Goal: Transaction & Acquisition: Book appointment/travel/reservation

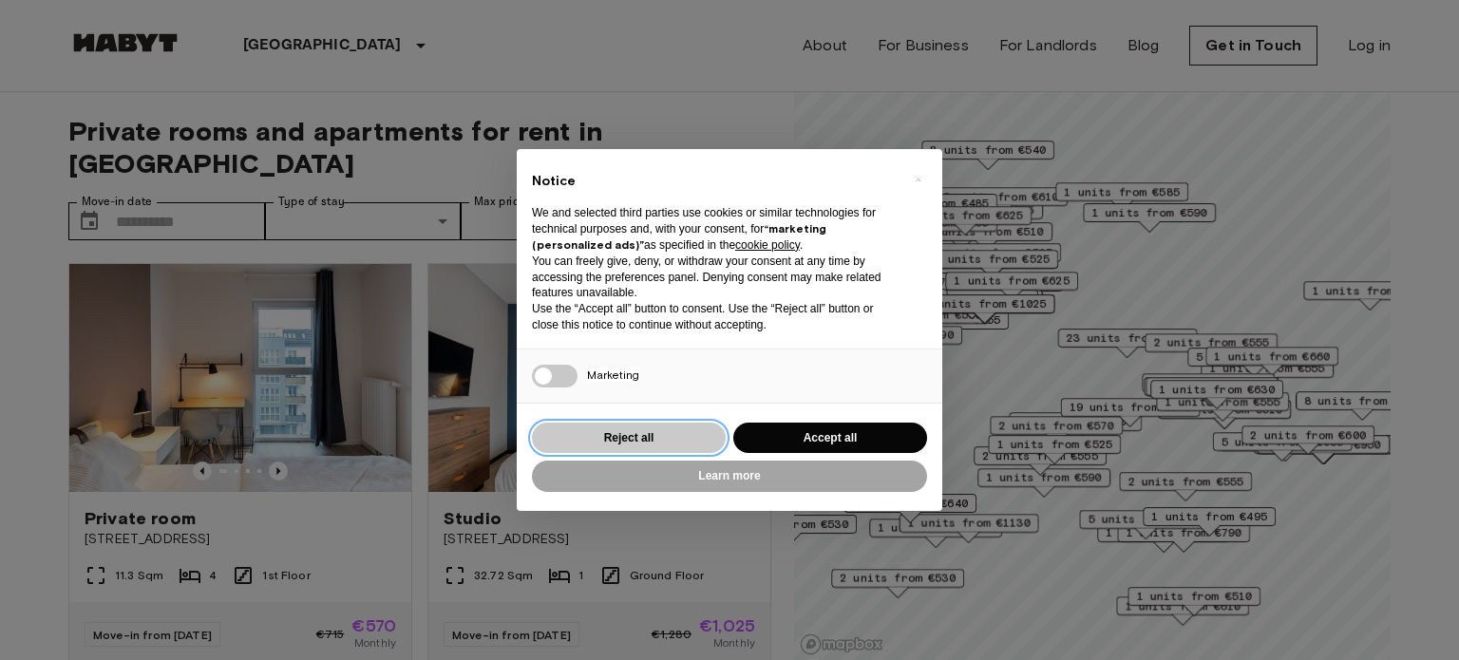
click at [584, 426] on button "Reject all" at bounding box center [629, 438] width 194 height 31
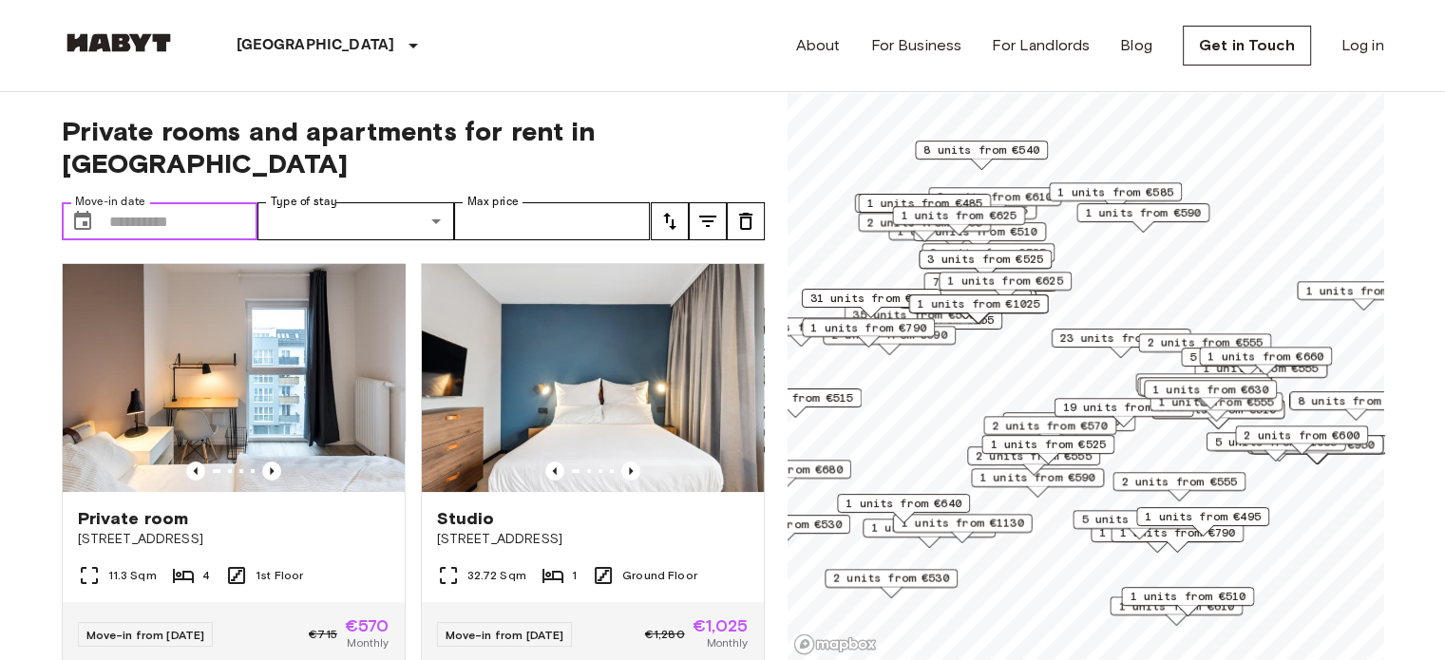
click at [212, 202] on input "Move-in date" at bounding box center [183, 221] width 149 height 38
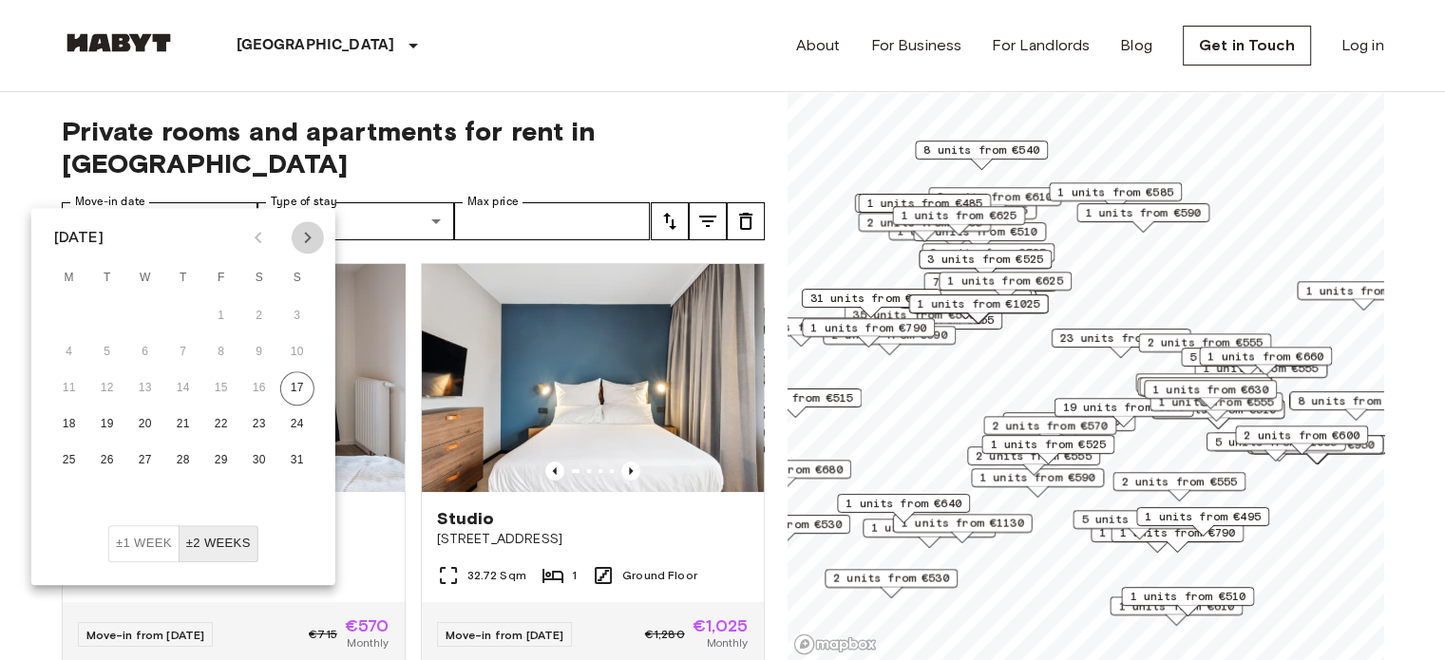
click at [310, 248] on icon "Next month" at bounding box center [307, 237] width 23 height 23
click at [147, 321] on button "1" at bounding box center [145, 316] width 34 height 34
type input "**********"
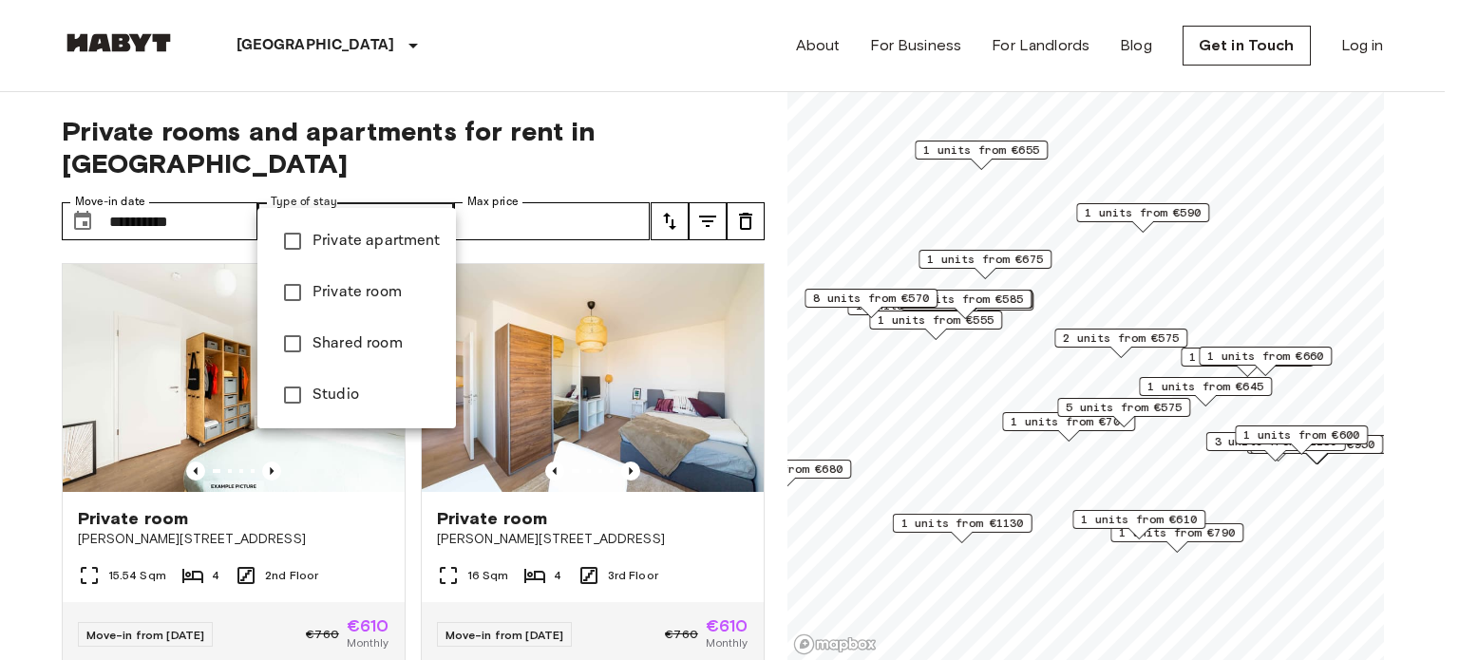
type input "**********"
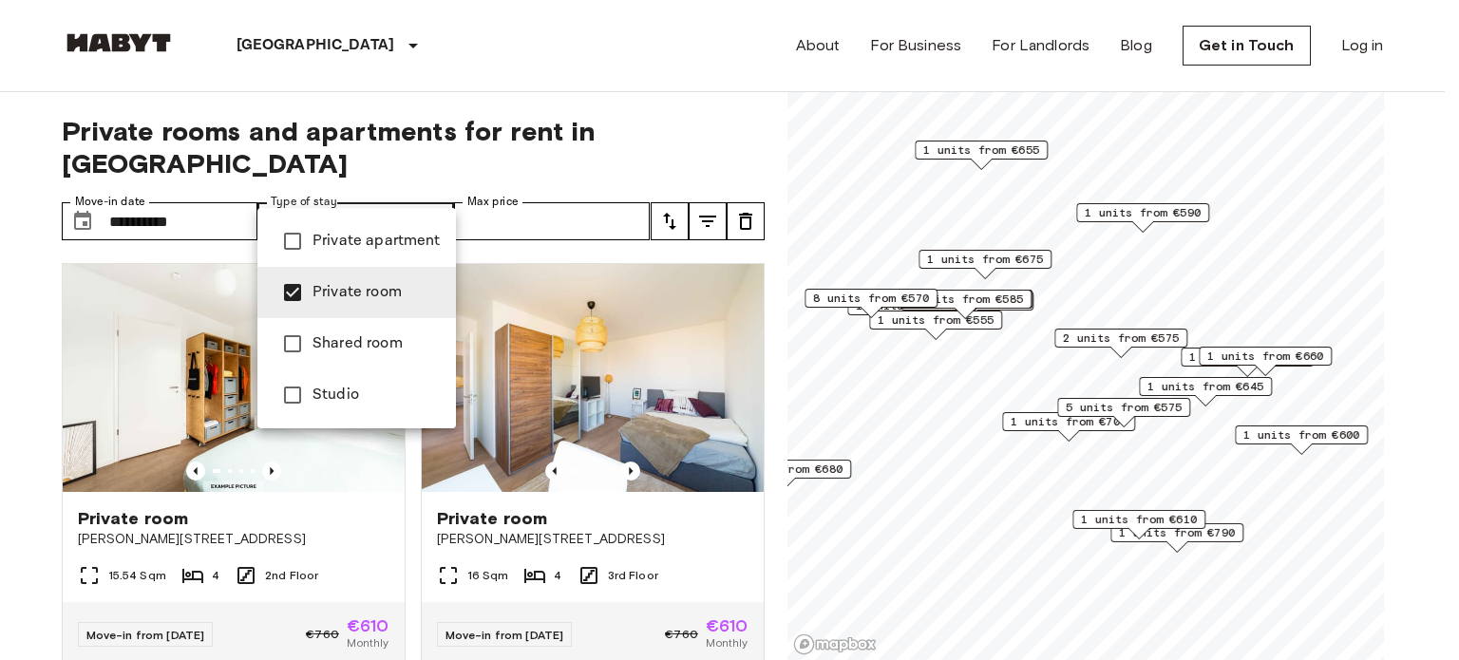
click at [395, 184] on div at bounding box center [729, 330] width 1459 height 660
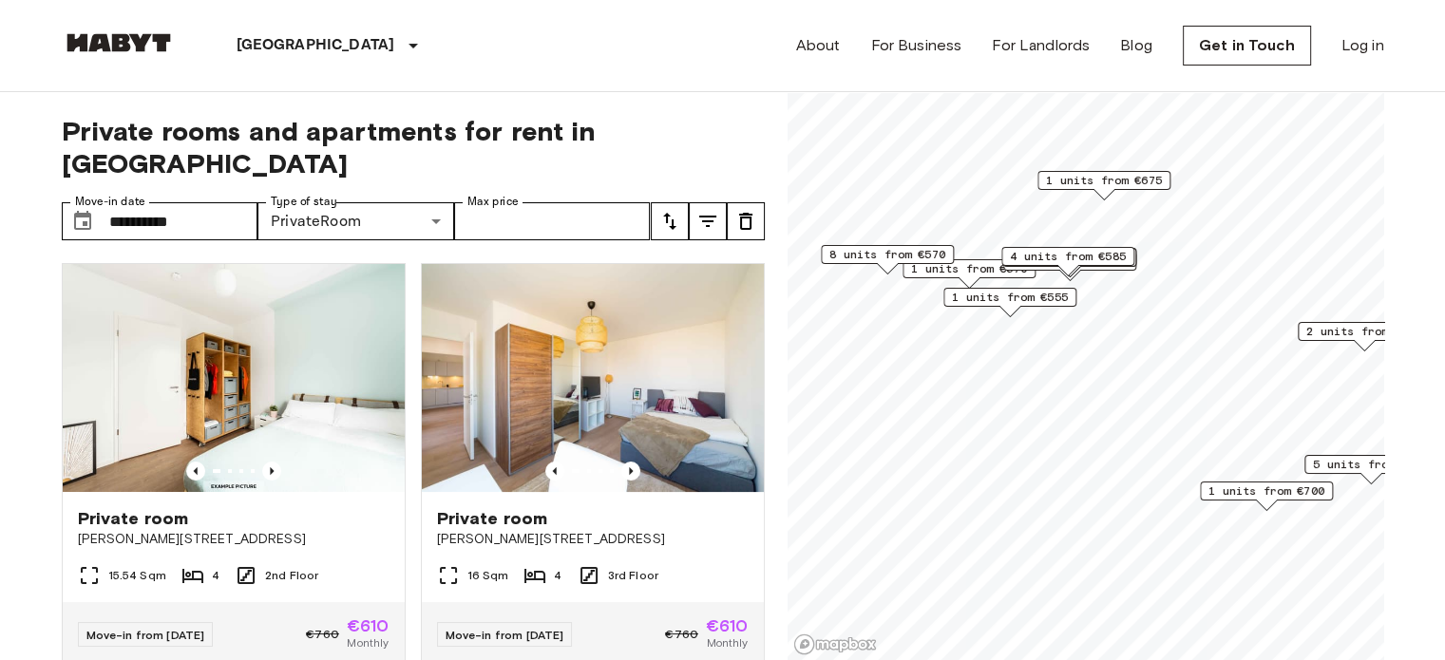
click at [982, 294] on span "1 units from €555" at bounding box center [1010, 297] width 116 height 17
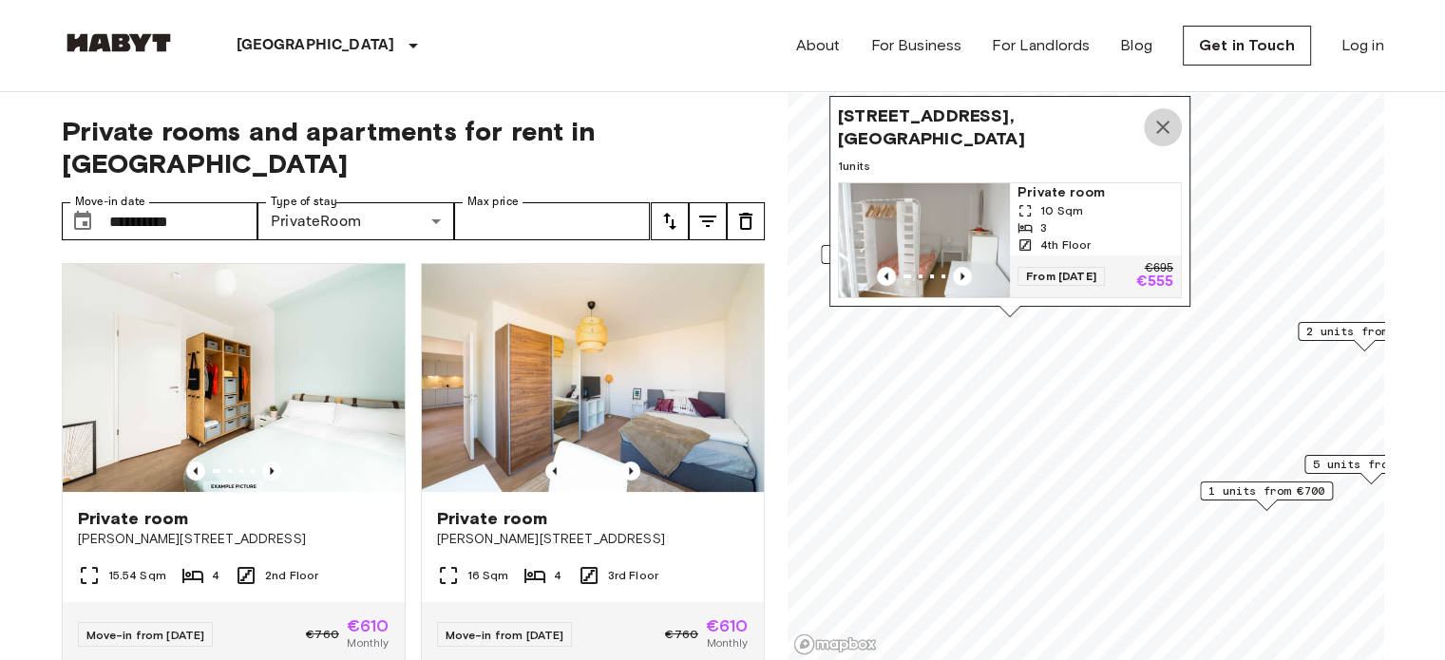
click at [1157, 116] on icon "Map marker" at bounding box center [1162, 127] width 23 height 23
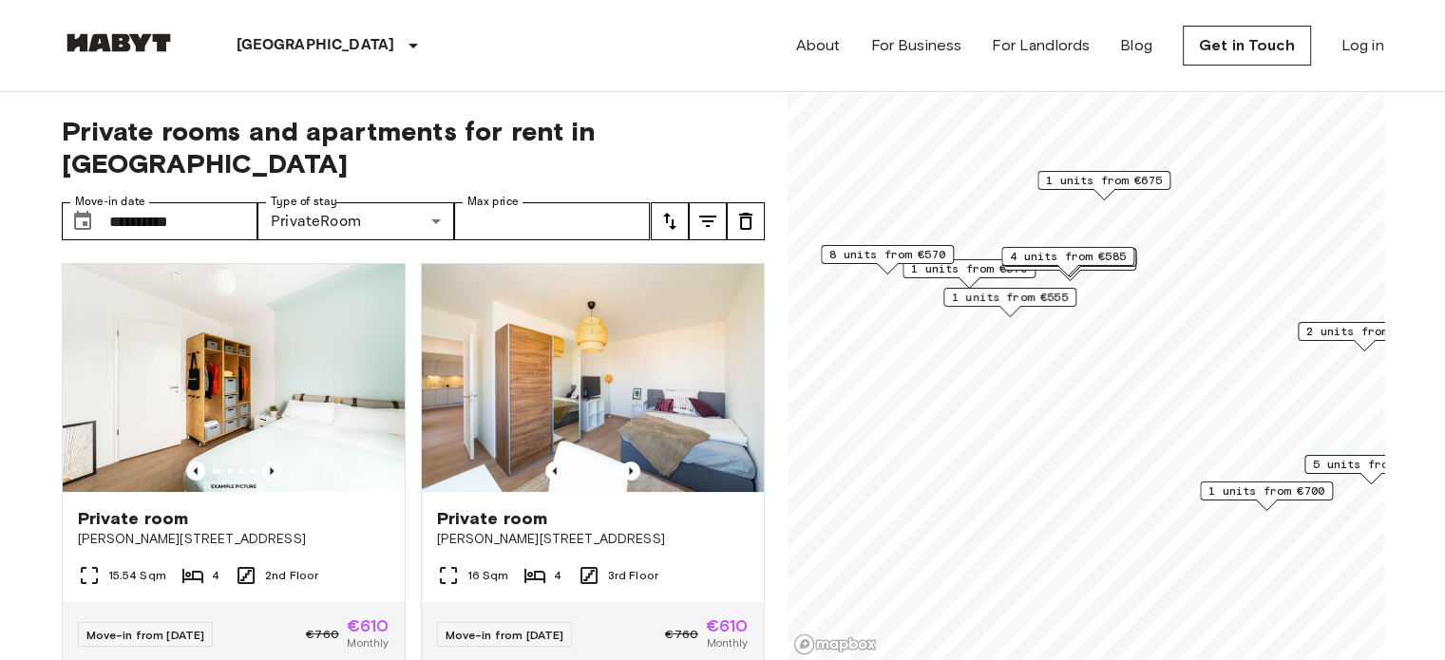
click at [902, 251] on span "8 units from €570" at bounding box center [887, 254] width 116 height 17
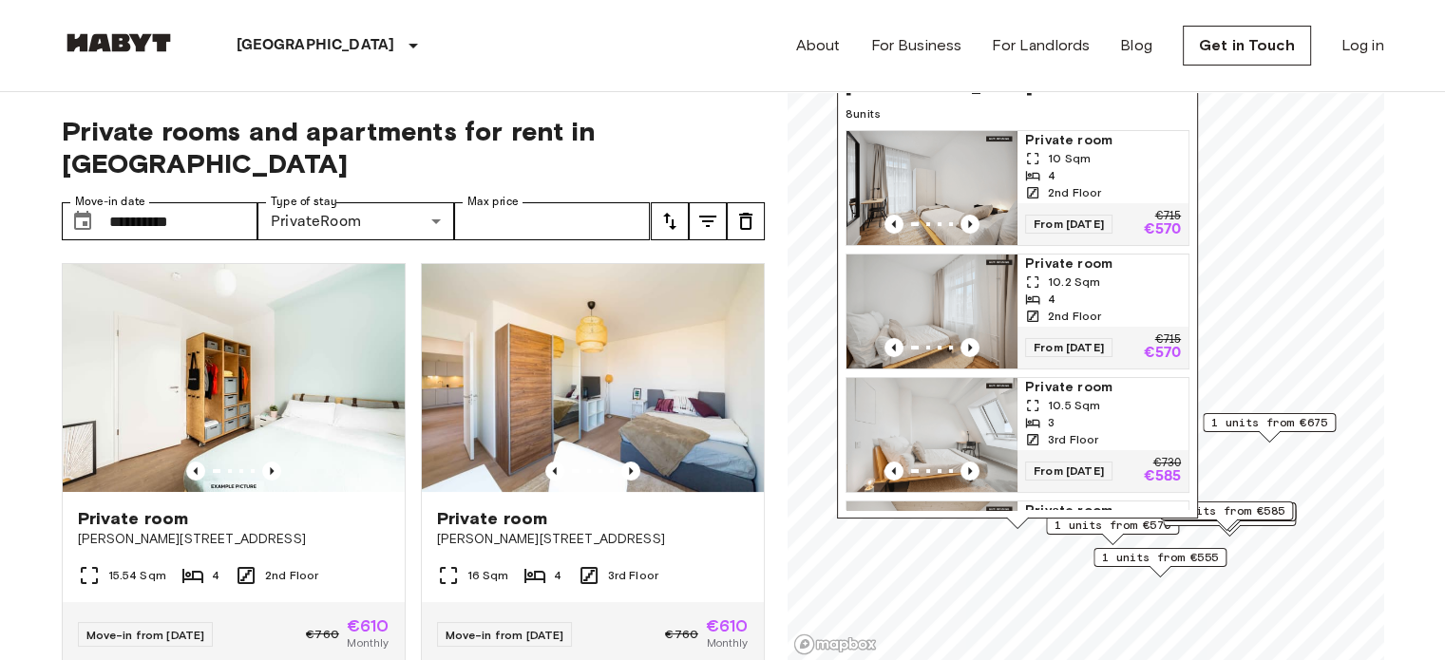
click at [1081, 415] on div "3" at bounding box center [1103, 422] width 156 height 17
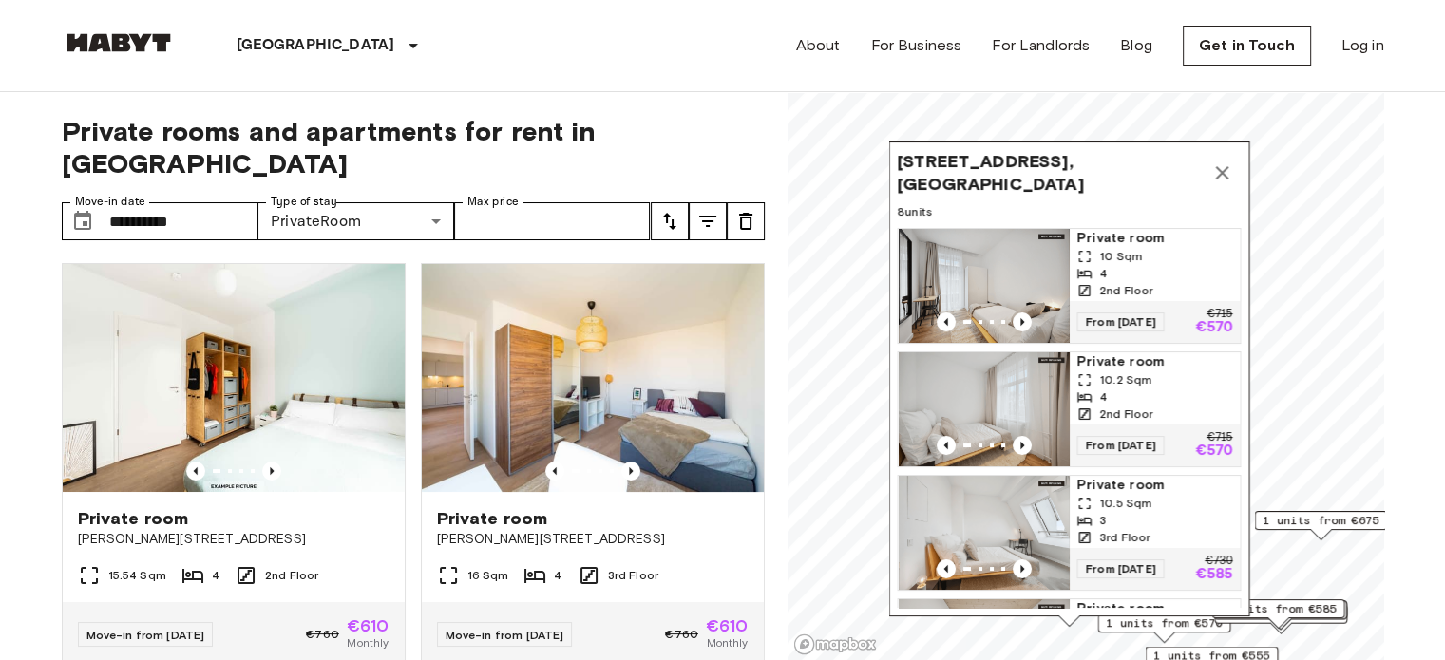
drag, startPoint x: 970, startPoint y: 331, endPoint x: 1125, endPoint y: 415, distance: 176.4
click at [1074, 543] on div "Private room 10.5 Sqm 3 3rd Floor" at bounding box center [1154, 512] width 171 height 72
click at [1231, 170] on icon "Map marker" at bounding box center [1221, 172] width 23 height 23
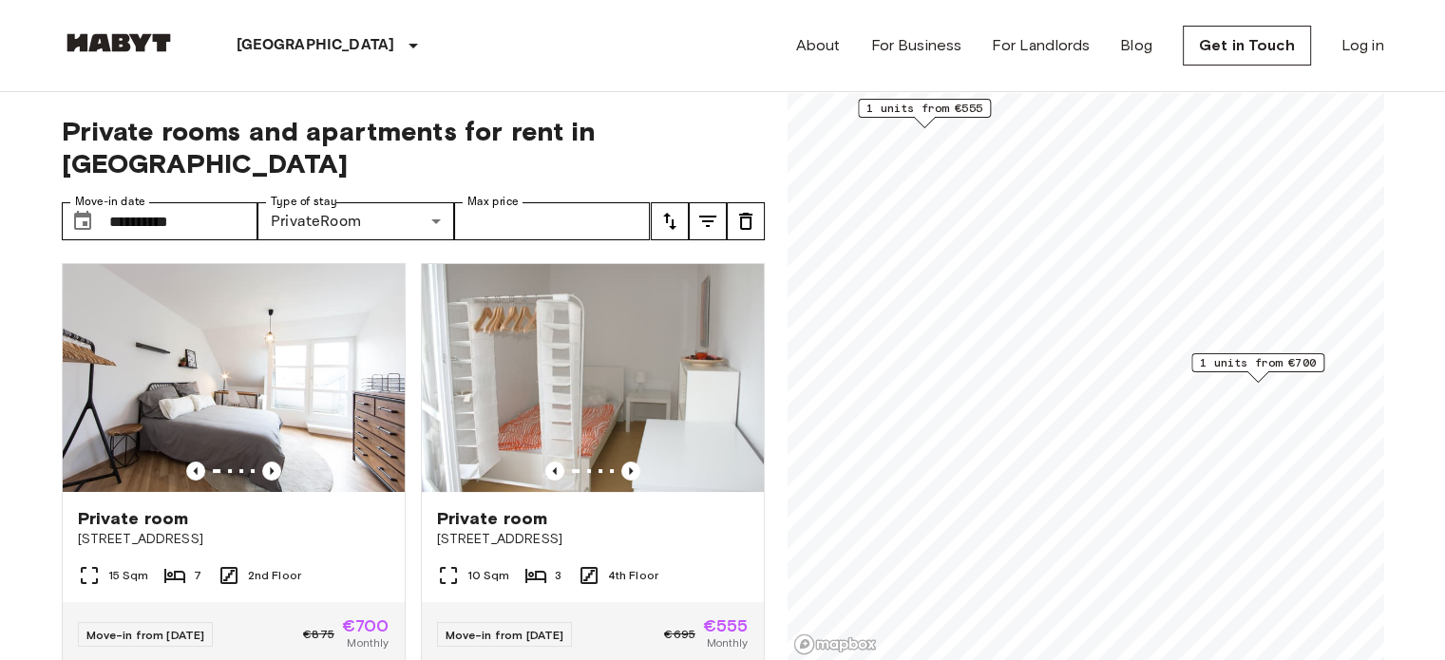
click at [1231, 361] on span "1 units from €700" at bounding box center [1258, 362] width 116 height 17
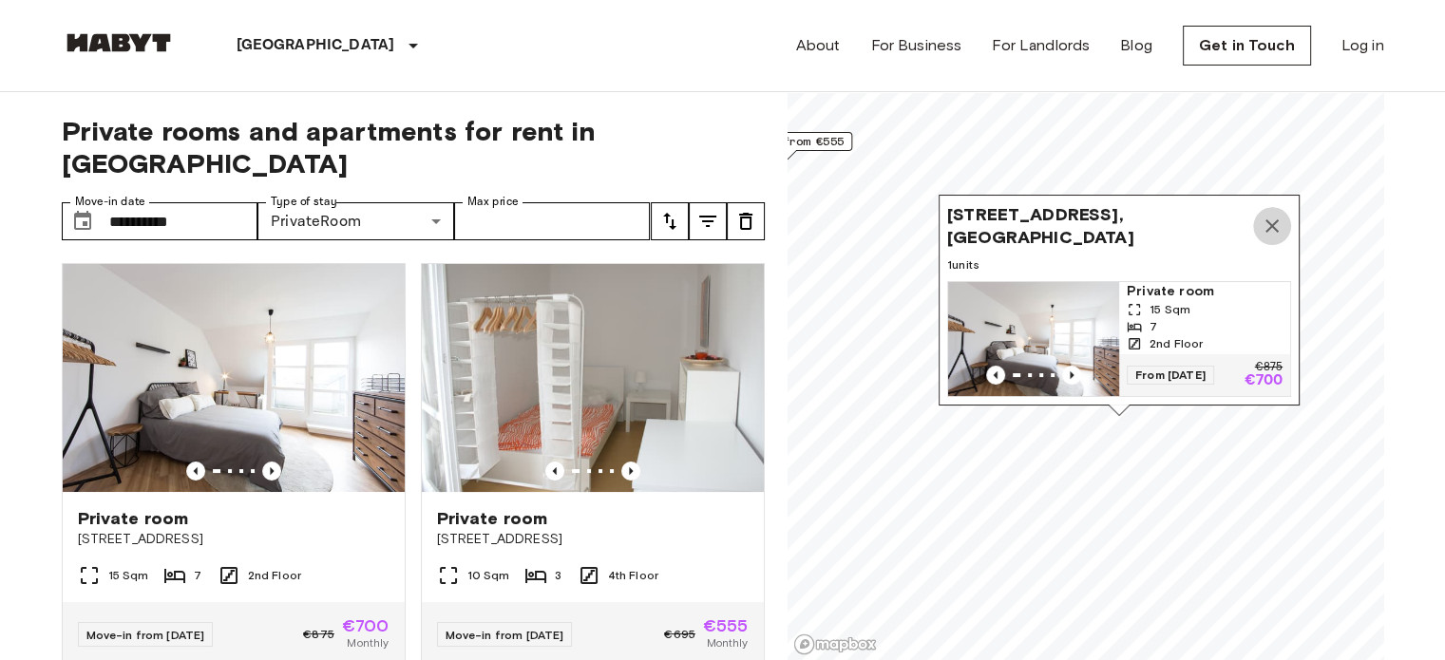
click at [1280, 215] on icon "Map marker" at bounding box center [1271, 226] width 23 height 23
click at [1277, 215] on icon "Map marker" at bounding box center [1271, 226] width 23 height 23
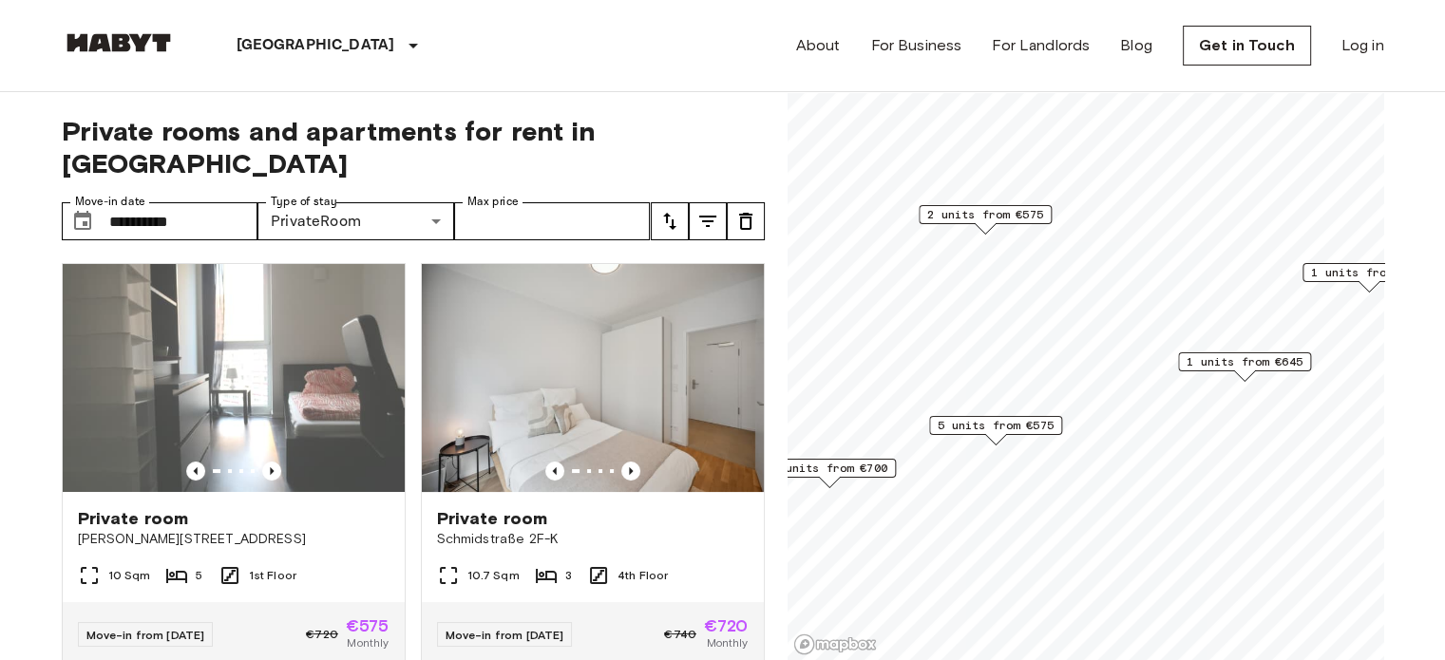
click at [986, 428] on span "5 units from €575" at bounding box center [996, 425] width 116 height 17
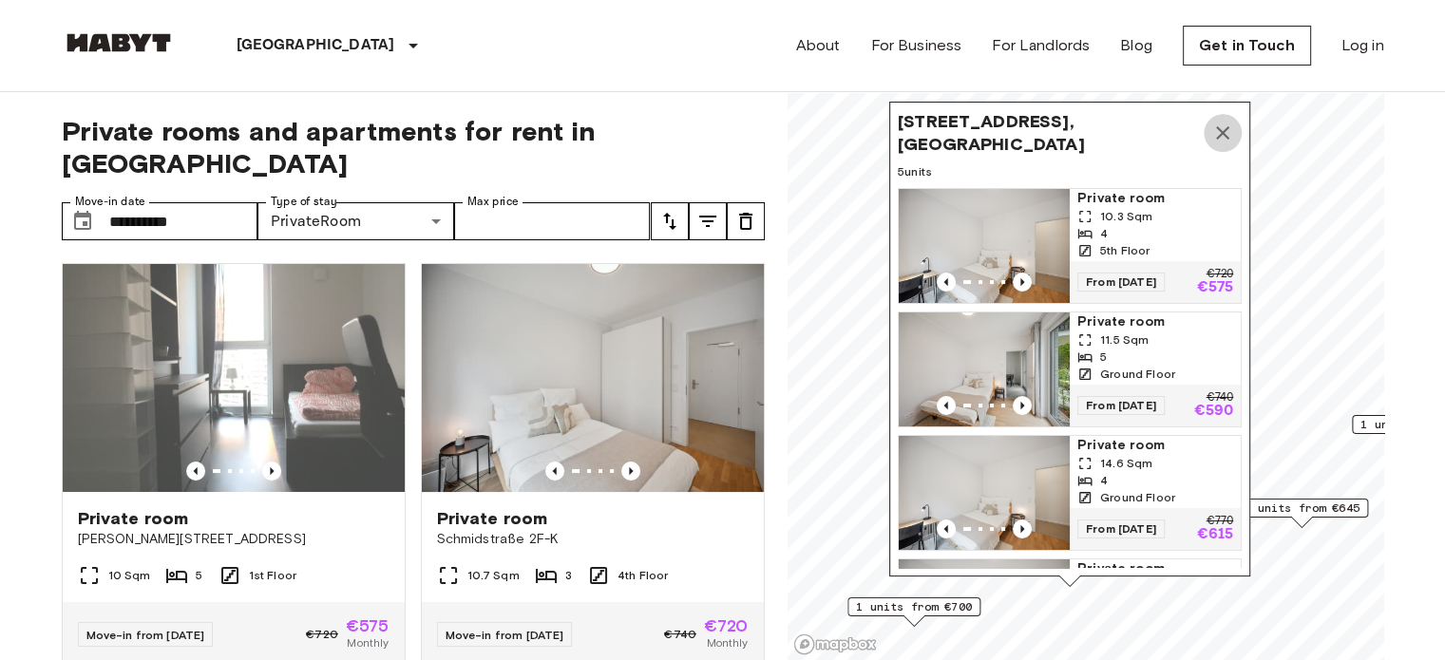
click at [1229, 129] on icon "Map marker" at bounding box center [1222, 133] width 23 height 23
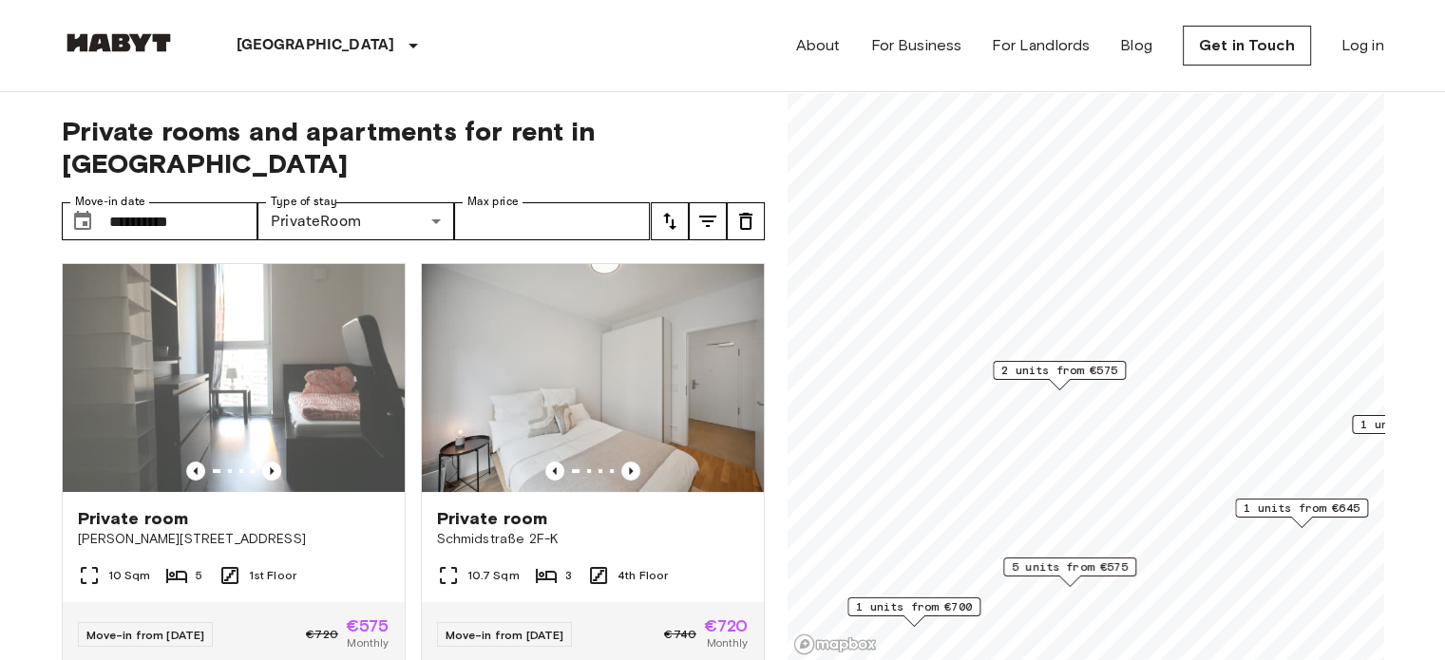
click at [1082, 571] on span "5 units from €575" at bounding box center [1070, 567] width 116 height 17
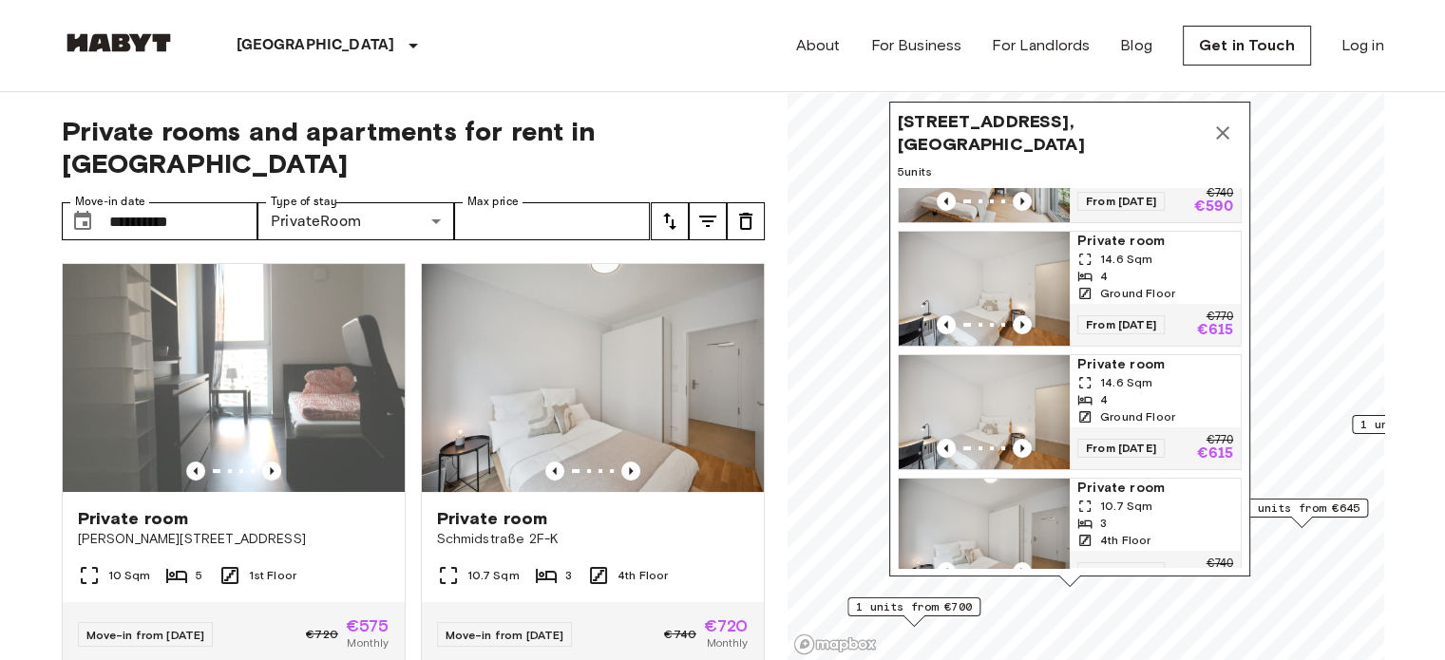
scroll to position [249, 0]
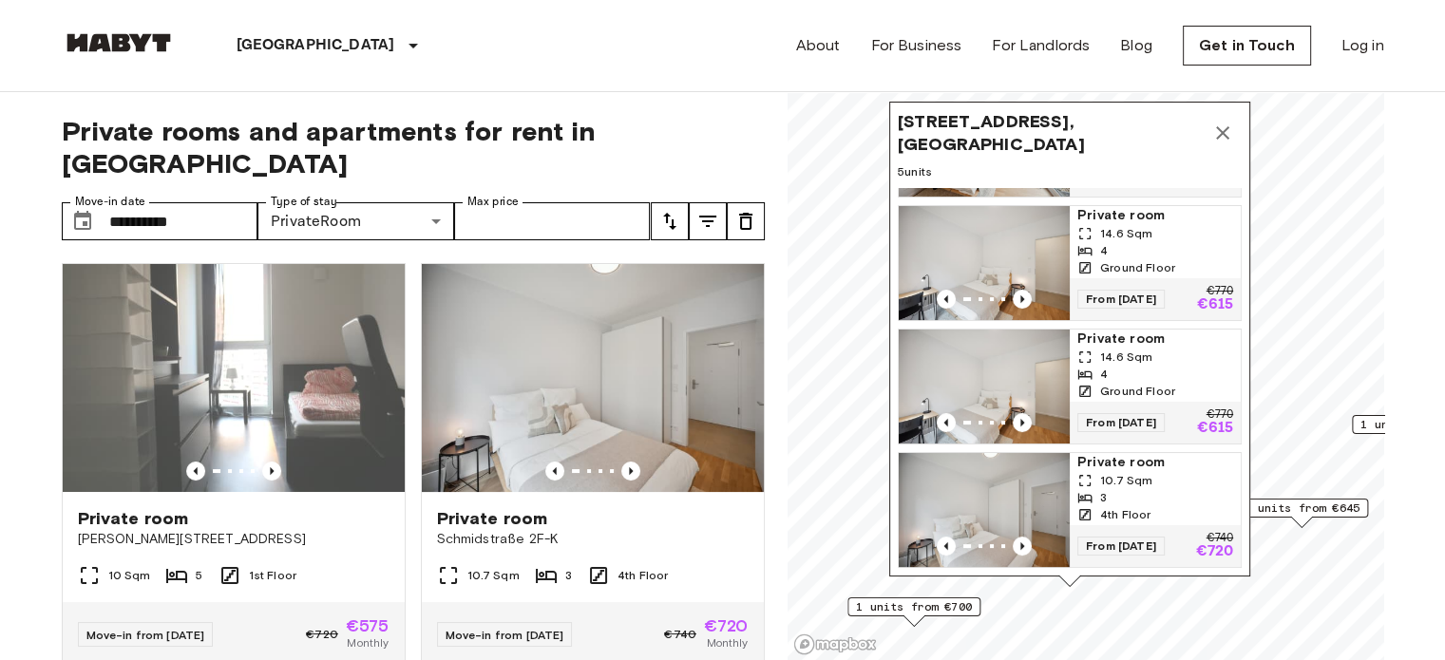
click at [1217, 126] on icon "Map marker" at bounding box center [1222, 132] width 13 height 13
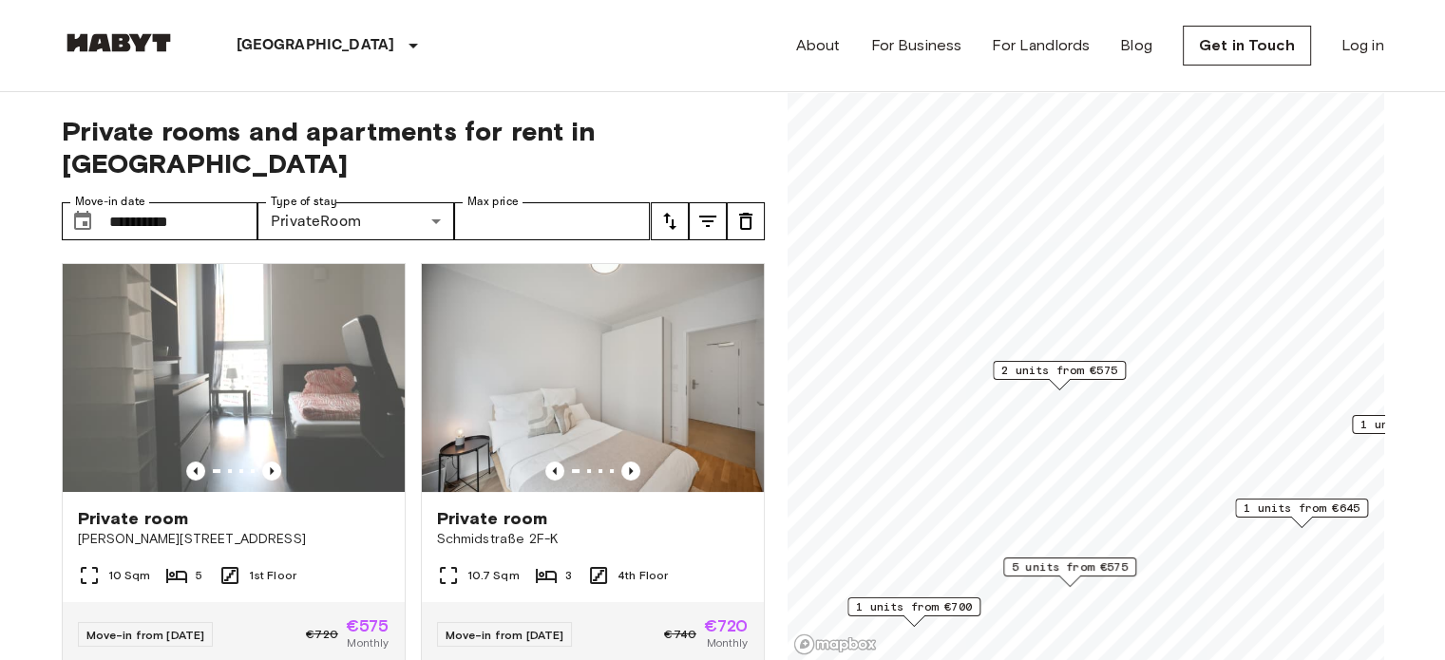
click at [1107, 371] on span "2 units from €575" at bounding box center [1059, 370] width 116 height 17
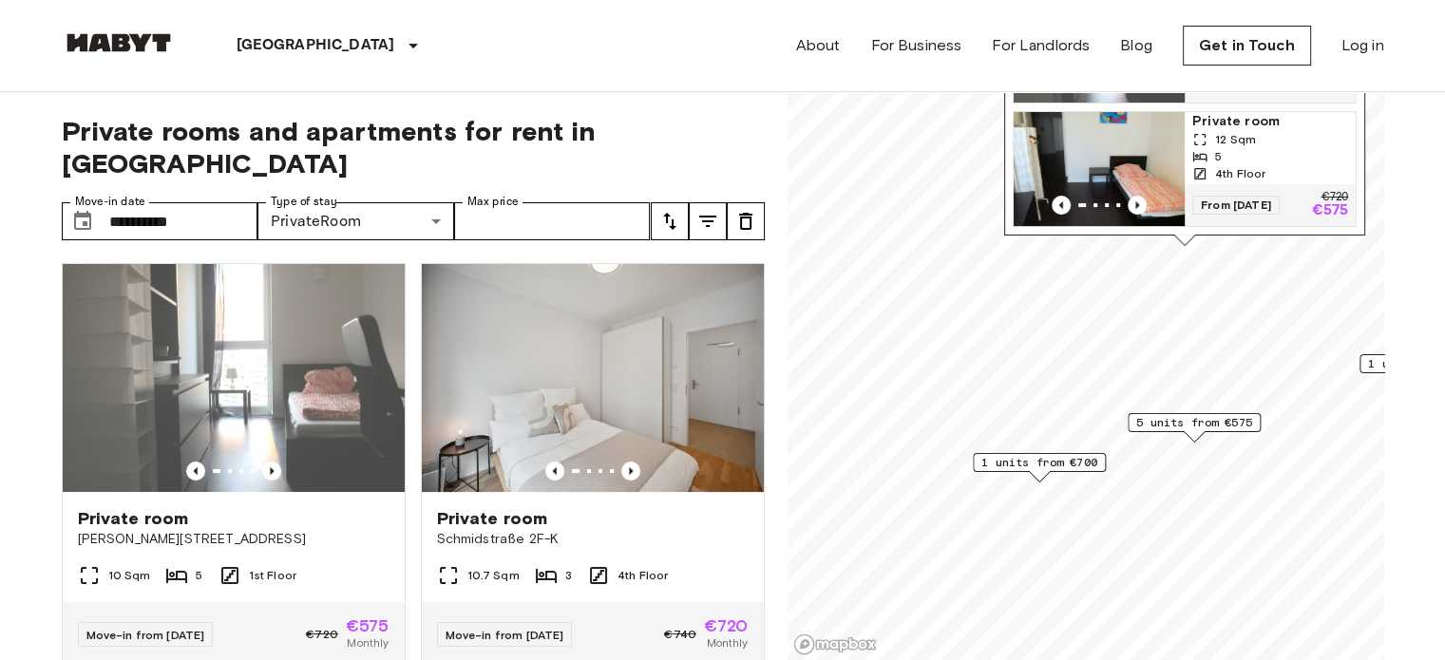
click at [1075, 463] on span "1 units from €700" at bounding box center [1039, 462] width 116 height 17
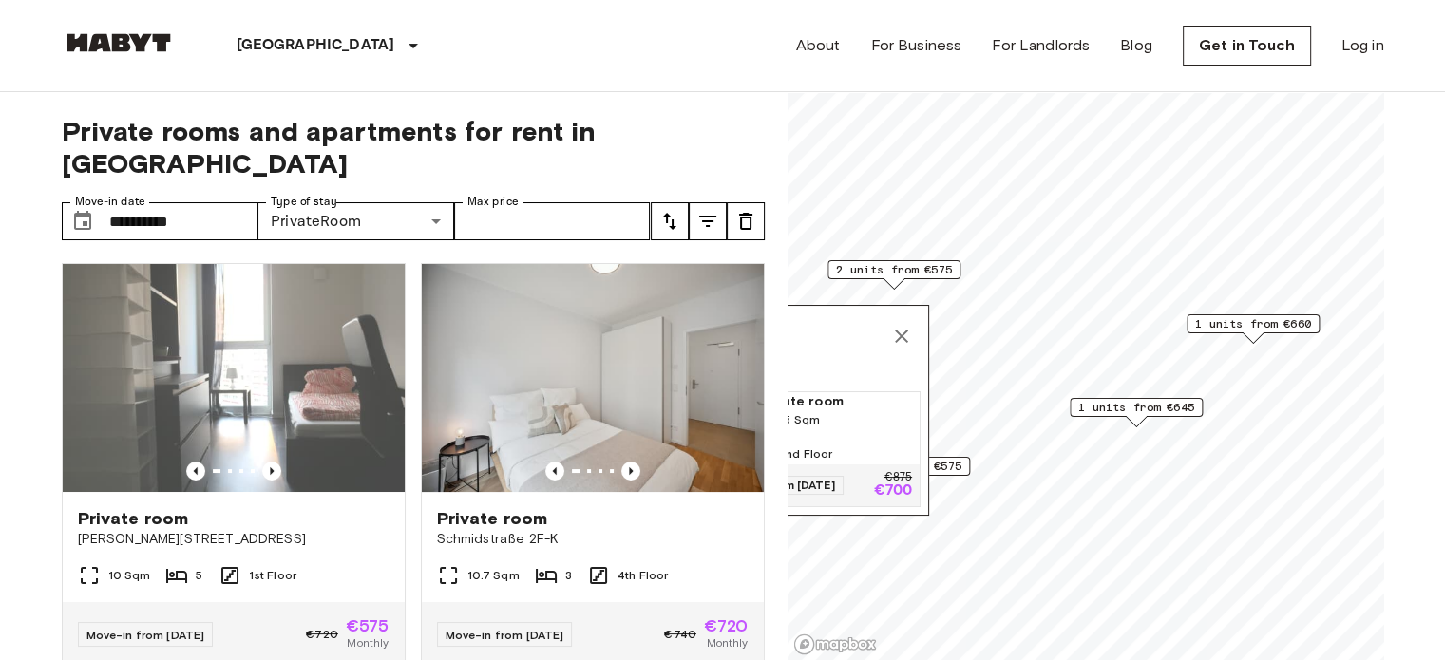
click at [1100, 405] on span "1 units from €645" at bounding box center [1136, 407] width 116 height 17
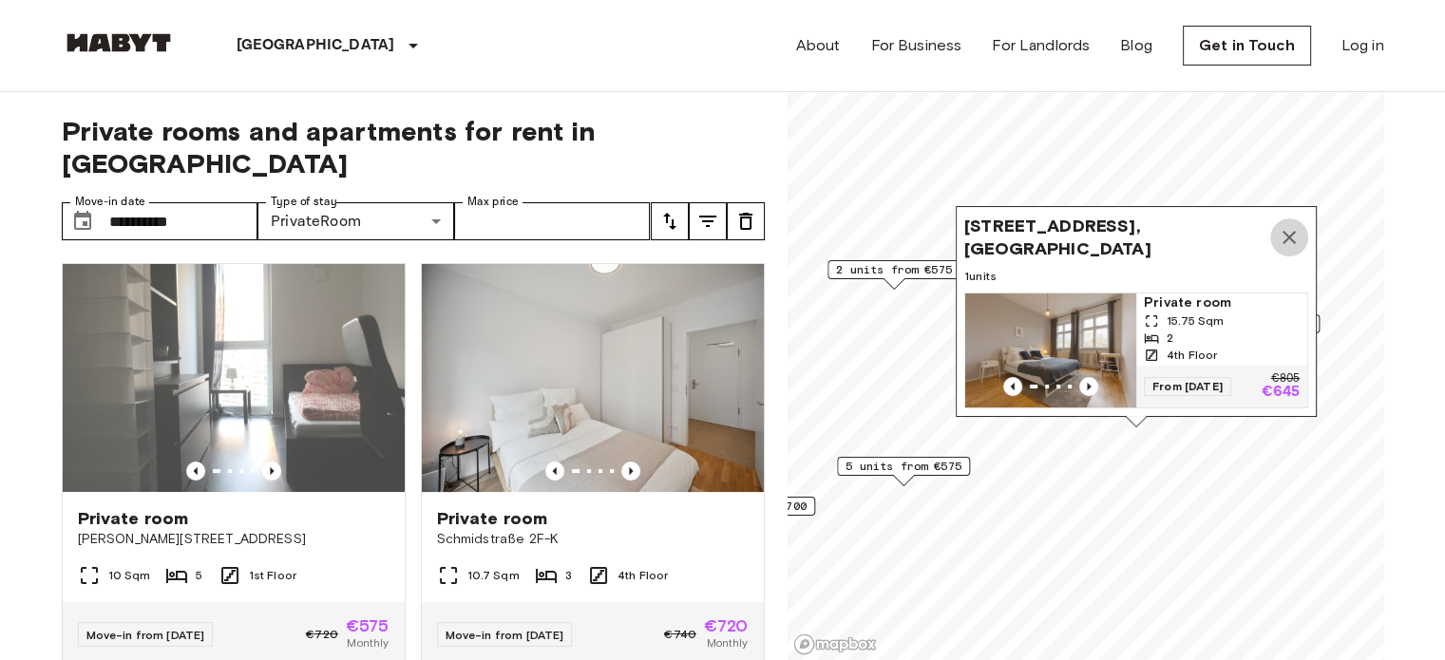
click at [1303, 218] on button "Map marker" at bounding box center [1289, 237] width 38 height 38
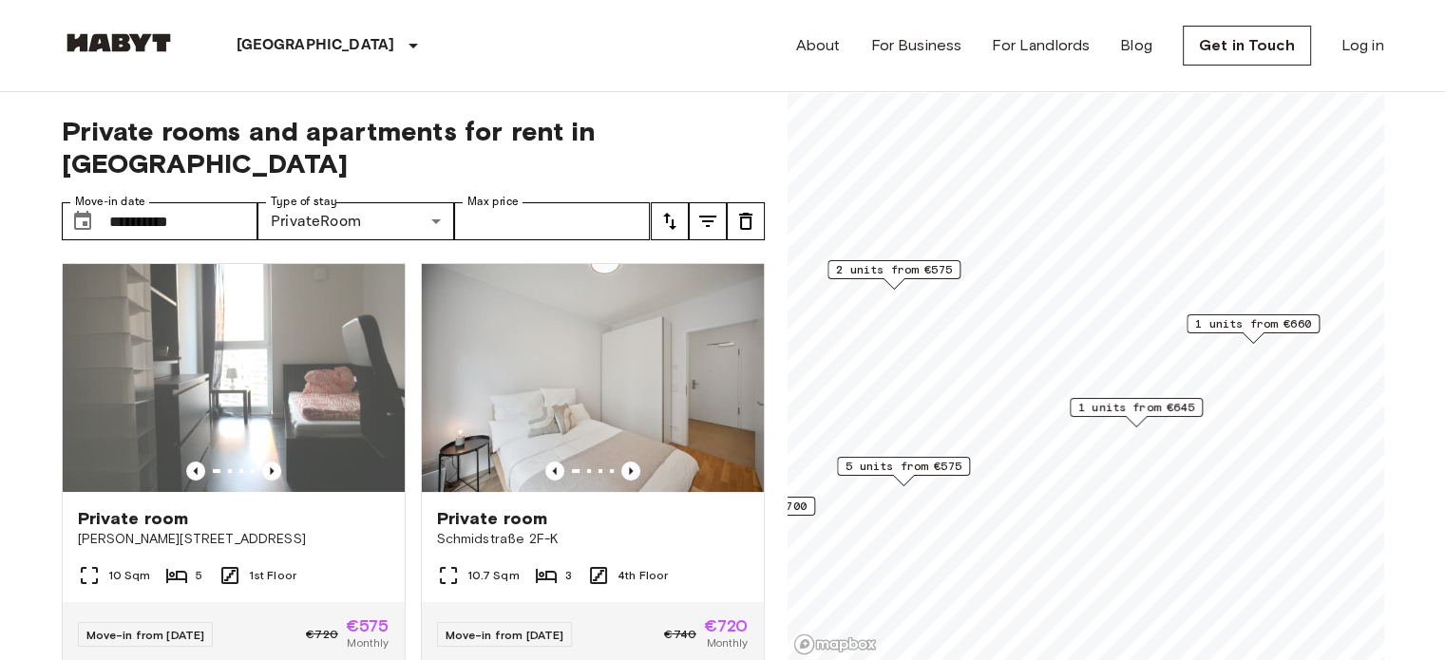
click at [1233, 319] on span "1 units from €660" at bounding box center [1253, 323] width 116 height 17
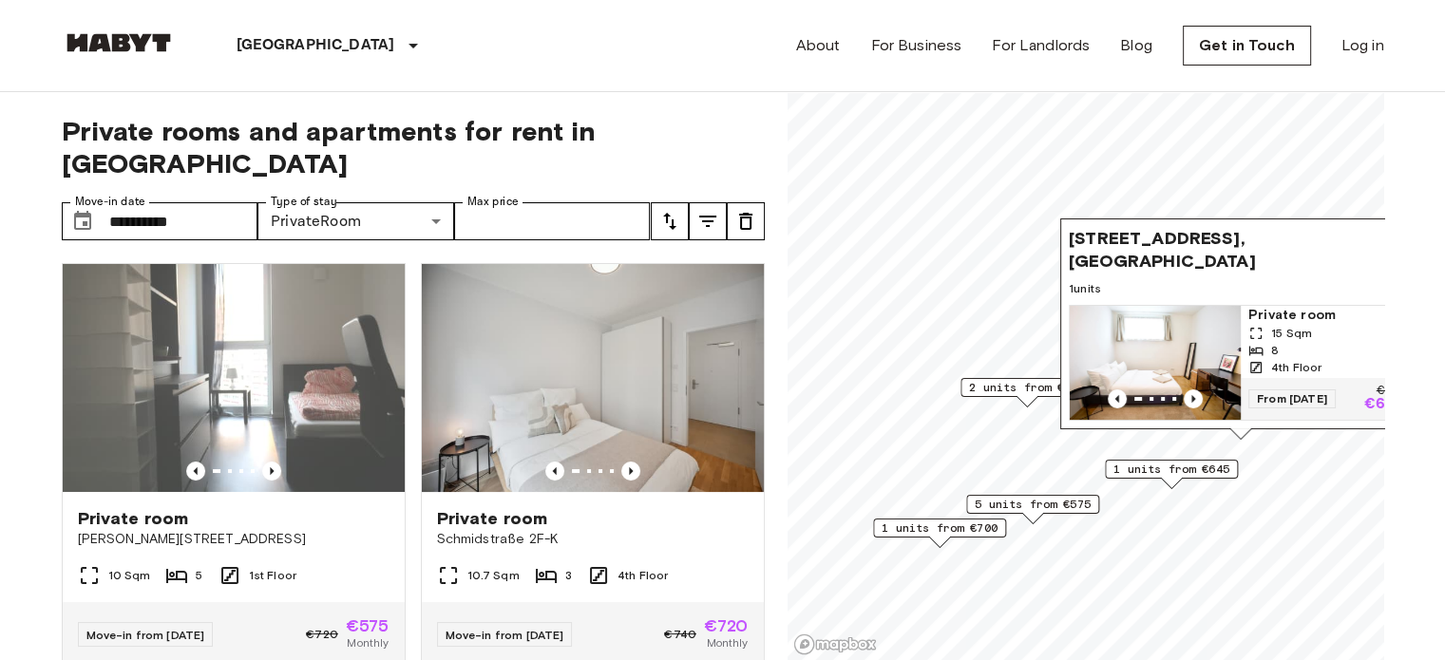
scroll to position [8, 0]
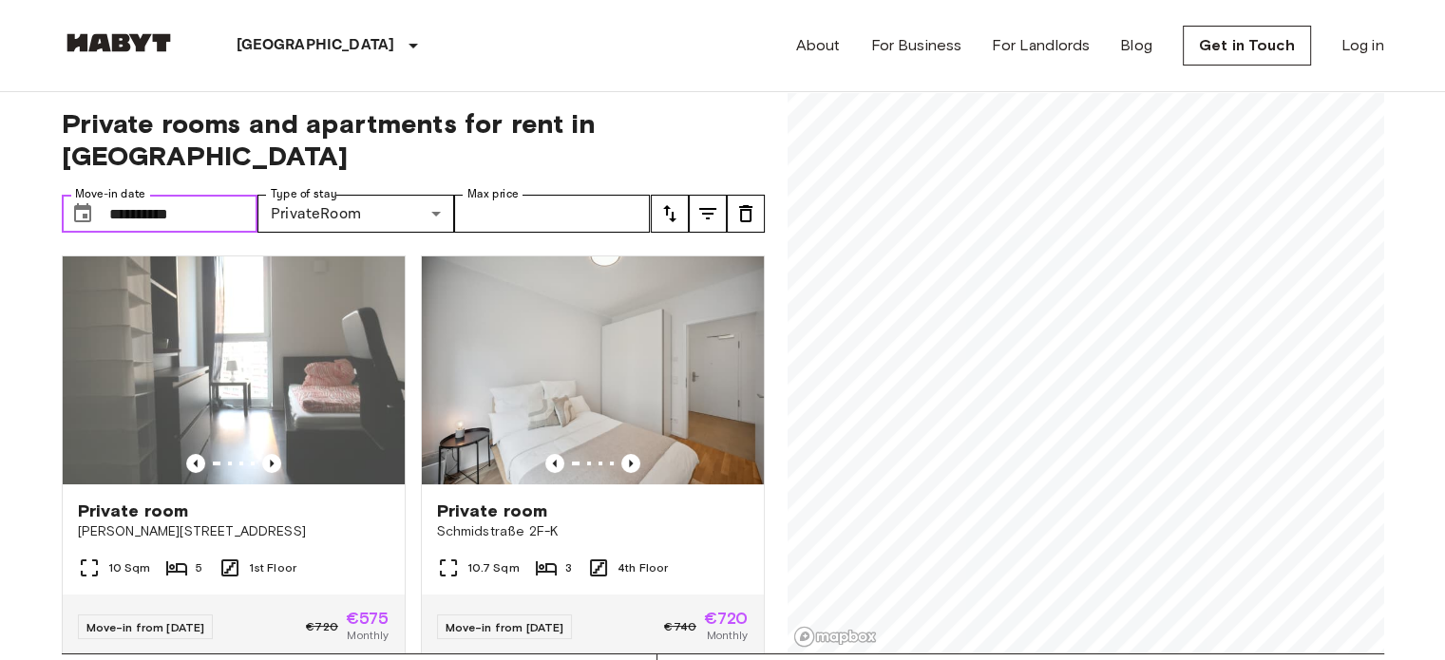
click at [122, 195] on input "**********" at bounding box center [183, 214] width 149 height 38
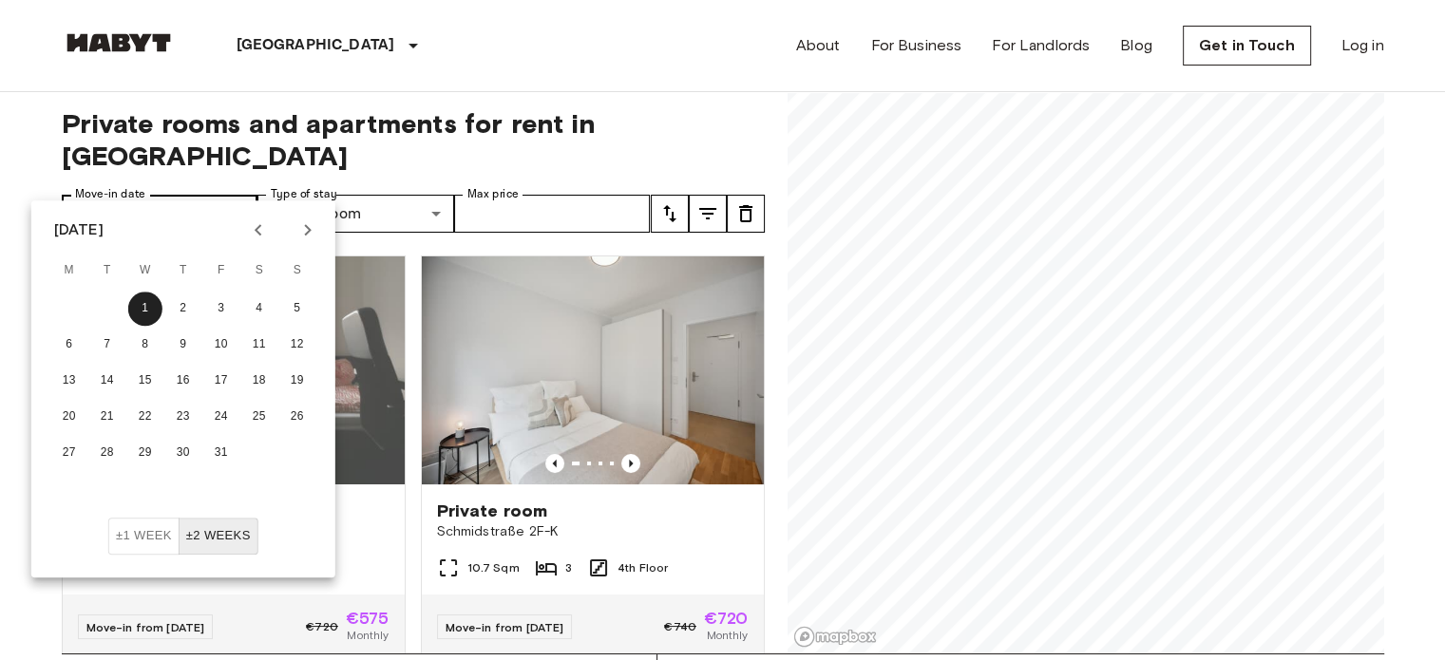
click at [128, 292] on button "1" at bounding box center [145, 309] width 34 height 34
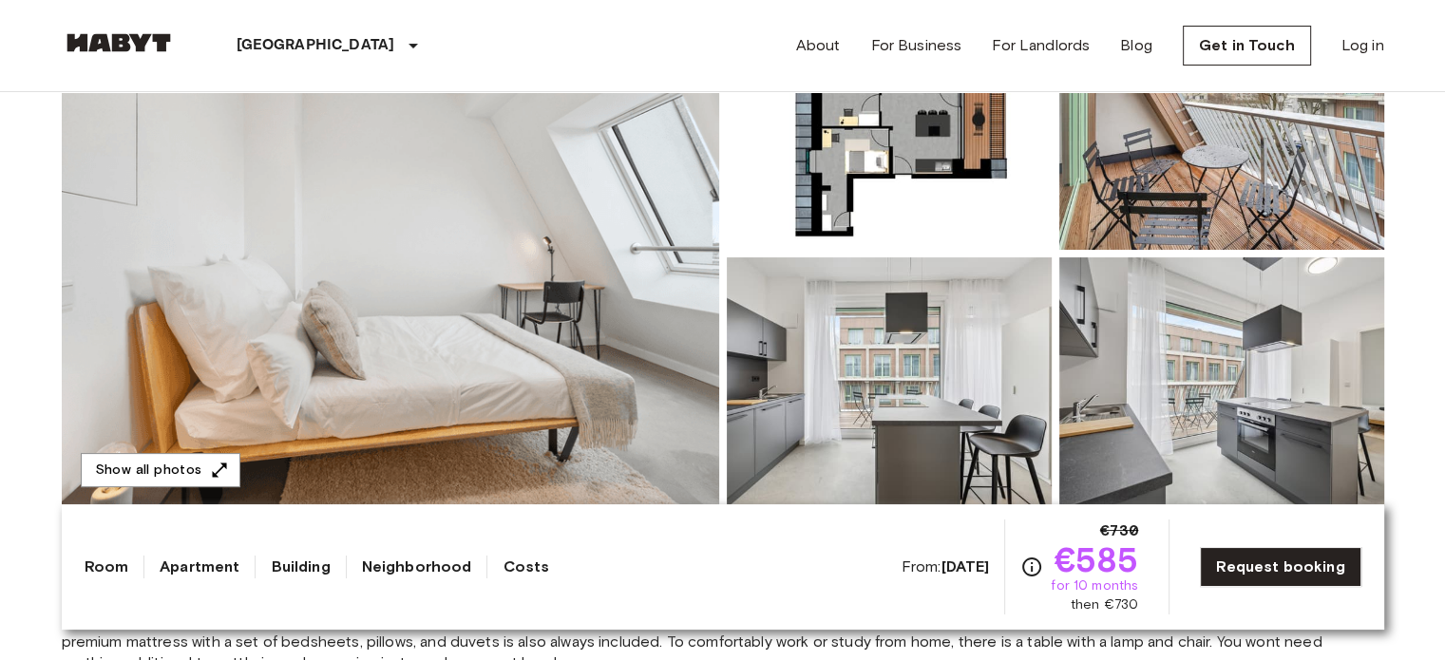
scroll to position [265, 0]
click at [1264, 577] on link "Request booking" at bounding box center [1280, 567] width 161 height 40
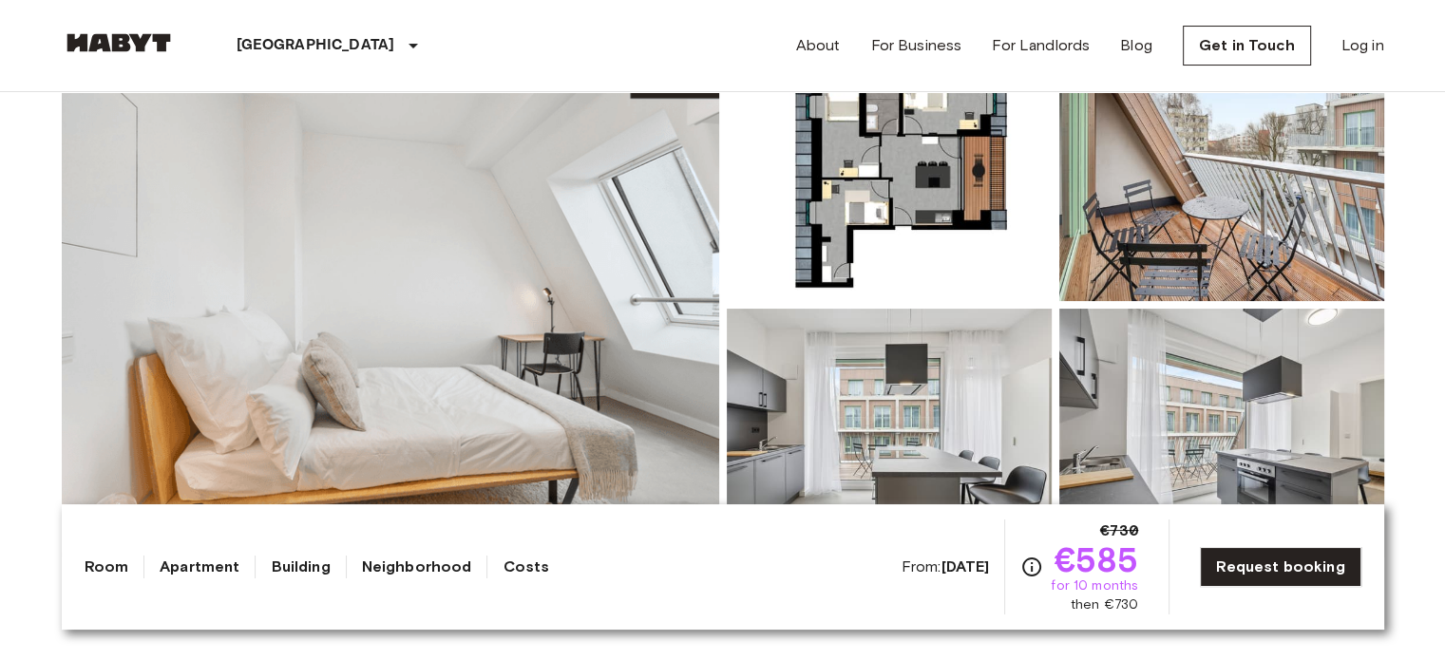
scroll to position [256, 0]
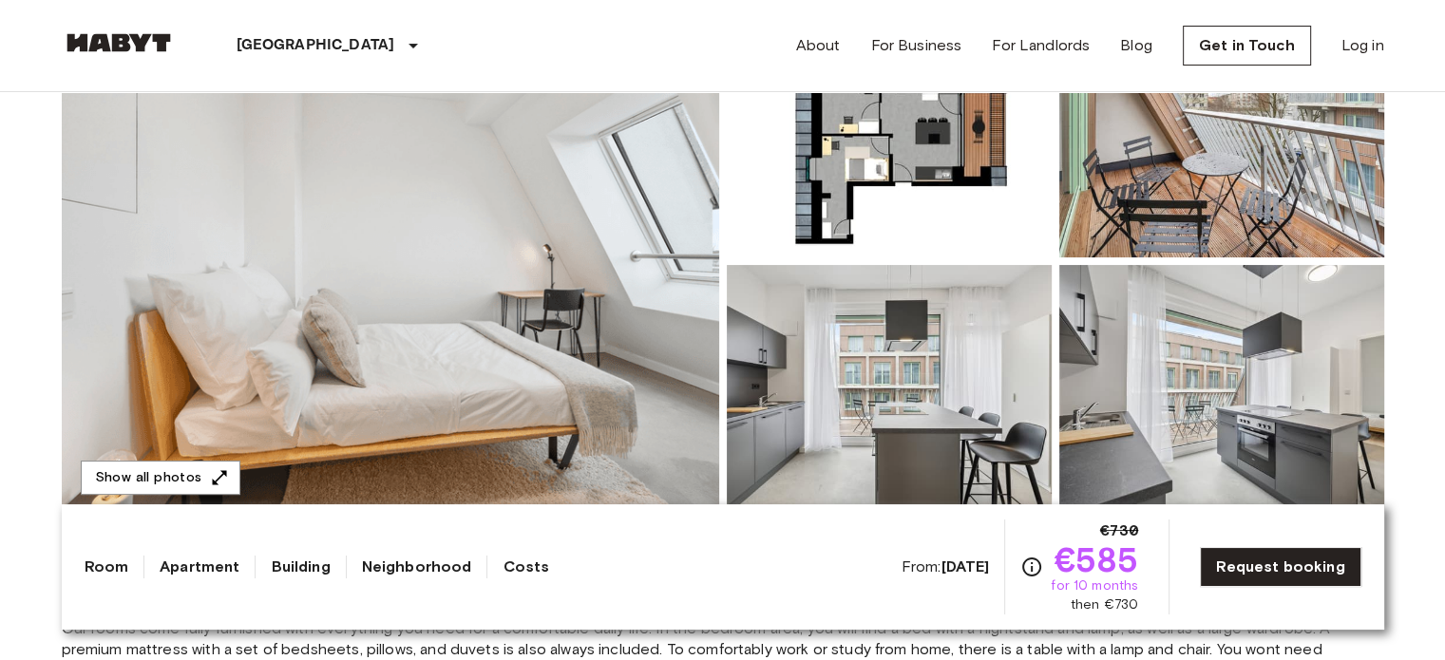
click at [911, 386] on img at bounding box center [889, 389] width 325 height 249
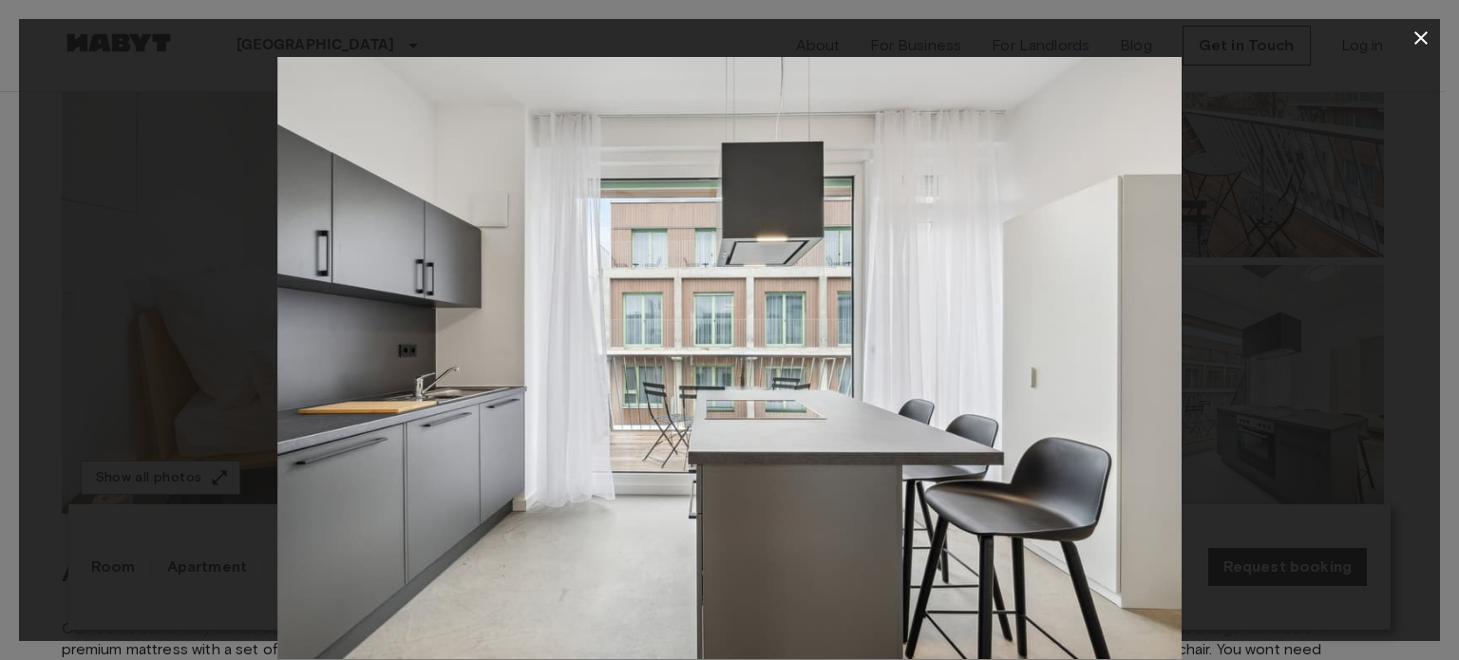
click at [1433, 29] on button "button" at bounding box center [1421, 38] width 38 height 38
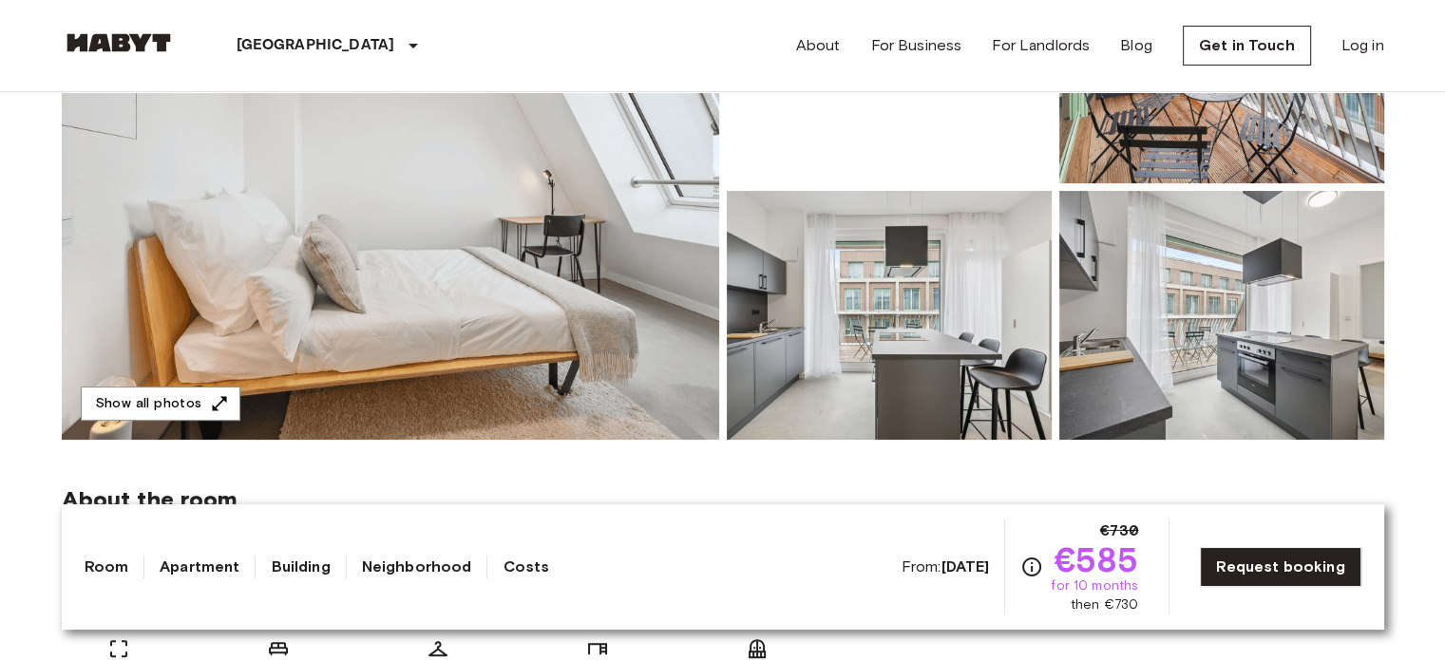
scroll to position [330, 0]
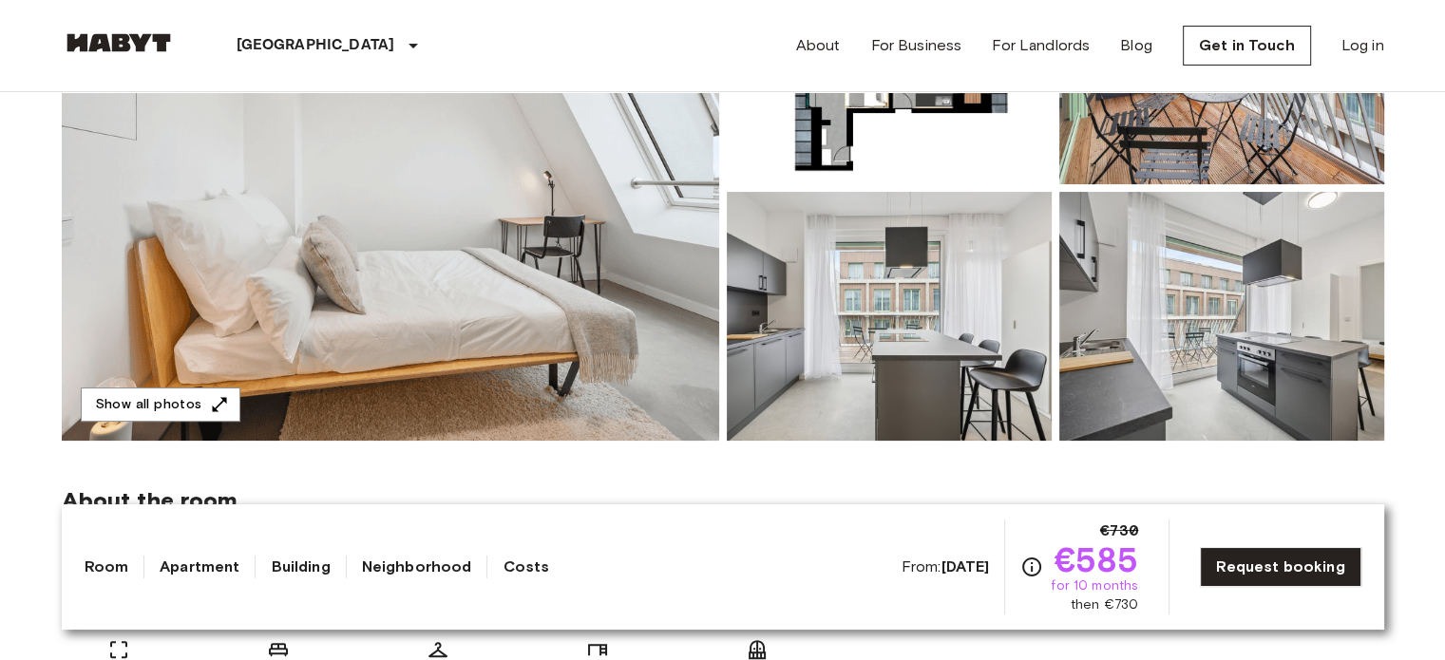
click at [899, 312] on img at bounding box center [889, 316] width 325 height 249
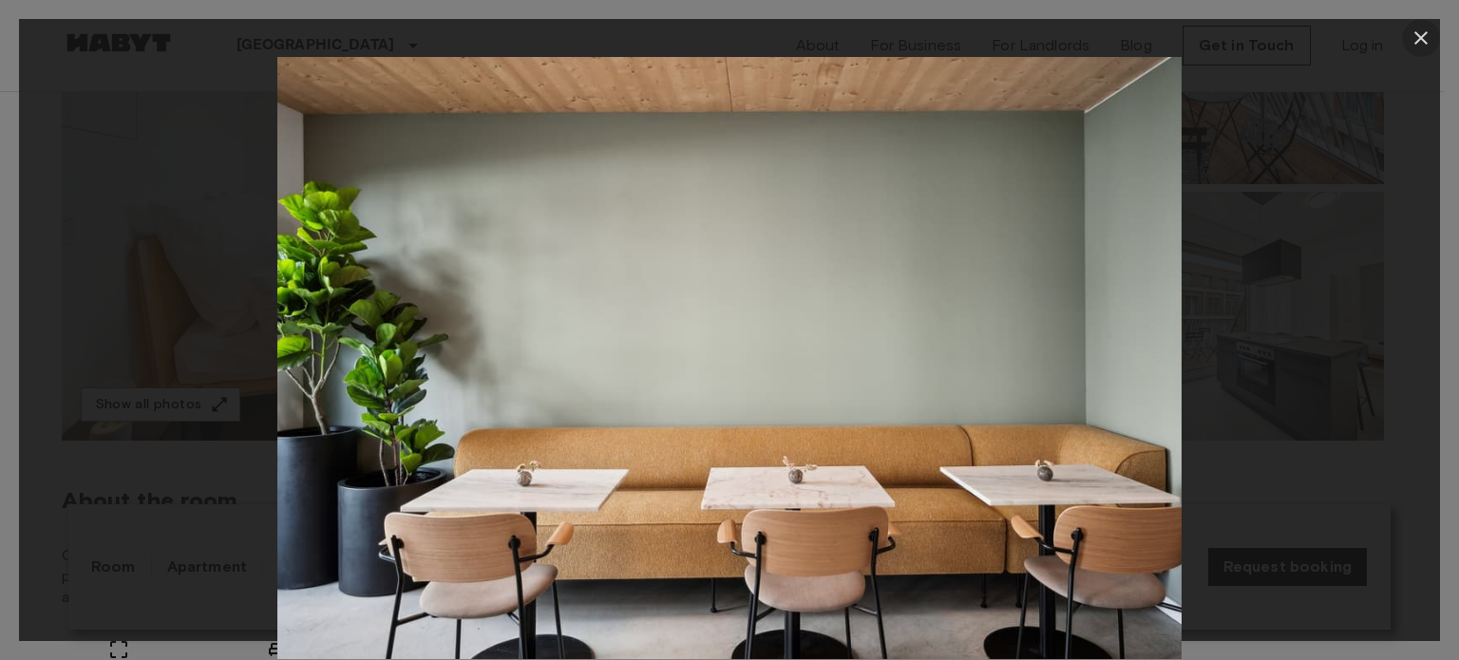
click at [1422, 34] on icon "button" at bounding box center [1421, 38] width 23 height 23
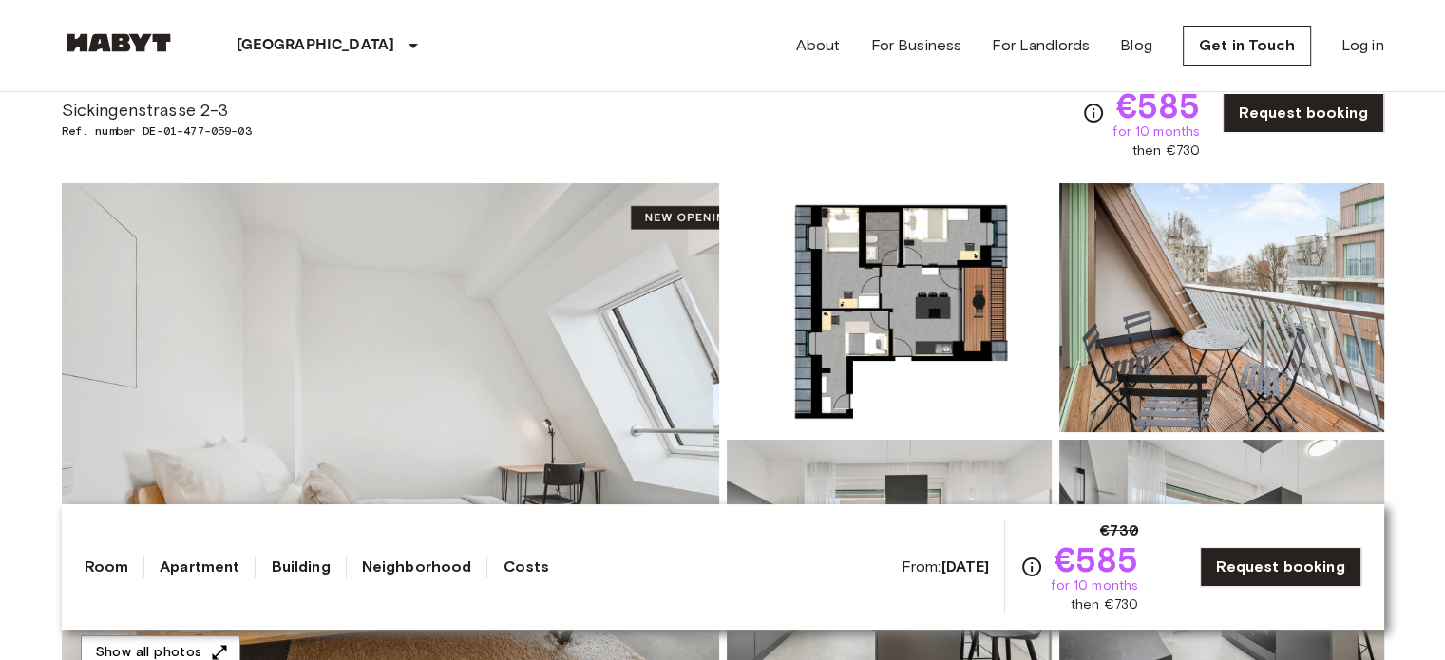
scroll to position [83, 0]
click at [955, 307] on img at bounding box center [889, 306] width 325 height 249
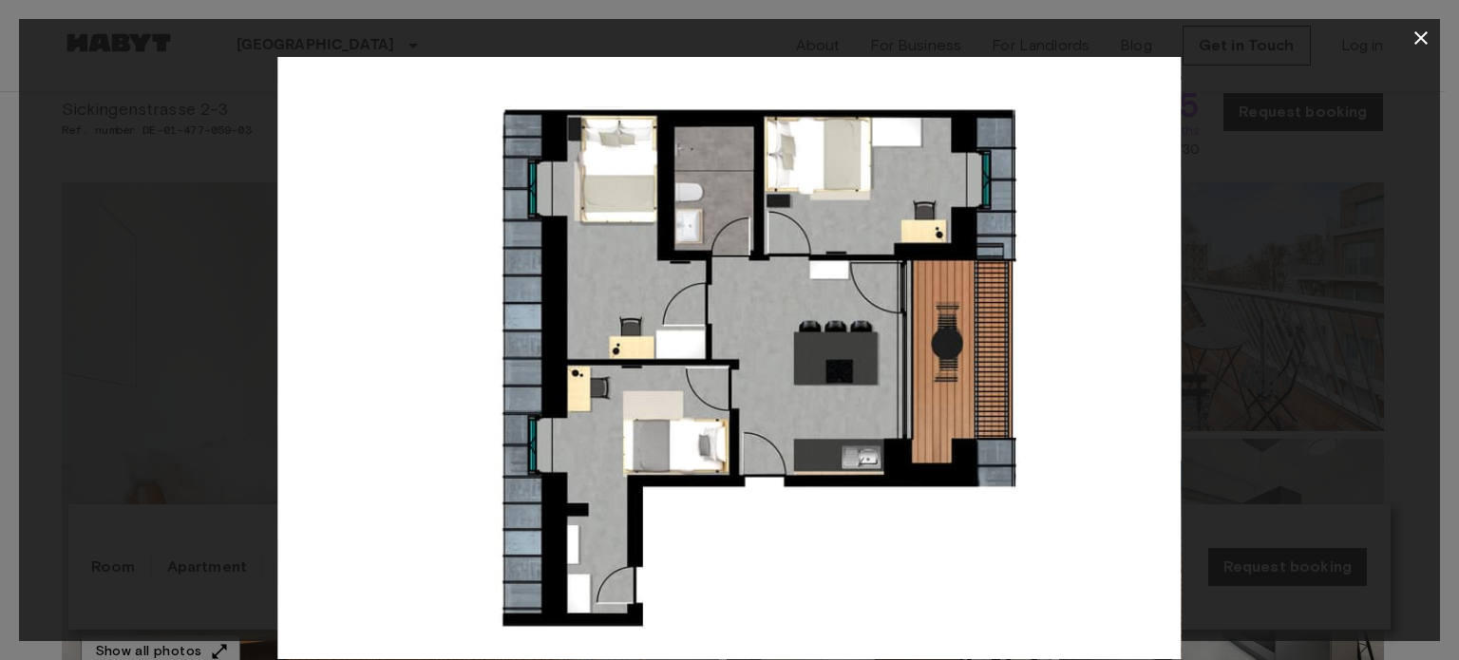
click at [1410, 29] on icon "button" at bounding box center [1421, 38] width 23 height 23
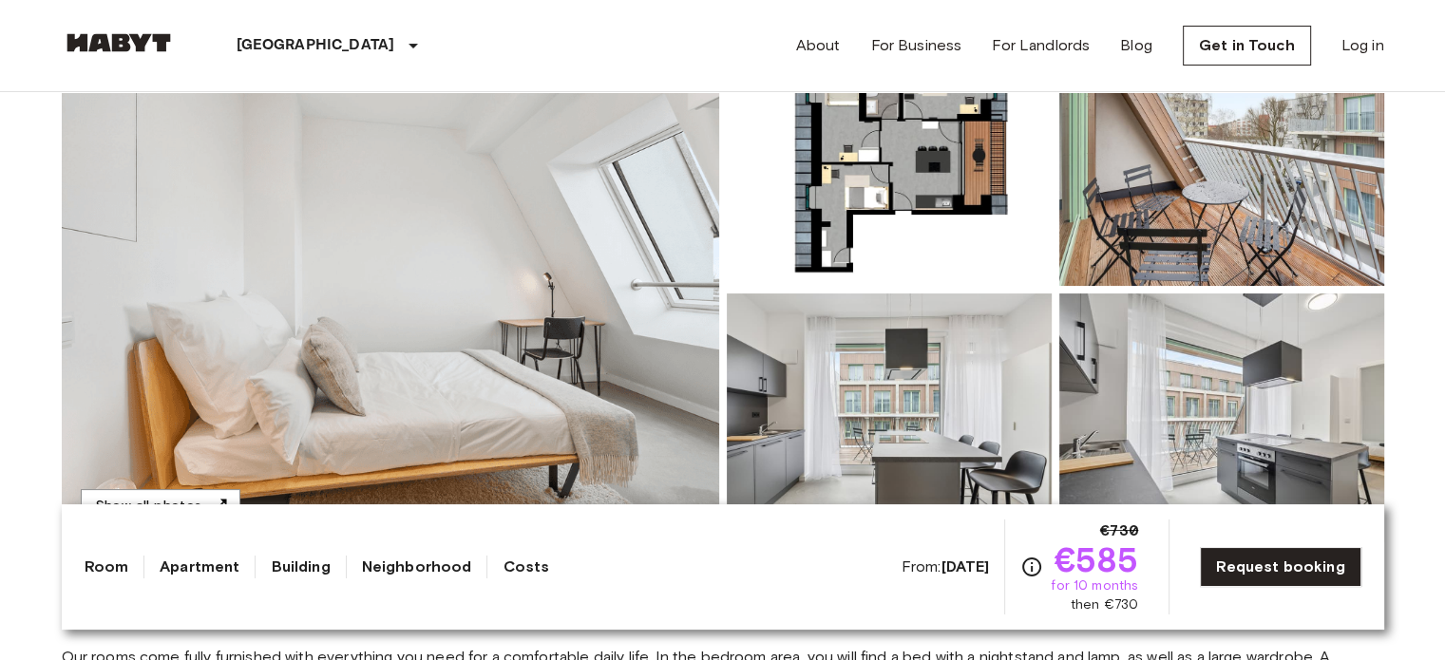
scroll to position [431, 0]
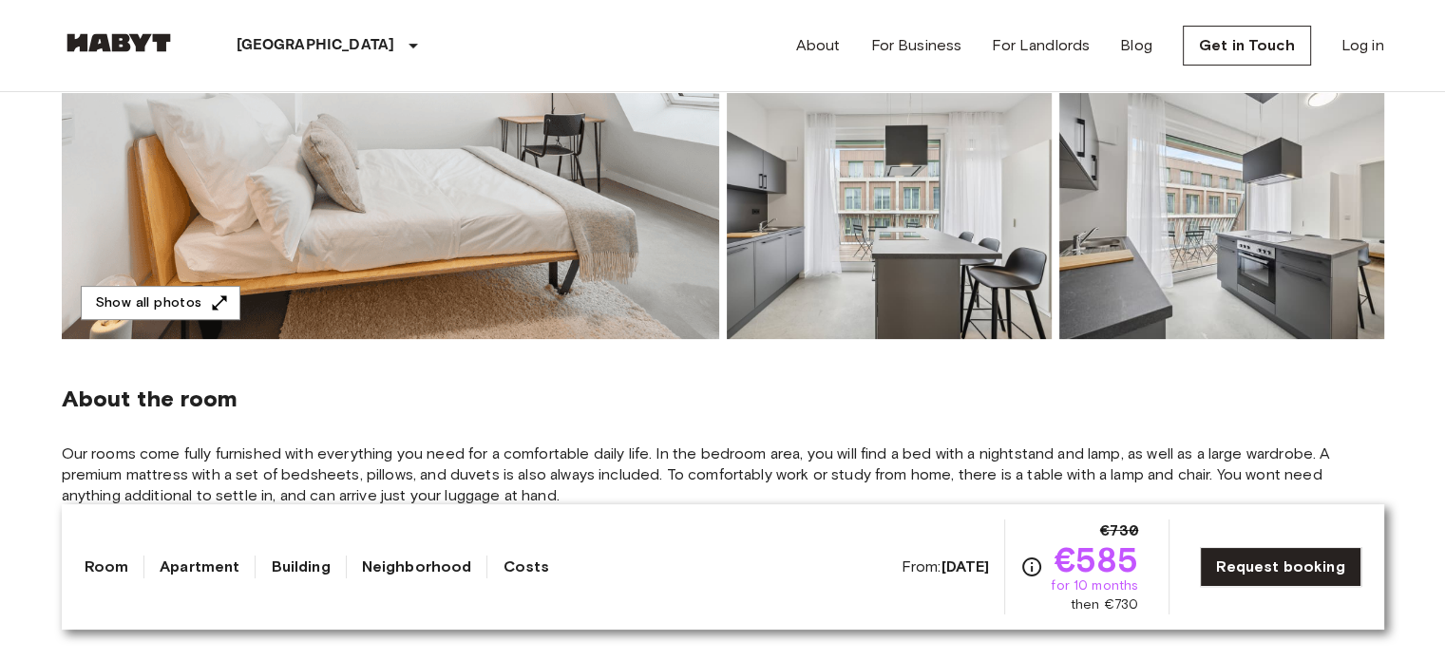
click at [589, 185] on img at bounding box center [390, 86] width 657 height 505
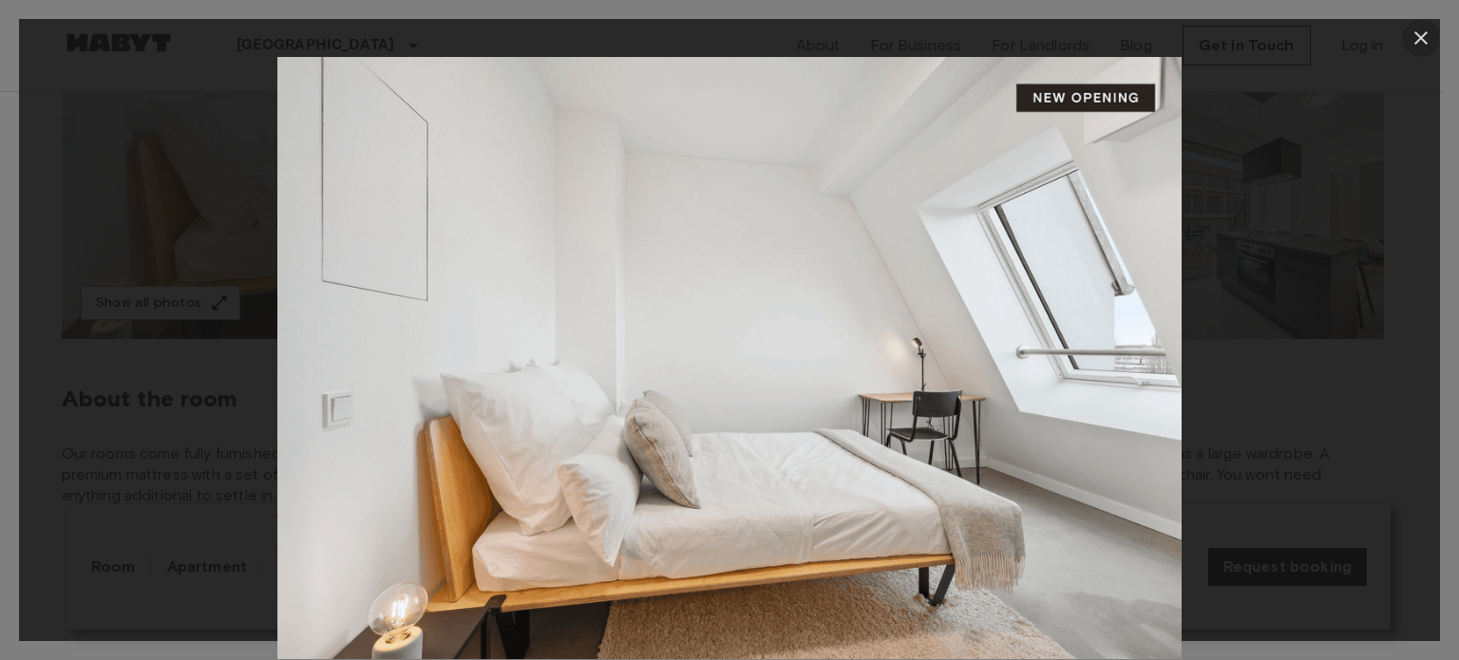
click at [1431, 33] on icon "button" at bounding box center [1421, 38] width 23 height 23
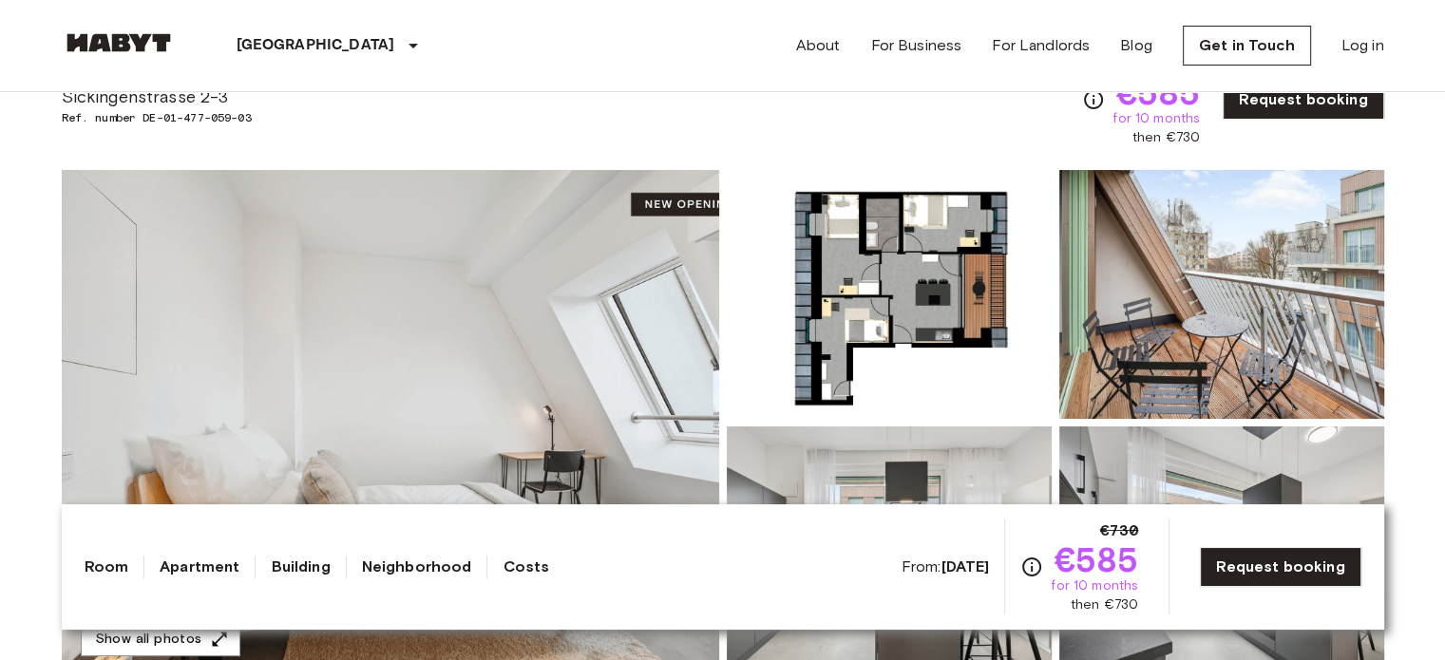
scroll to position [97, 0]
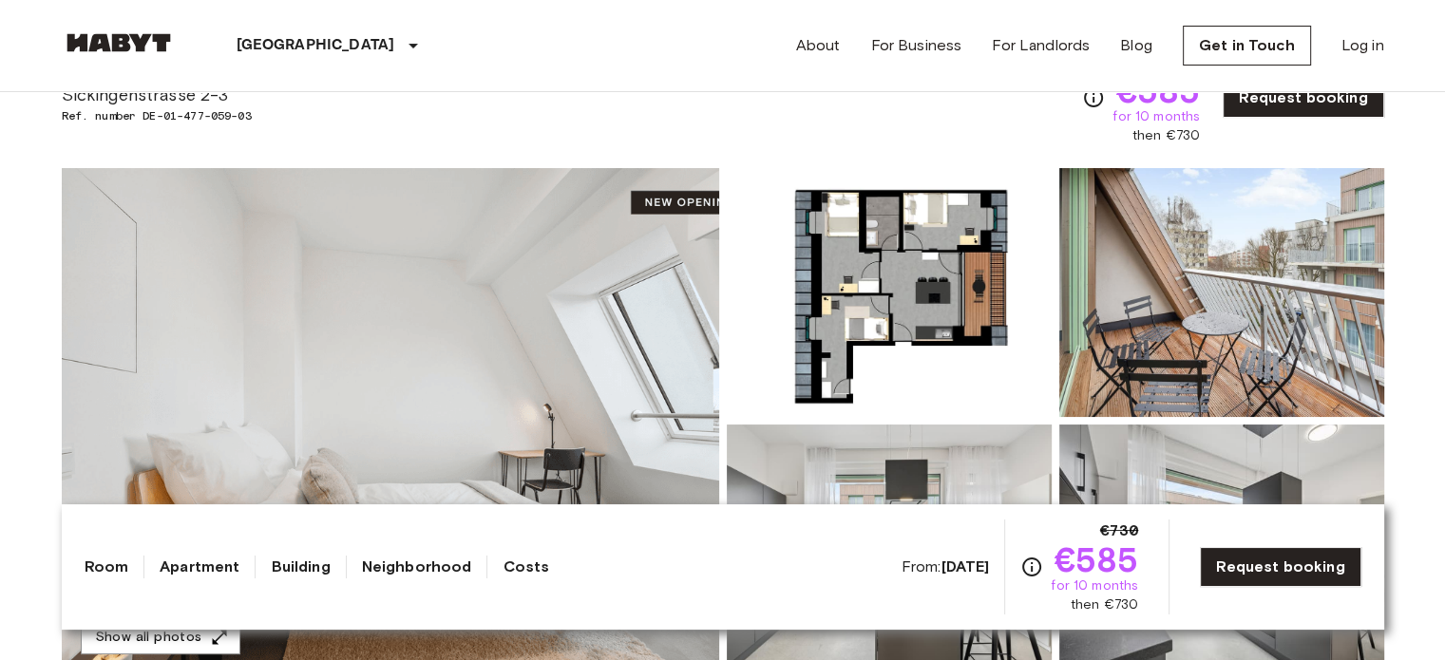
click at [998, 303] on img at bounding box center [889, 292] width 325 height 249
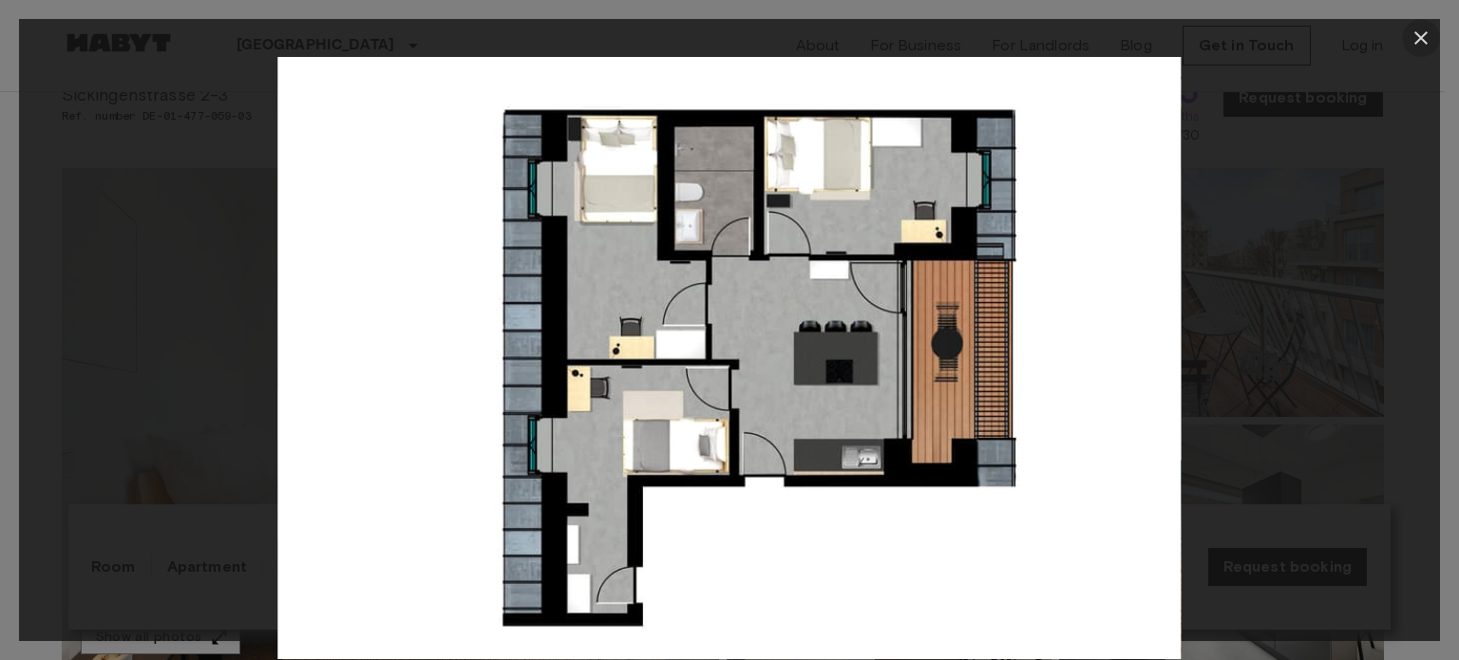
click at [1407, 36] on button "button" at bounding box center [1421, 38] width 38 height 38
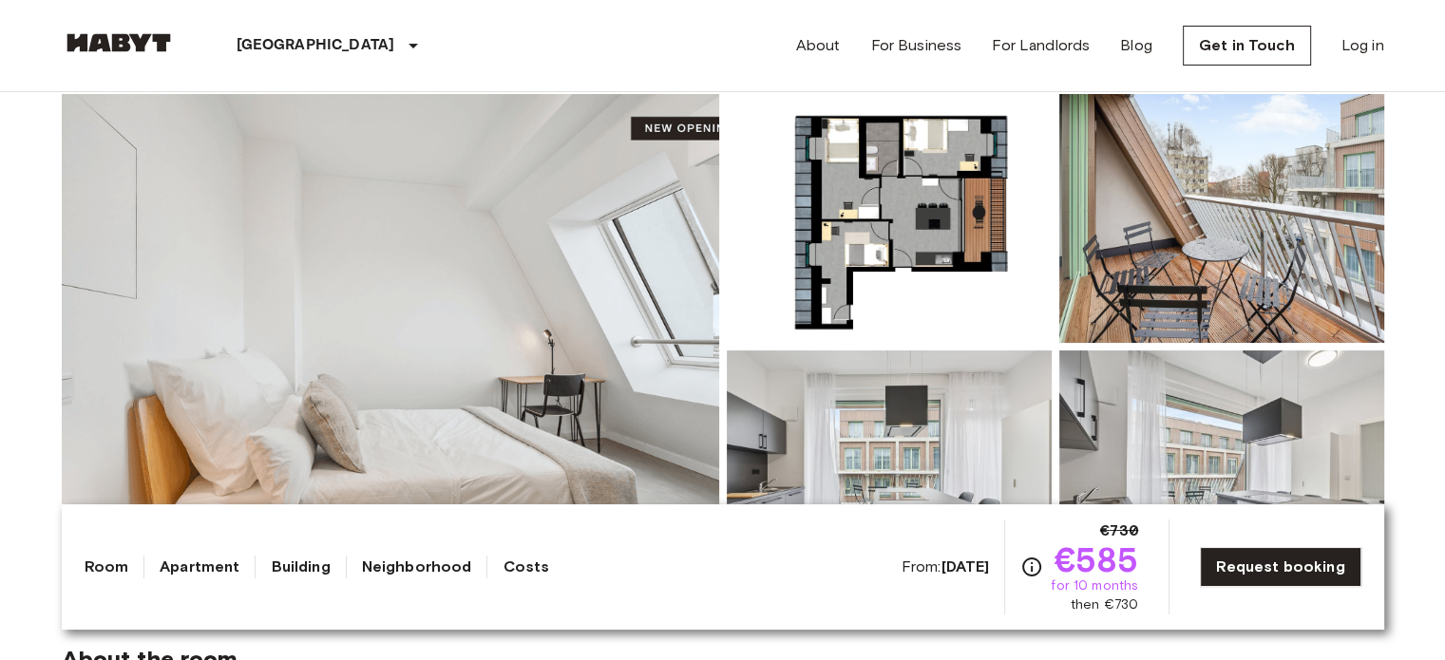
scroll to position [171, 0]
click at [569, 258] on img at bounding box center [390, 346] width 657 height 505
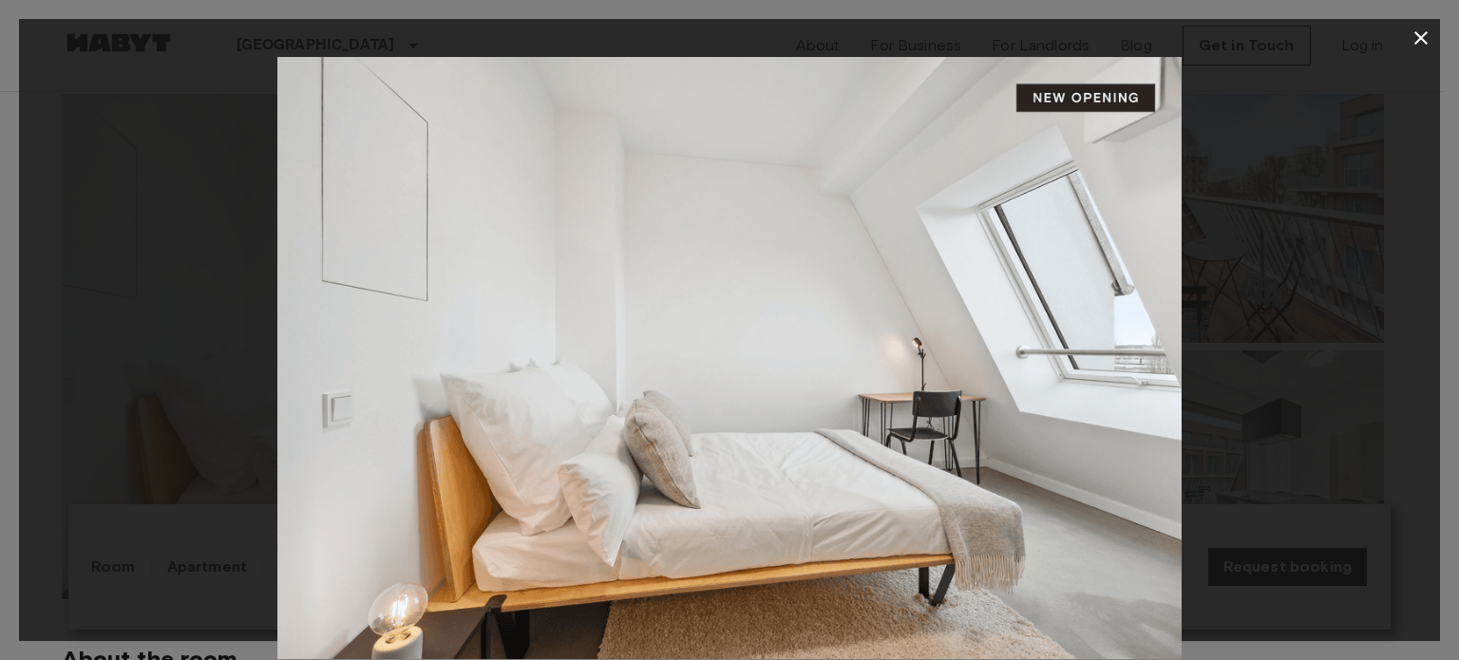
click at [1413, 36] on icon "button" at bounding box center [1421, 38] width 23 height 23
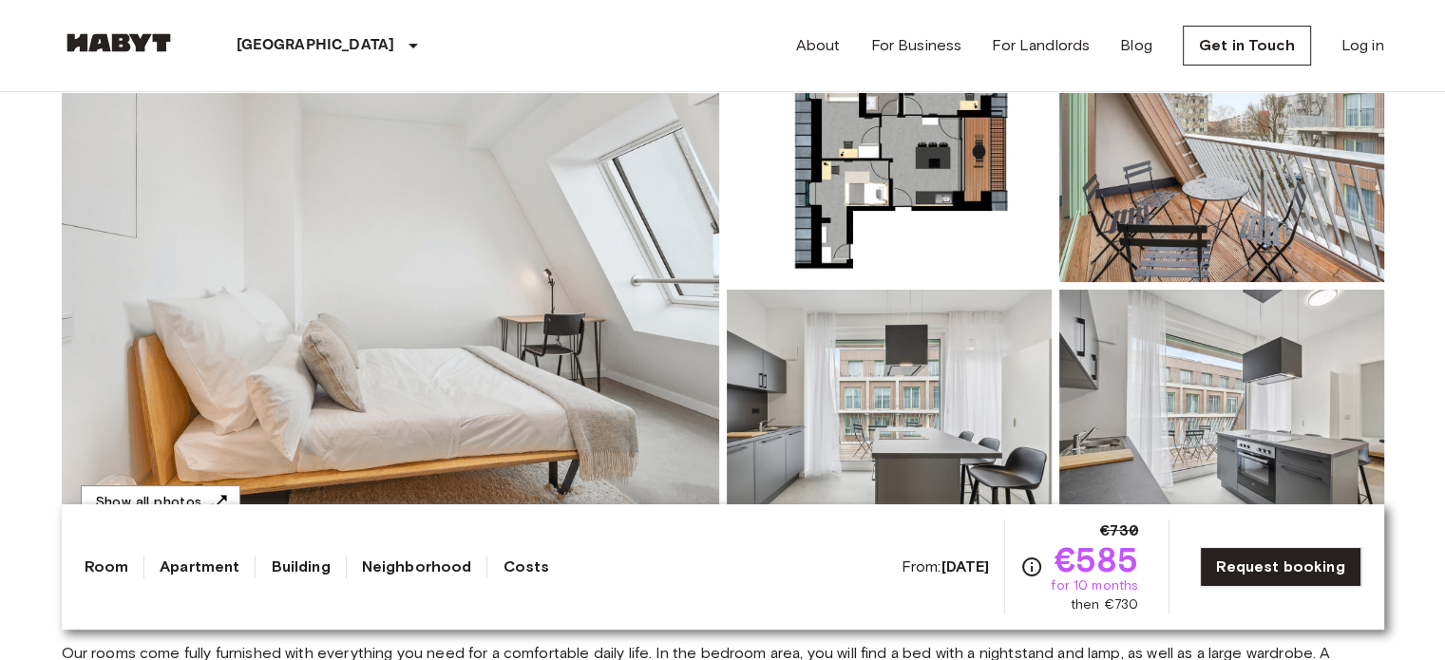
scroll to position [232, 0]
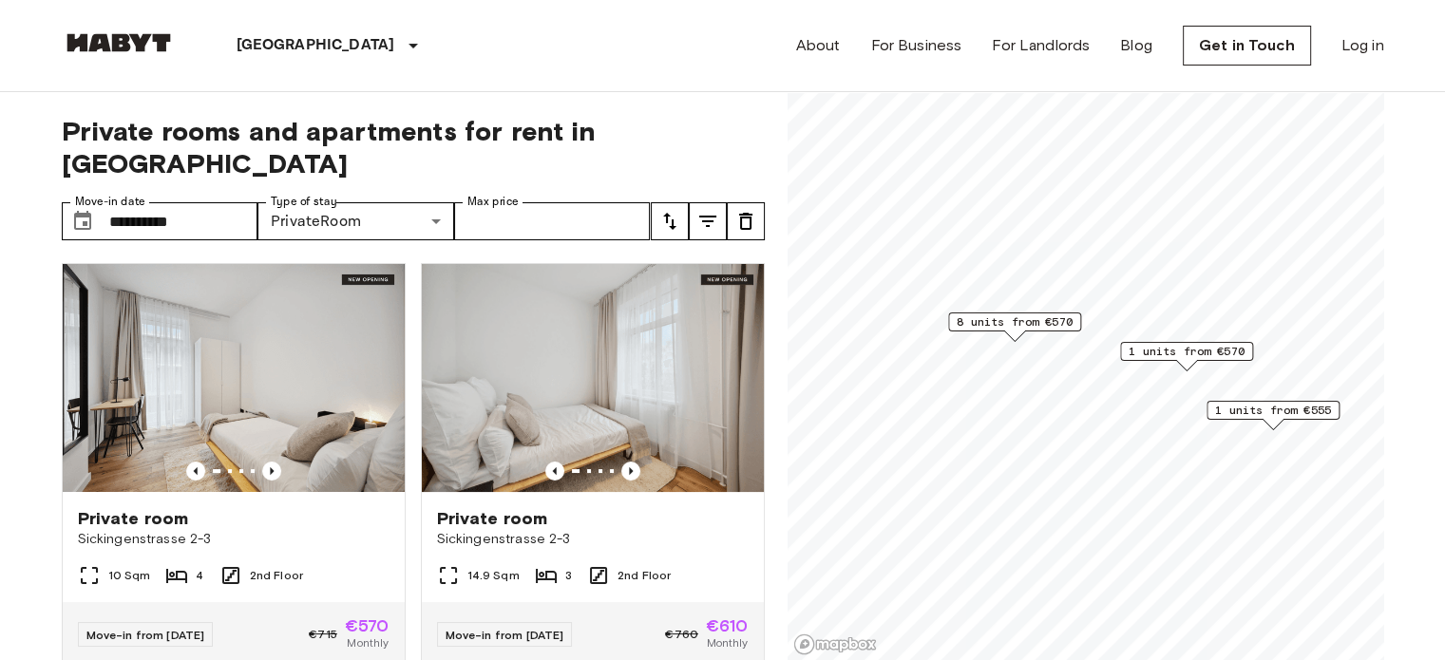
click at [1178, 348] on span "1 units from €570" at bounding box center [1186, 351] width 116 height 17
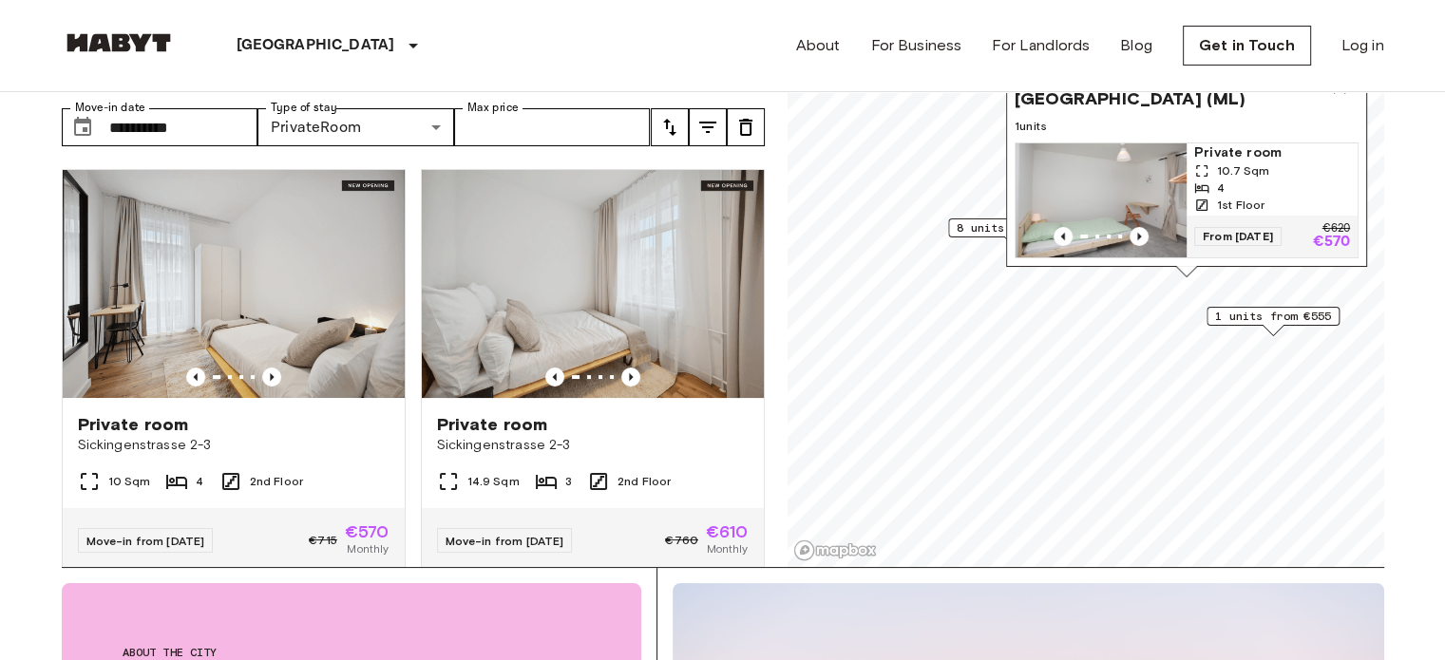
scroll to position [95, 0]
click at [1278, 324] on div "Map marker" at bounding box center [1272, 329] width 21 height 10
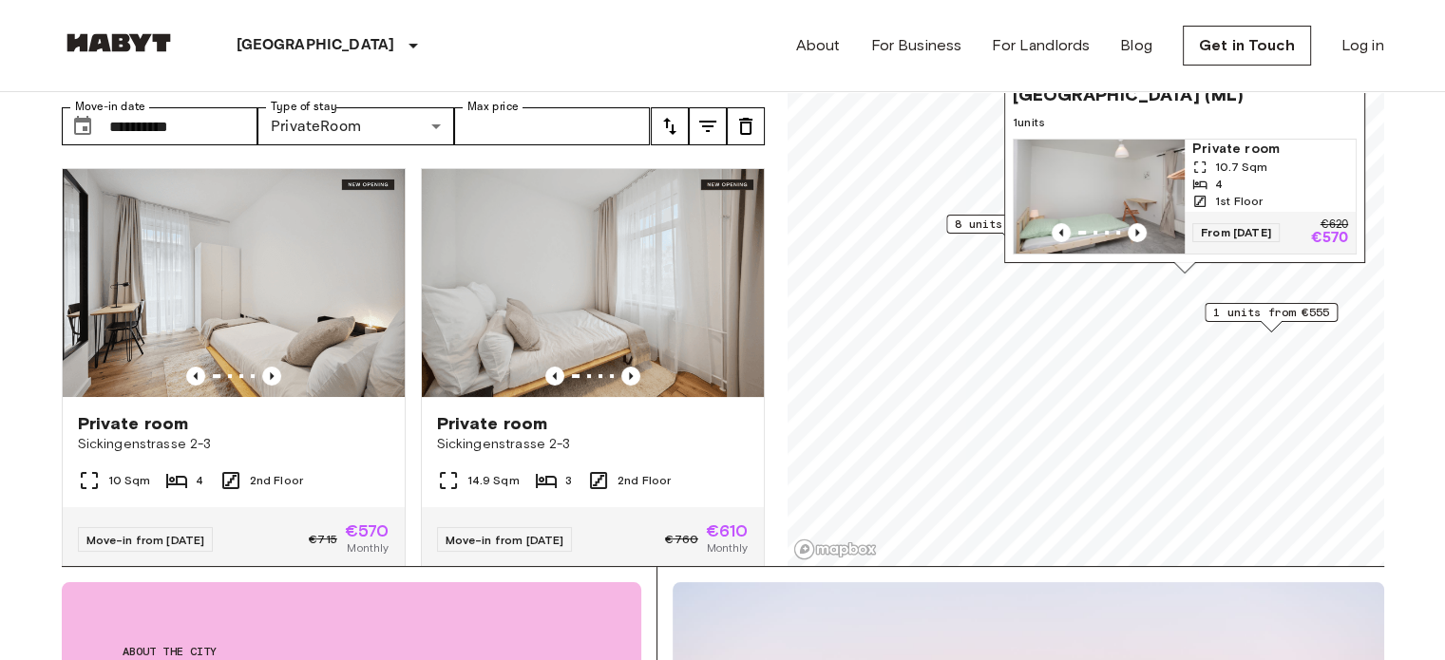
click at [1272, 313] on span "1 units from €555" at bounding box center [1271, 312] width 116 height 17
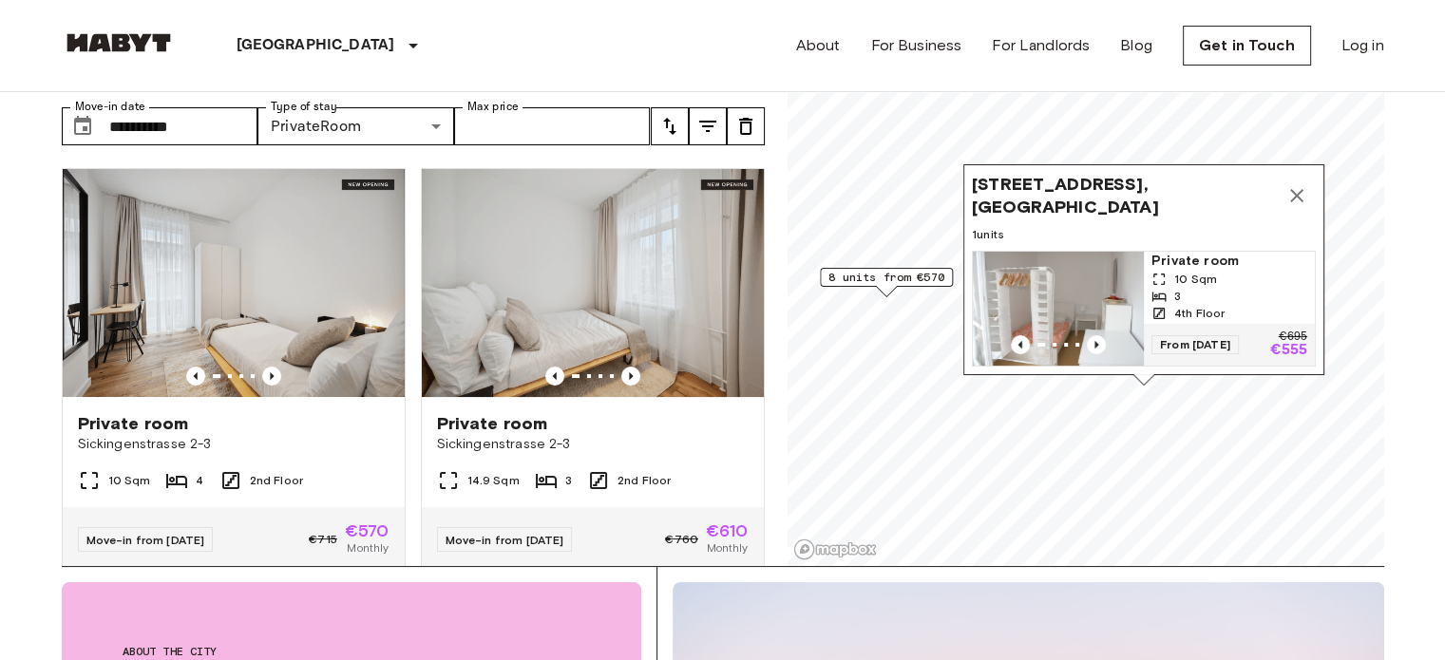
click at [909, 283] on span "8 units from €570" at bounding box center [886, 277] width 116 height 17
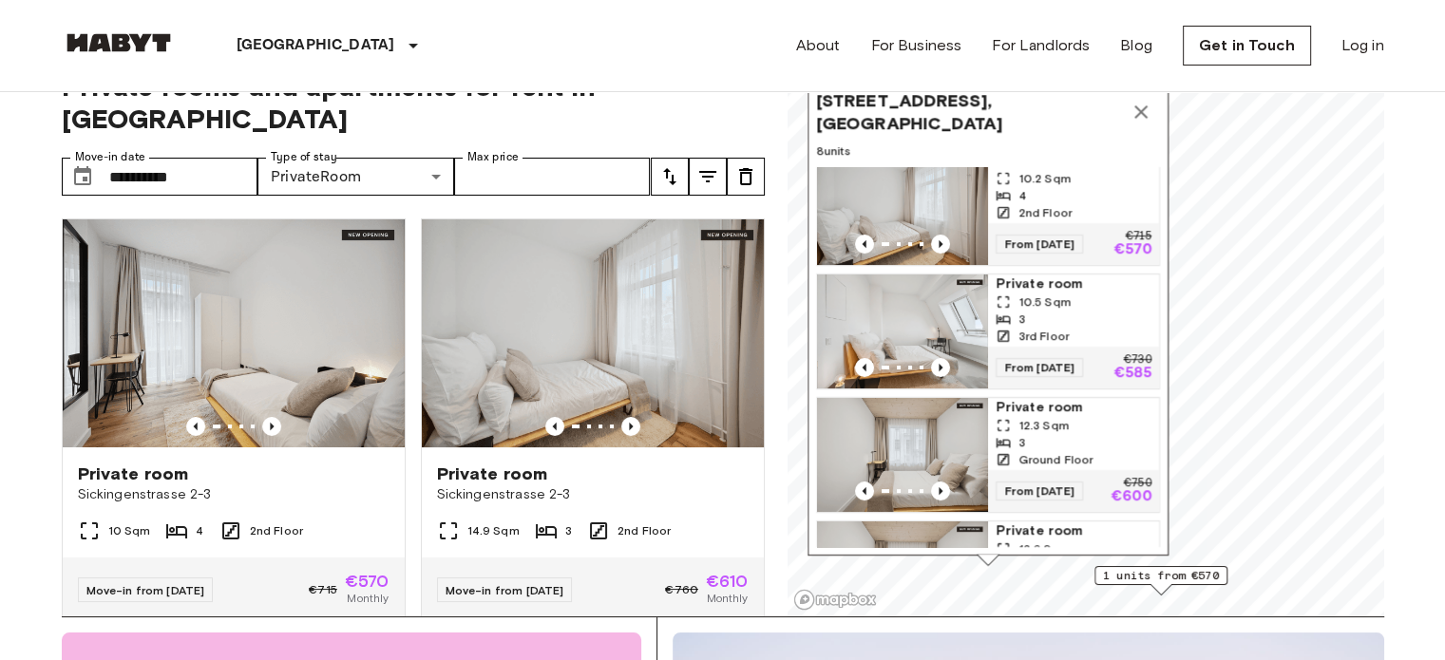
scroll to position [142, 0]
click at [1061, 434] on div "3" at bounding box center [1073, 441] width 156 height 17
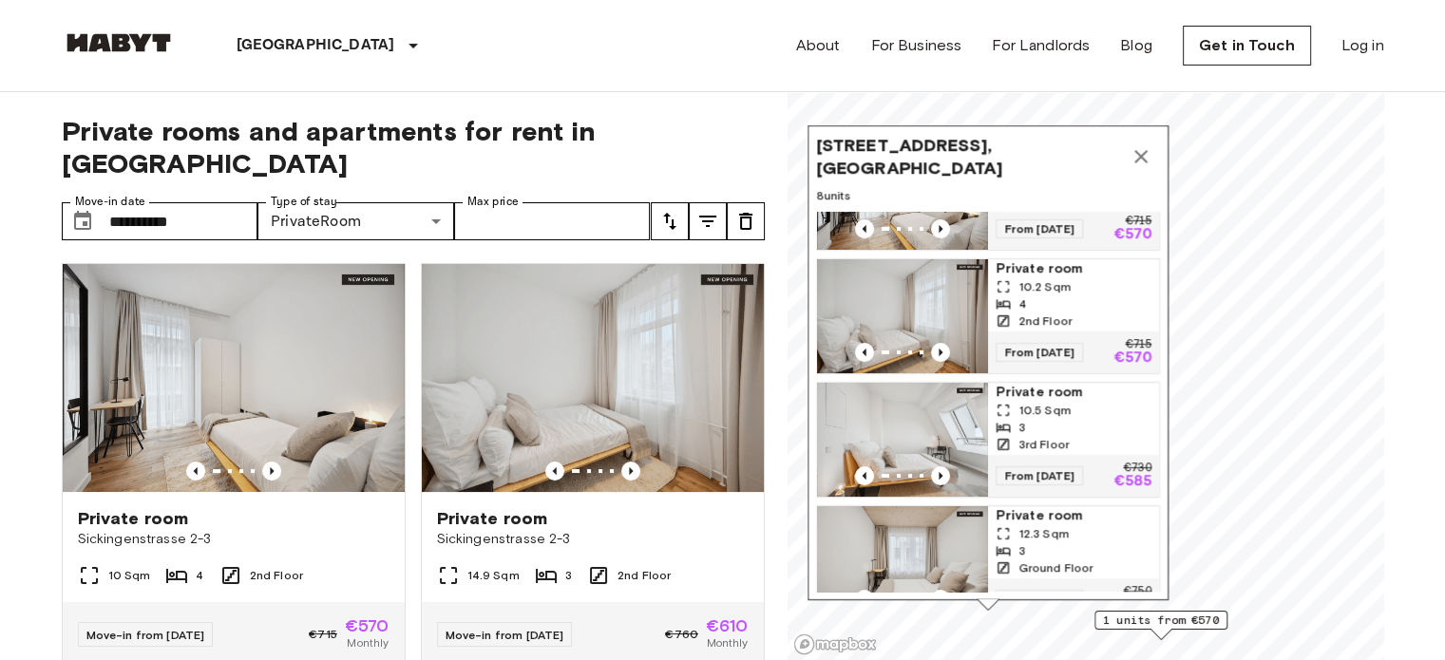
scroll to position [0, 0]
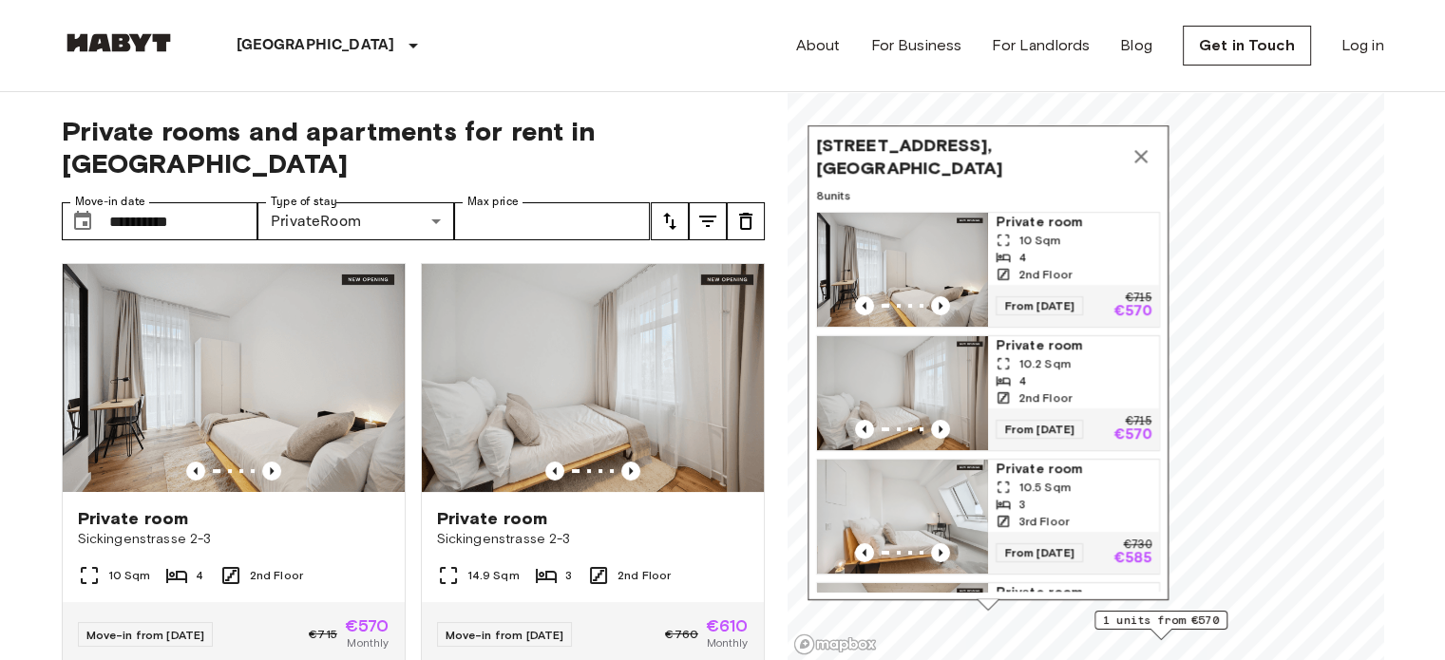
click at [1151, 136] on div "Sickingenstrasse 2-3, 10553, Berlin, GER" at bounding box center [988, 157] width 344 height 46
click at [1146, 155] on icon "Map marker" at bounding box center [1140, 156] width 23 height 23
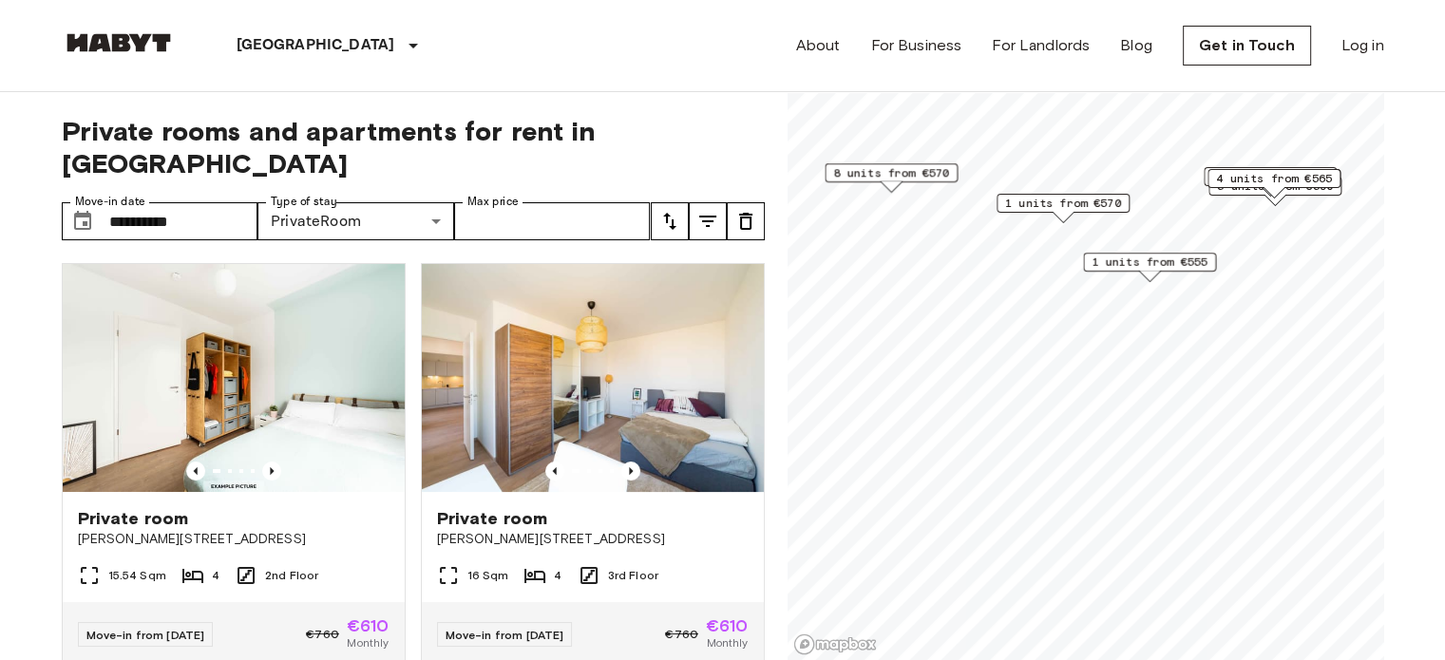
click at [1181, 275] on div "1 units from €555" at bounding box center [1149, 267] width 133 height 29
click at [1165, 261] on span "1 units from €555" at bounding box center [1149, 262] width 116 height 17
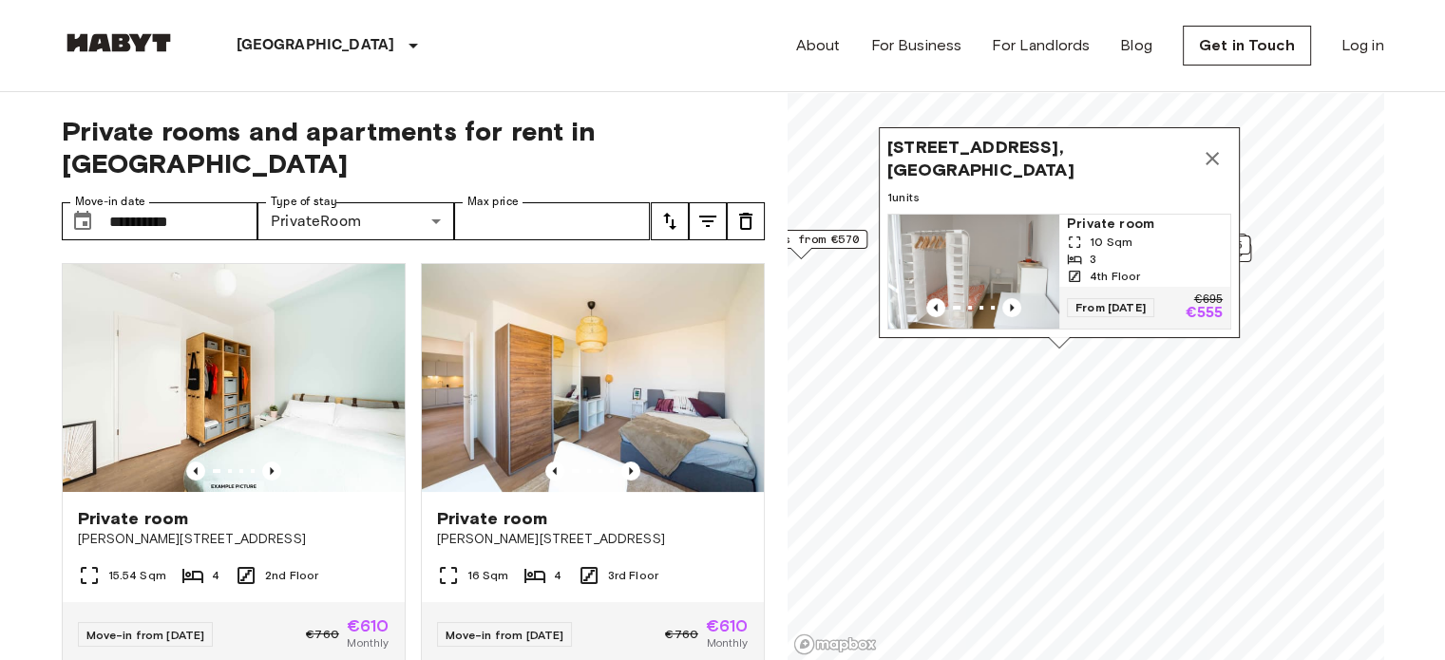
click at [1212, 147] on icon "Map marker" at bounding box center [1212, 158] width 23 height 23
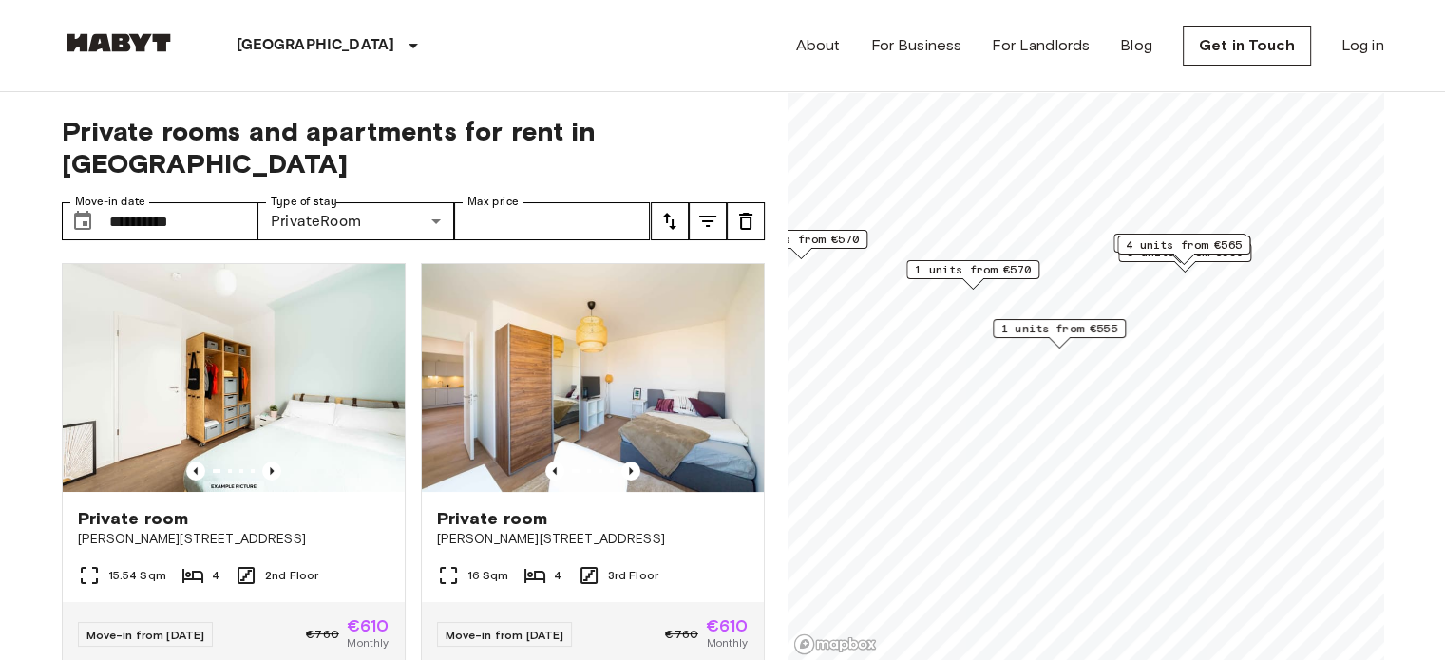
click at [1179, 247] on span "4 units from €565" at bounding box center [1184, 245] width 116 height 17
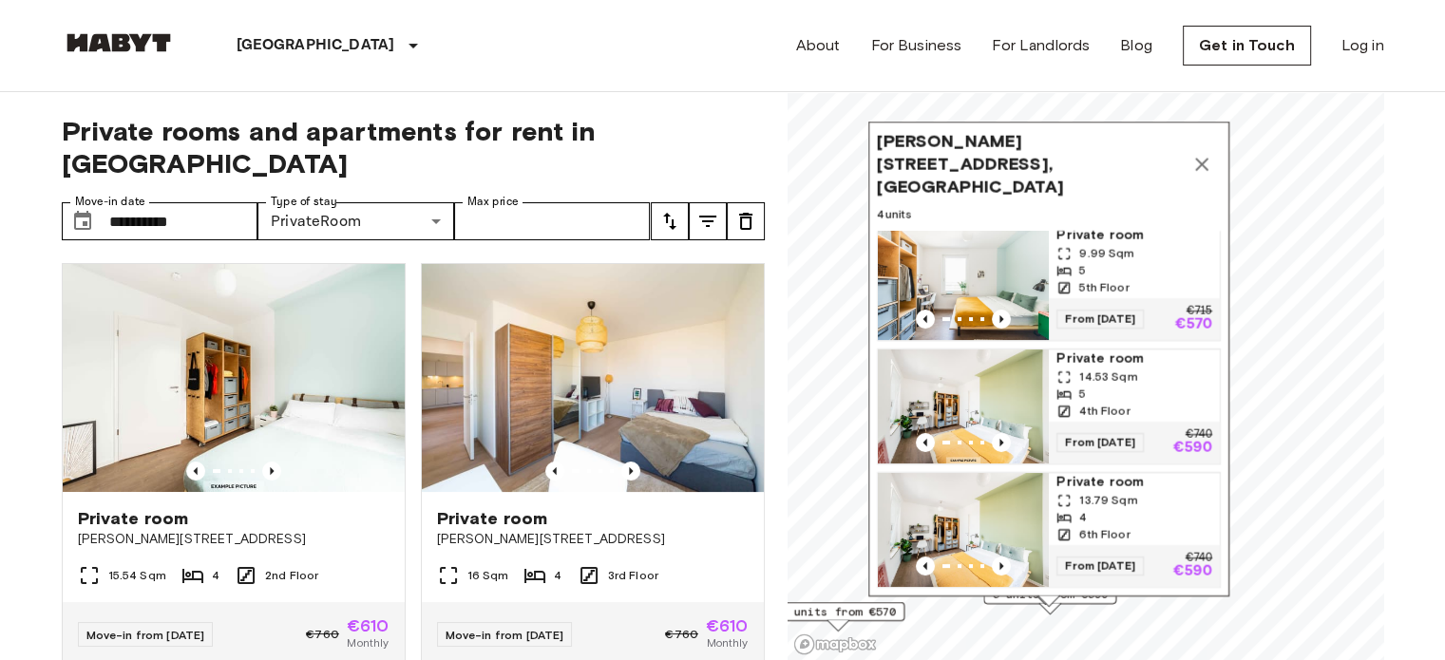
scroll to position [133, 0]
click at [1194, 165] on button "Map marker" at bounding box center [1202, 164] width 38 height 38
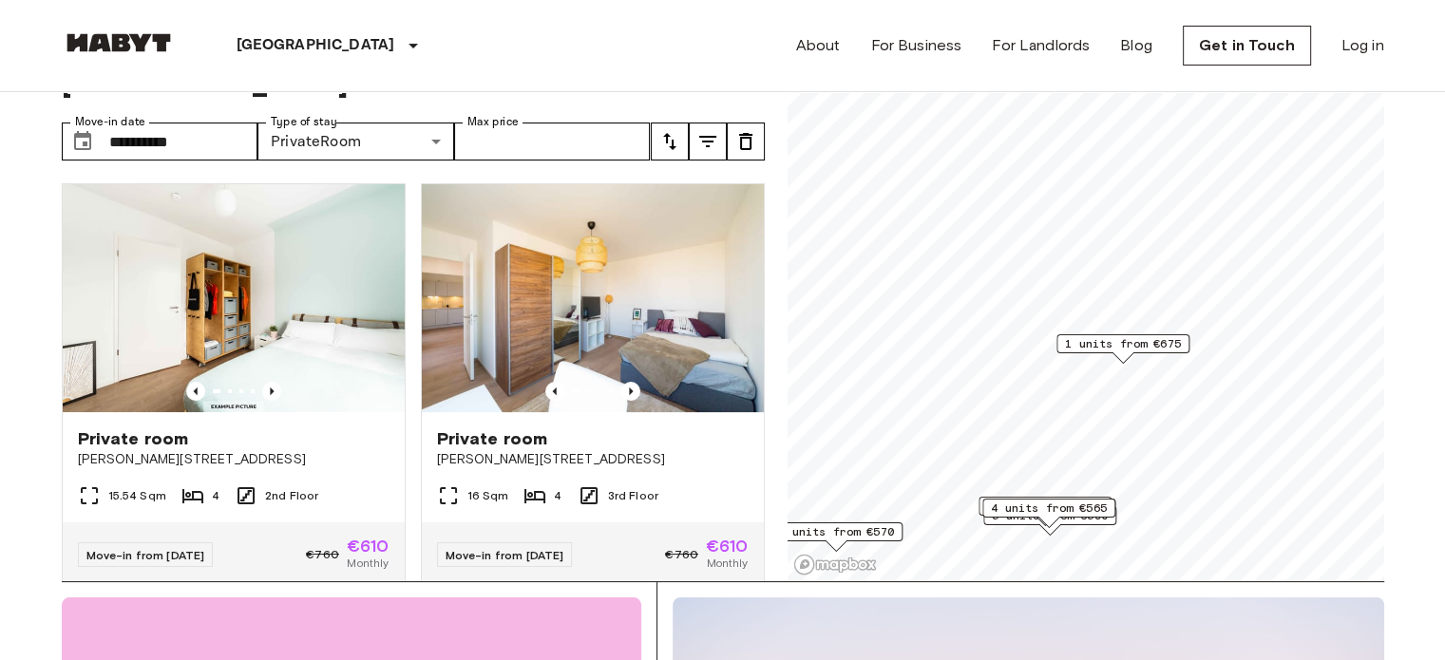
scroll to position [83, 0]
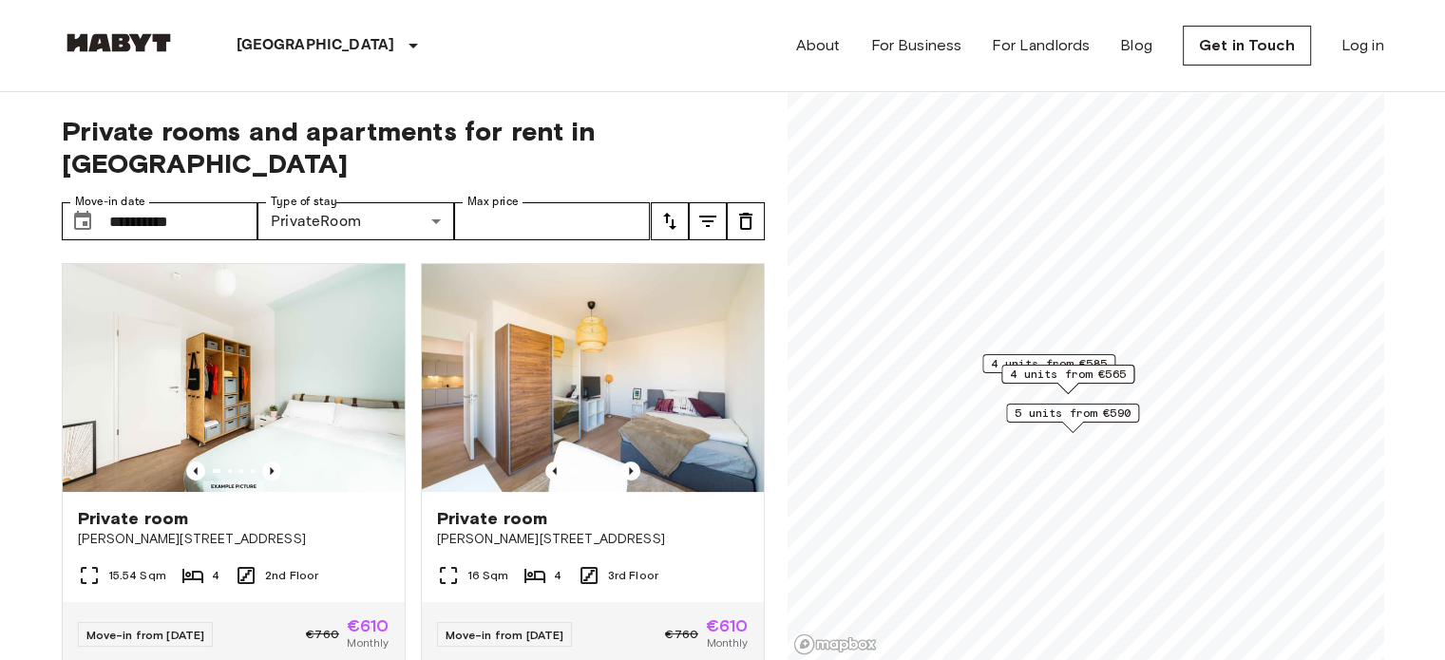
click at [1089, 365] on div "4 units from €565" at bounding box center [1067, 374] width 133 height 19
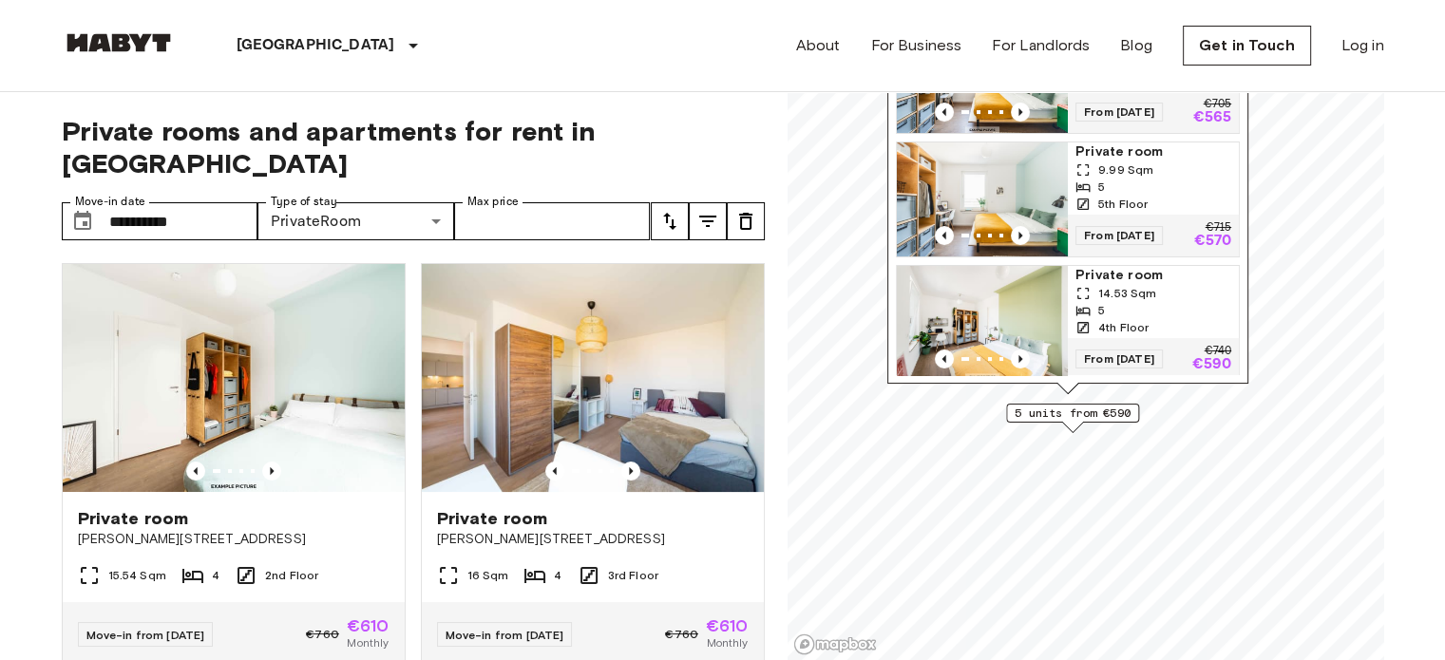
click at [1093, 420] on span "5 units from €590" at bounding box center [1072, 413] width 116 height 17
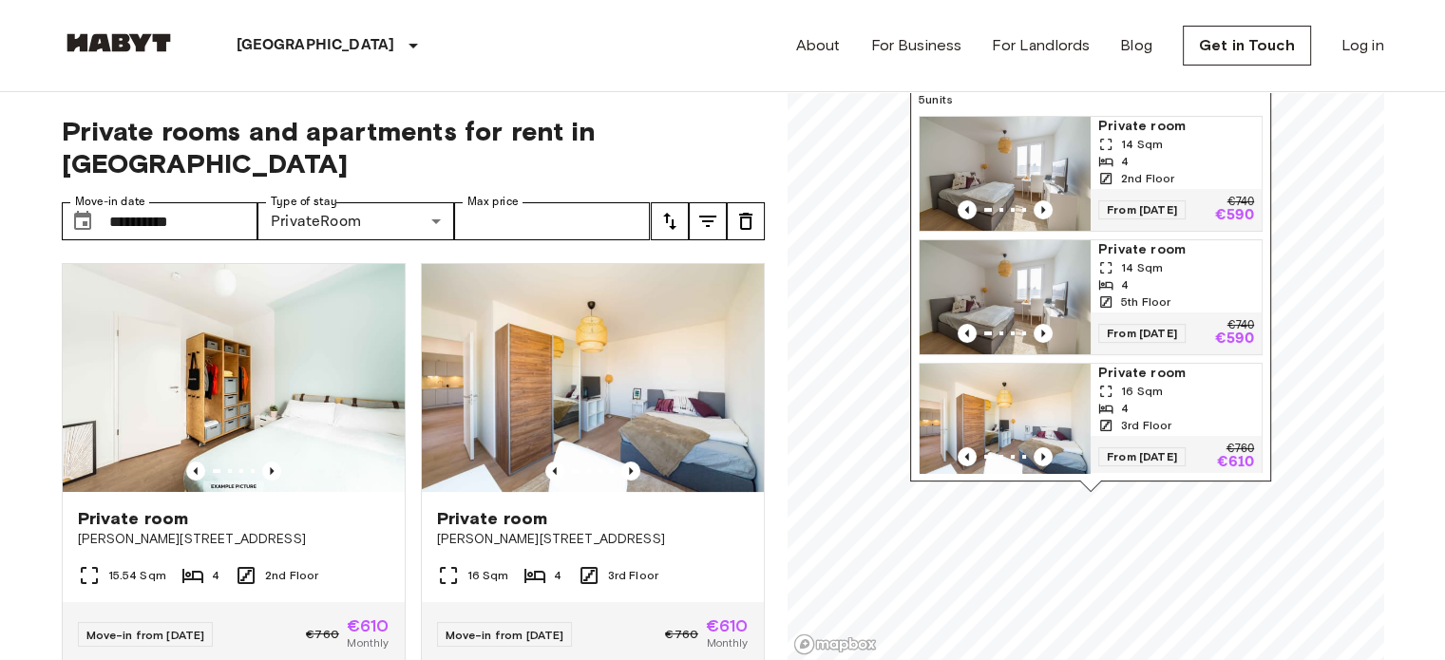
scroll to position [6, 0]
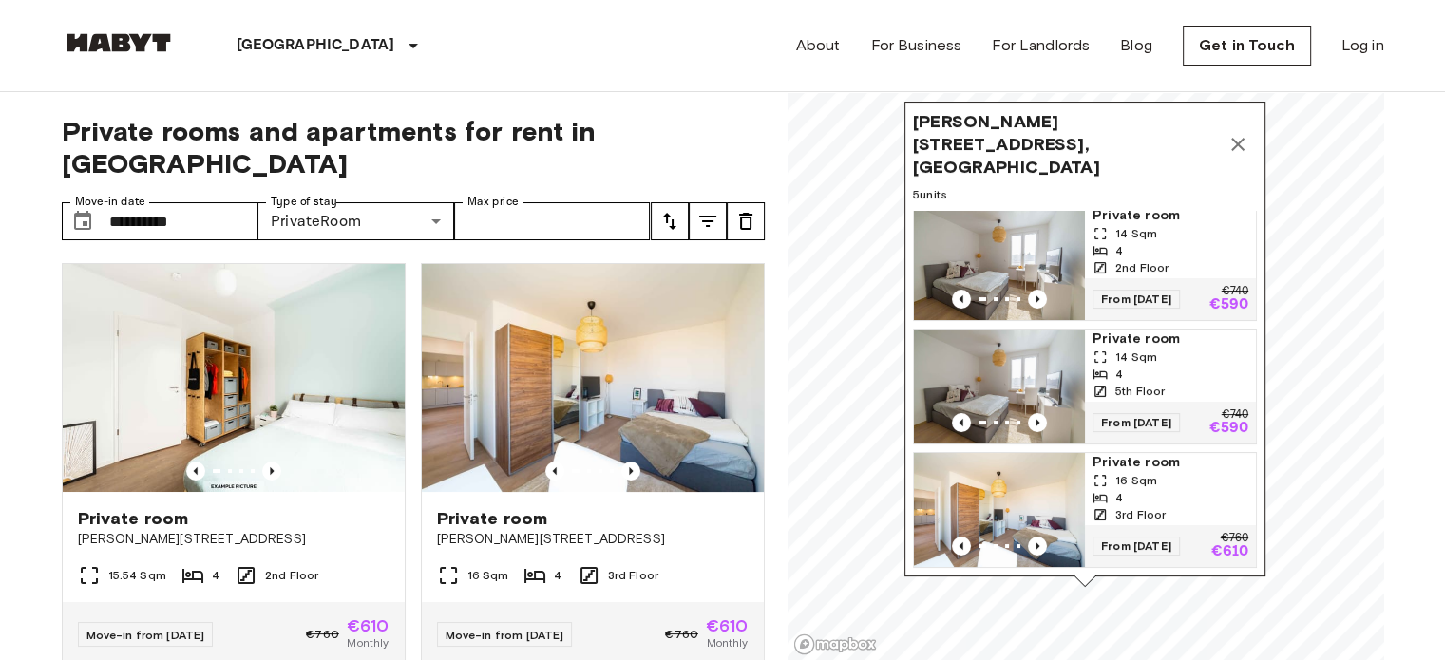
click at [1241, 138] on icon "Map marker" at bounding box center [1237, 144] width 13 height 13
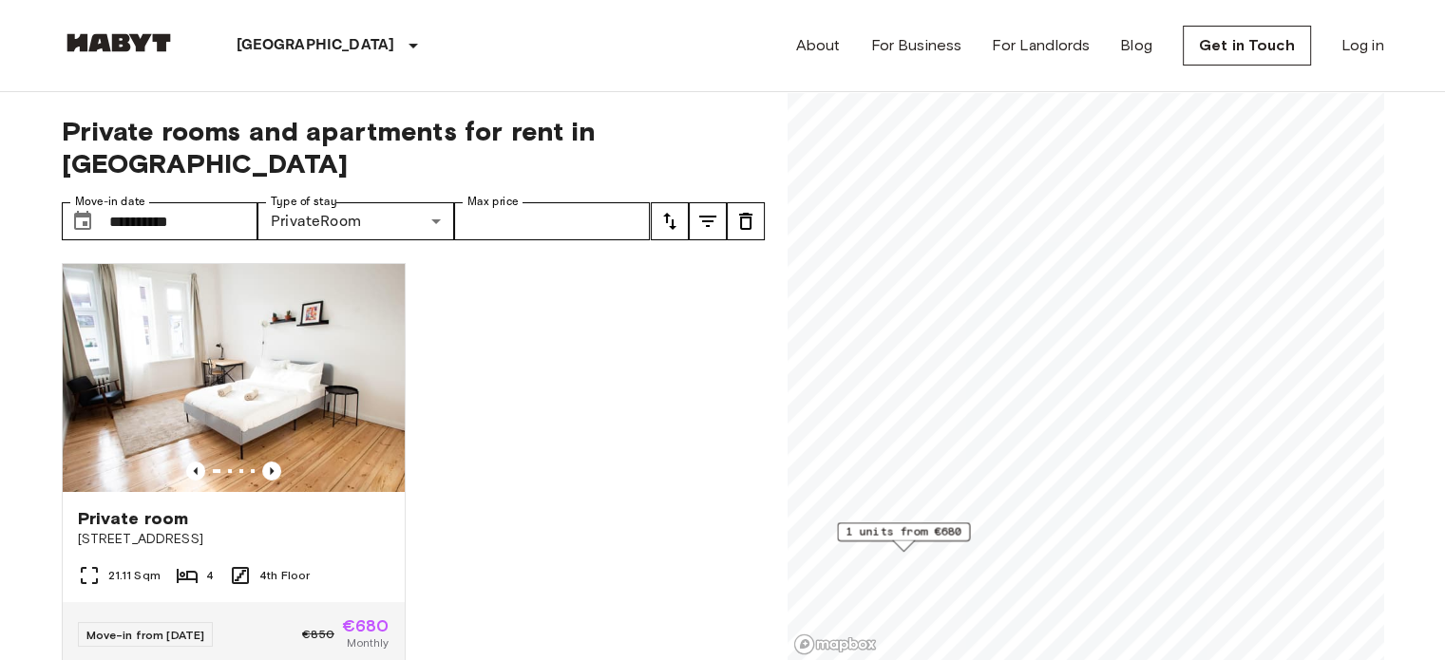
scroll to position [35, 0]
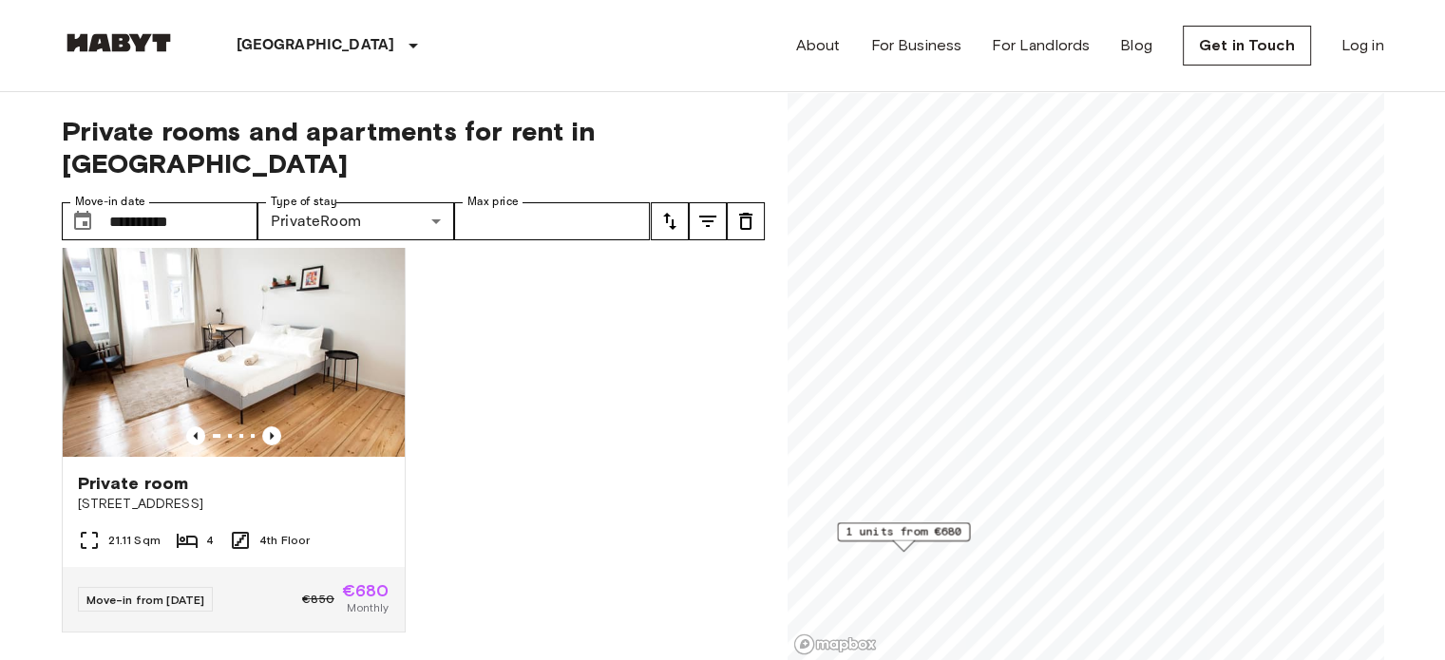
click at [946, 531] on span "1 units from €680" at bounding box center [903, 531] width 116 height 17
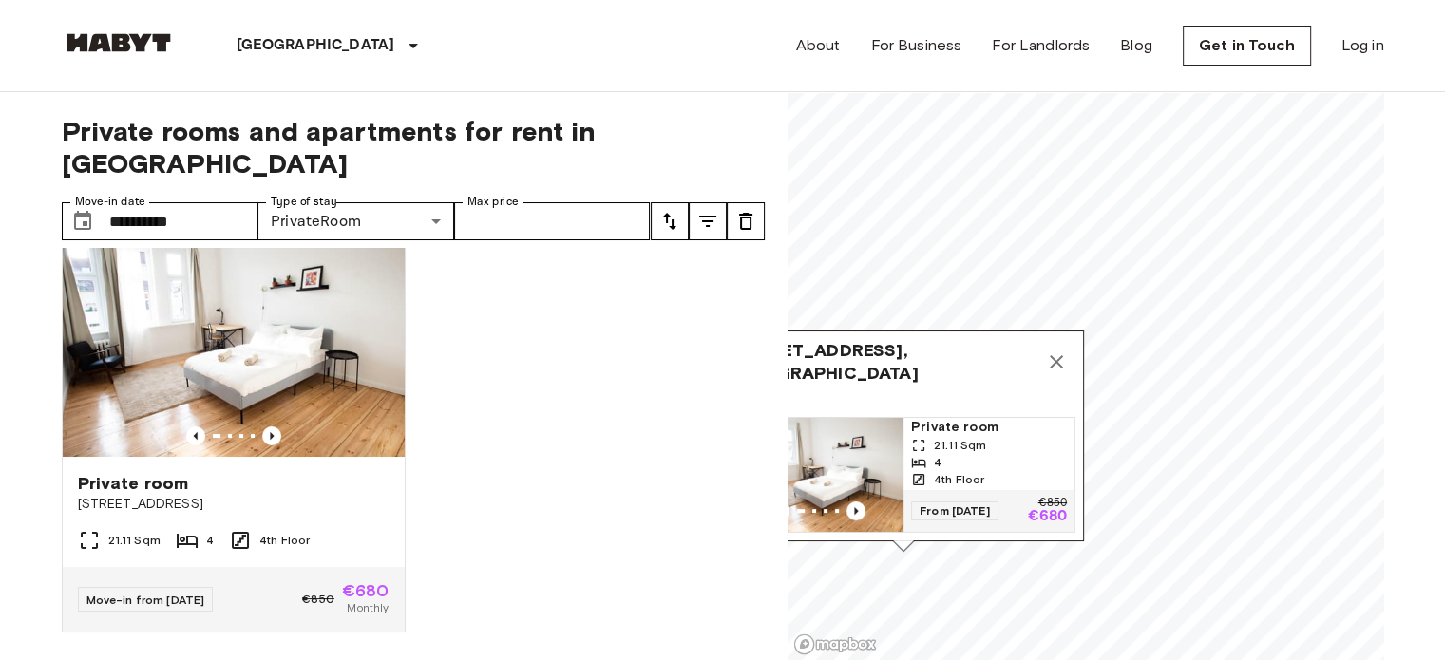
click at [1062, 355] on icon "Map marker" at bounding box center [1056, 361] width 13 height 13
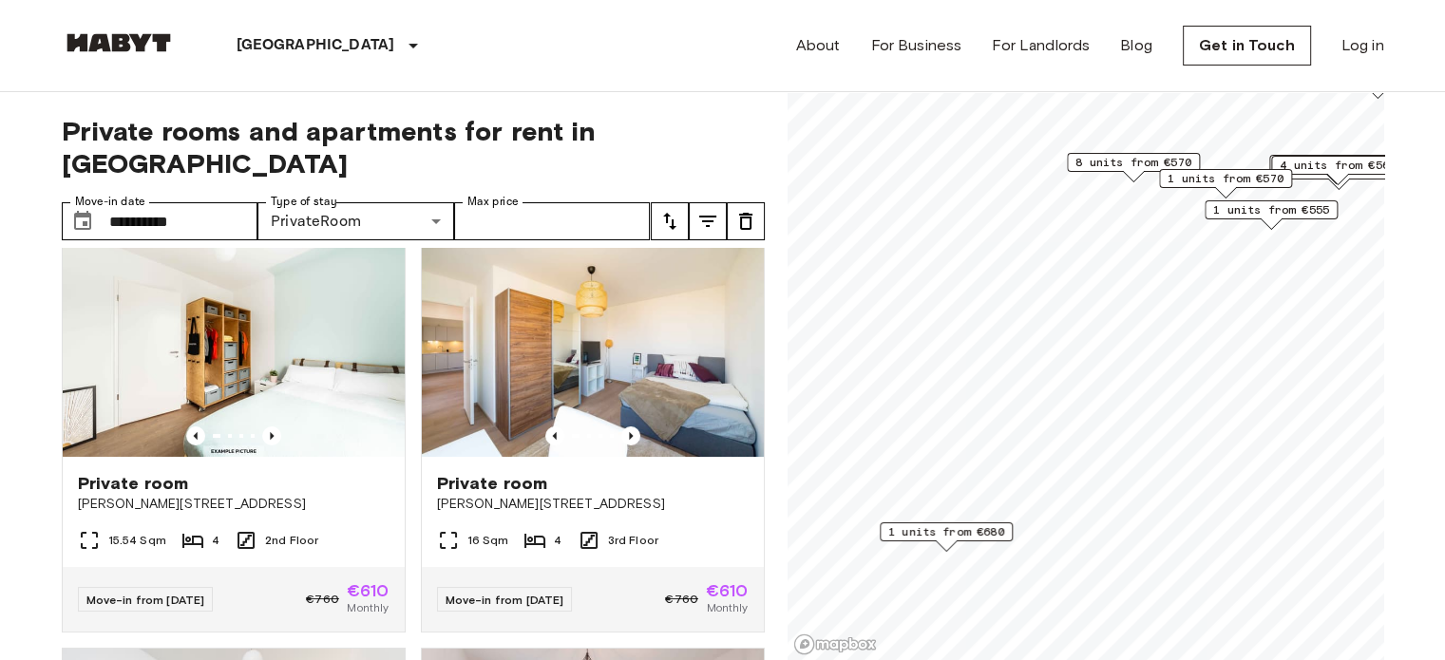
scroll to position [6475, 0]
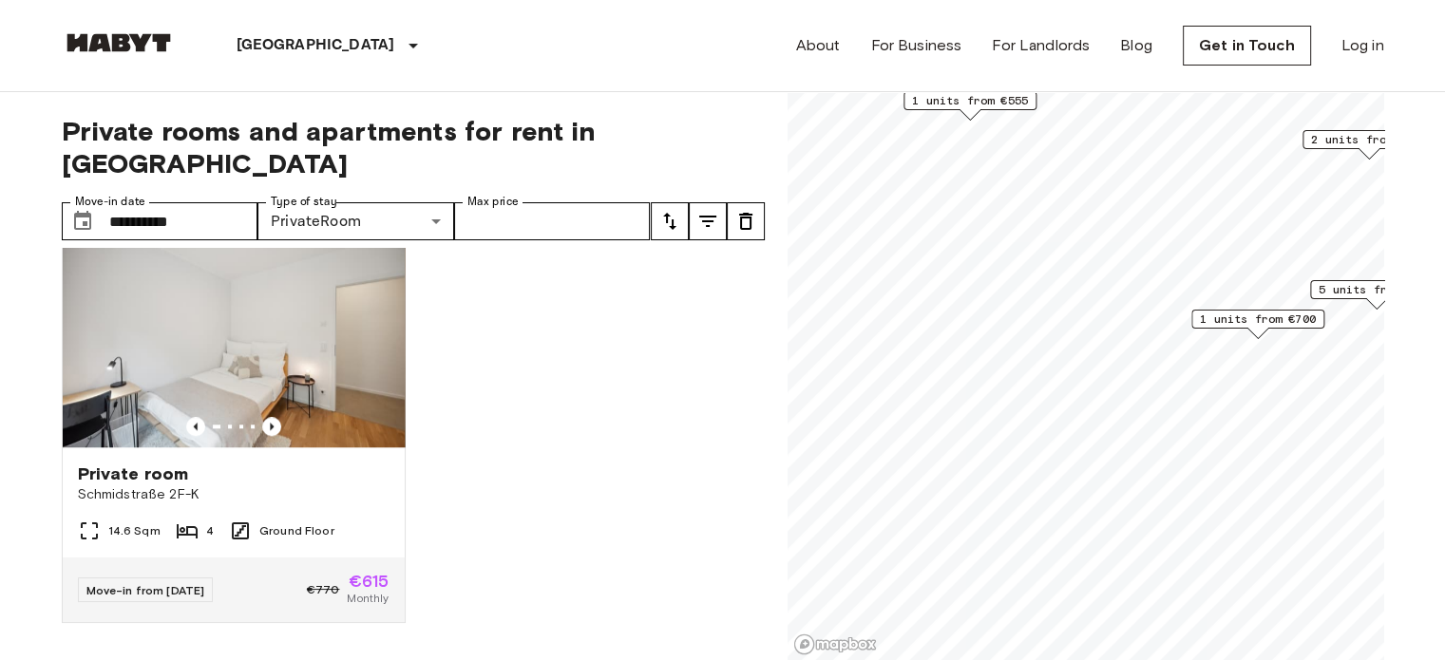
scroll to position [1752, 0]
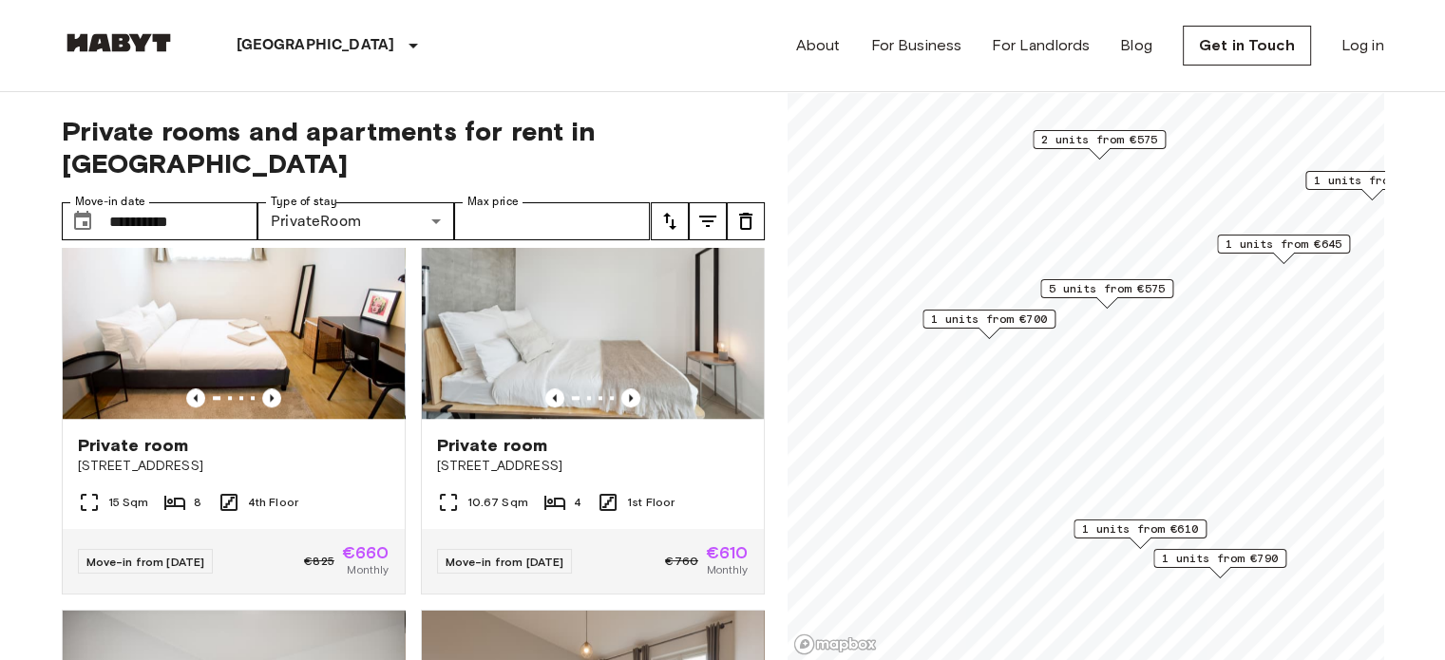
scroll to position [2182, 0]
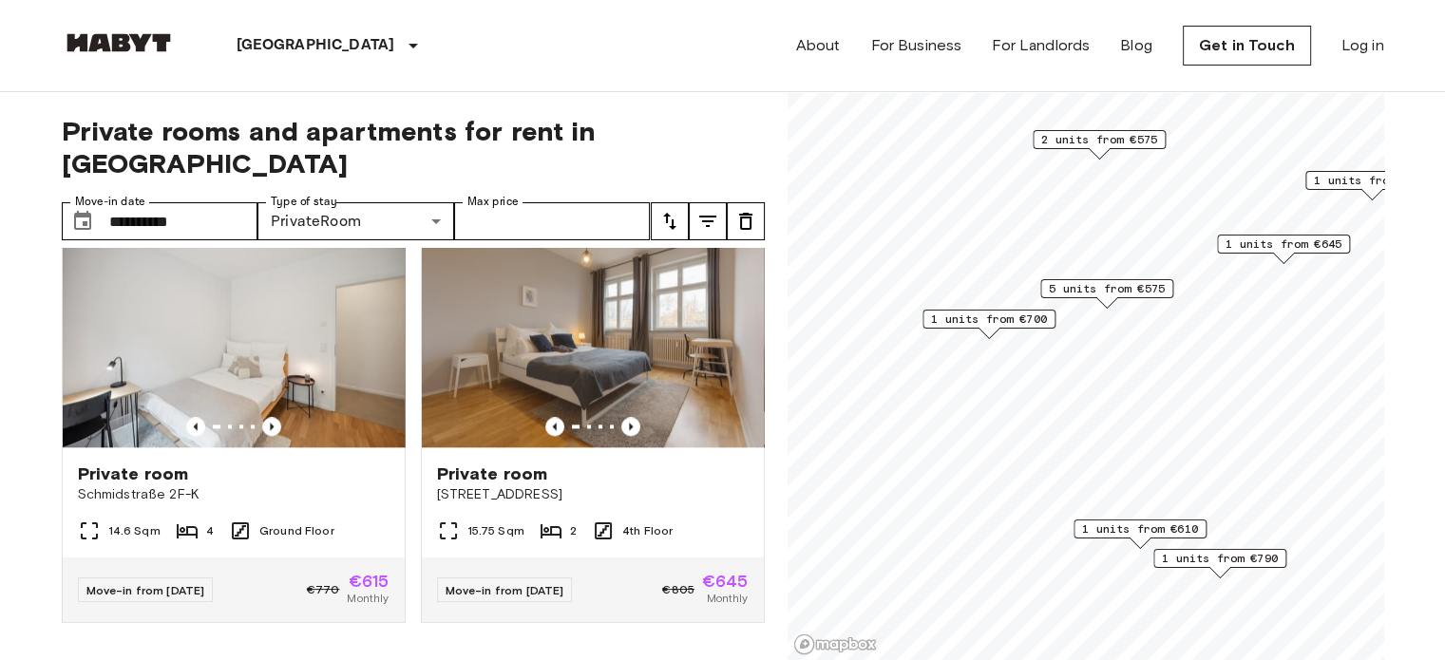
click at [1176, 535] on span "1 units from €610" at bounding box center [1140, 529] width 116 height 17
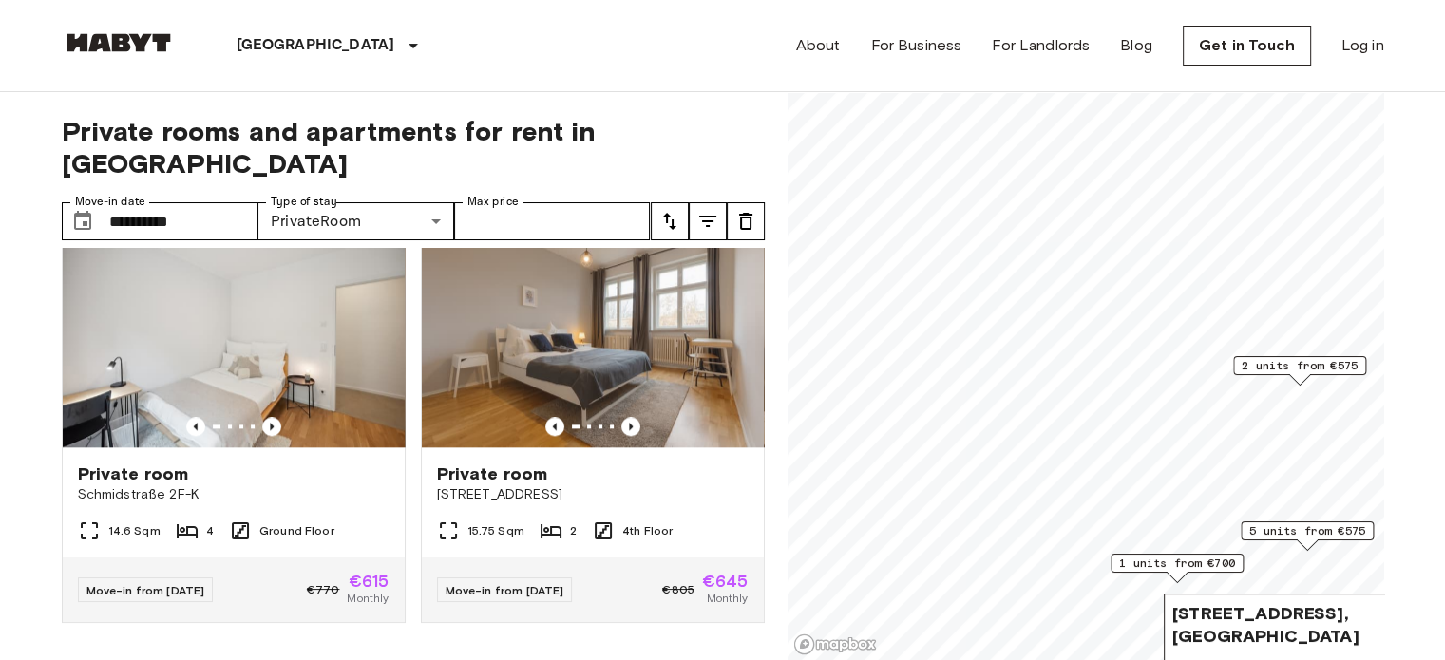
click at [1258, 371] on span "2 units from €575" at bounding box center [1299, 365] width 116 height 17
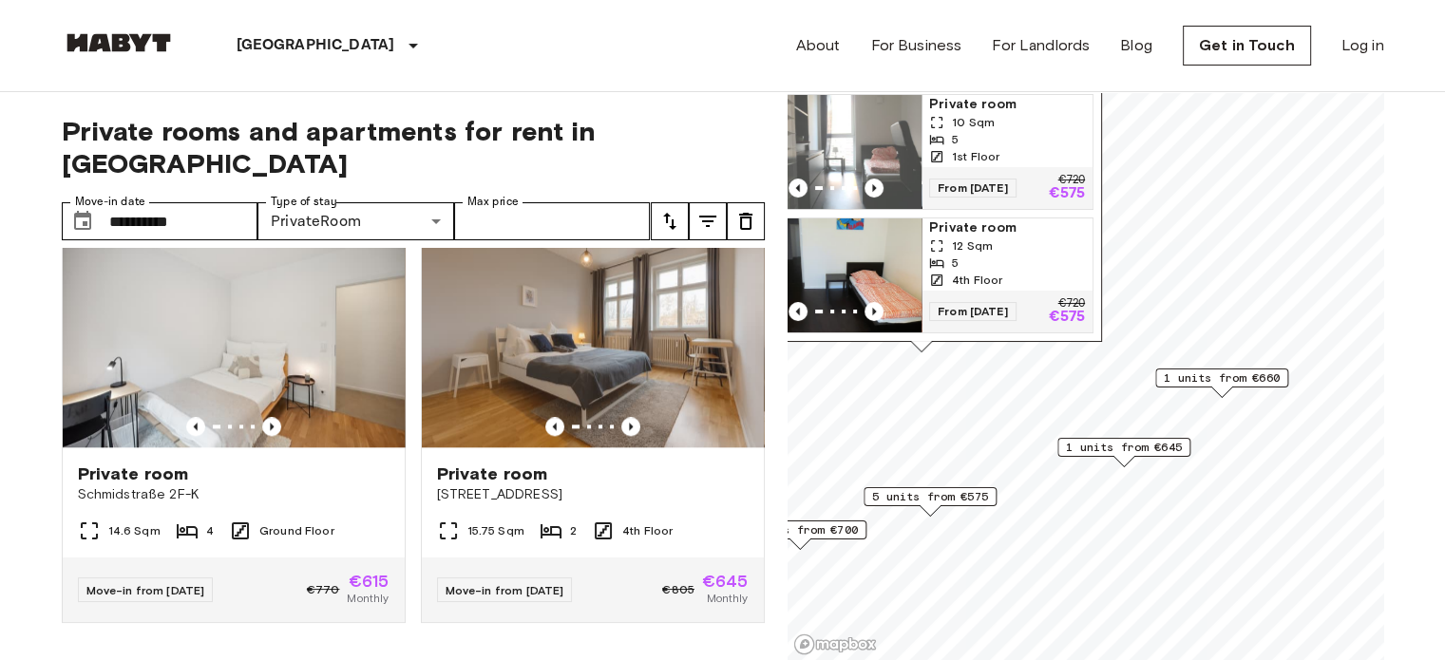
click at [1140, 447] on span "1 units from €645" at bounding box center [1124, 447] width 116 height 17
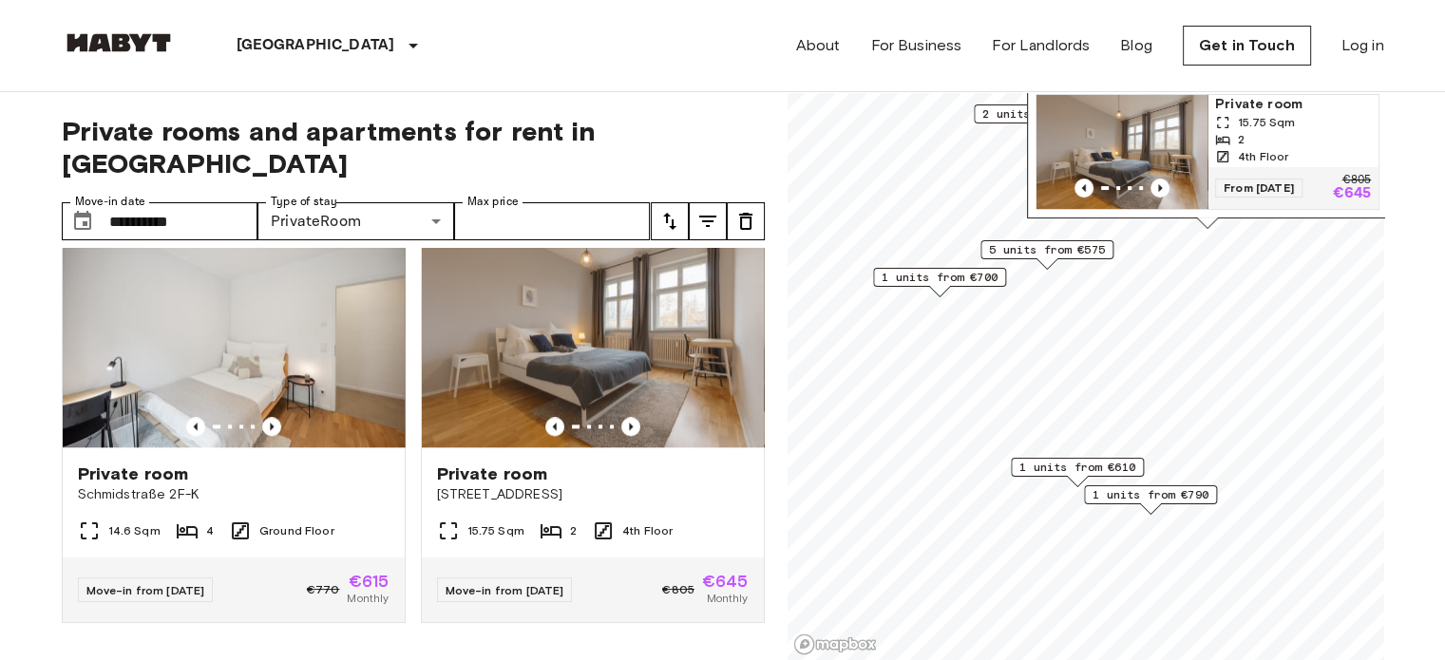
click at [1058, 467] on span "1 units from €610" at bounding box center [1077, 467] width 116 height 17
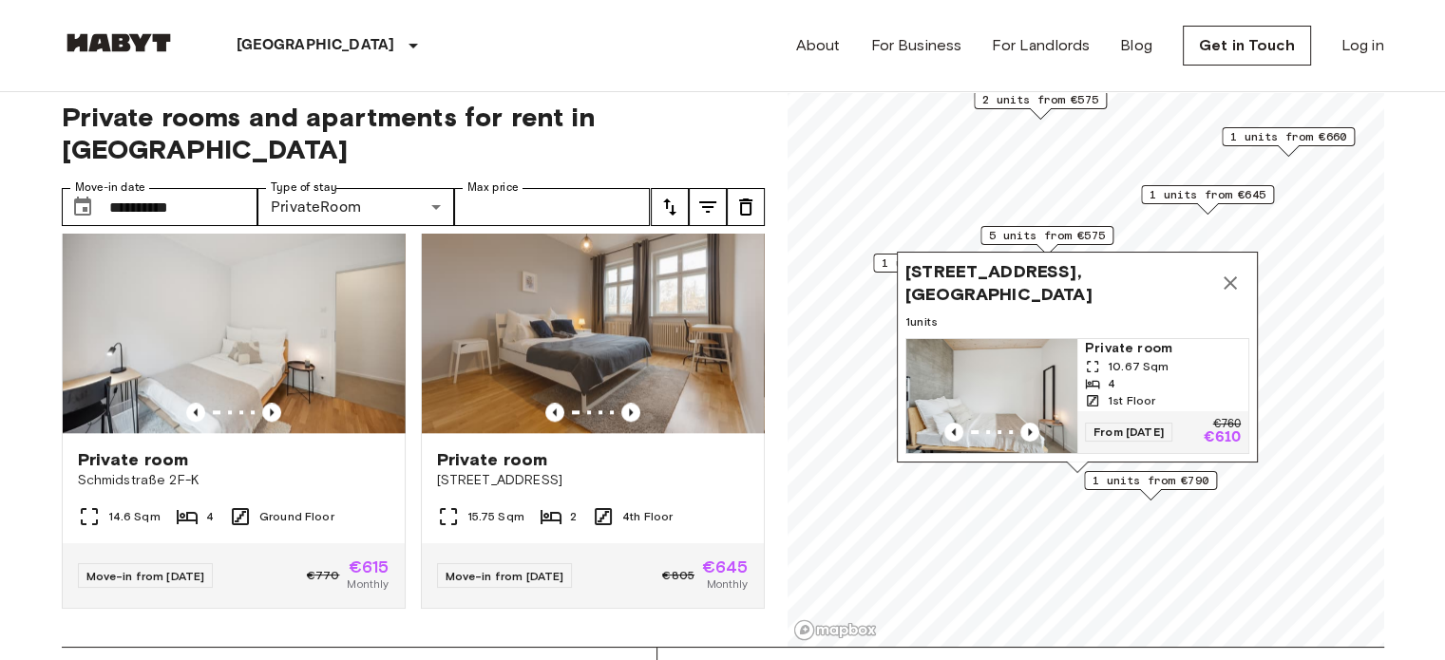
scroll to position [15, 0]
click at [1236, 263] on button "Map marker" at bounding box center [1230, 282] width 38 height 38
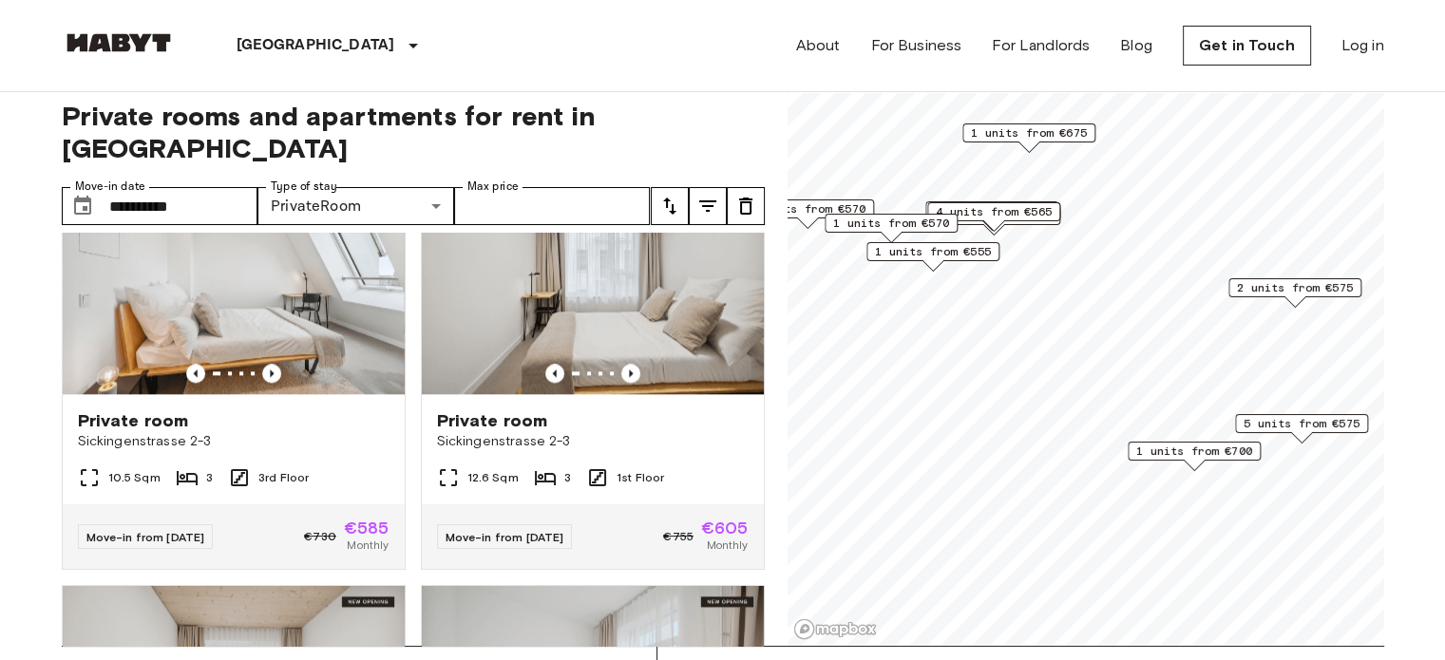
scroll to position [7763, 0]
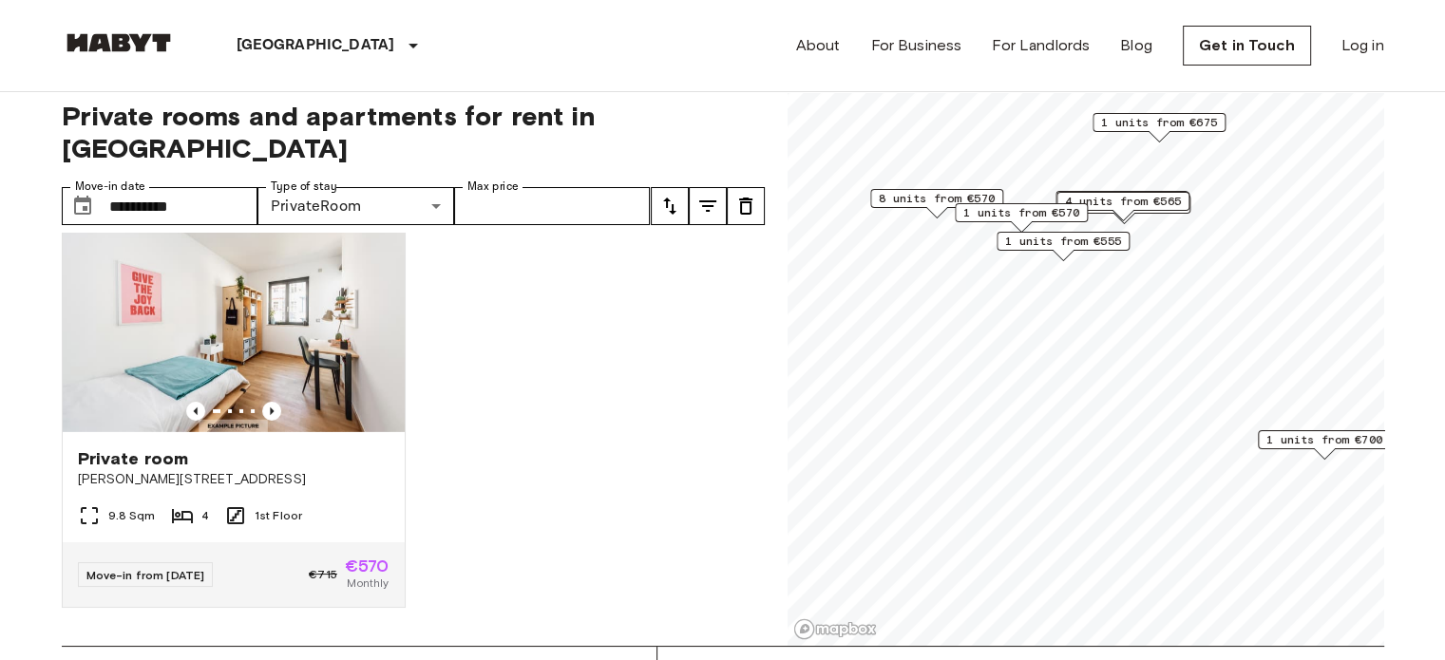
scroll to position [6475, 0]
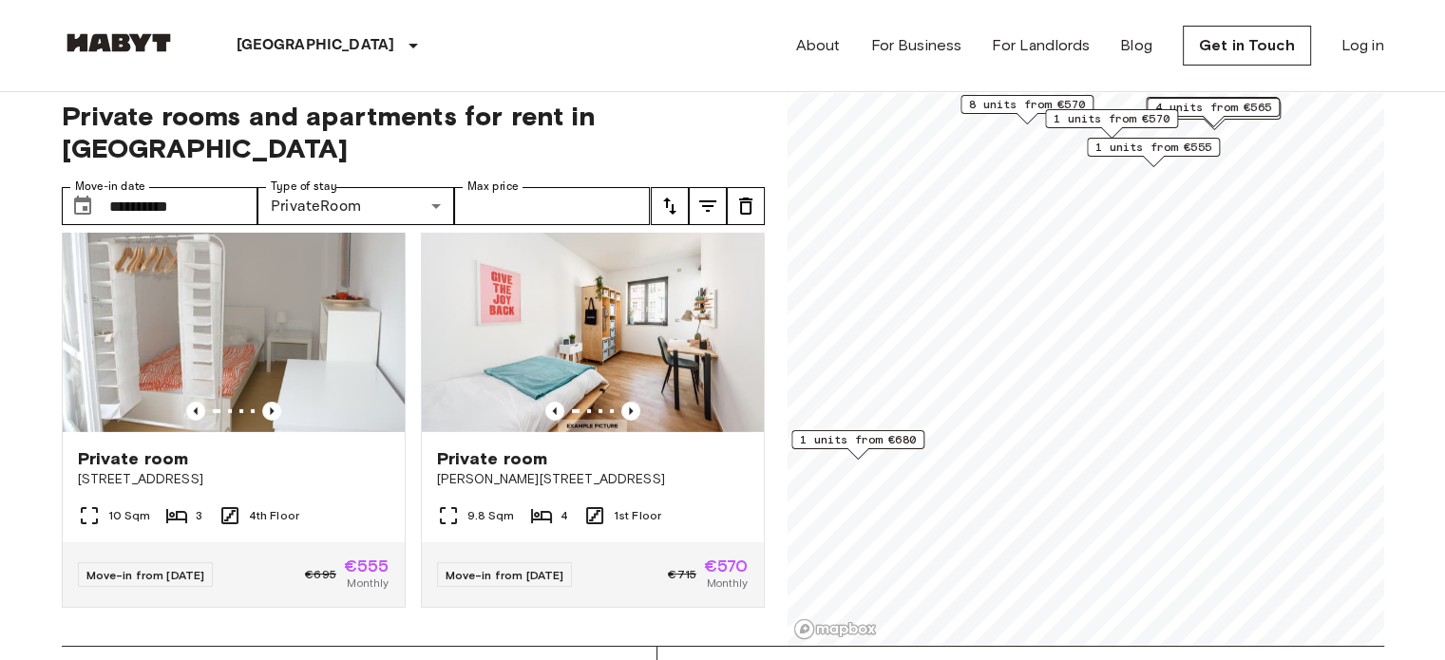
scroll to position [6046, 0]
click at [1018, 100] on span "8 units from €570" at bounding box center [1027, 104] width 116 height 17
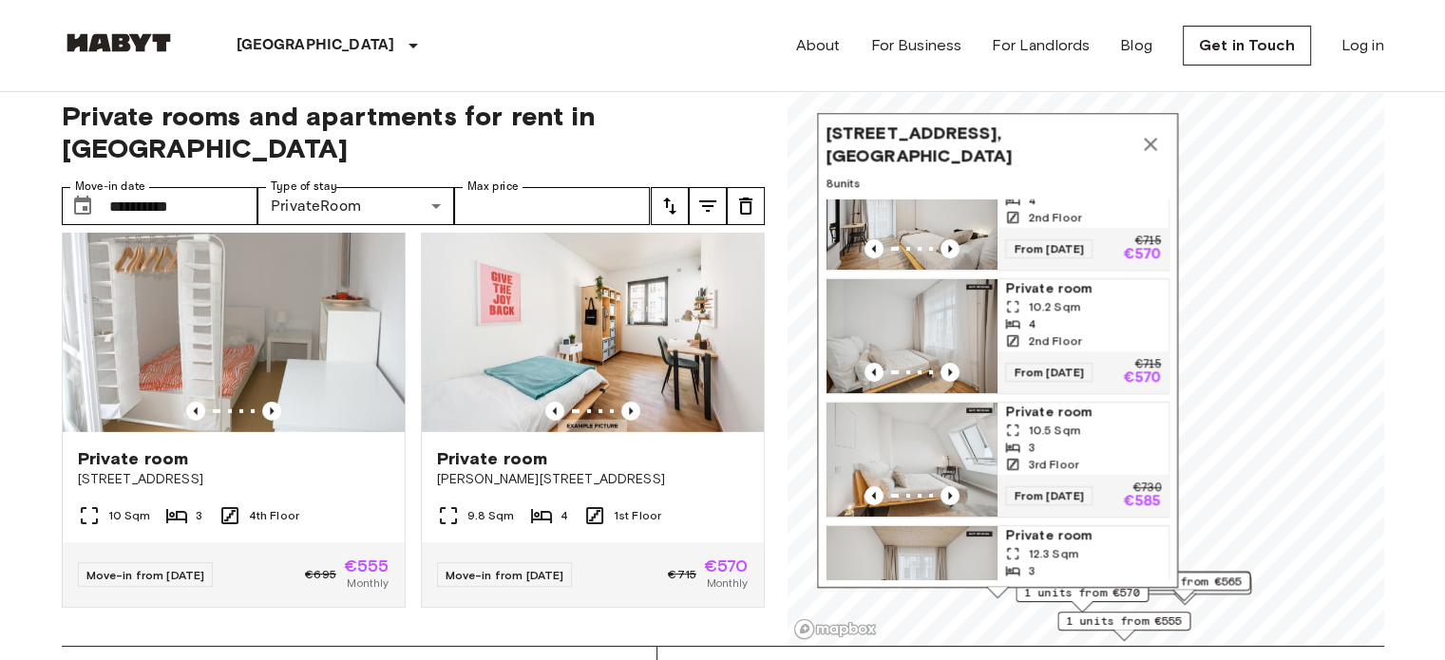
scroll to position [0, 0]
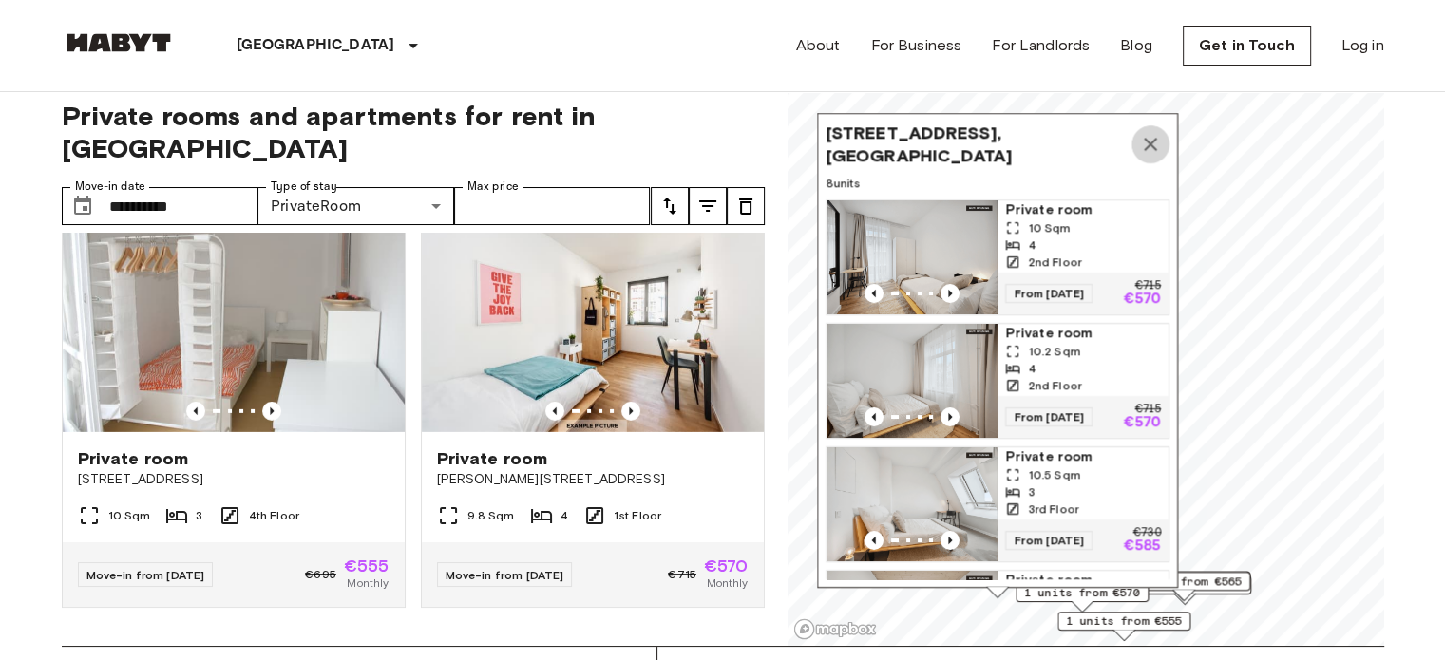
click at [1143, 150] on icon "Map marker" at bounding box center [1150, 144] width 23 height 23
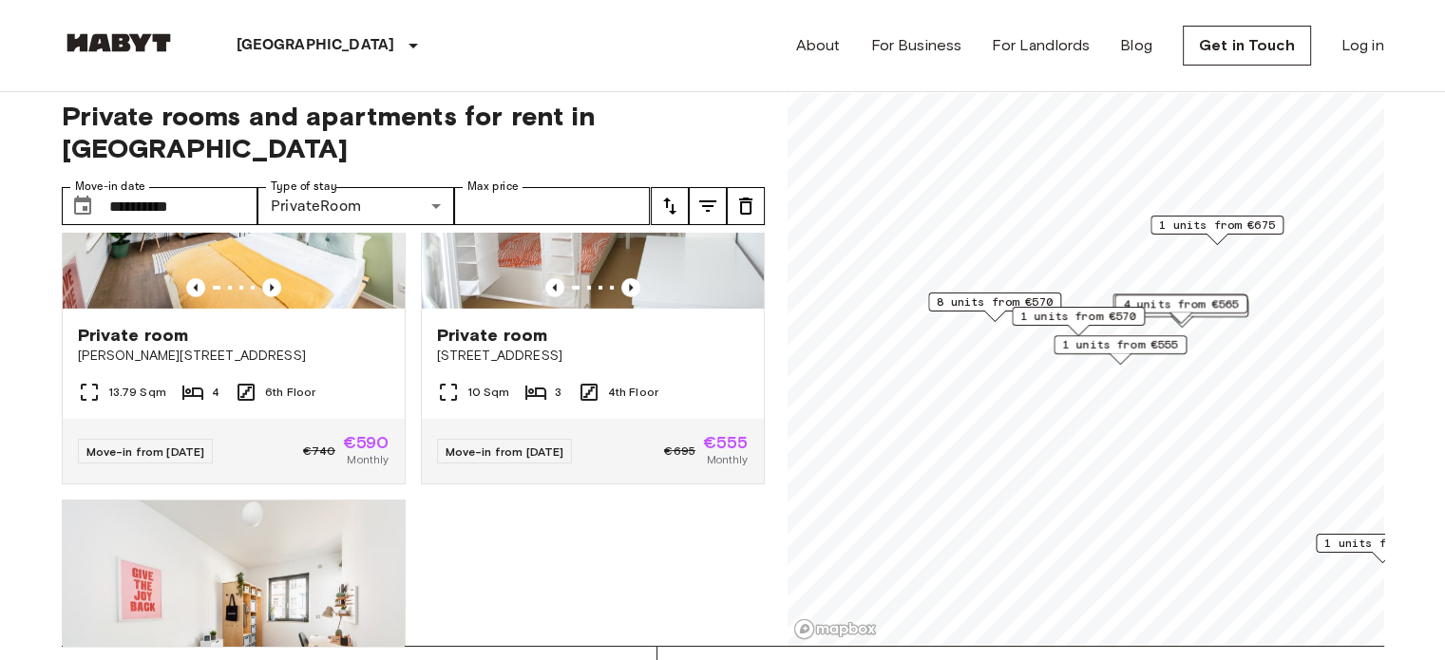
scroll to position [6475, 0]
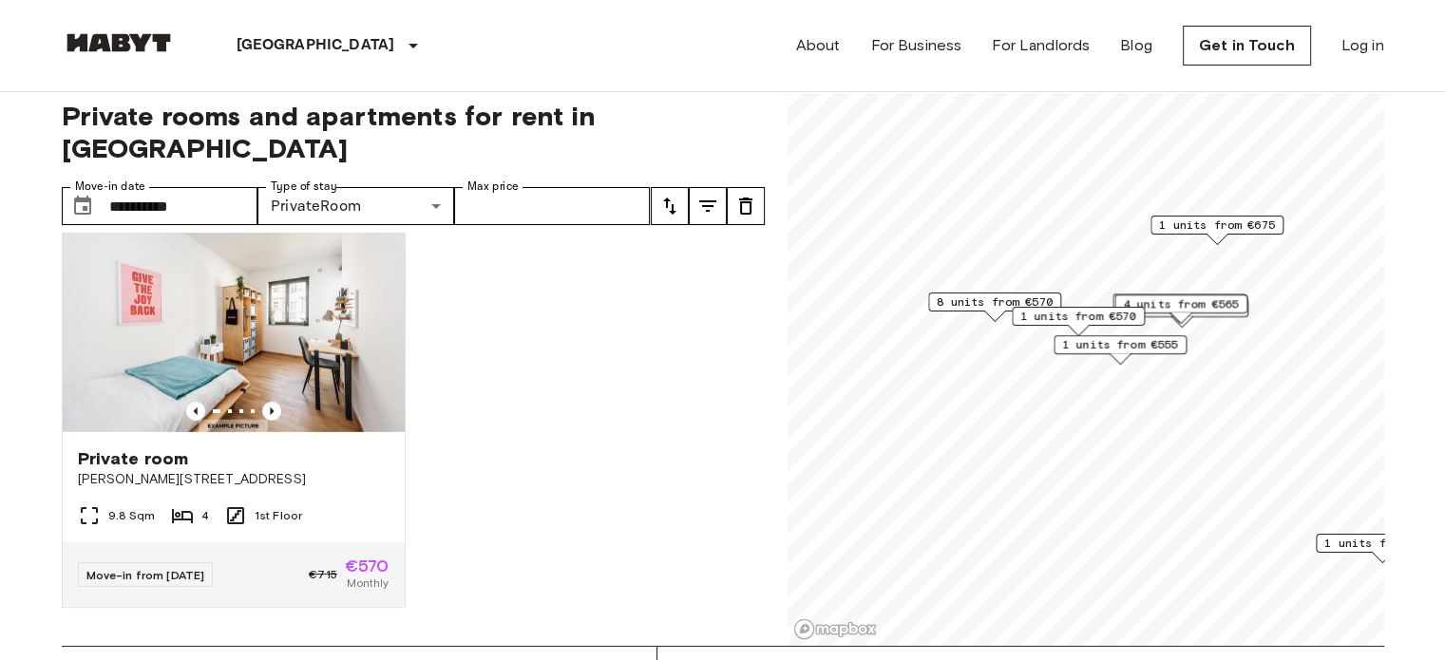
click at [991, 301] on span "8 units from €570" at bounding box center [995, 302] width 116 height 17
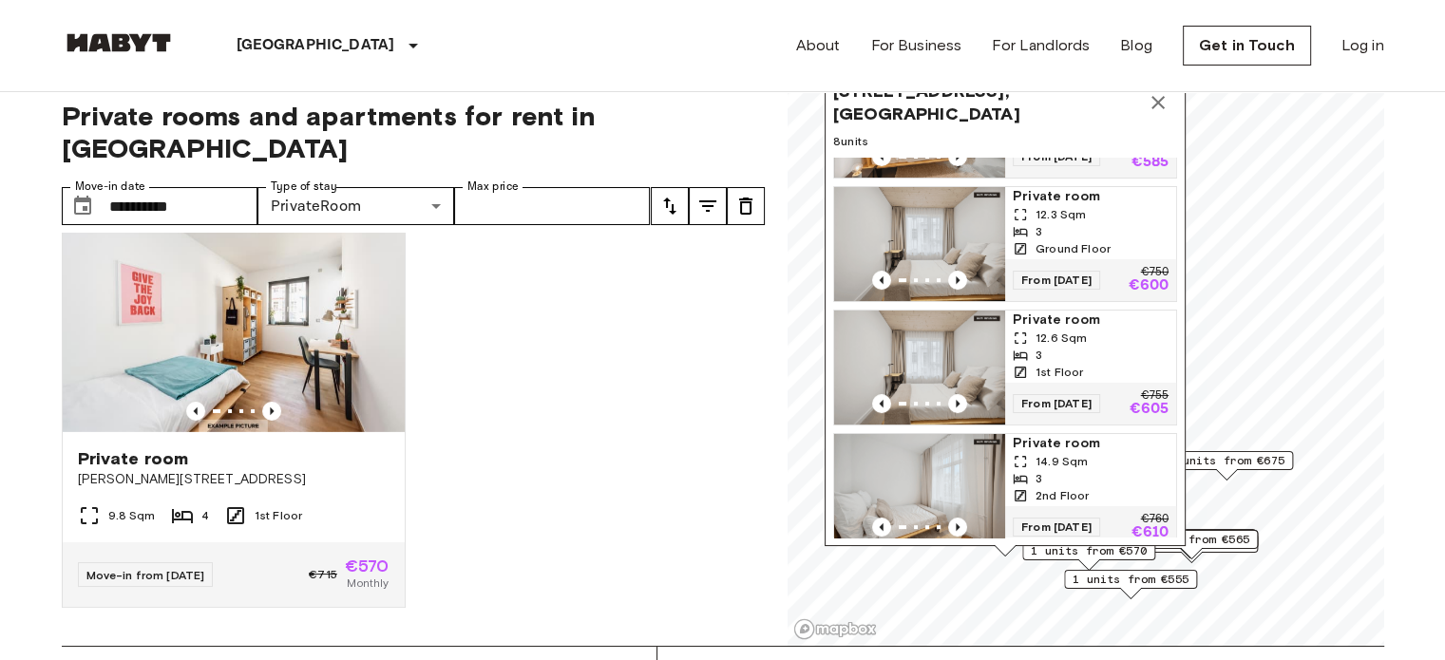
scroll to position [373, 0]
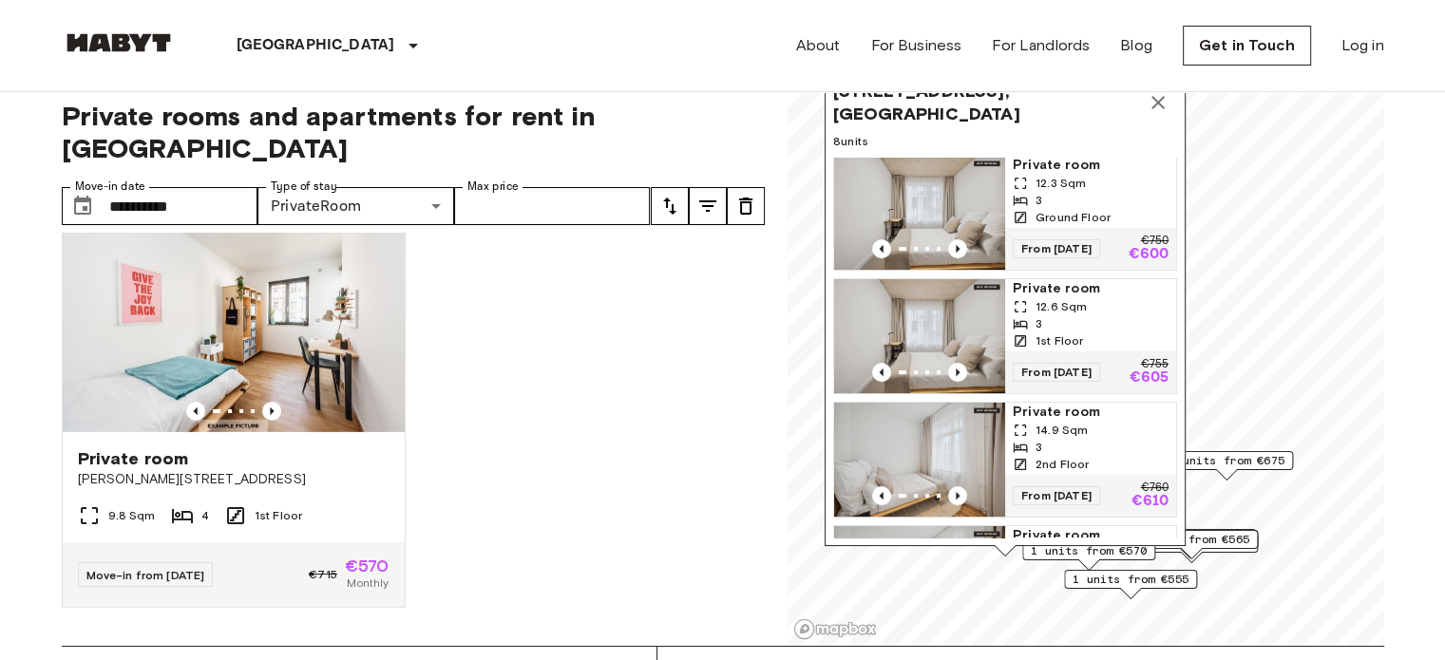
click at [1071, 310] on span "12.6 Sqm" at bounding box center [1060, 306] width 51 height 17
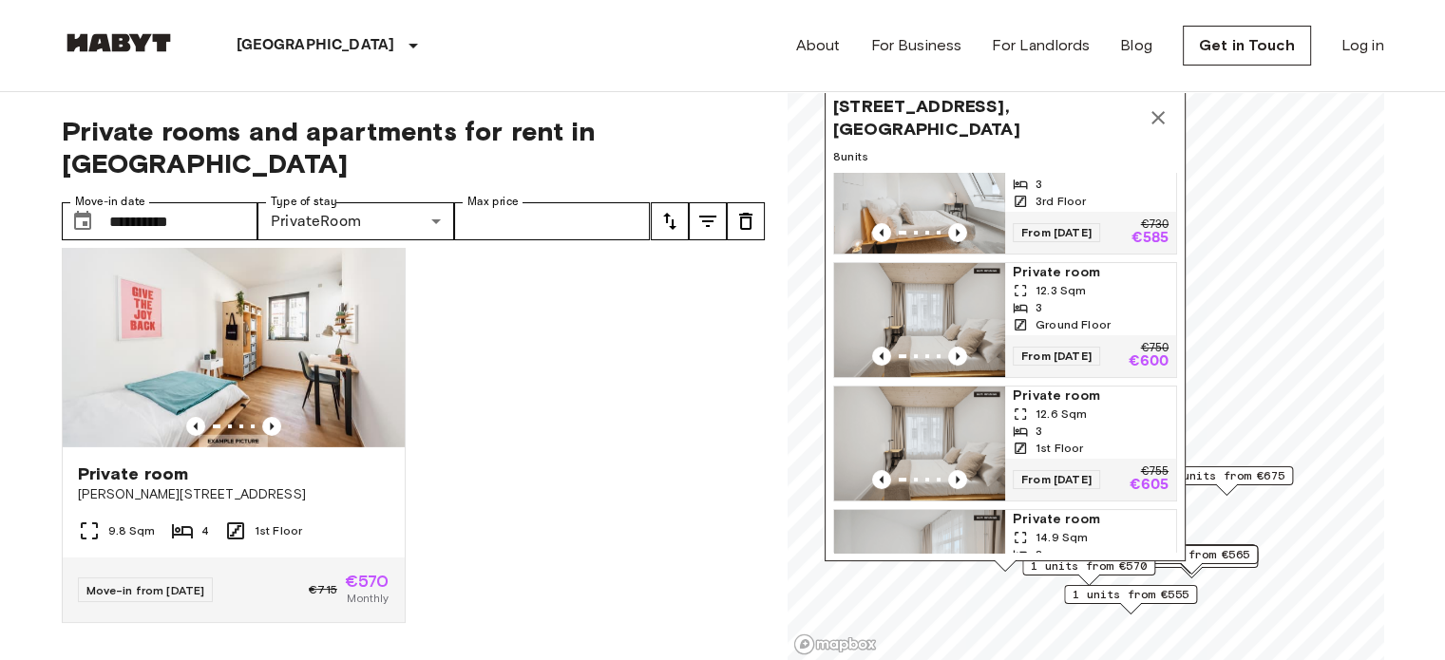
scroll to position [282, 0]
click at [1046, 272] on span "Private room" at bounding box center [1091, 271] width 156 height 19
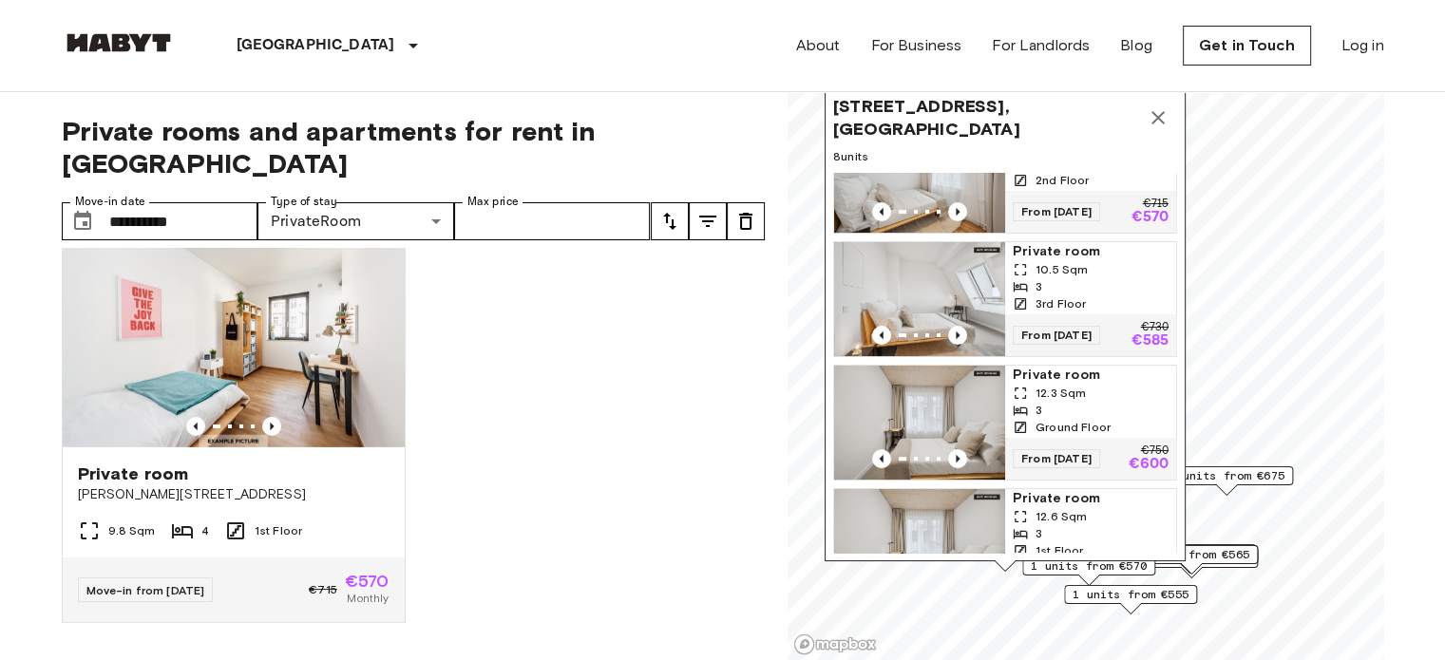
scroll to position [180, 0]
click at [1040, 254] on span "Private room" at bounding box center [1091, 250] width 156 height 19
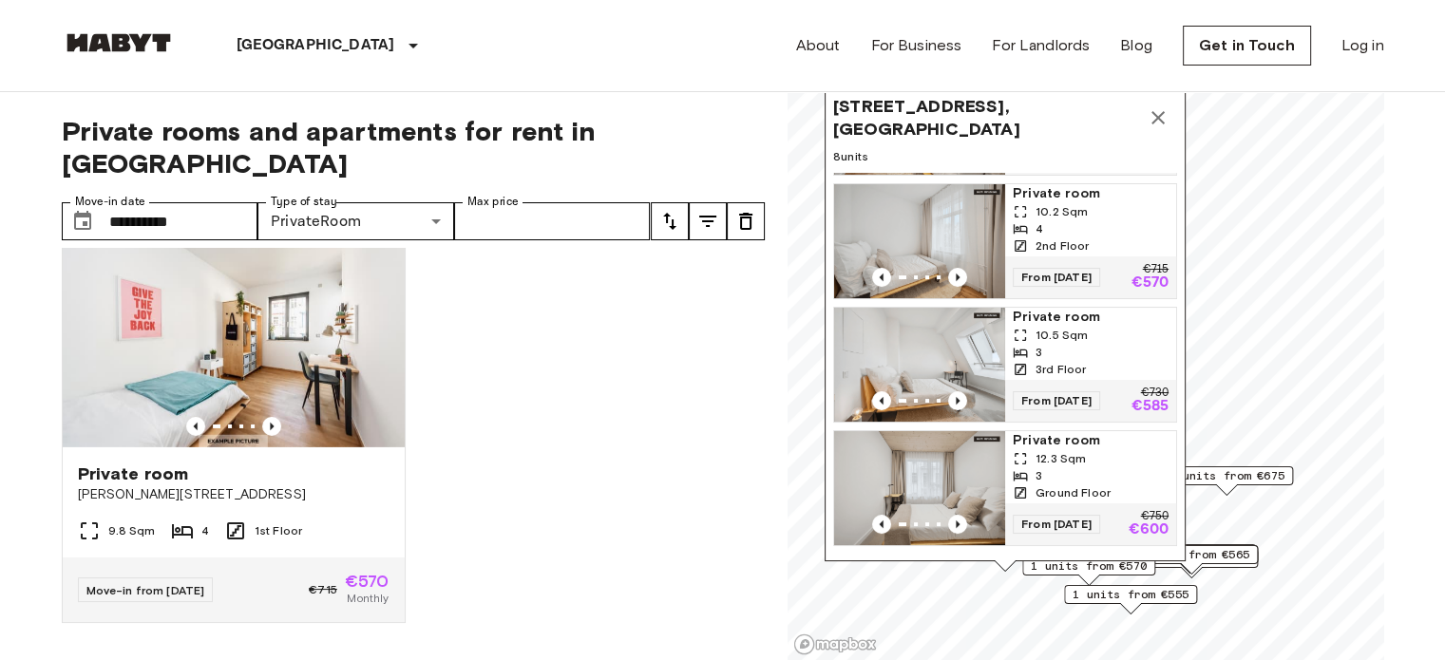
scroll to position [91, 0]
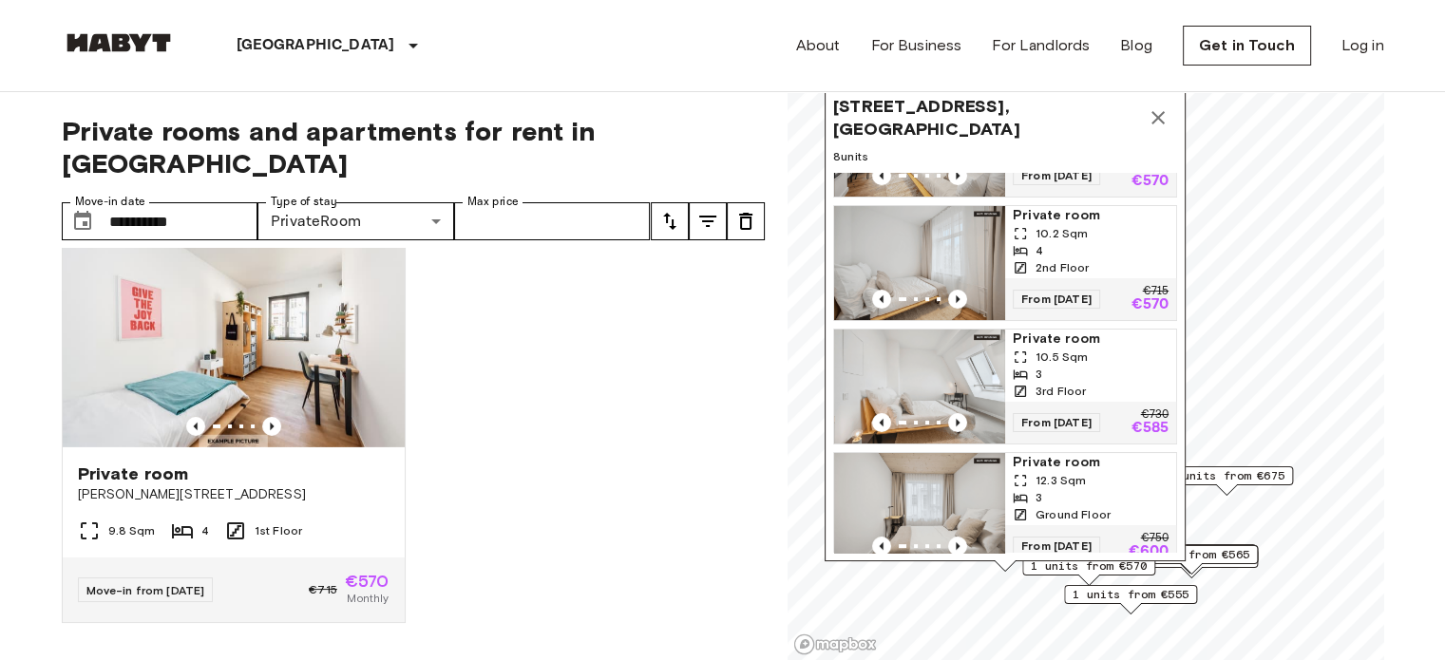
click at [1073, 370] on div "3" at bounding box center [1091, 374] width 156 height 17
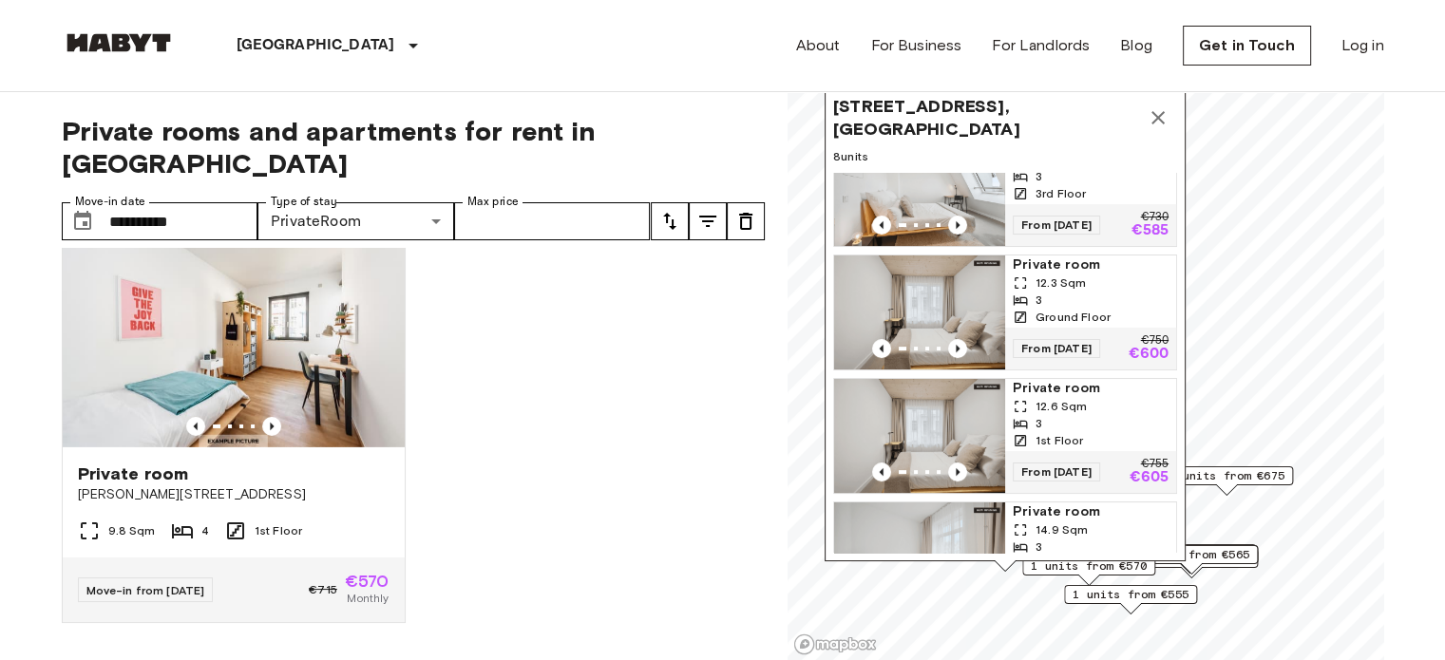
scroll to position [289, 0]
click at [1036, 396] on span "Private room" at bounding box center [1091, 388] width 156 height 19
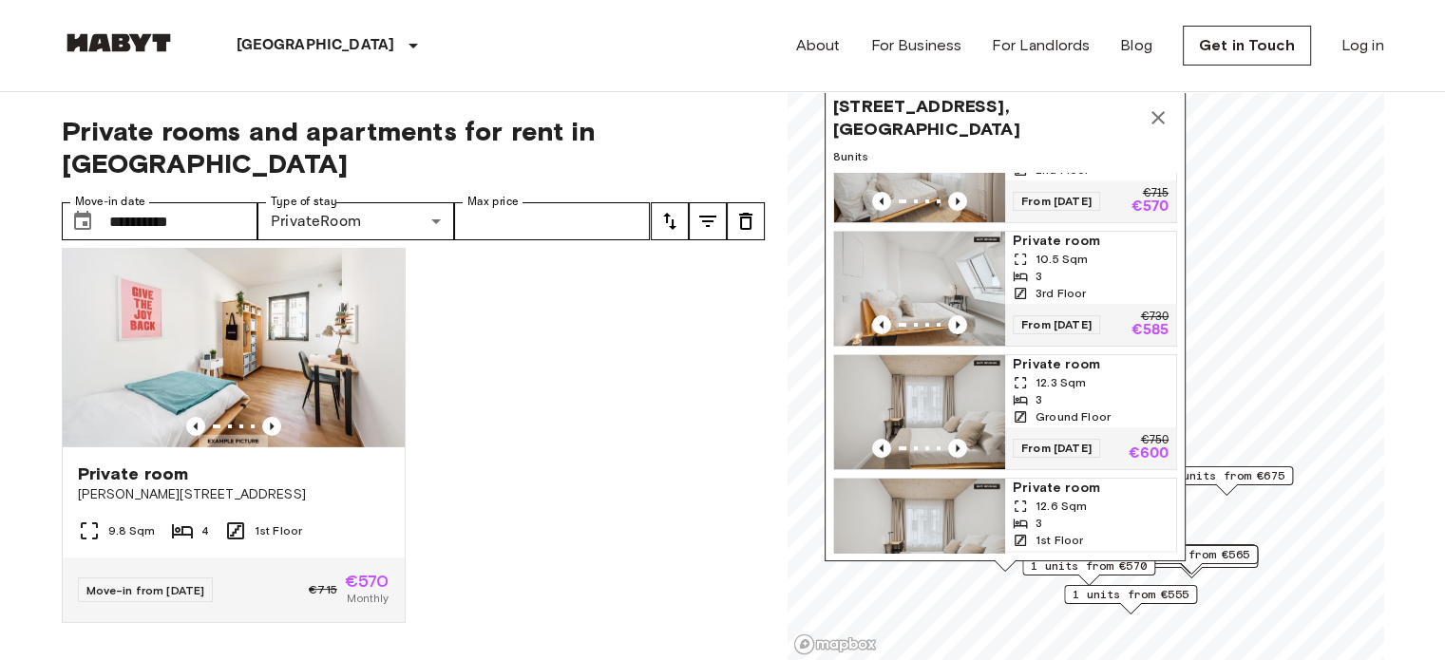
scroll to position [236, 0]
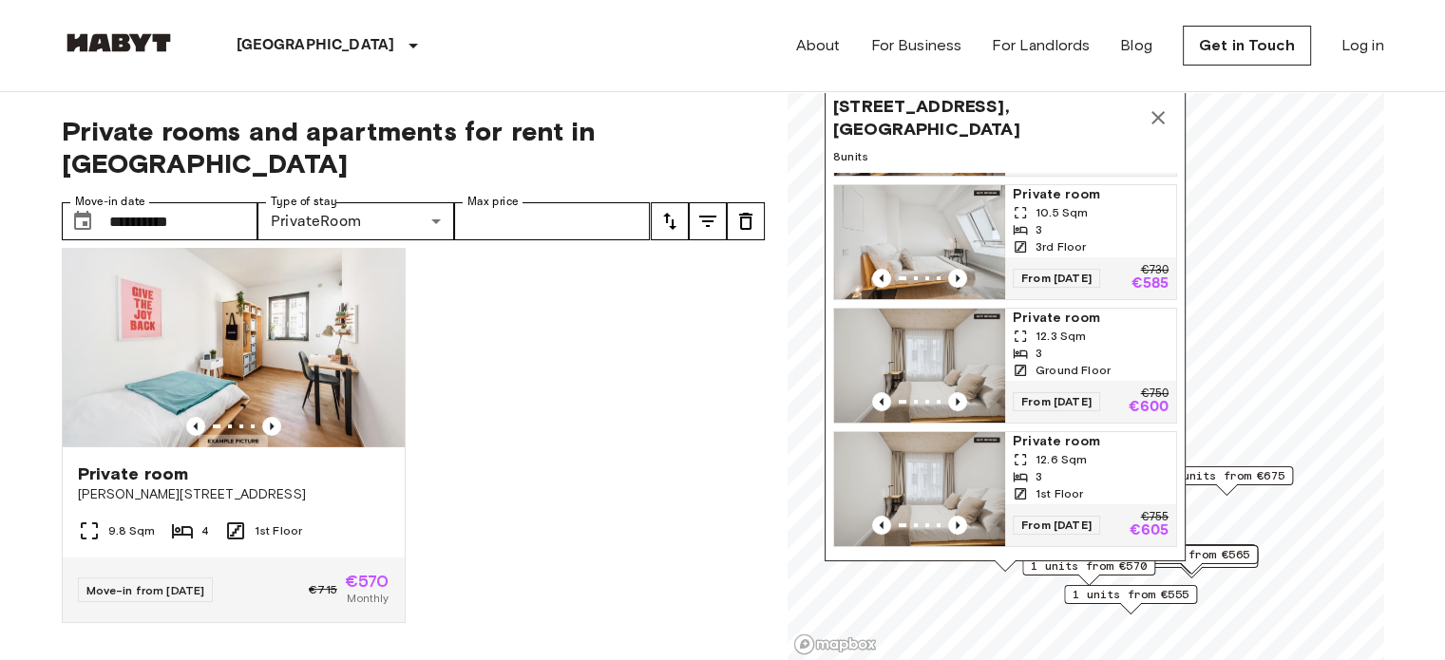
click at [1079, 328] on span "12.3 Sqm" at bounding box center [1060, 336] width 50 height 17
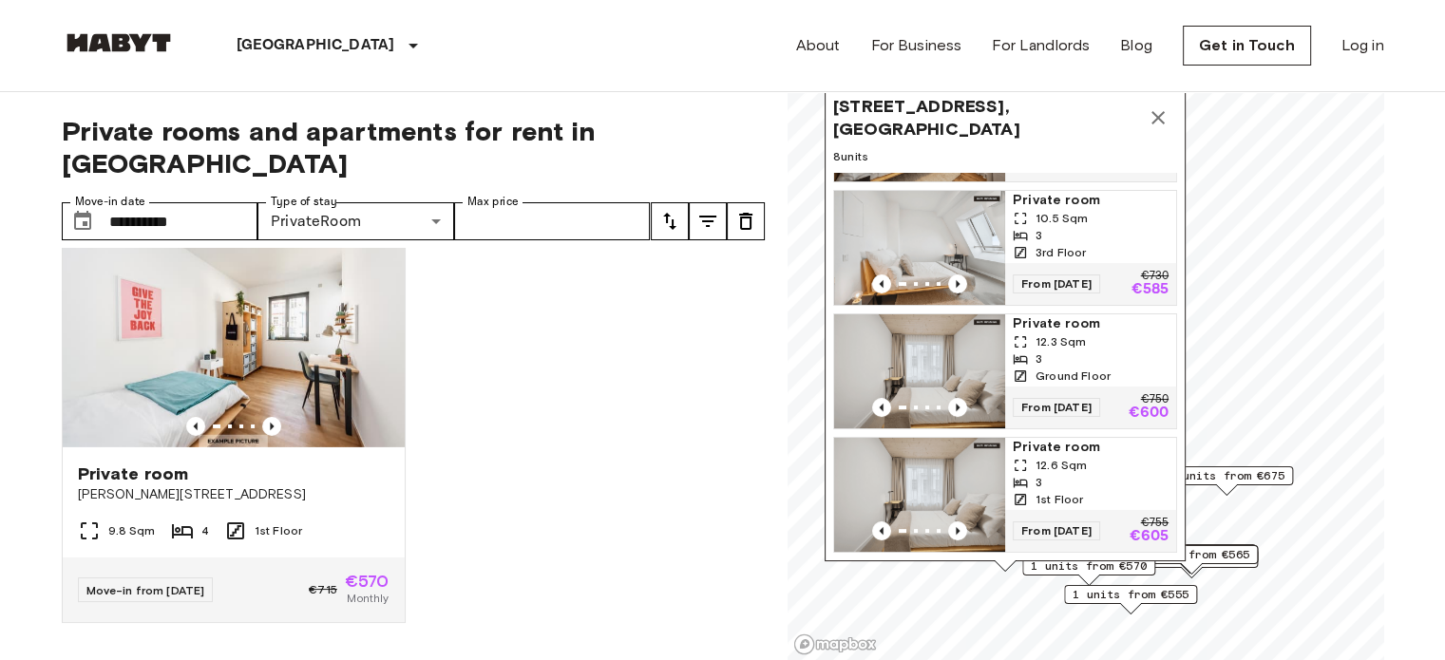
scroll to position [231, 0]
click at [1151, 123] on icon "Map marker" at bounding box center [1157, 117] width 23 height 23
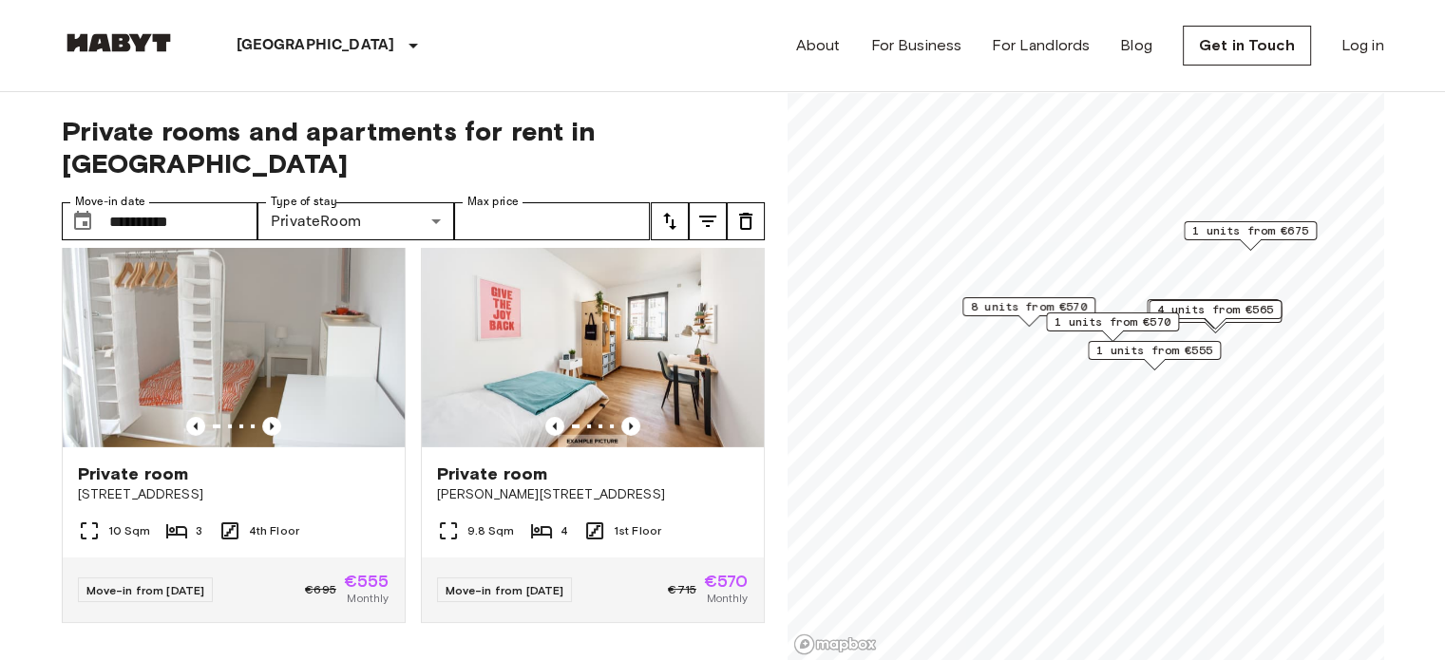
scroll to position [6046, 0]
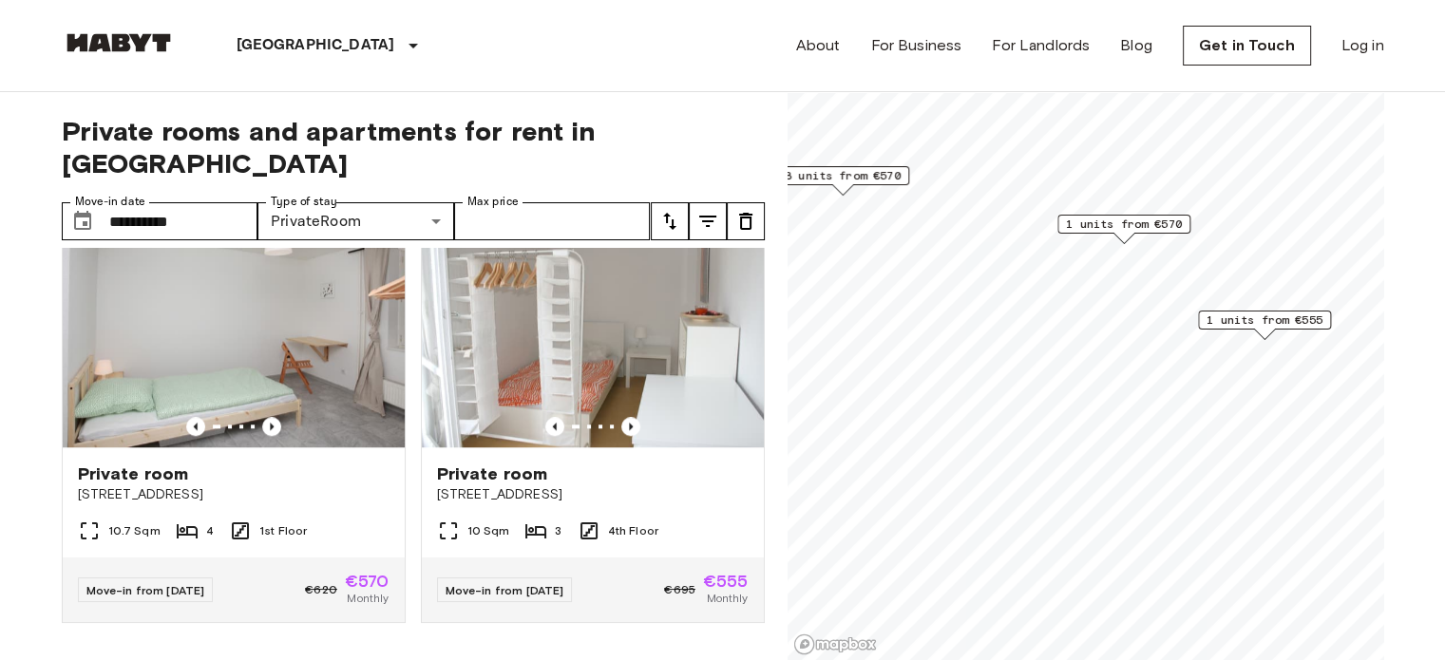
scroll to position [1752, 0]
click at [1149, 224] on span "1 units from €570" at bounding box center [1124, 224] width 116 height 17
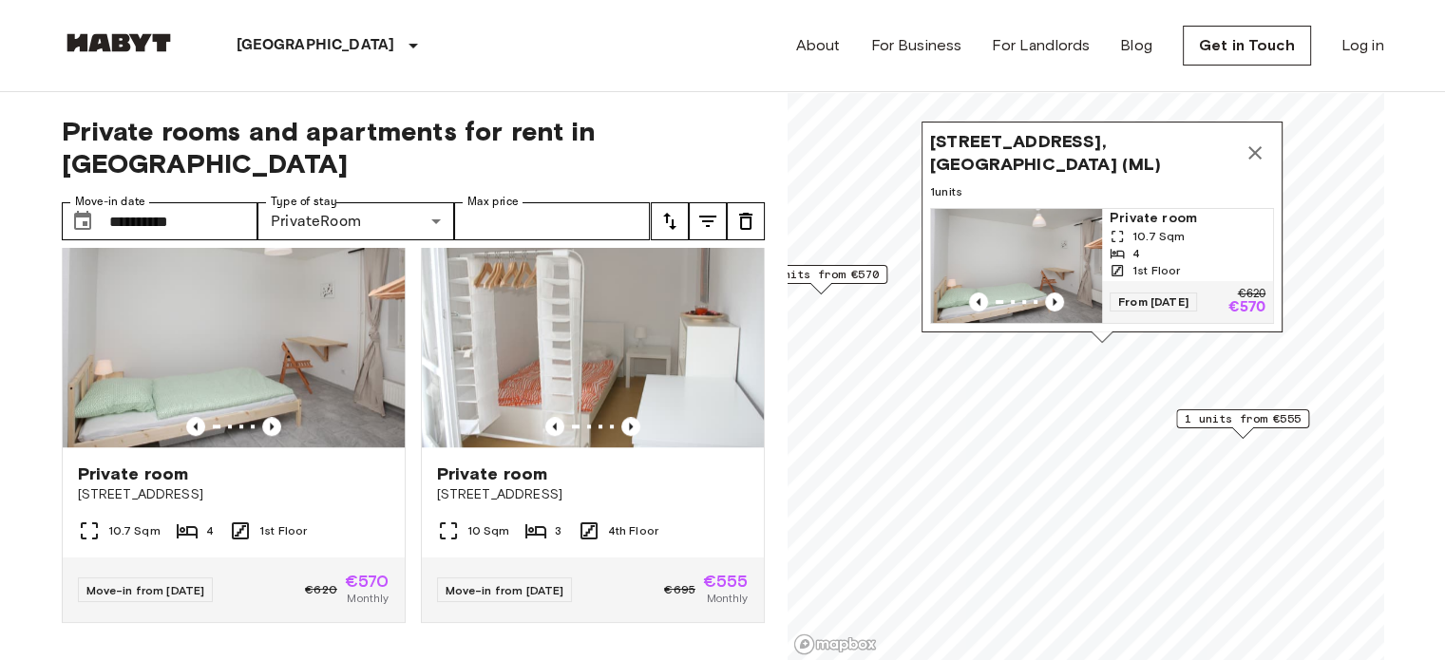
click at [1246, 421] on span "1 units from €555" at bounding box center [1242, 418] width 116 height 17
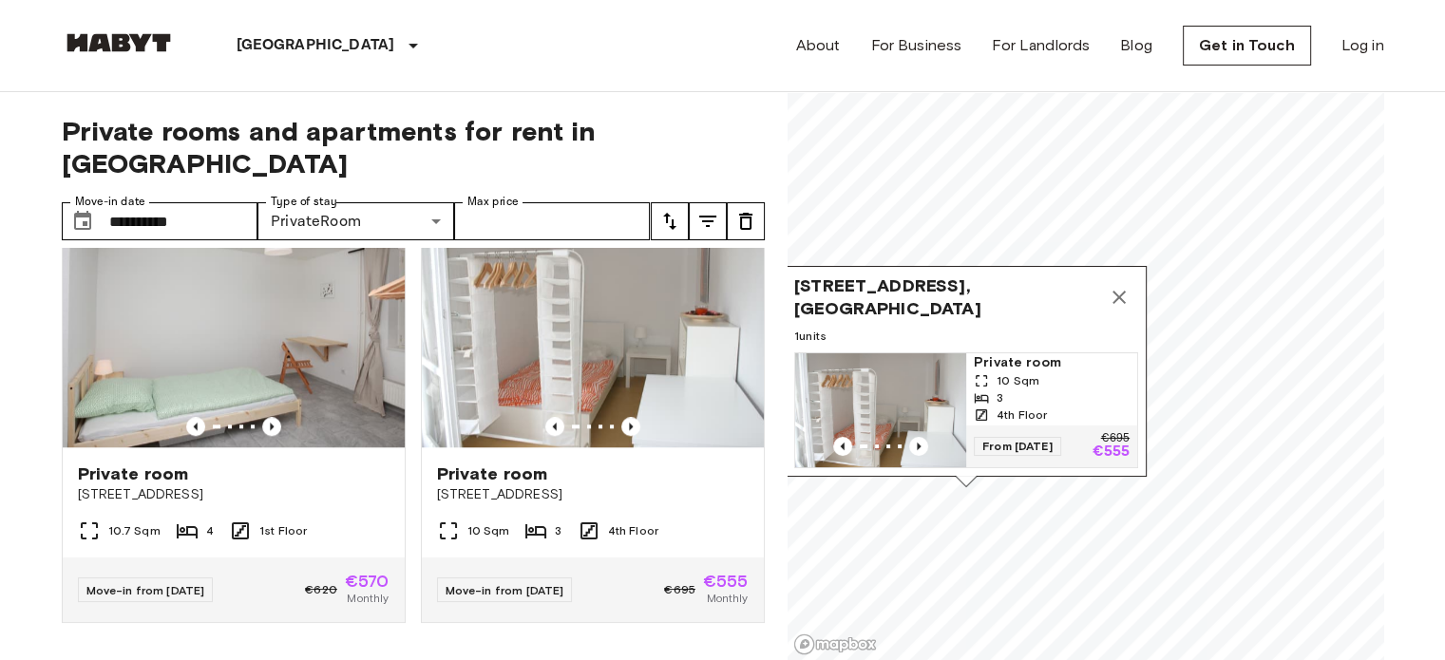
click at [1118, 286] on icon "Map marker" at bounding box center [1119, 297] width 23 height 23
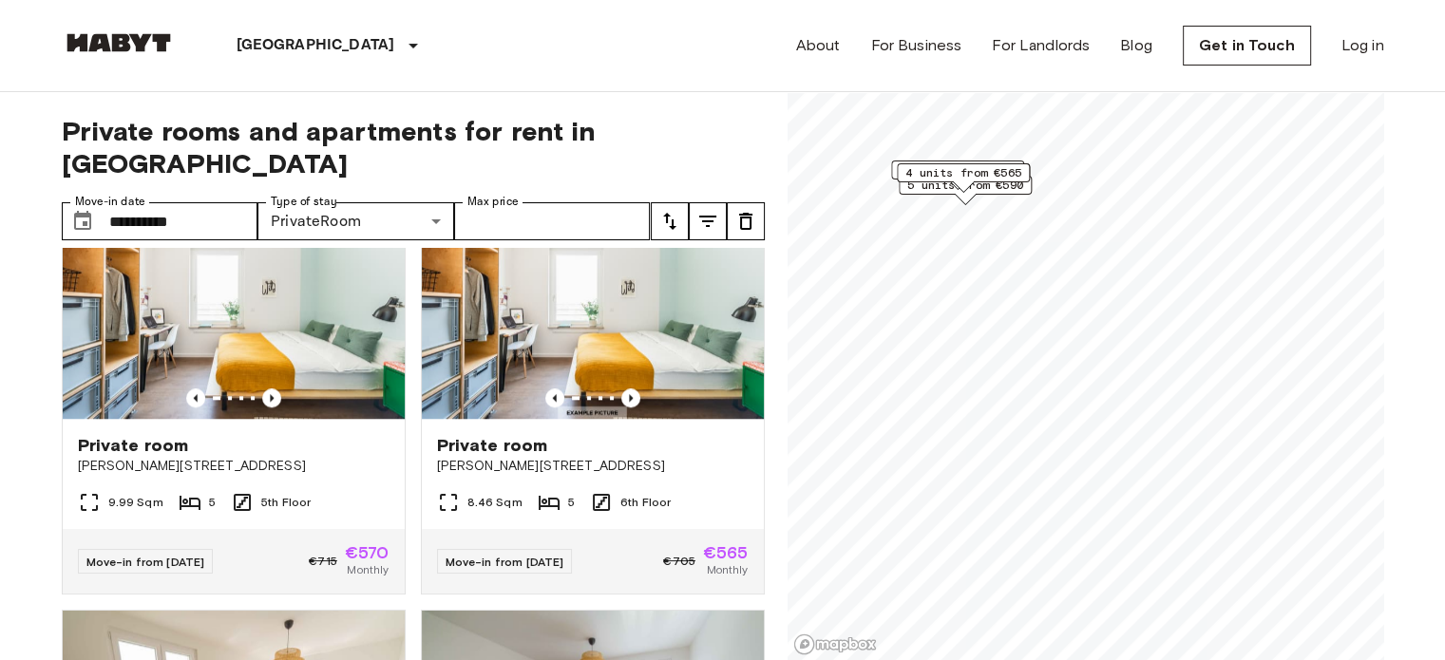
scroll to position [3899, 0]
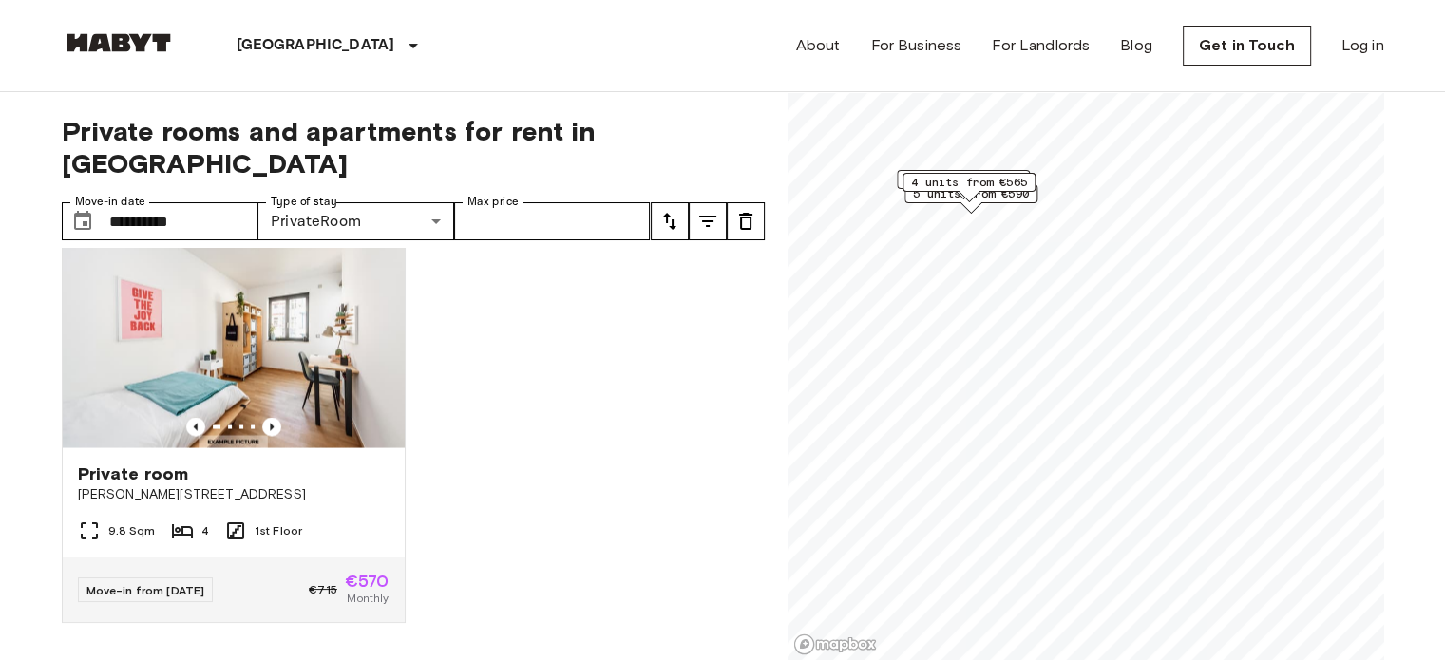
click at [975, 180] on span "4 units from €565" at bounding box center [969, 182] width 116 height 17
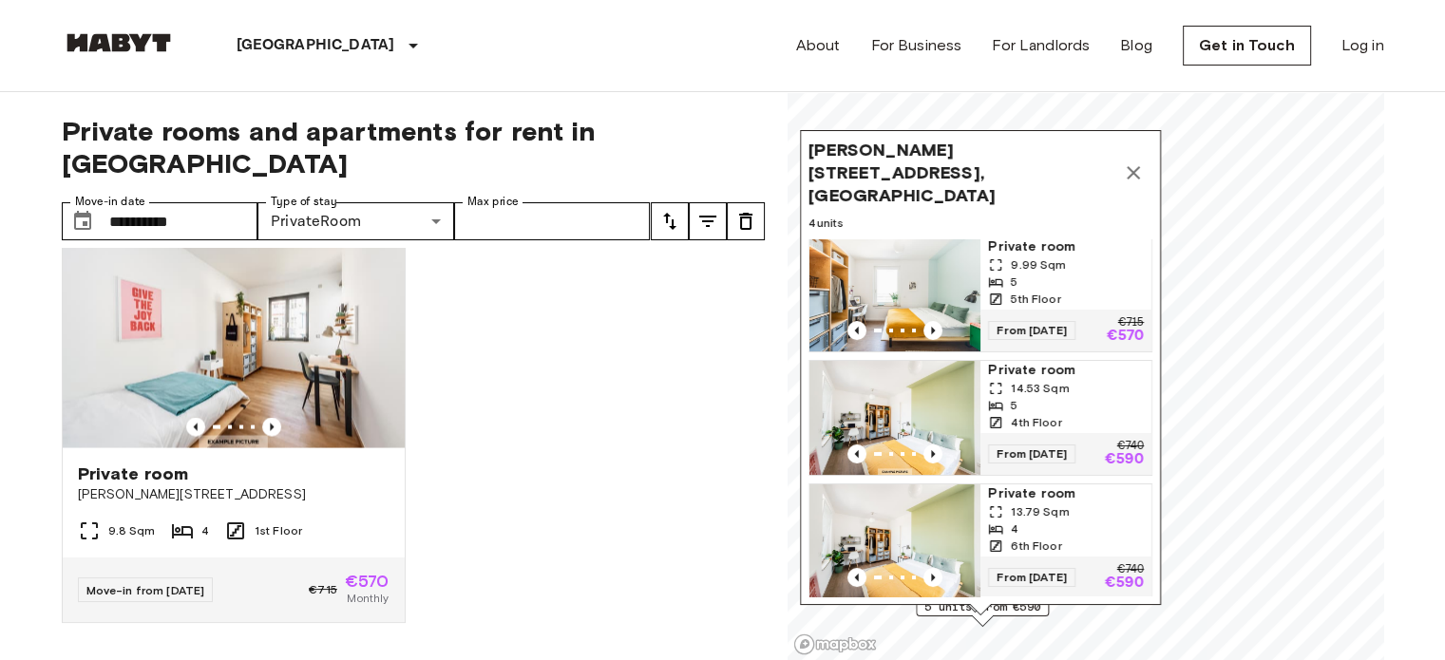
scroll to position [133, 0]
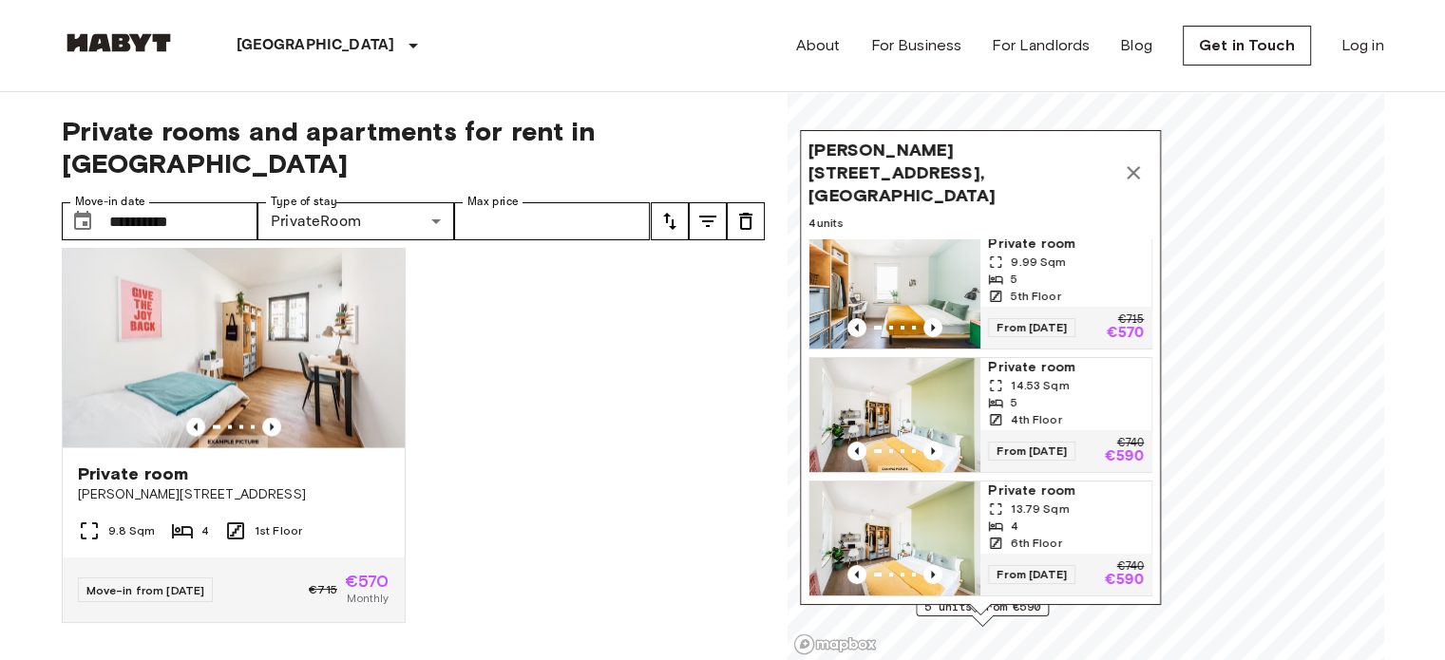
click at [1081, 411] on div "4th Floor" at bounding box center [1066, 419] width 156 height 17
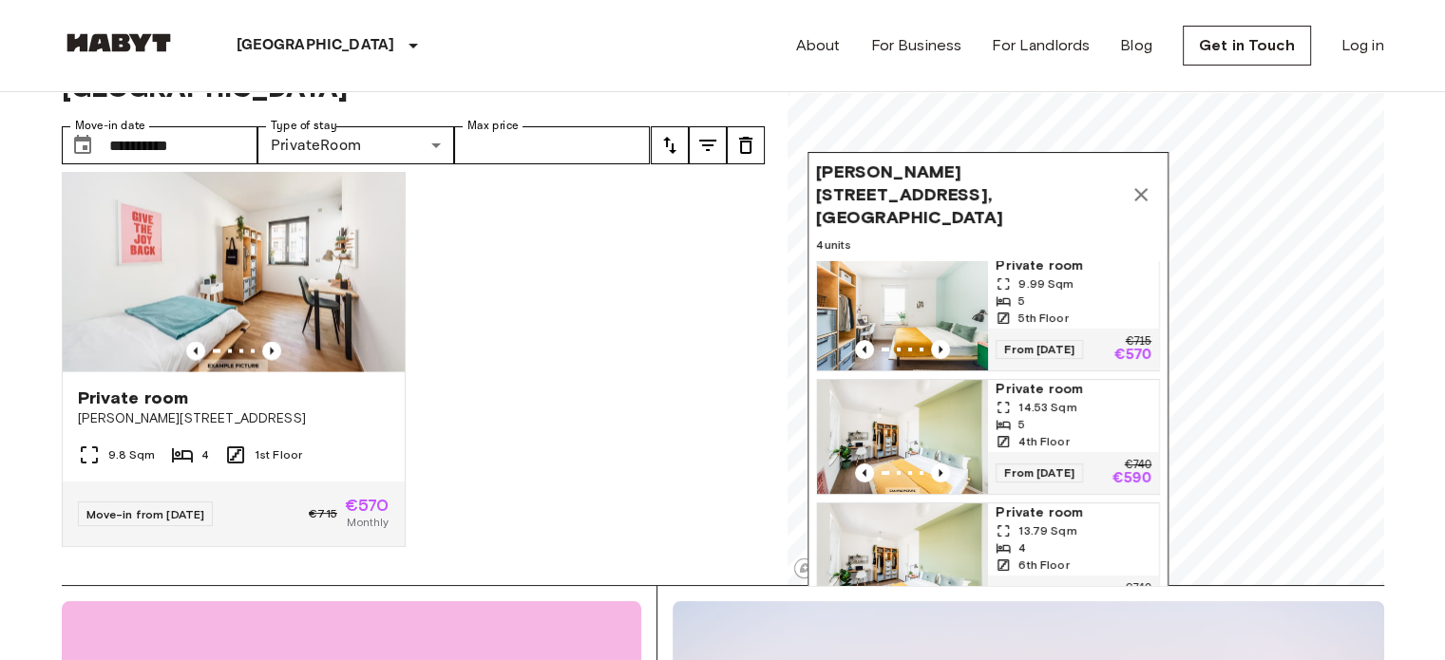
click at [1143, 188] on icon "Map marker" at bounding box center [1140, 194] width 13 height 13
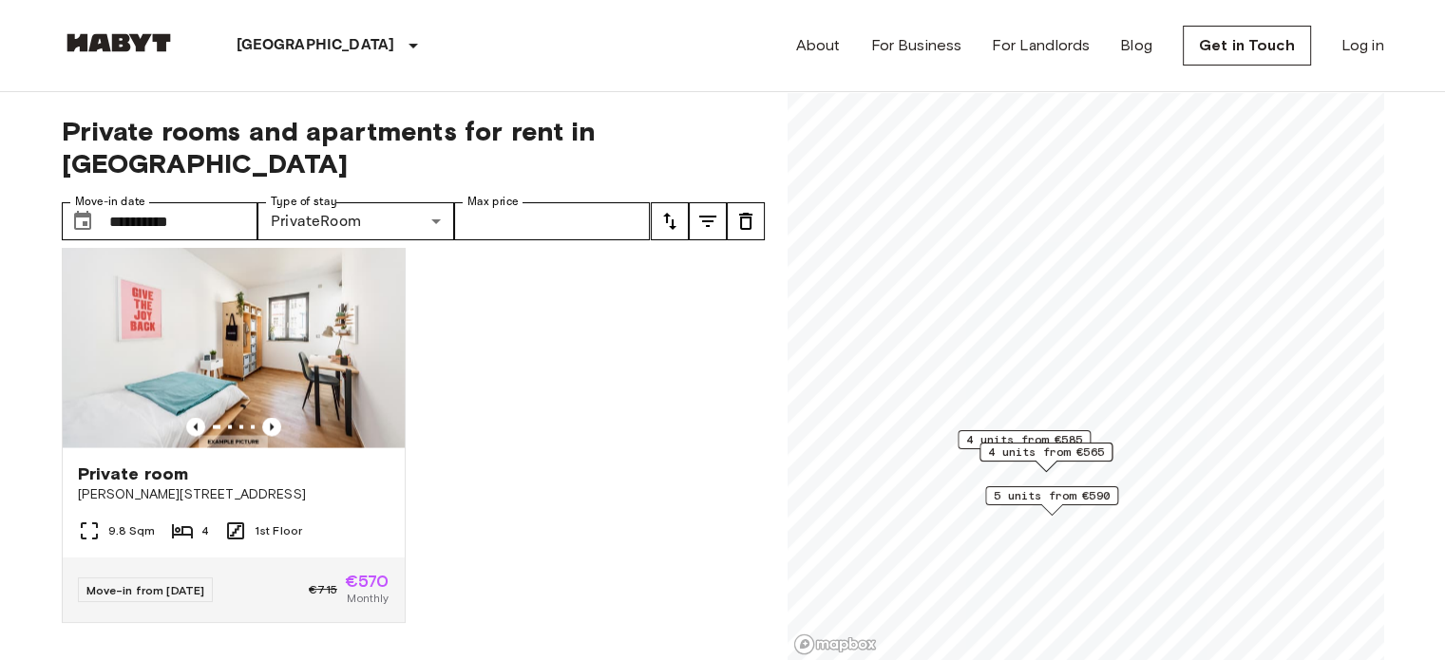
scroll to position [3899, 0]
click at [1092, 492] on span "5 units from €590" at bounding box center [1052, 495] width 116 height 17
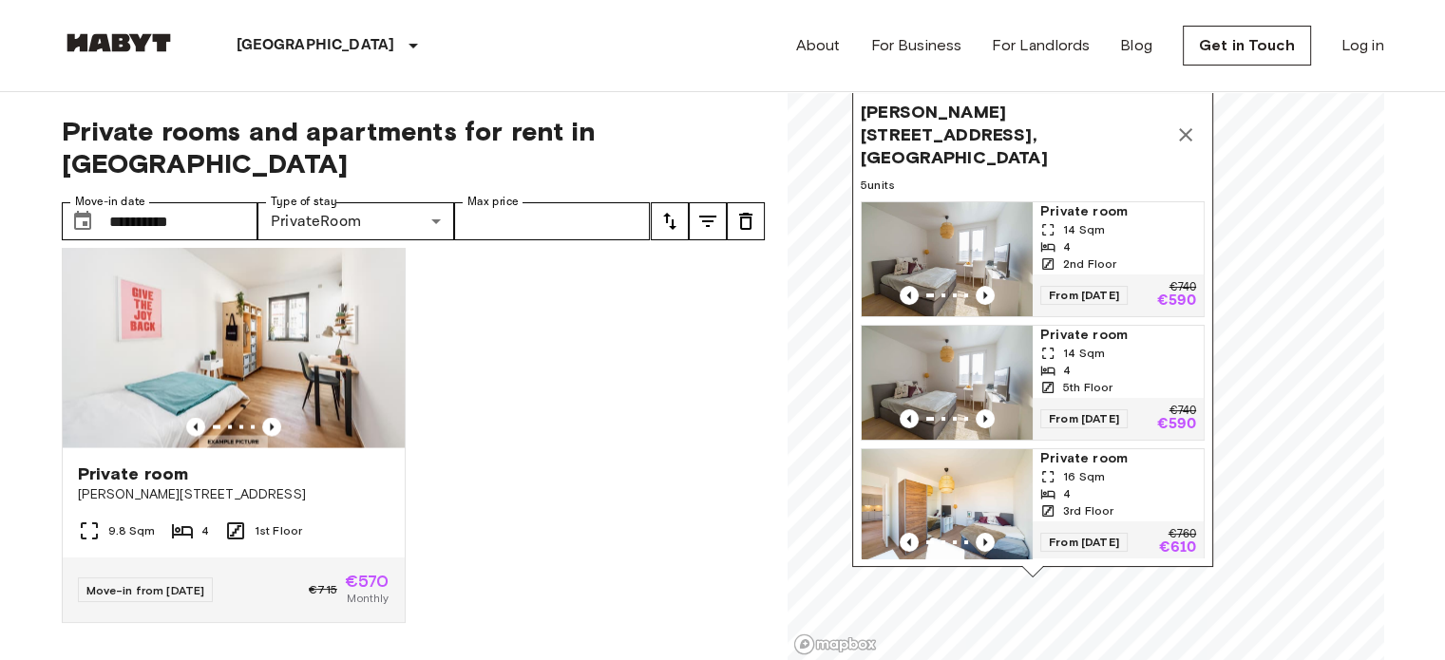
click at [1190, 123] on icon "Map marker" at bounding box center [1185, 134] width 23 height 23
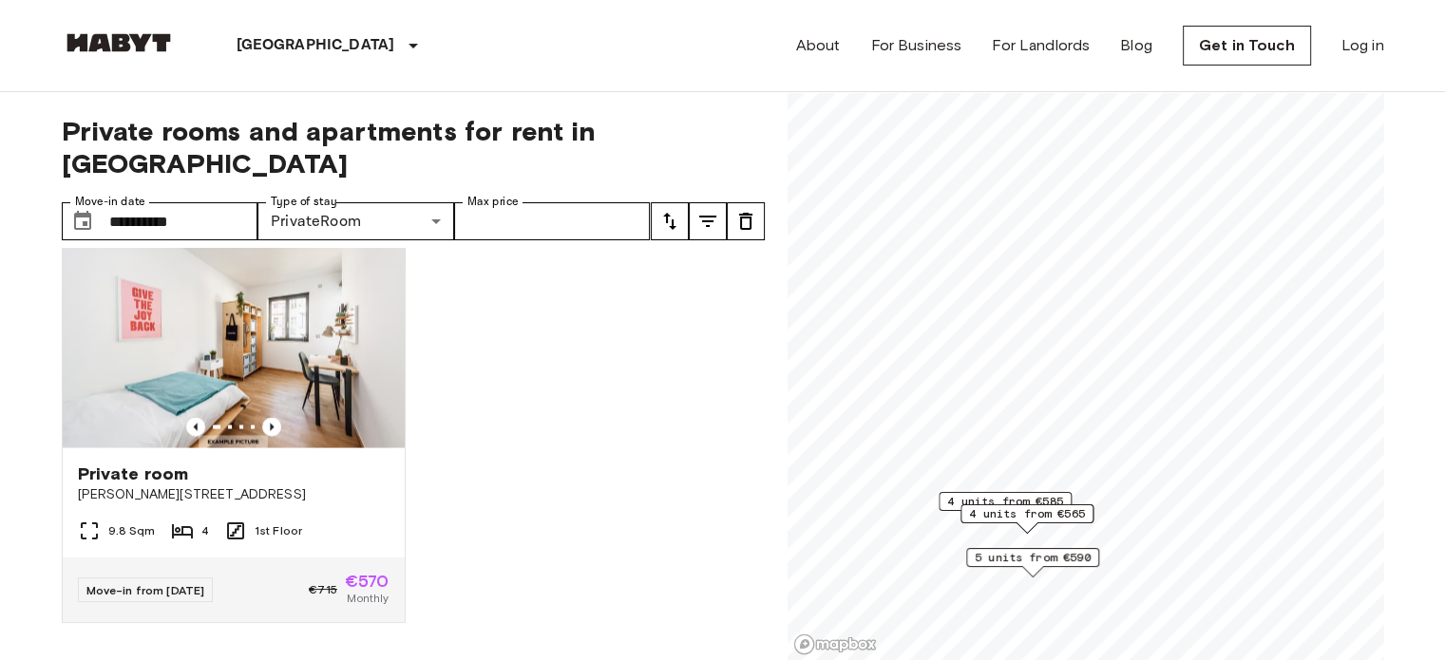
click at [1044, 504] on div "4 units from €565" at bounding box center [1026, 513] width 133 height 19
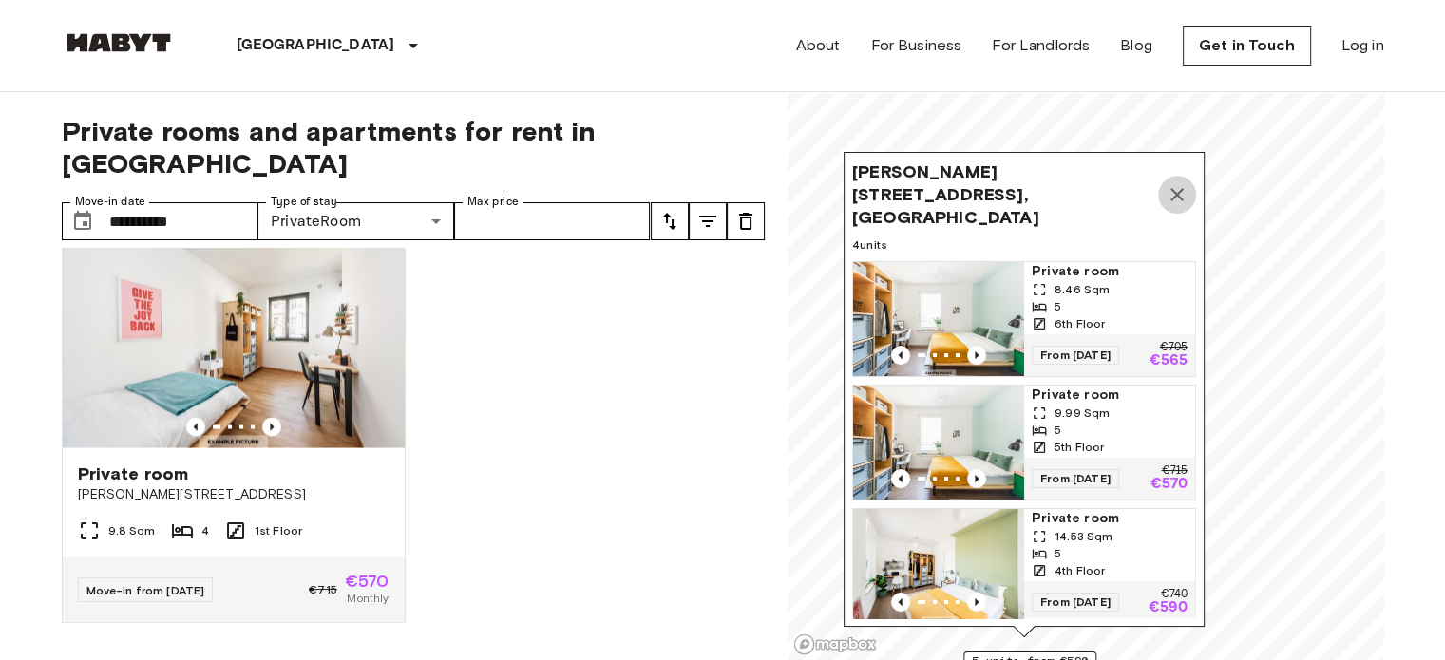
click at [1184, 185] on icon "Map marker" at bounding box center [1176, 194] width 23 height 23
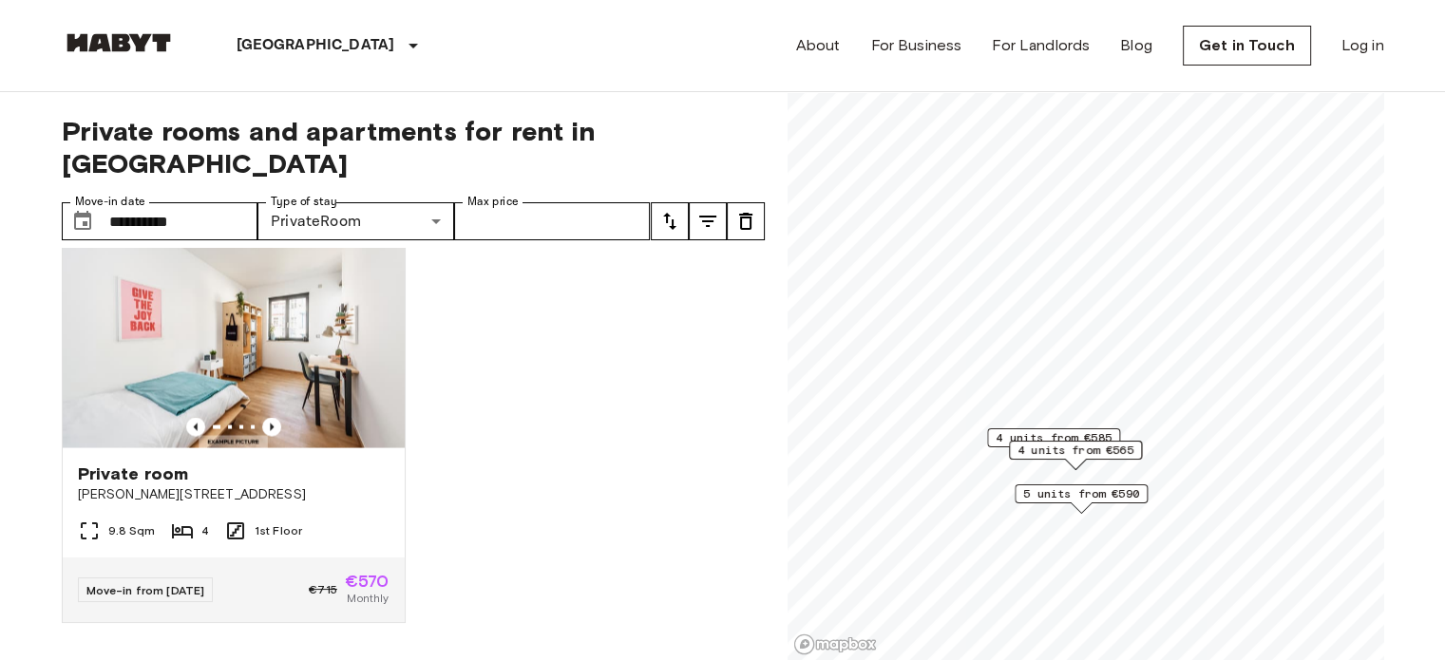
click at [1085, 435] on span "4 units from €585" at bounding box center [1053, 437] width 116 height 17
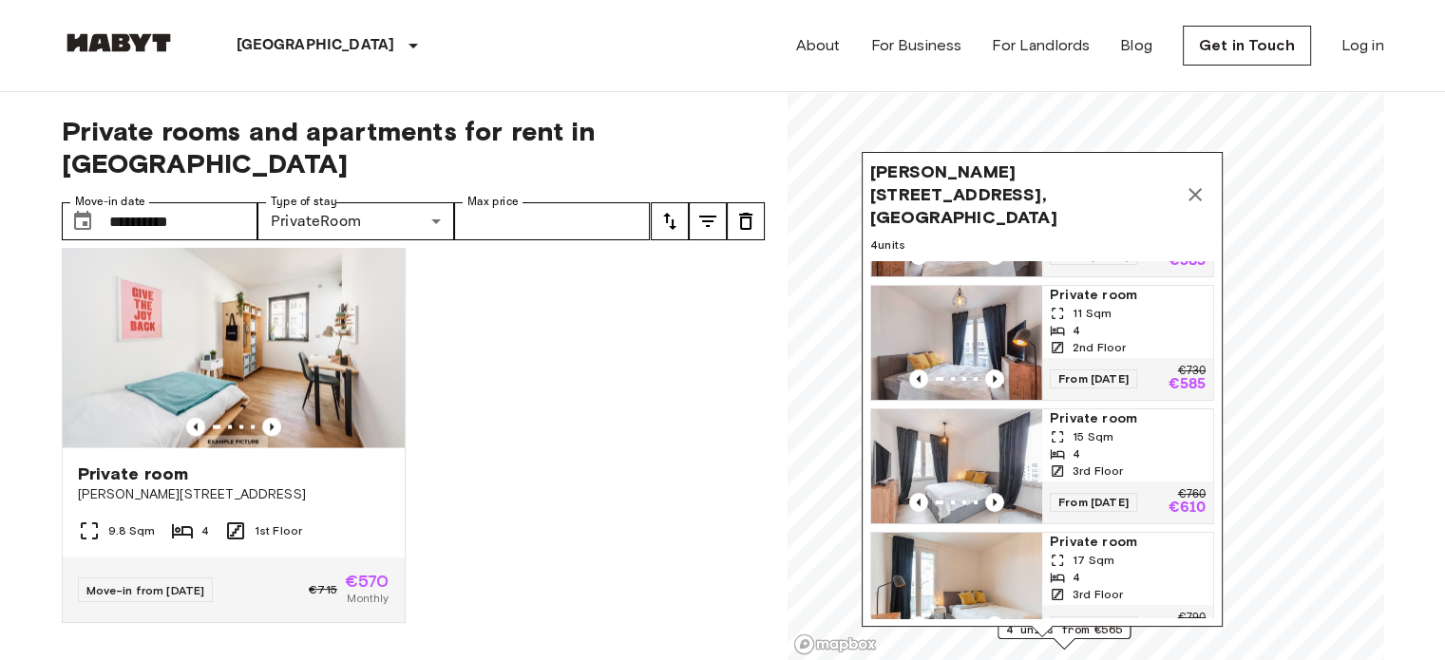
scroll to position [118, 0]
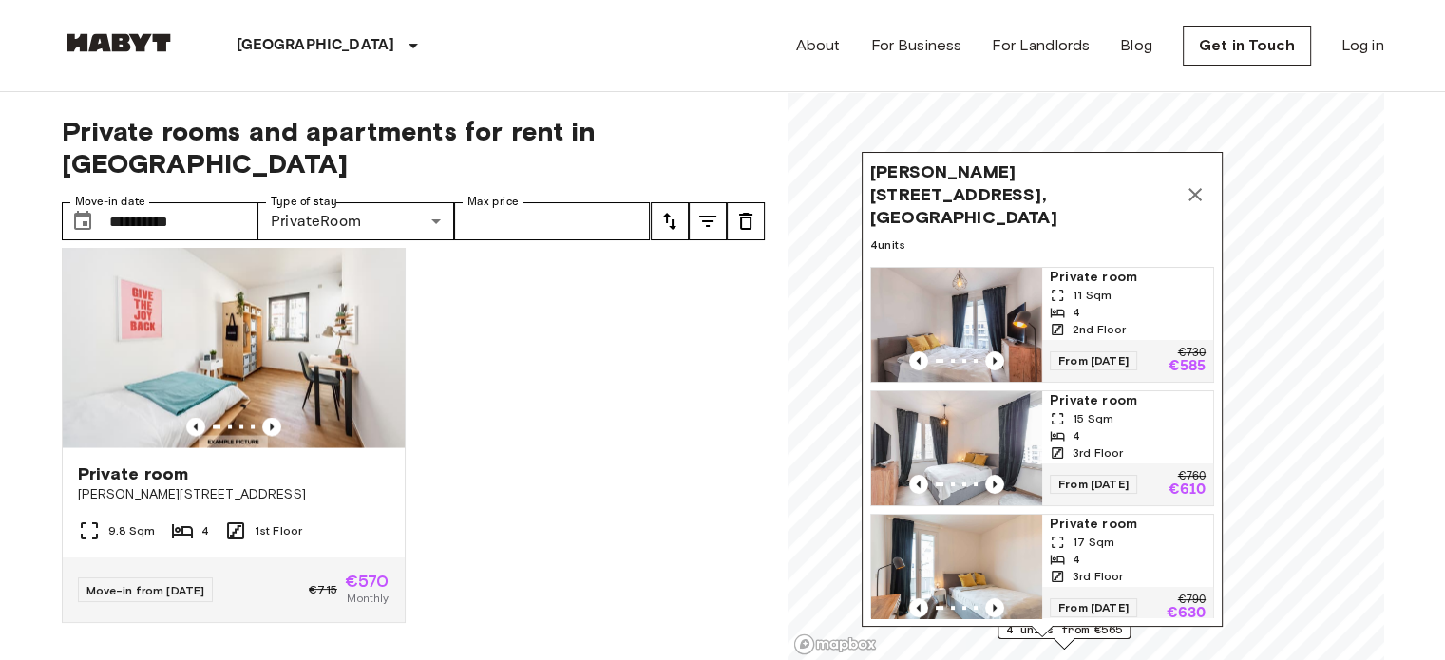
click at [1189, 183] on icon "Map marker" at bounding box center [1195, 194] width 23 height 23
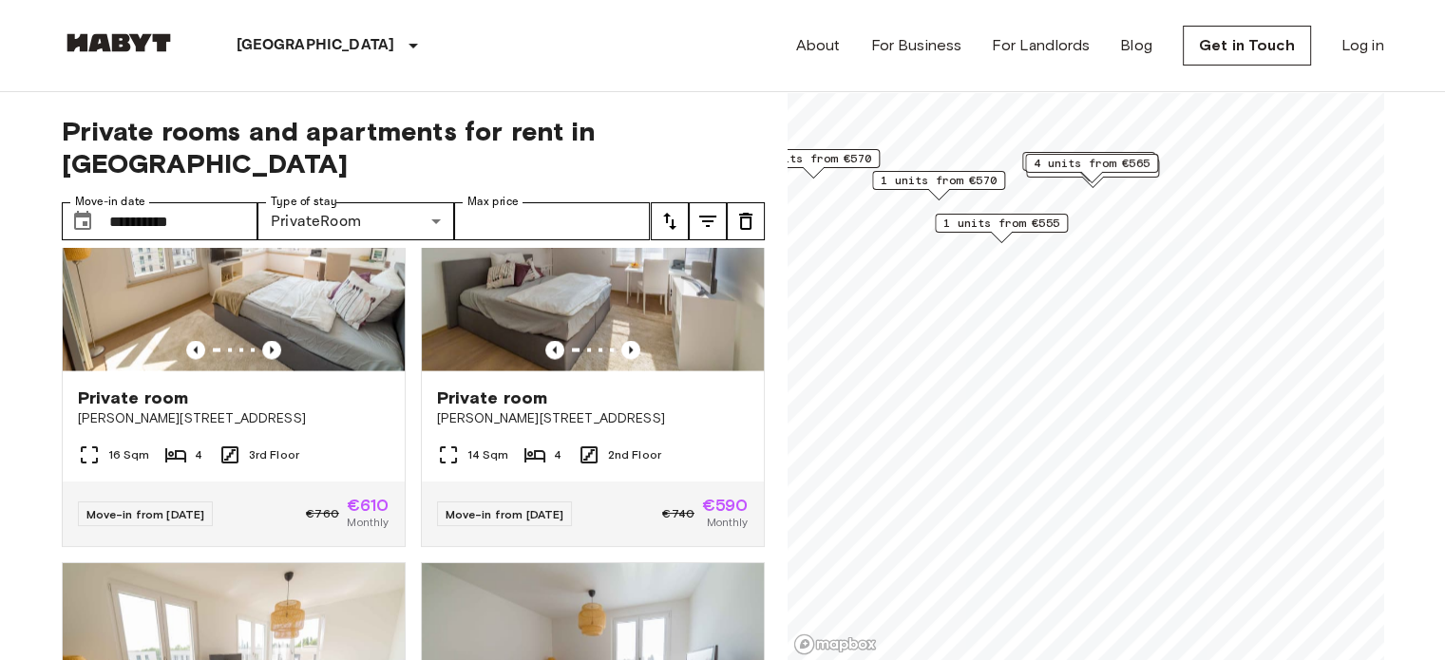
scroll to position [6046, 0]
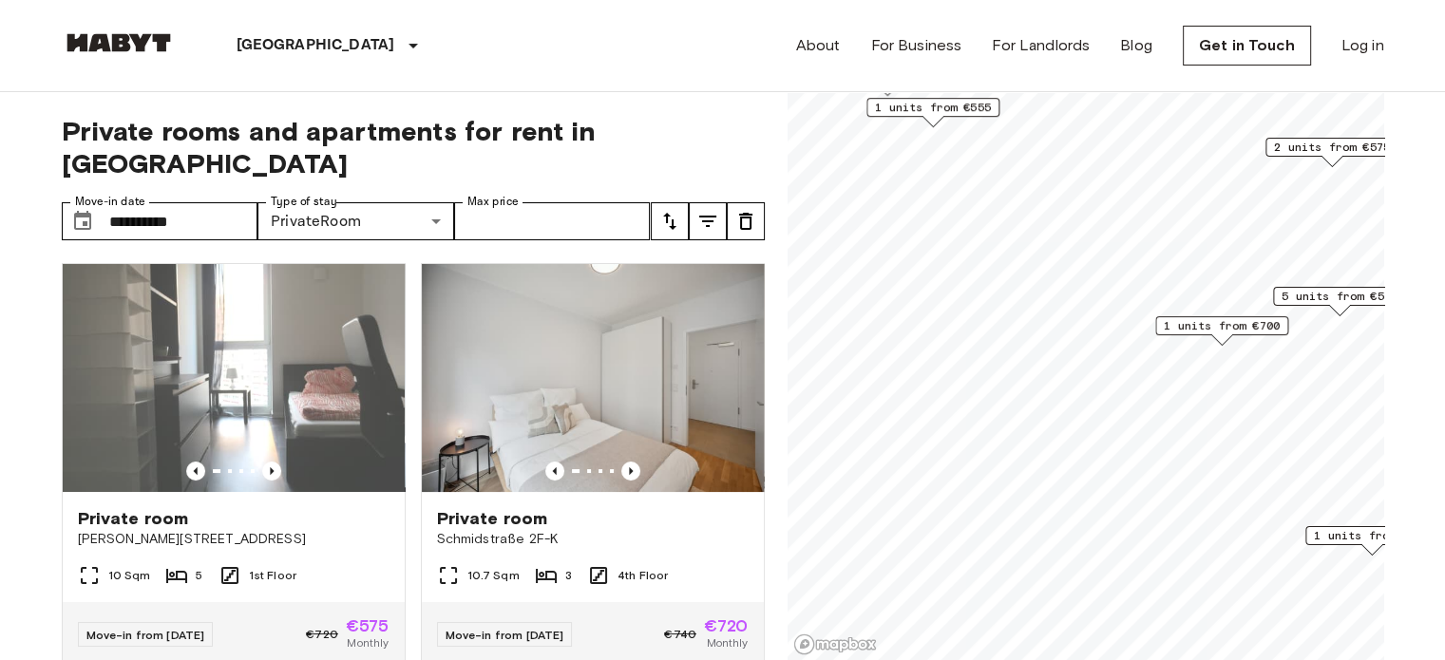
click at [1189, 328] on span "1 units from €700" at bounding box center [1222, 325] width 116 height 17
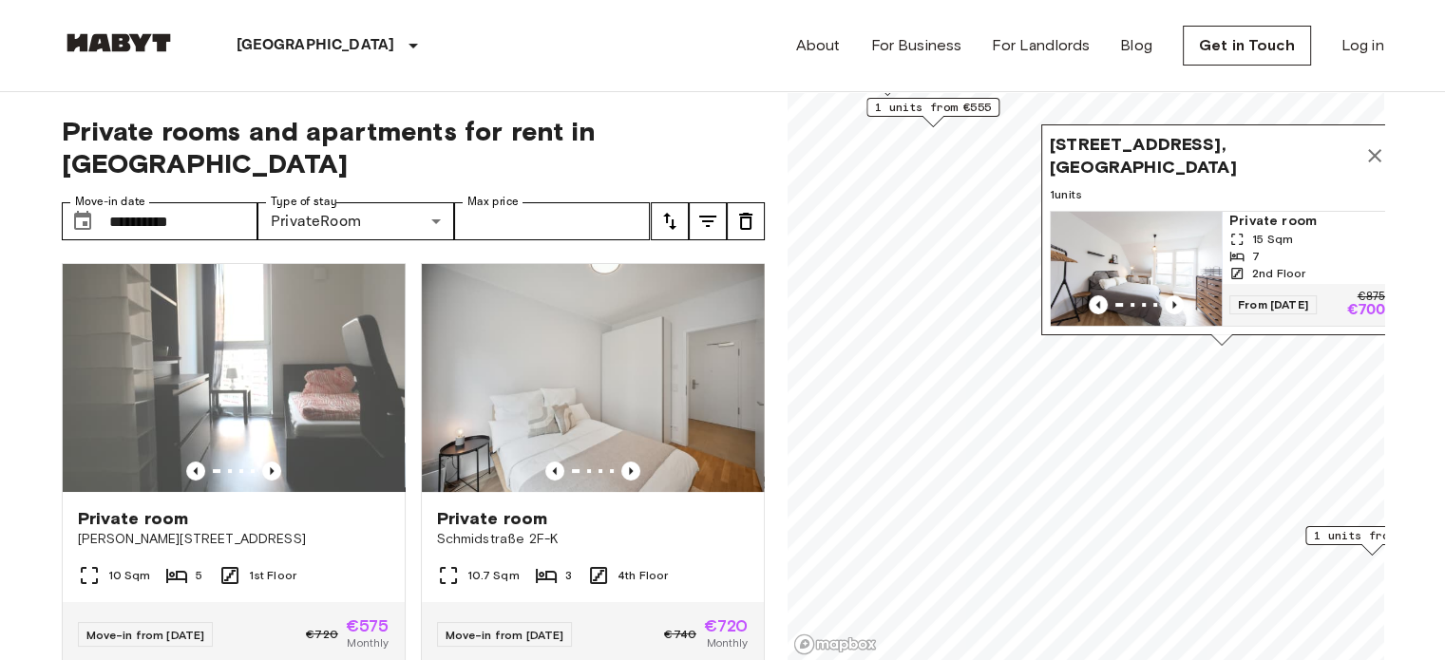
click at [1373, 144] on icon "Map marker" at bounding box center [1374, 155] width 23 height 23
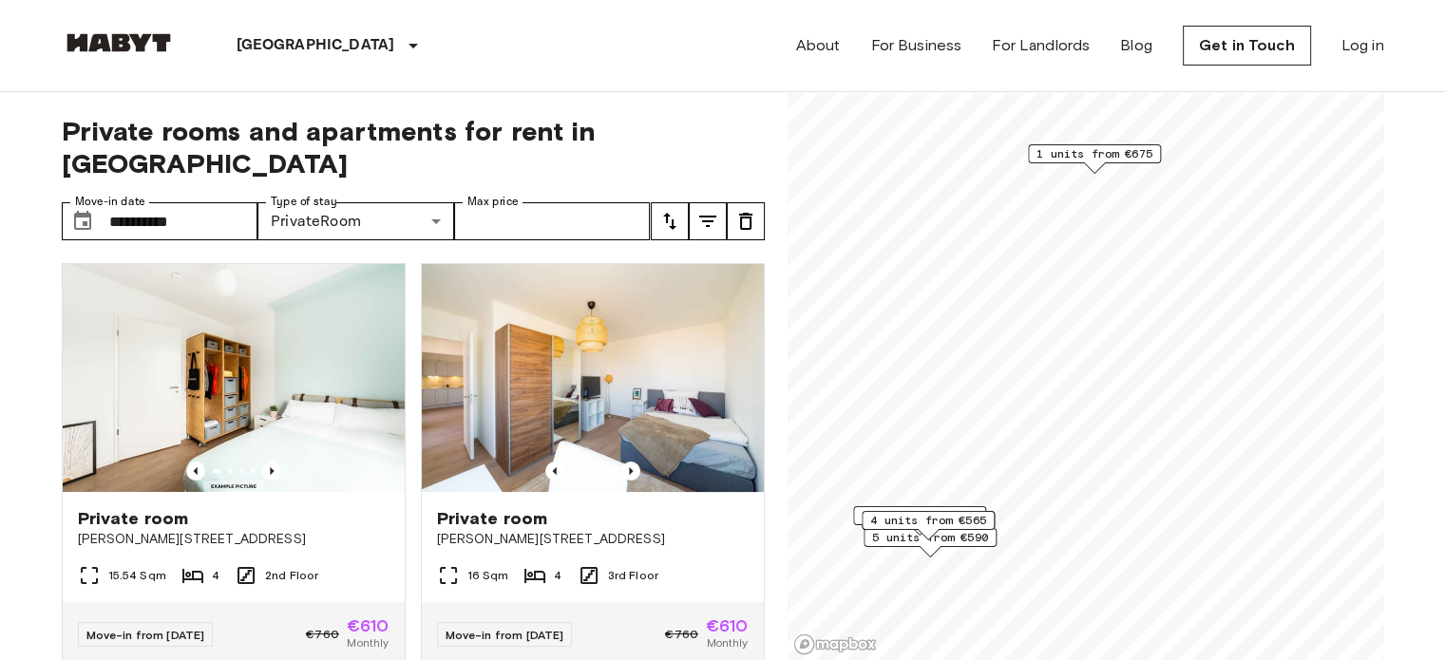
click at [1108, 150] on span "1 units from €675" at bounding box center [1094, 153] width 116 height 17
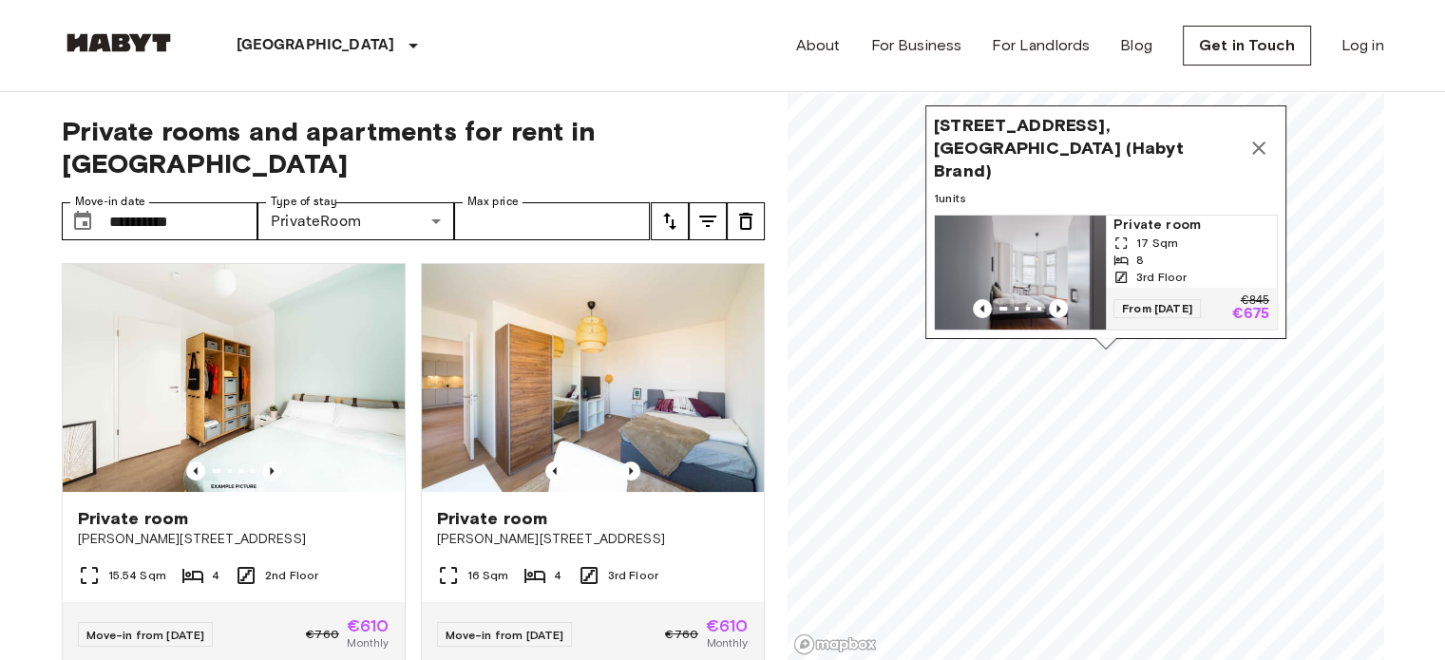
click at [1259, 137] on icon "Map marker" at bounding box center [1258, 148] width 23 height 23
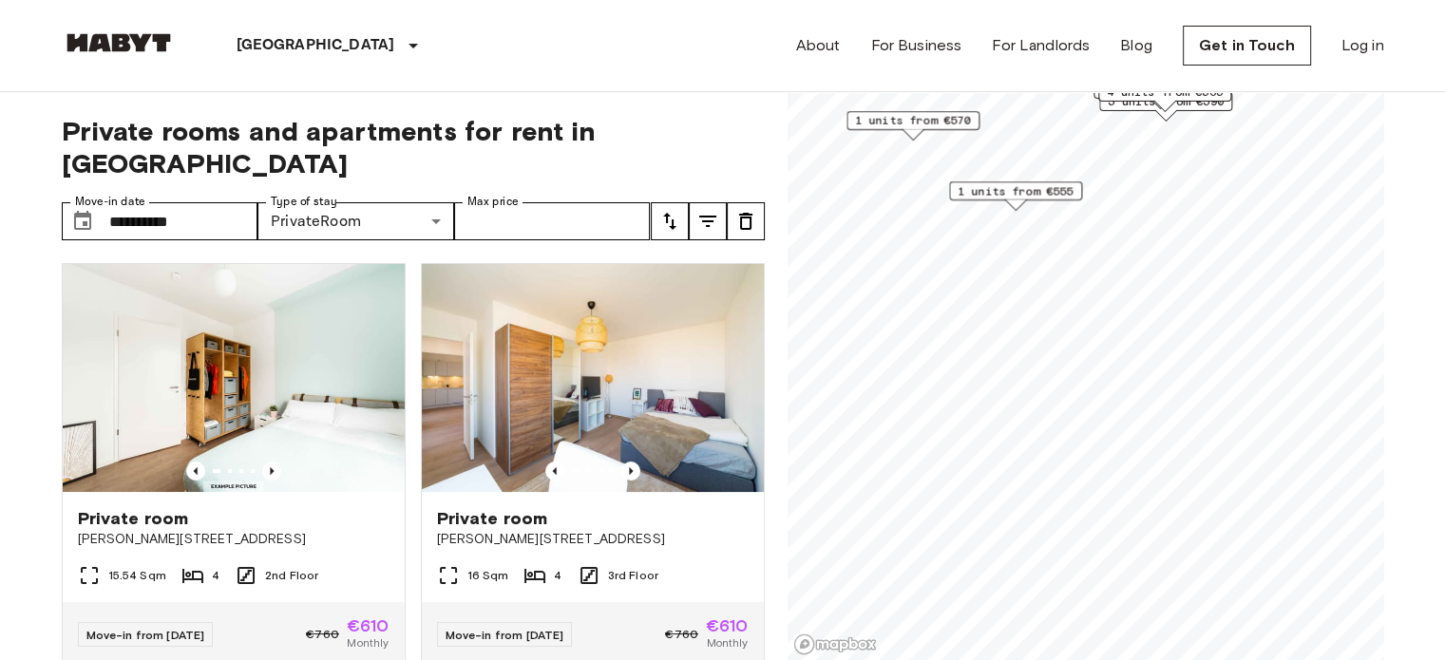
click at [1022, 195] on span "1 units from €555" at bounding box center [1015, 190] width 116 height 17
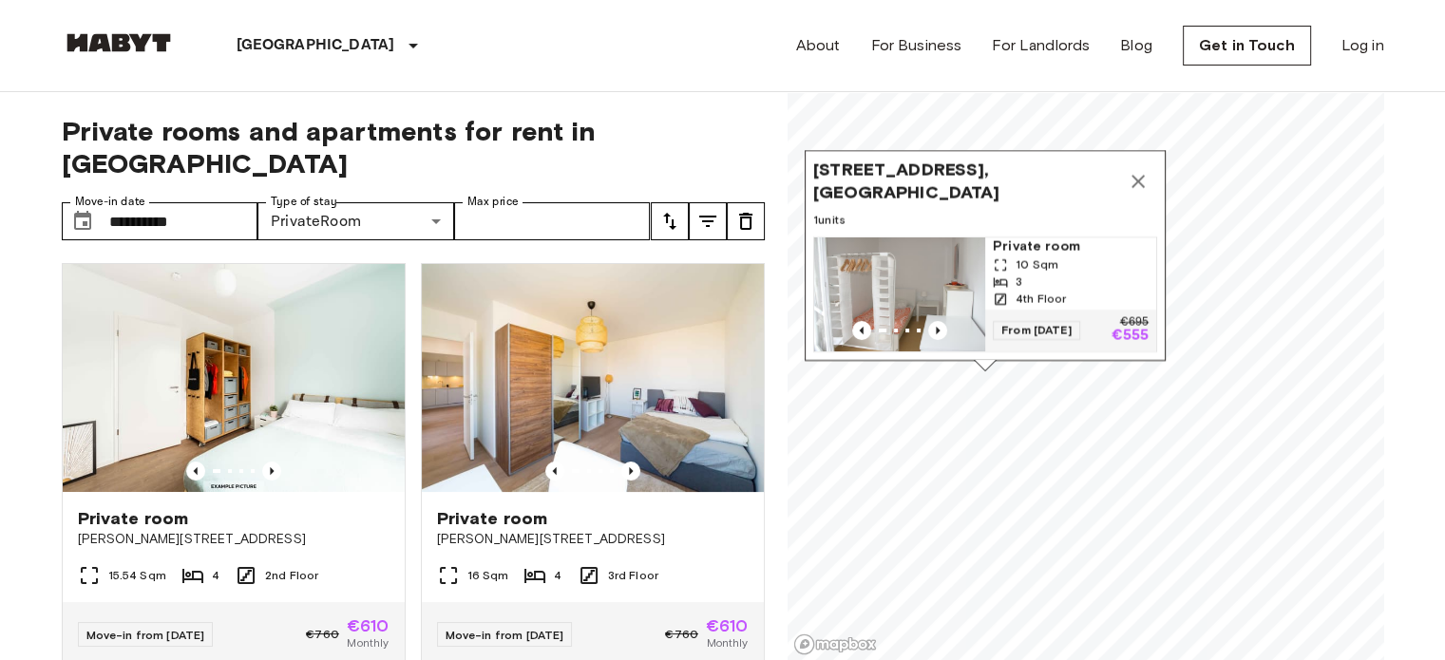
click at [1146, 170] on icon "Map marker" at bounding box center [1138, 181] width 23 height 23
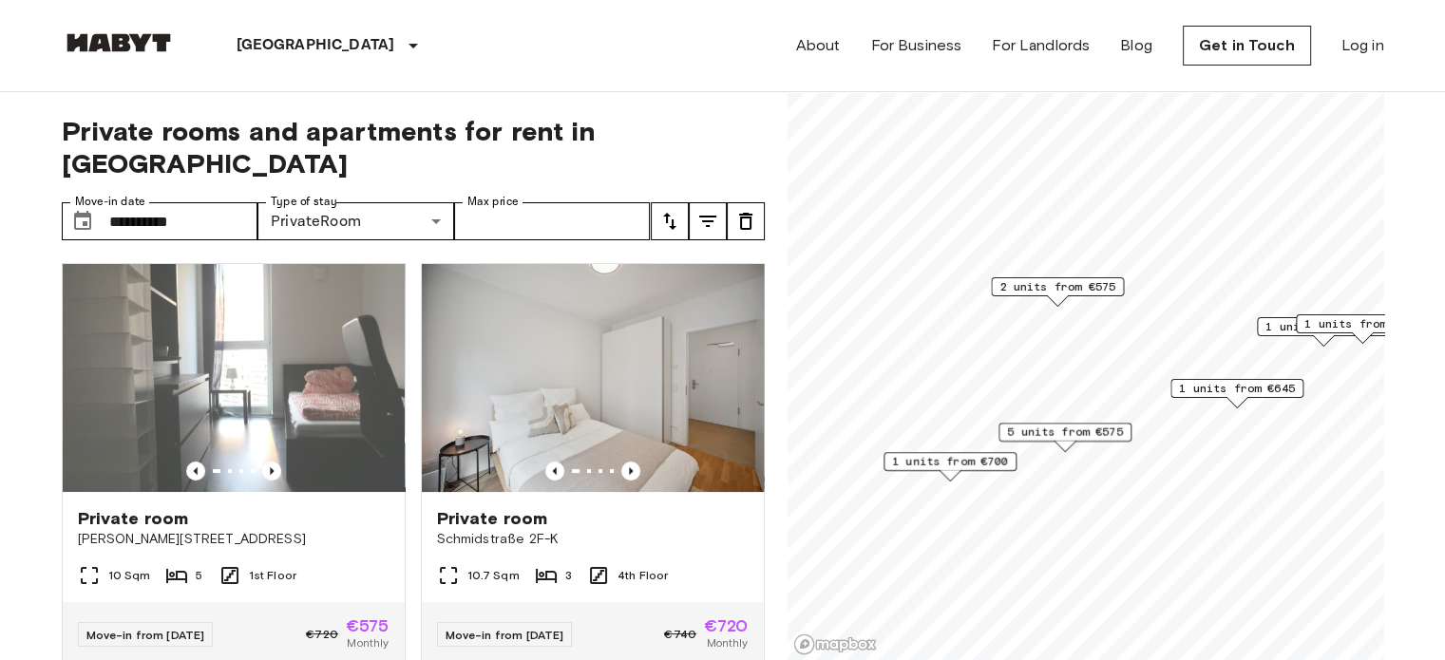
click at [1068, 281] on span "2 units from €575" at bounding box center [1057, 286] width 116 height 17
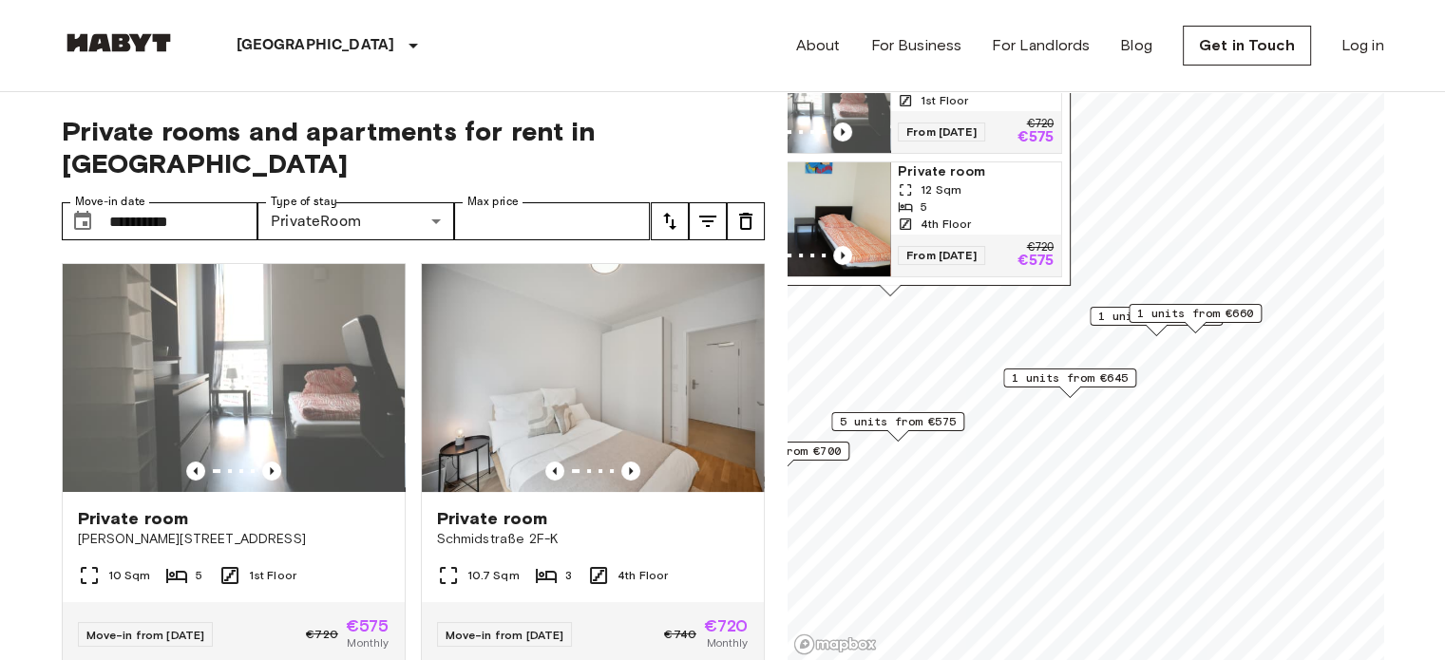
click at [1035, 382] on span "1 units from €645" at bounding box center [1070, 377] width 116 height 17
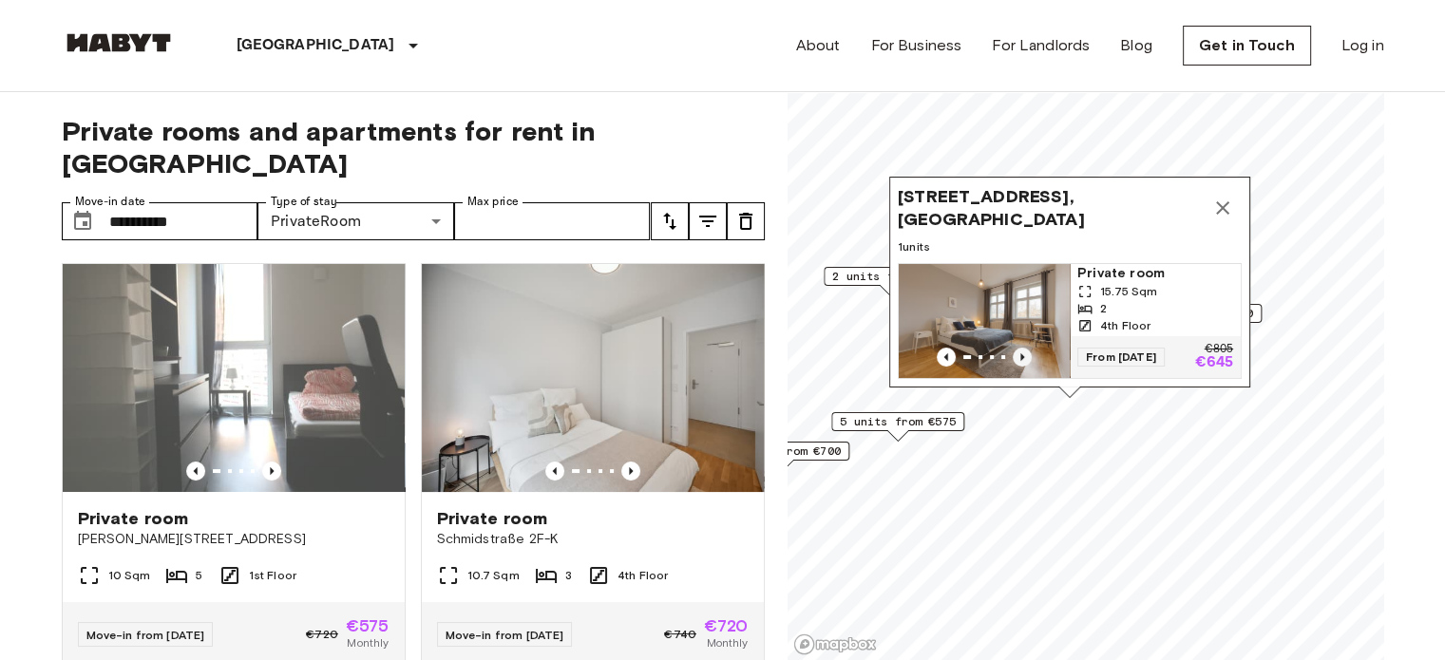
click at [1015, 348] on icon "Previous image" at bounding box center [1022, 357] width 19 height 19
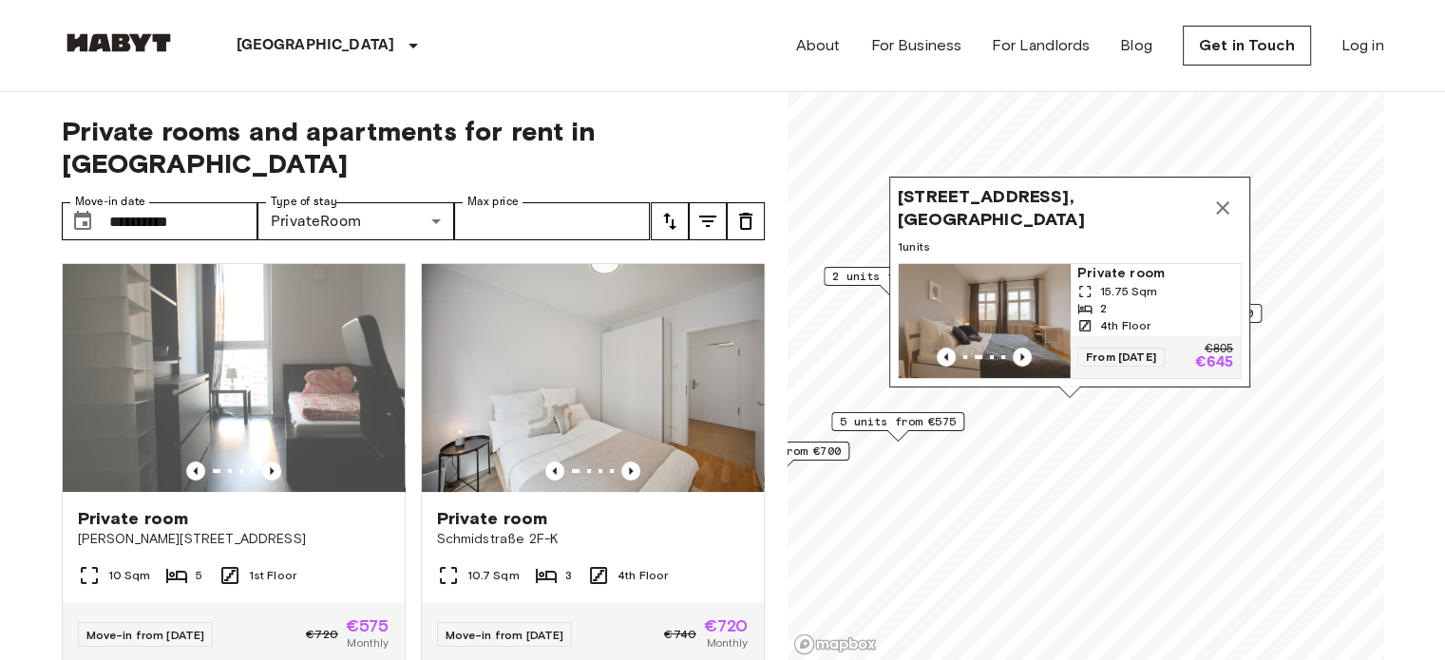
click at [1226, 189] on button "Map marker" at bounding box center [1222, 208] width 38 height 38
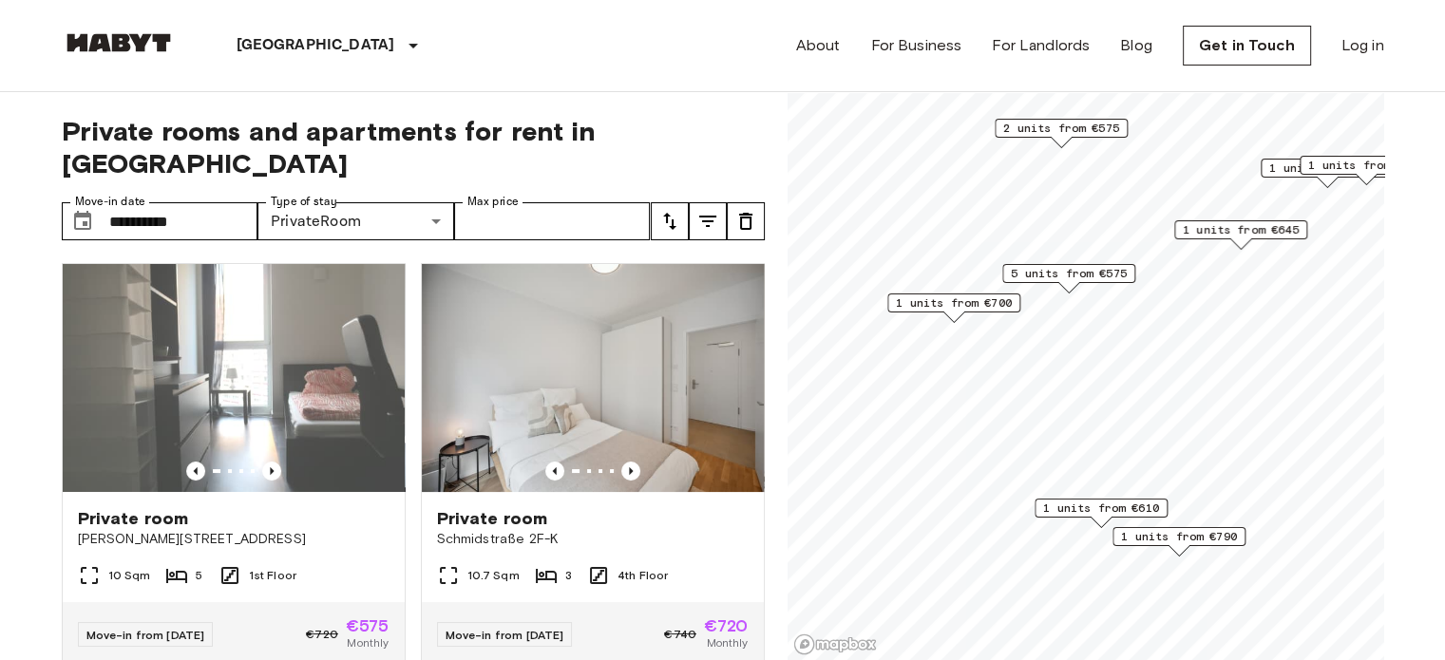
click at [1055, 277] on span "5 units from €575" at bounding box center [1069, 273] width 116 height 17
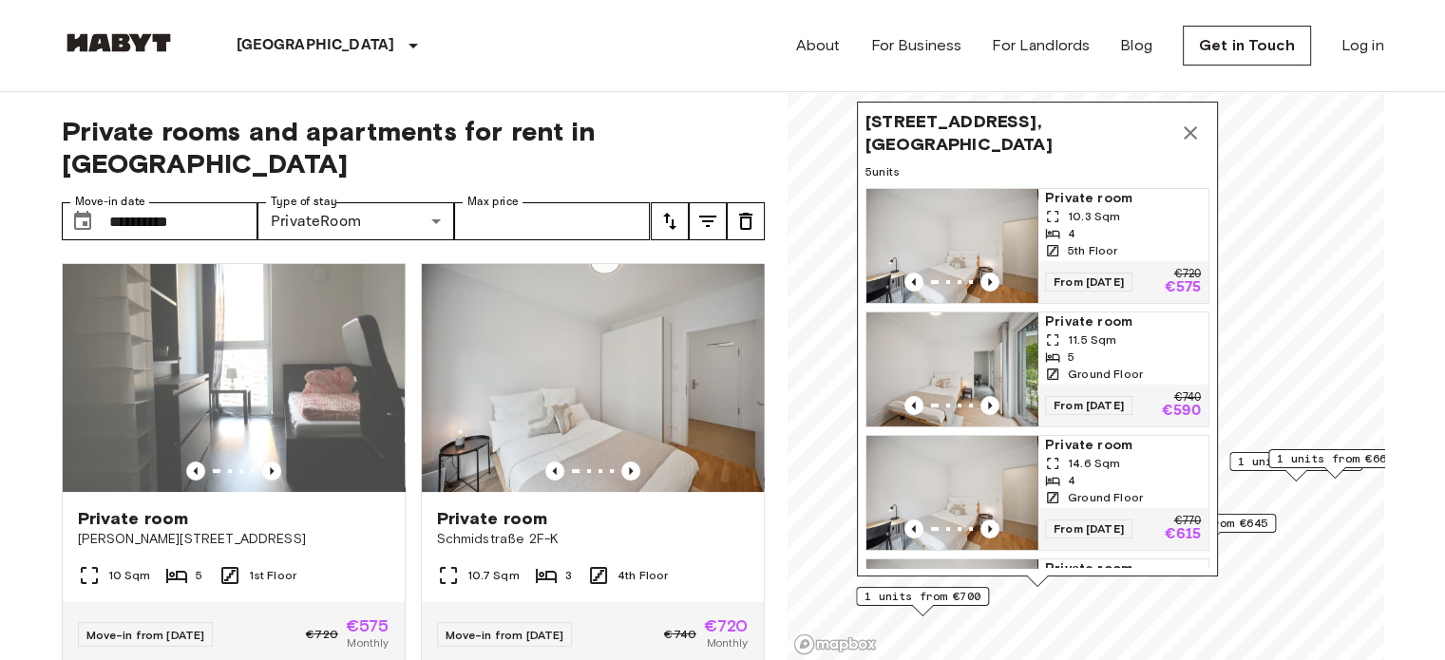
click at [1124, 350] on div "5" at bounding box center [1123, 357] width 156 height 17
click at [1190, 120] on button "Map marker" at bounding box center [1190, 133] width 38 height 38
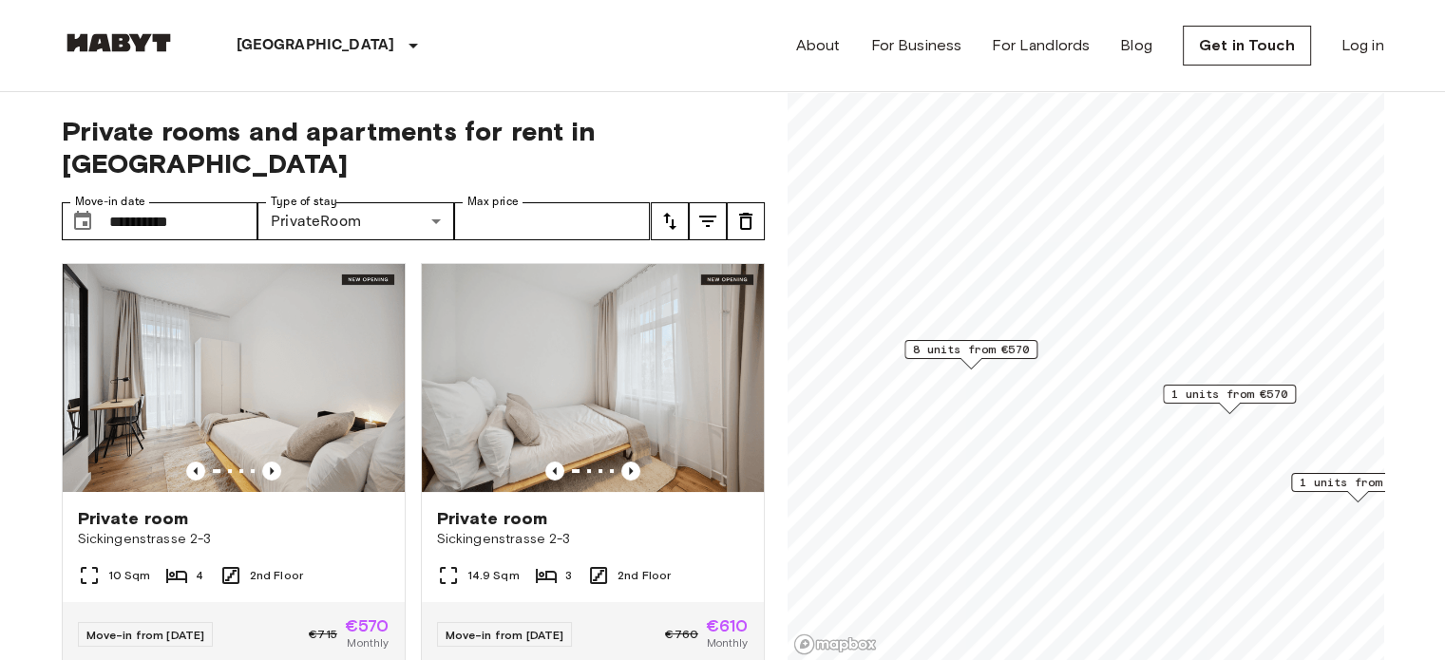
click at [1009, 350] on span "8 units from €570" at bounding box center [971, 349] width 116 height 17
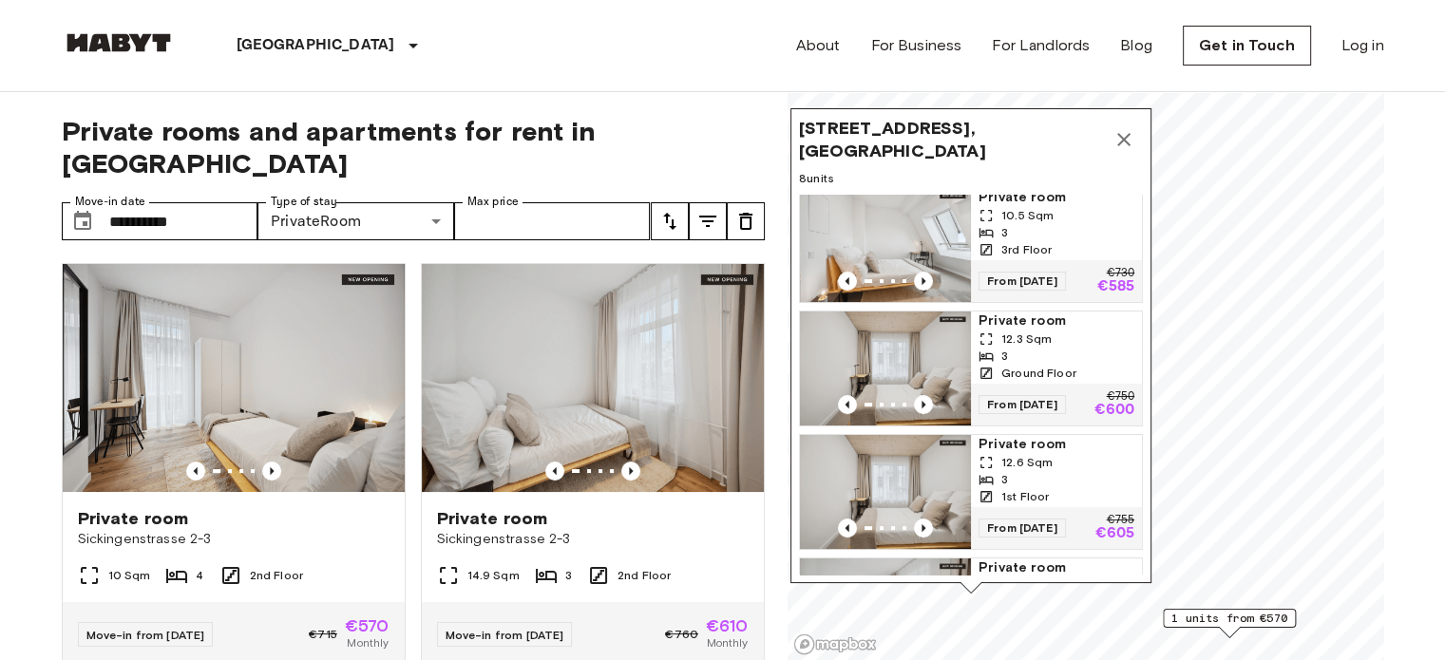
scroll to position [257, 0]
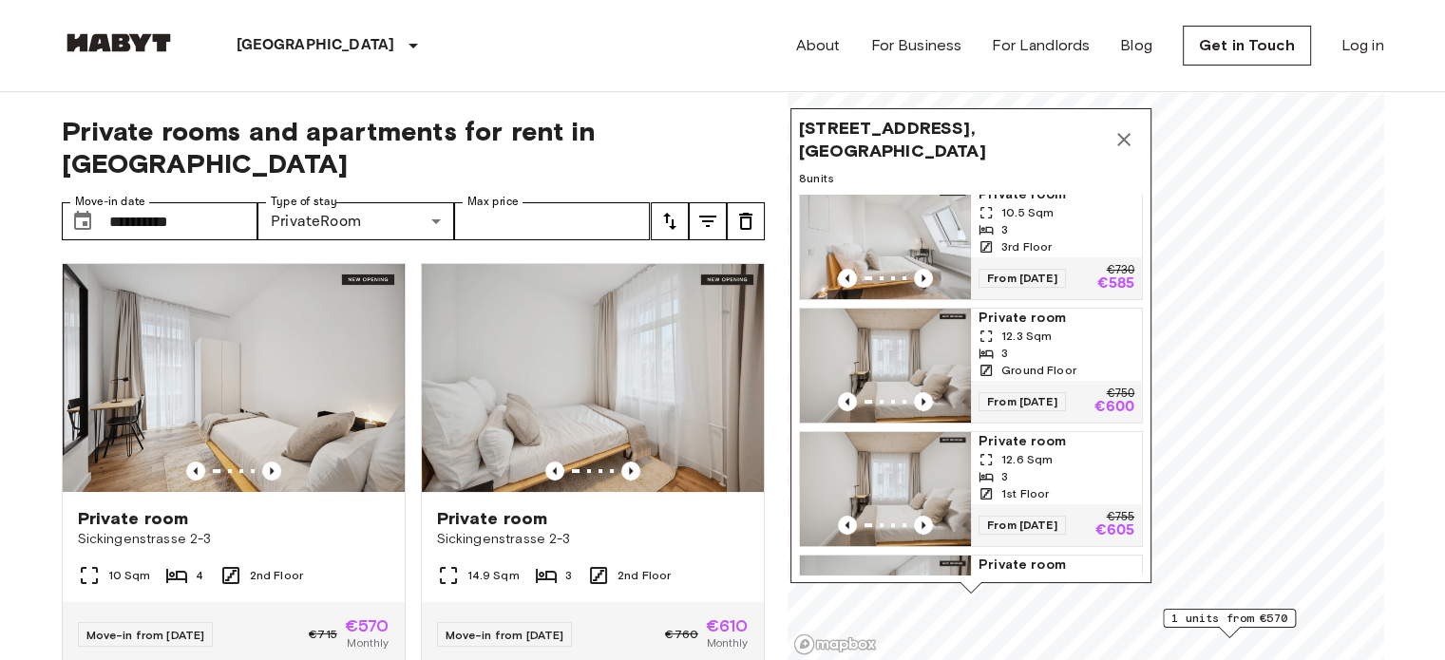
click at [1032, 477] on div "3" at bounding box center [1056, 476] width 156 height 17
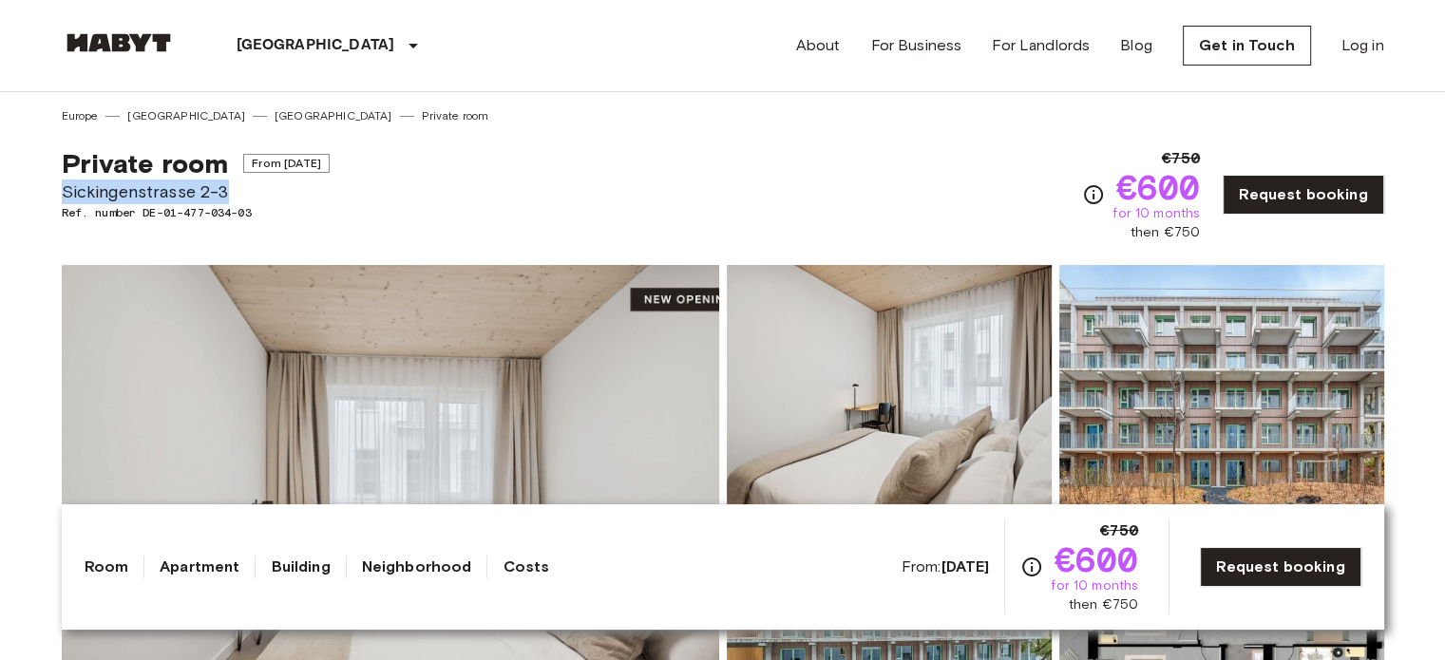
drag, startPoint x: 240, startPoint y: 193, endPoint x: 46, endPoint y: 198, distance: 194.8
copy span "Sickingenstrasse 2-3"
click at [756, 123] on div "[GEOGRAPHIC_DATA] [GEOGRAPHIC_DATA] [GEOGRAPHIC_DATA] Private room" at bounding box center [723, 108] width 1322 height 32
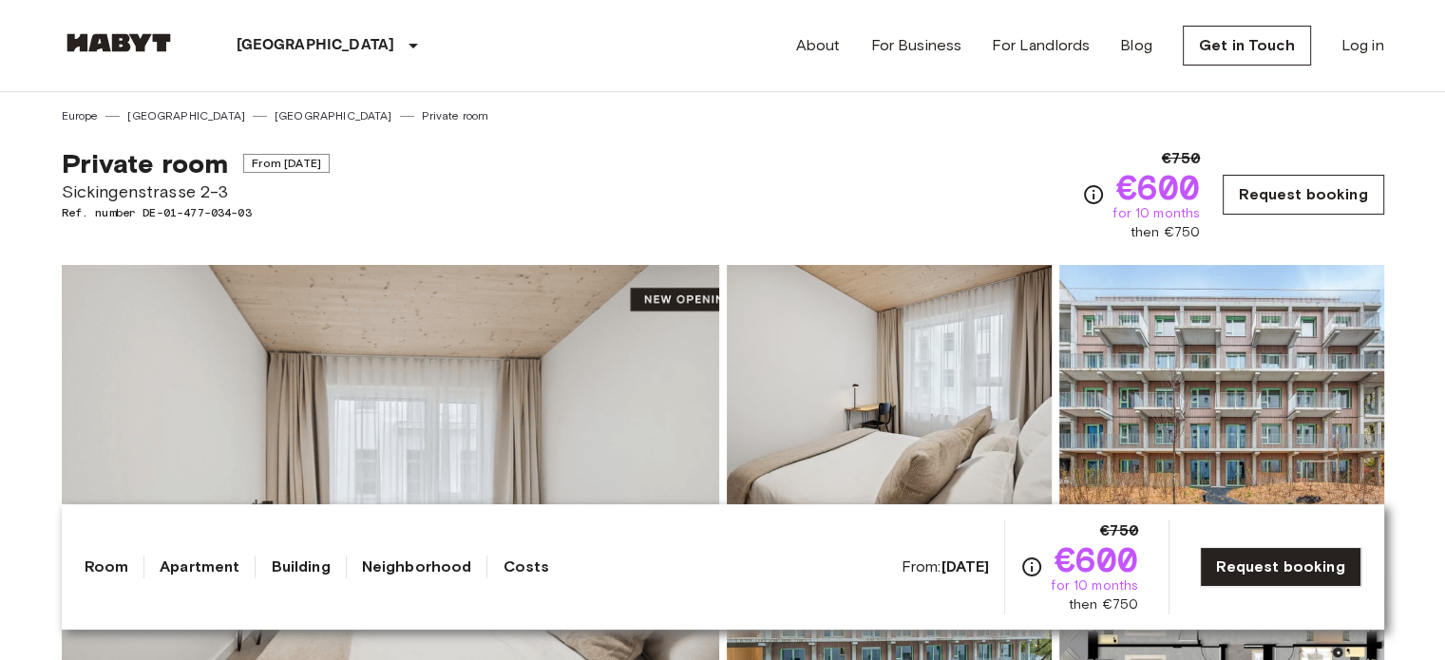
click at [1267, 201] on link "Request booking" at bounding box center [1302, 195] width 161 height 40
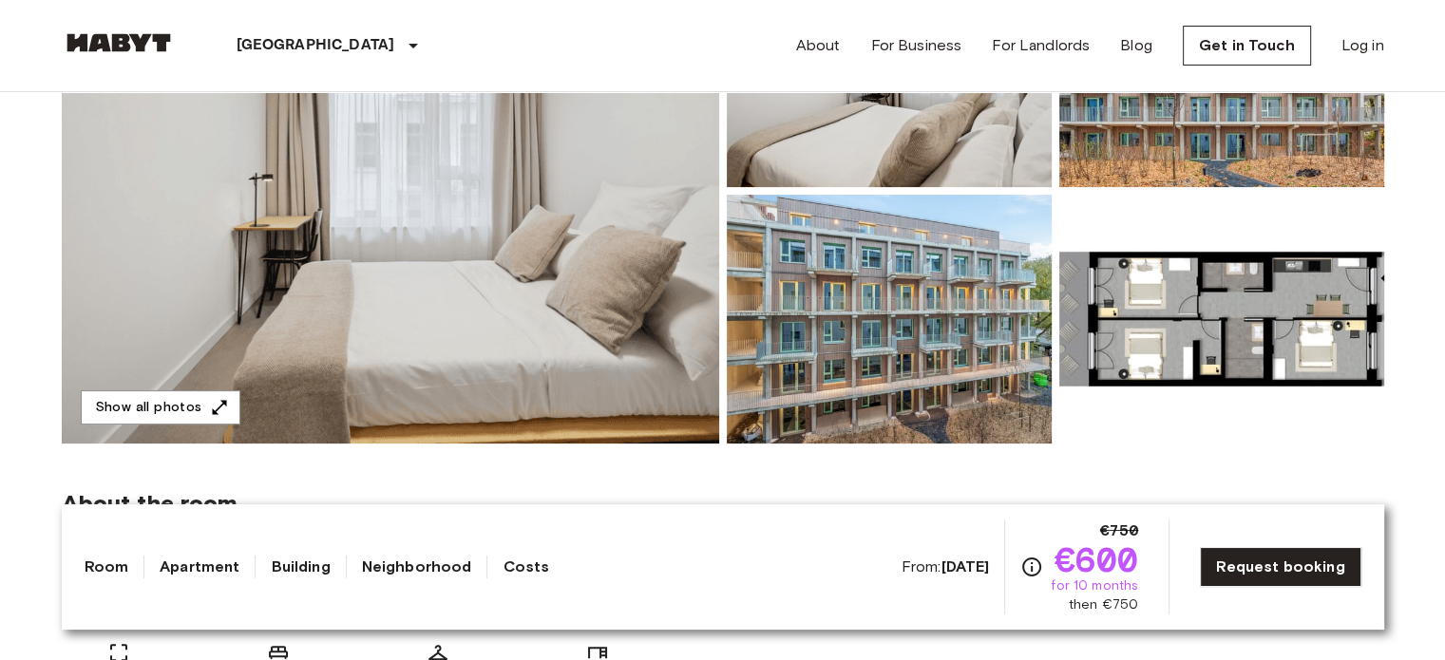
scroll to position [327, 0]
click at [1211, 348] on img at bounding box center [1221, 319] width 325 height 249
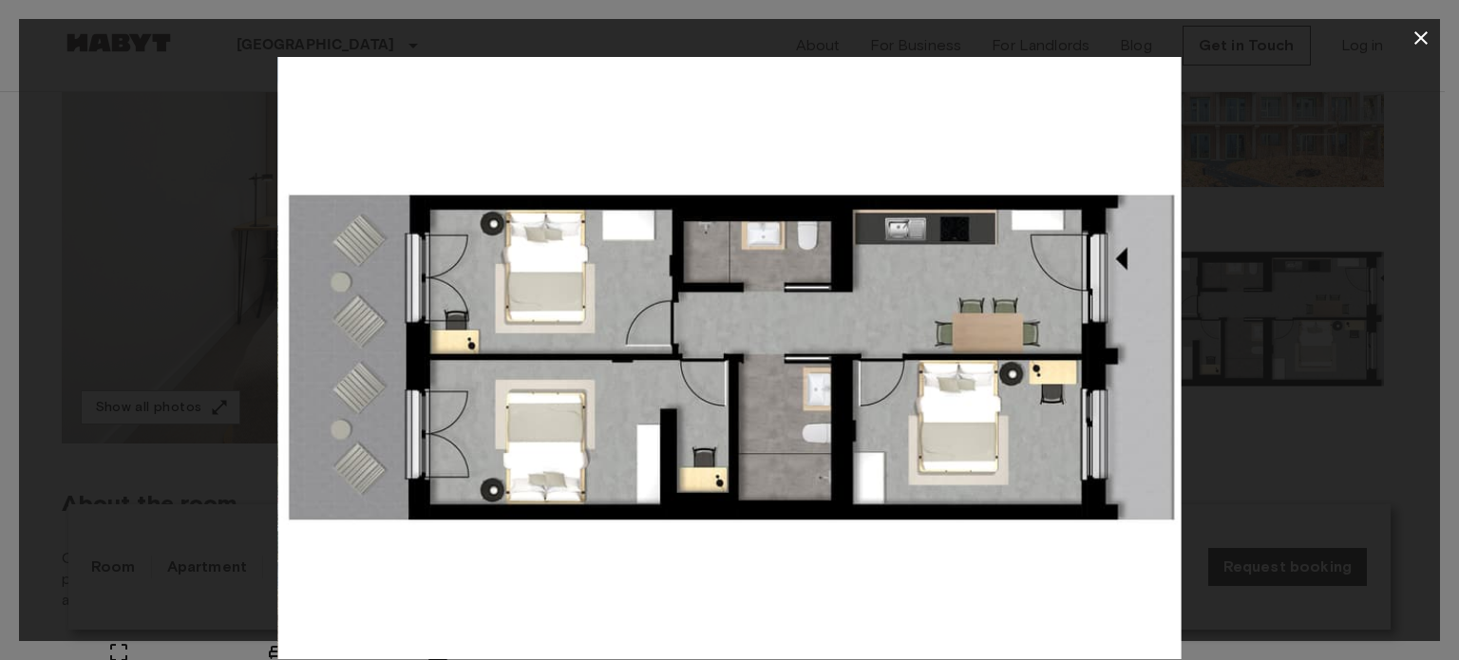
click at [1429, 35] on icon "button" at bounding box center [1421, 38] width 23 height 23
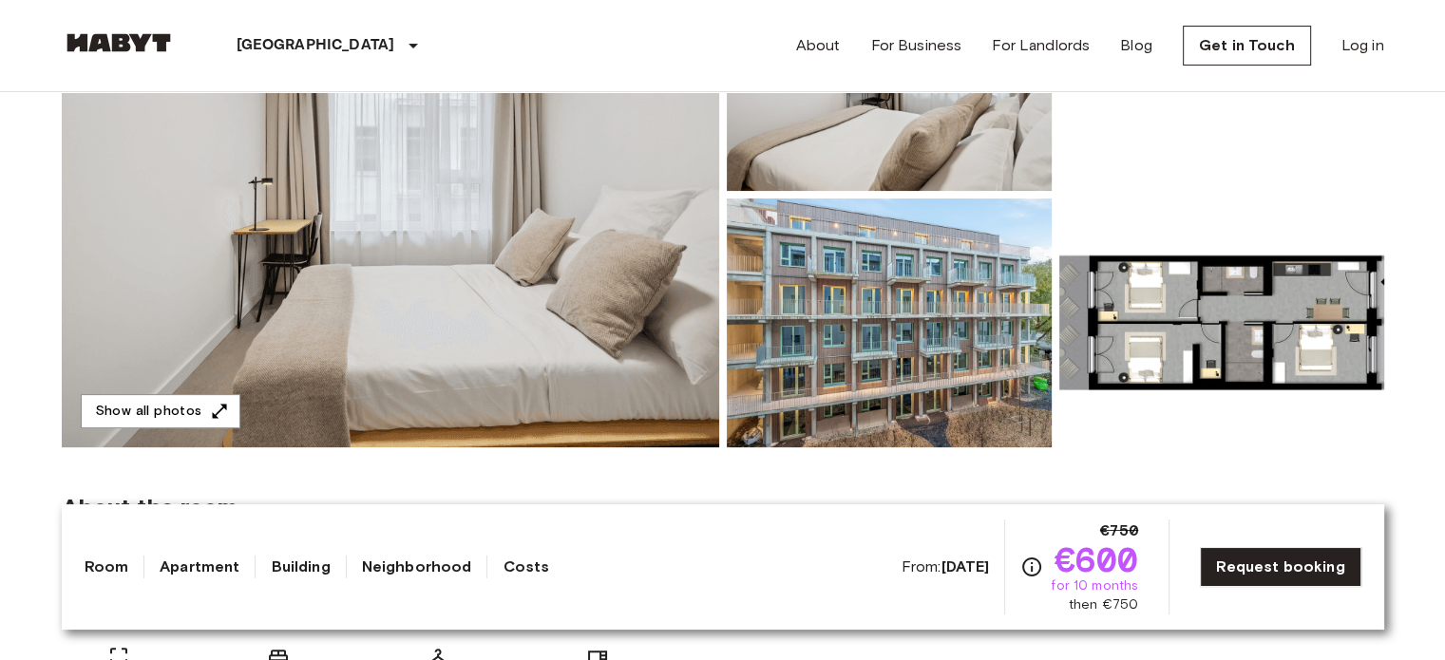
scroll to position [255, 0]
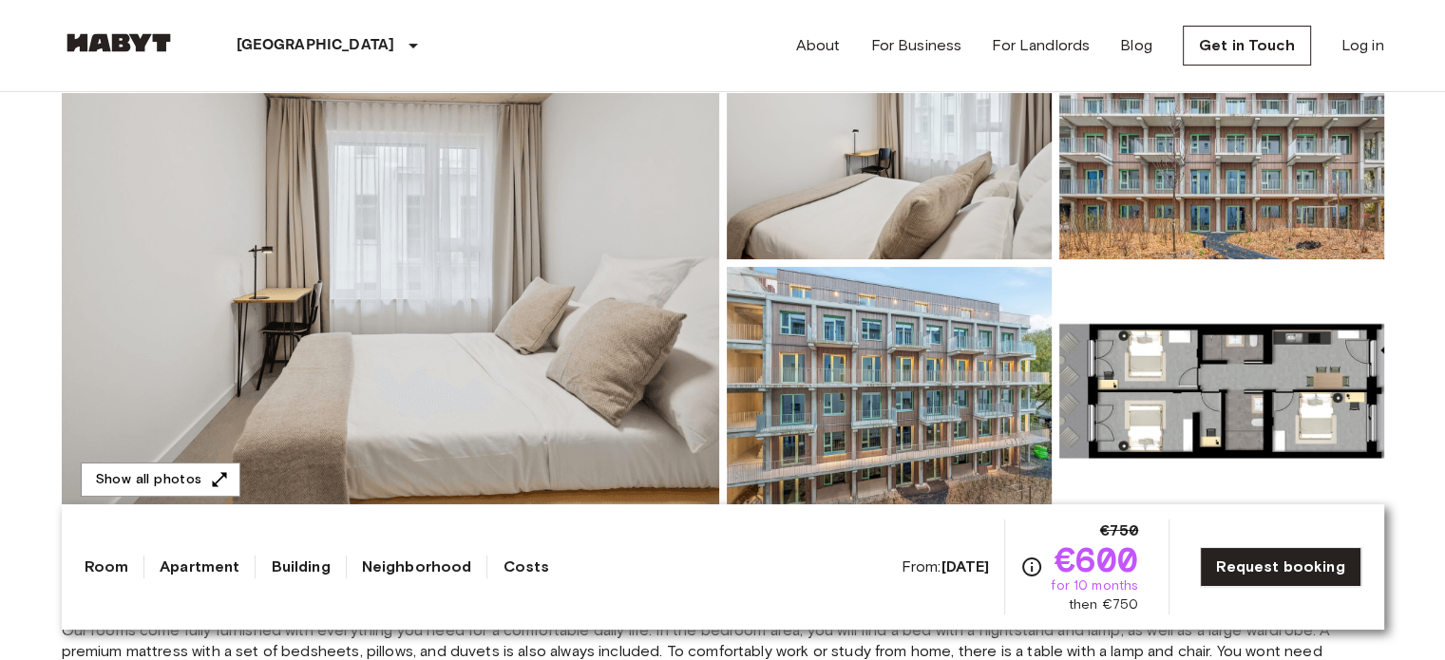
click at [583, 362] on img at bounding box center [390, 262] width 657 height 505
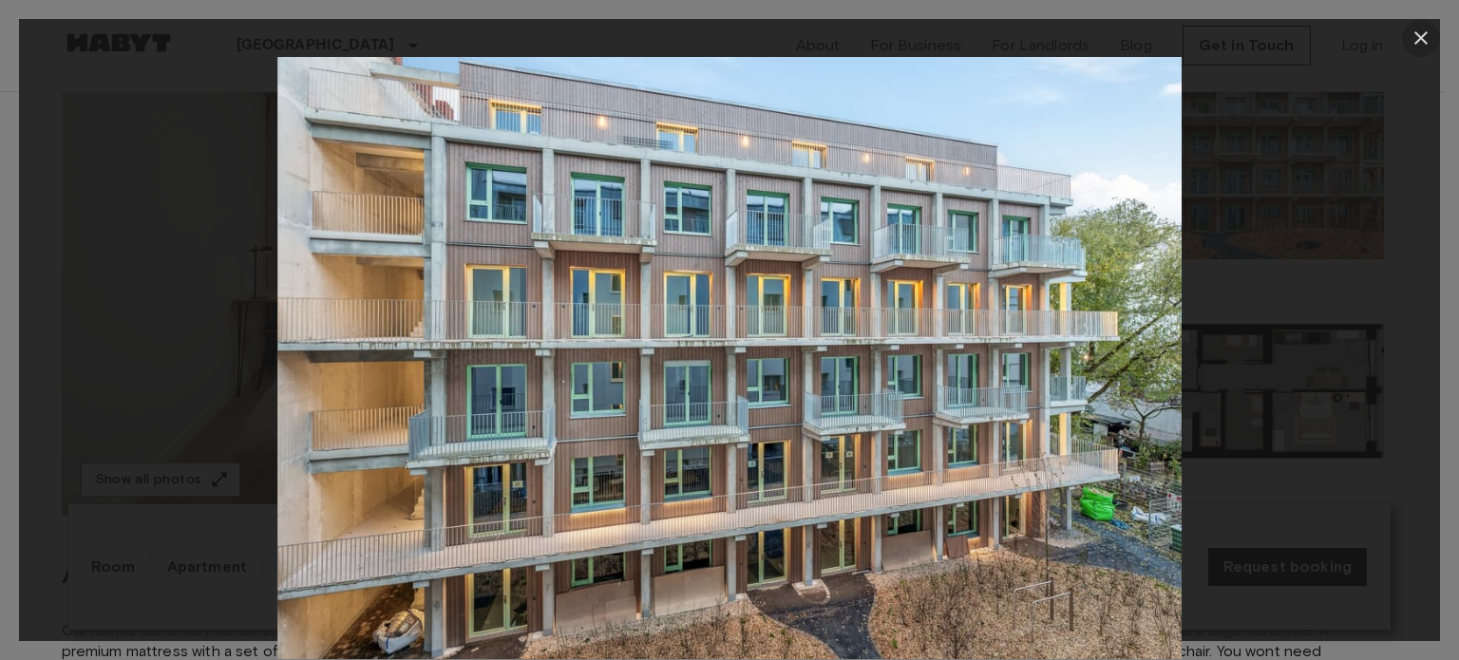
click at [1417, 31] on icon "button" at bounding box center [1421, 38] width 23 height 23
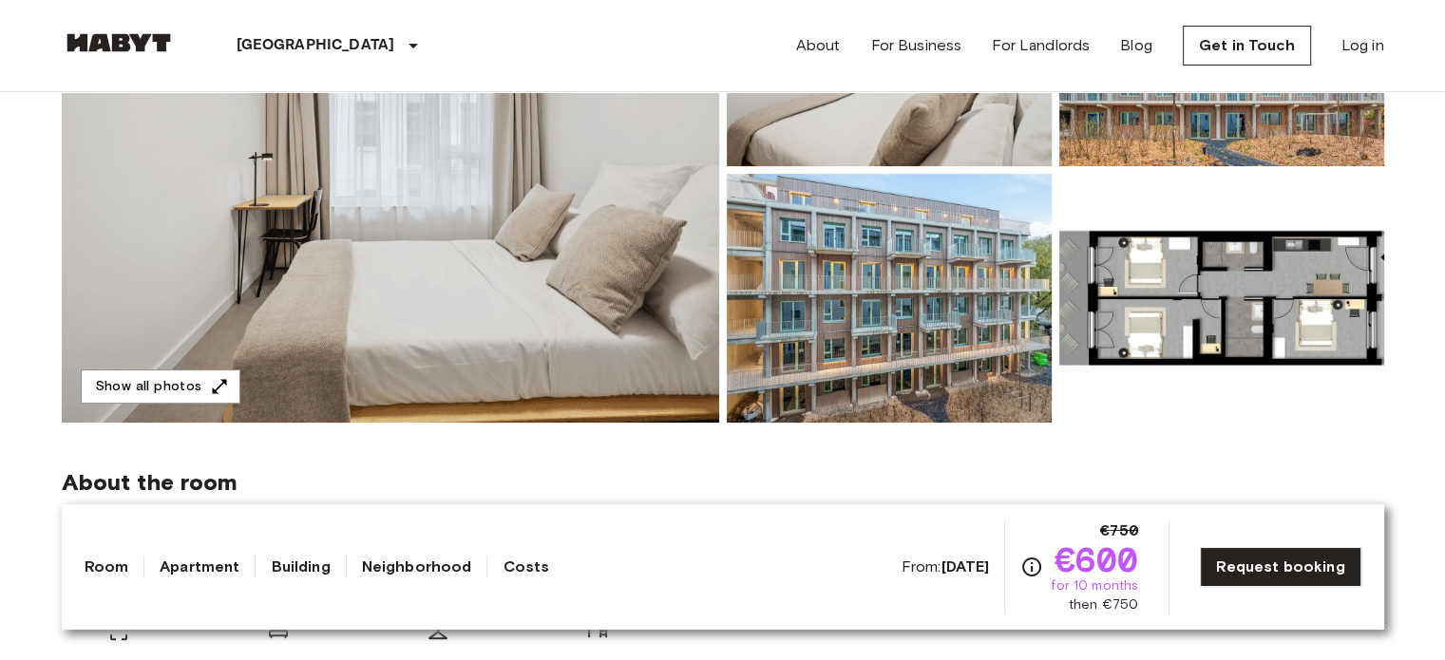
scroll to position [349, 0]
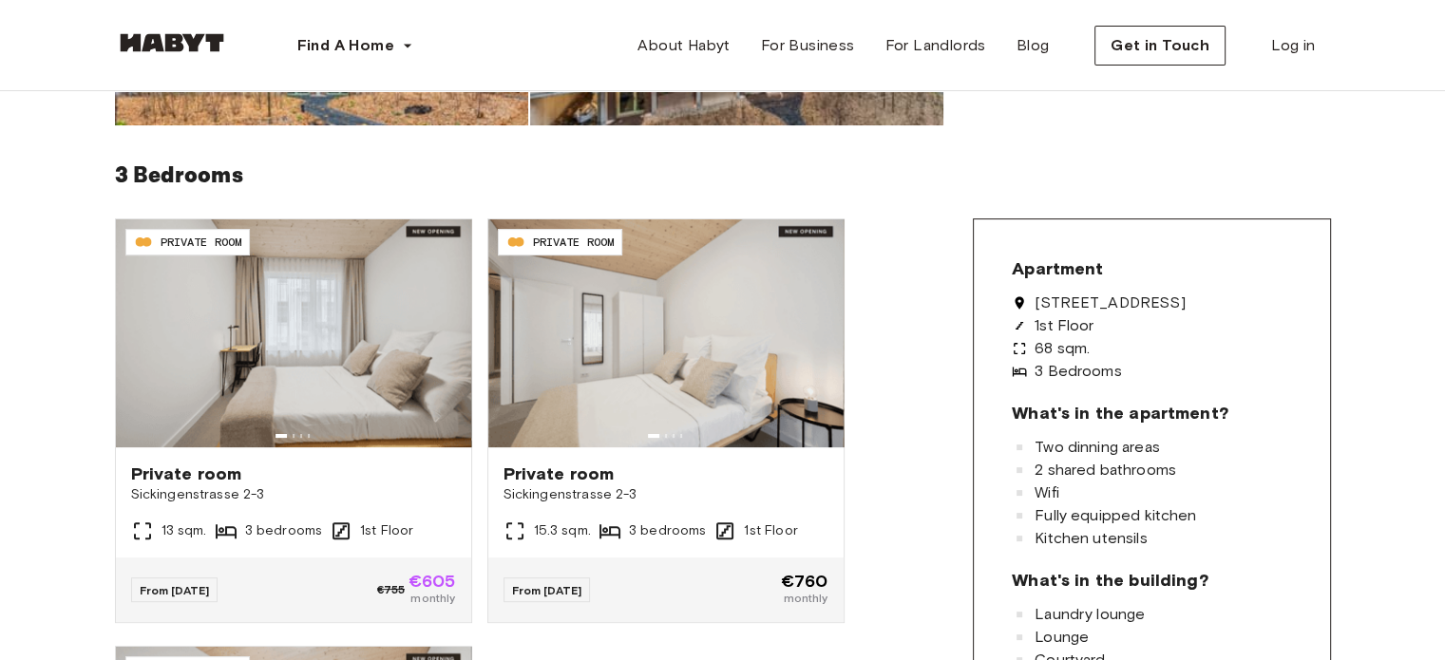
scroll to position [390, 0]
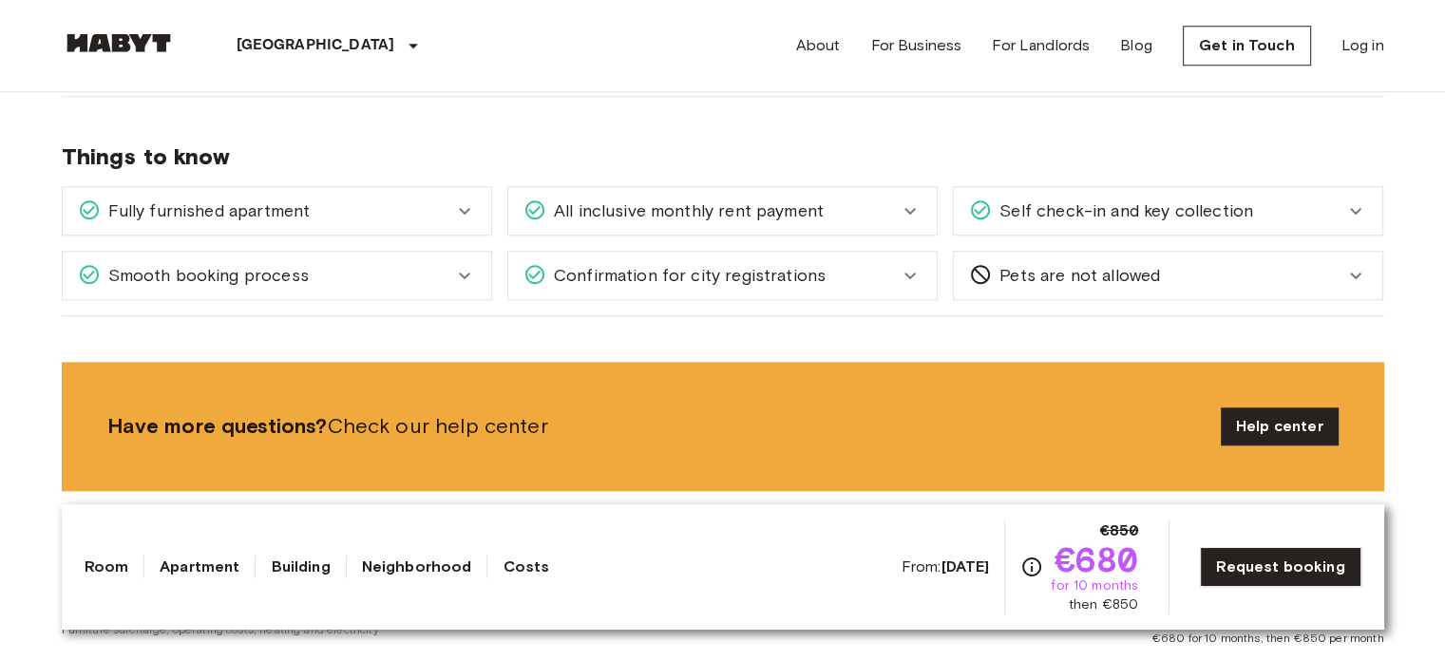
scroll to position [1869, 0]
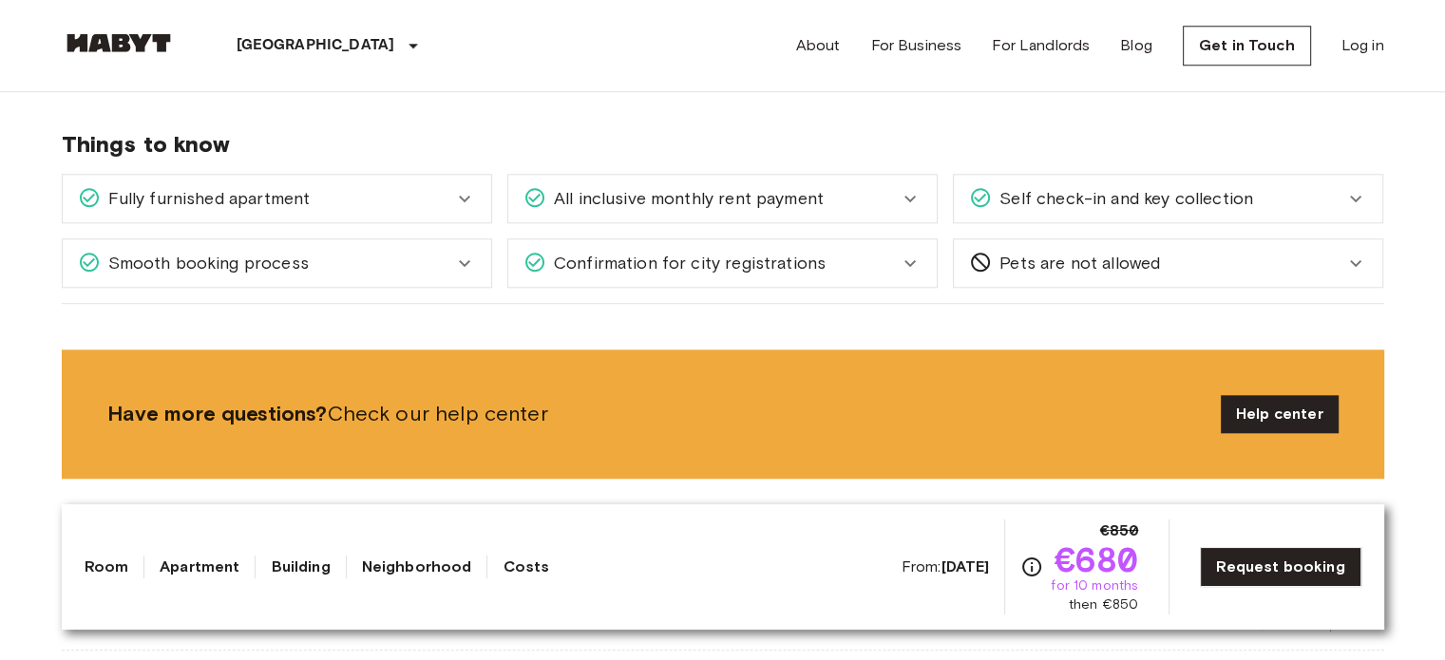
click at [449, 186] on div "Fully furnished apartment" at bounding box center [265, 198] width 375 height 25
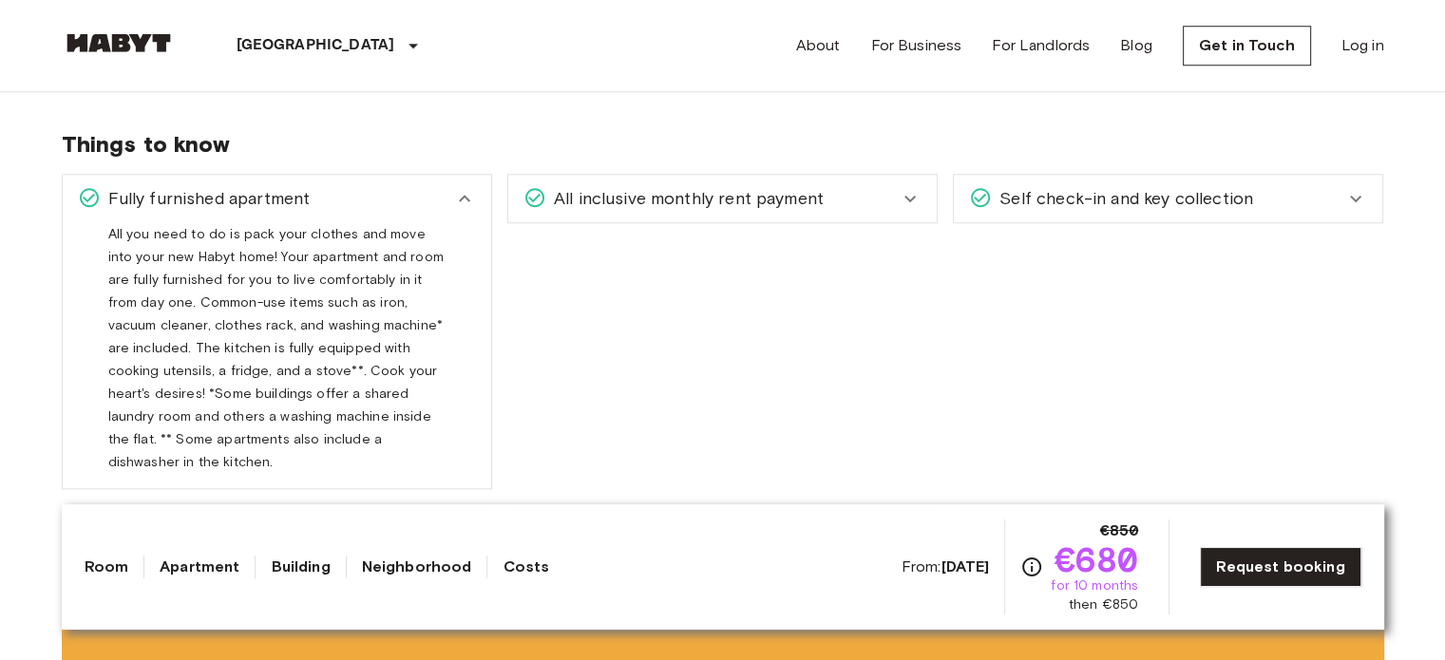
drag, startPoint x: 449, startPoint y: 179, endPoint x: 528, endPoint y: 159, distance: 81.3
click at [452, 178] on div "Fully furnished apartment" at bounding box center [277, 198] width 428 height 47
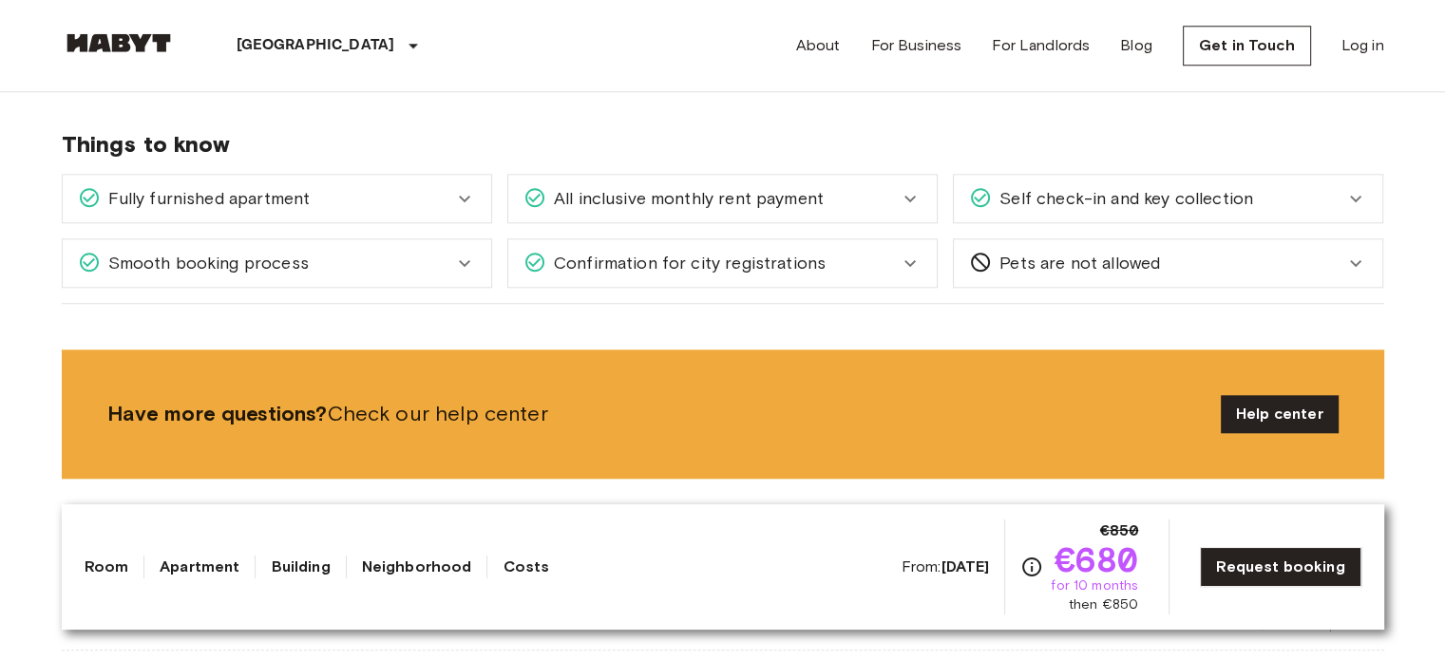
click at [745, 186] on span "All inclusive monthly rent payment" at bounding box center [684, 198] width 277 height 25
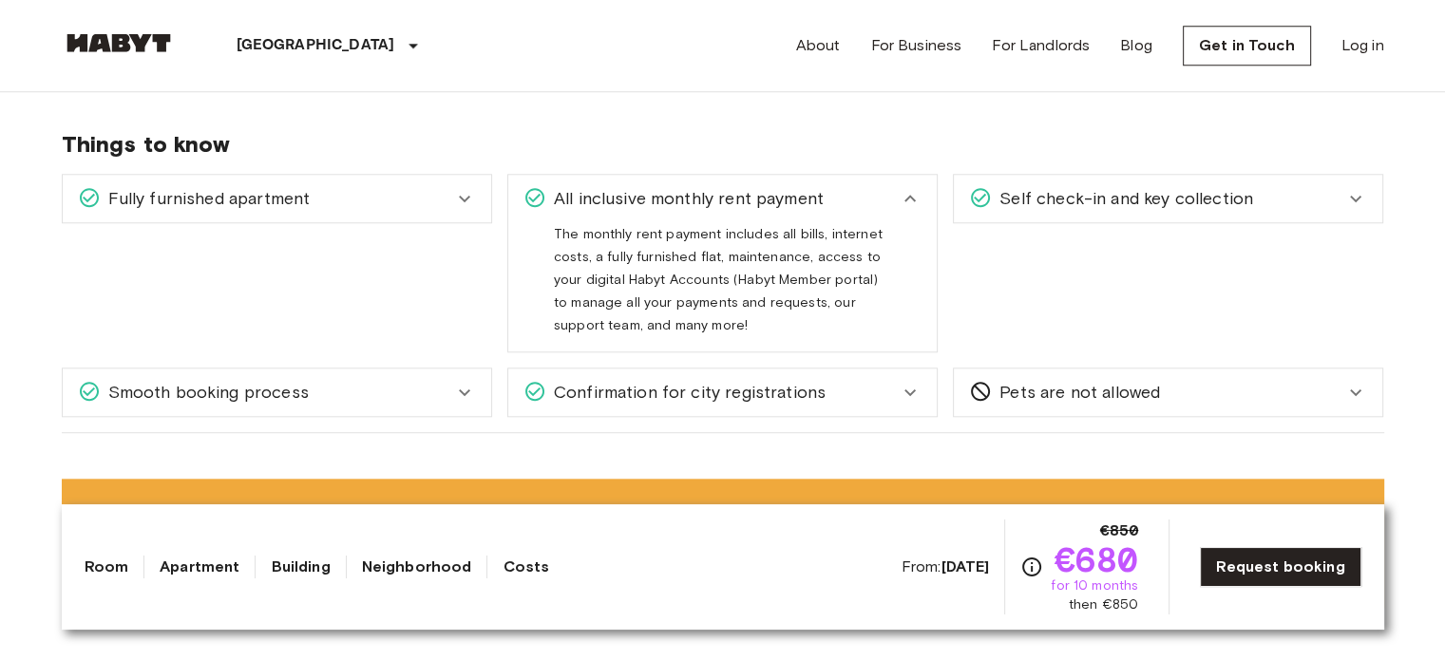
drag, startPoint x: 745, startPoint y: 162, endPoint x: 765, endPoint y: 157, distance: 20.7
click at [748, 186] on span "All inclusive monthly rent payment" at bounding box center [684, 198] width 277 height 25
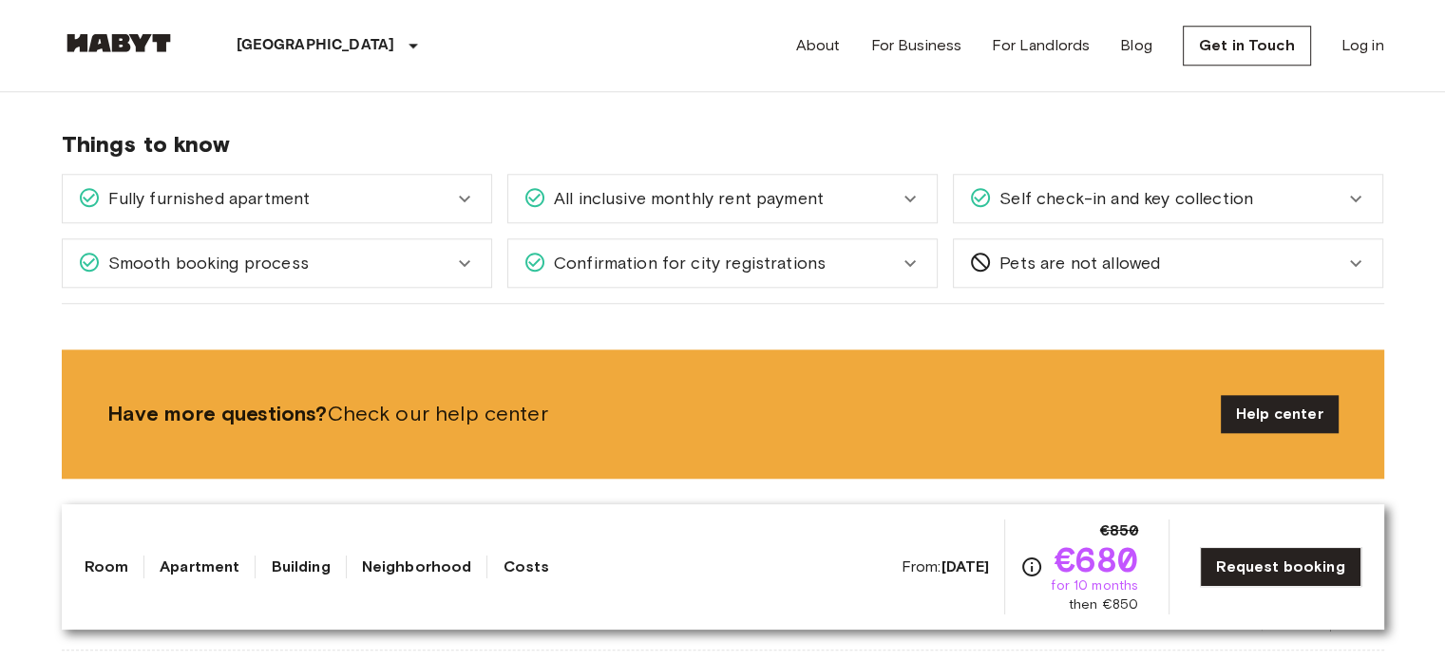
click at [1086, 186] on span "Self check-in and key collection" at bounding box center [1122, 198] width 261 height 25
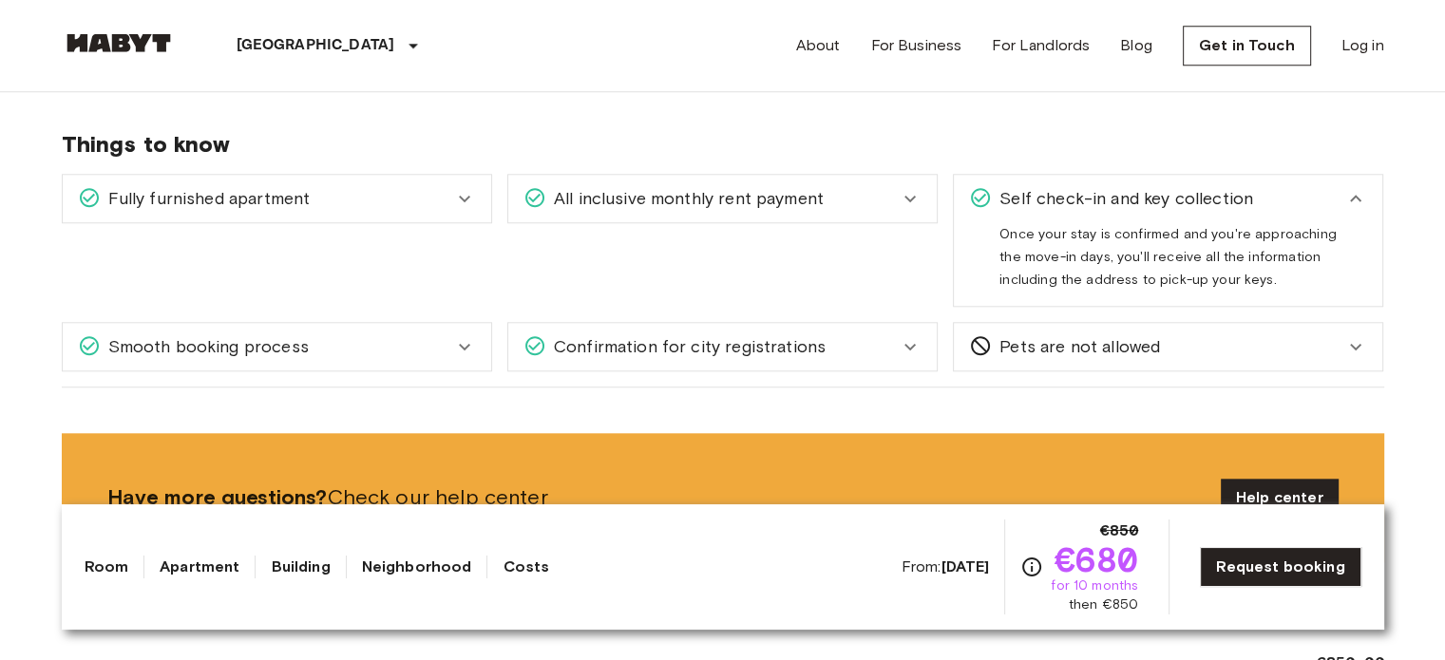
click at [772, 186] on span "All inclusive monthly rent payment" at bounding box center [684, 198] width 277 height 25
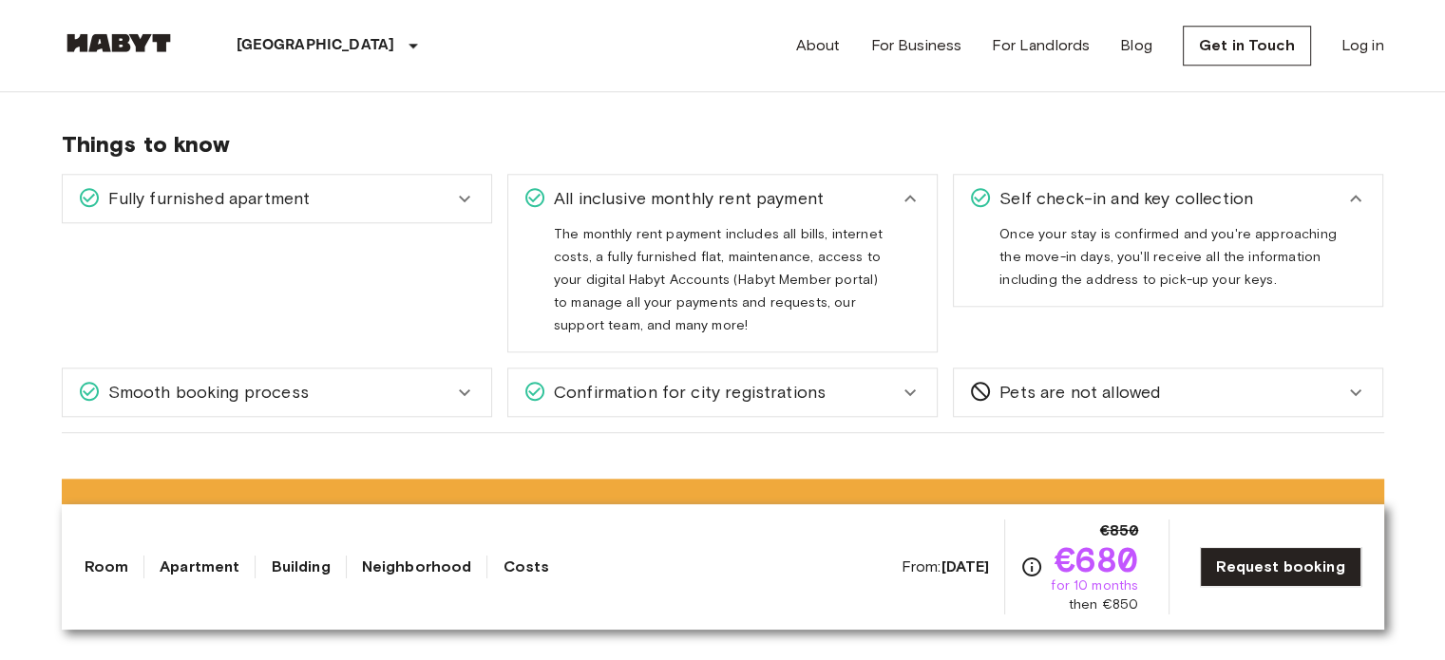
click at [429, 380] on div "Smooth booking process" at bounding box center [265, 392] width 375 height 25
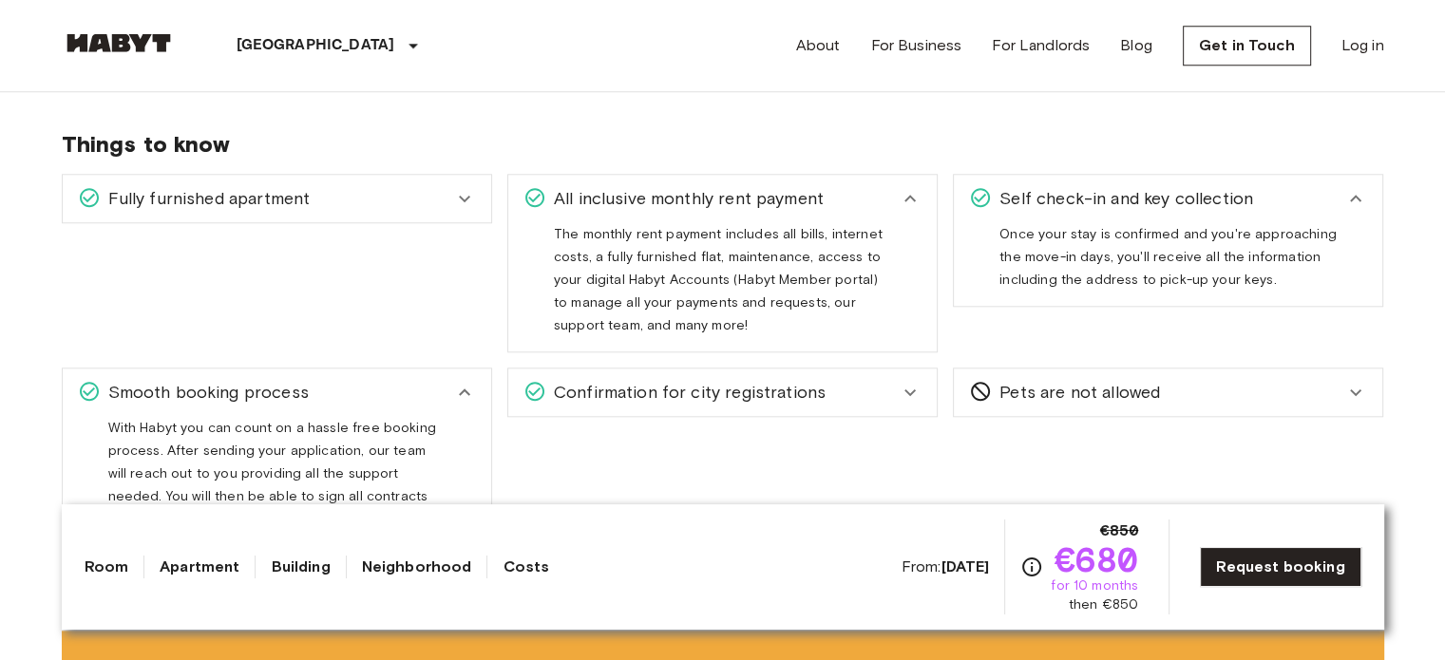
scroll to position [2111, 0]
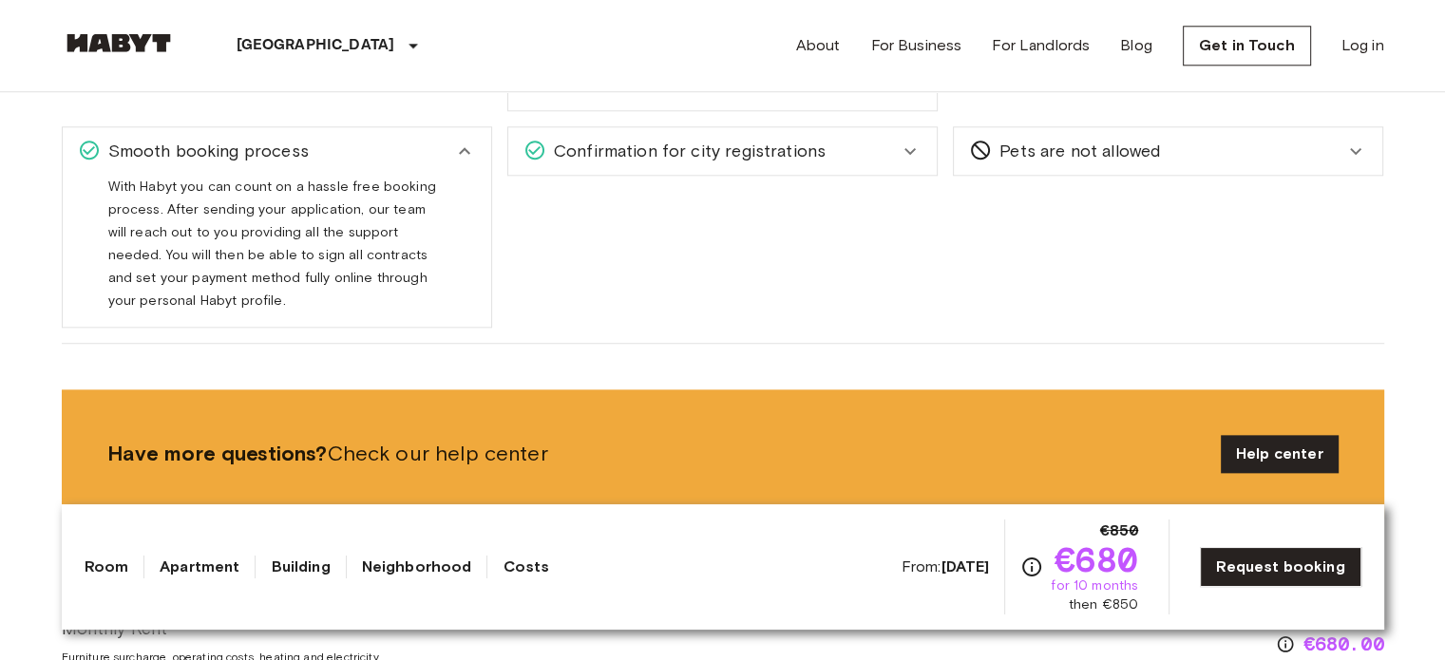
click at [1008, 140] on div "Pets are not allowed" at bounding box center [1168, 150] width 428 height 47
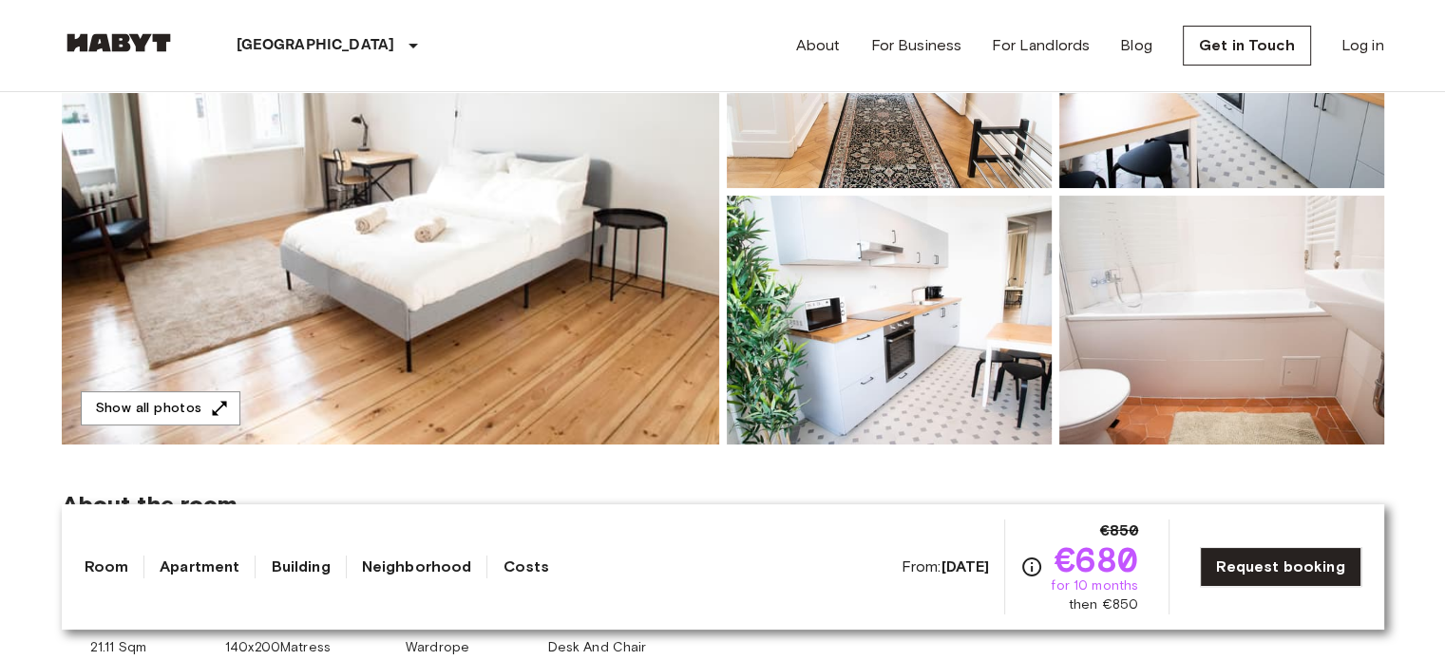
scroll to position [315, 0]
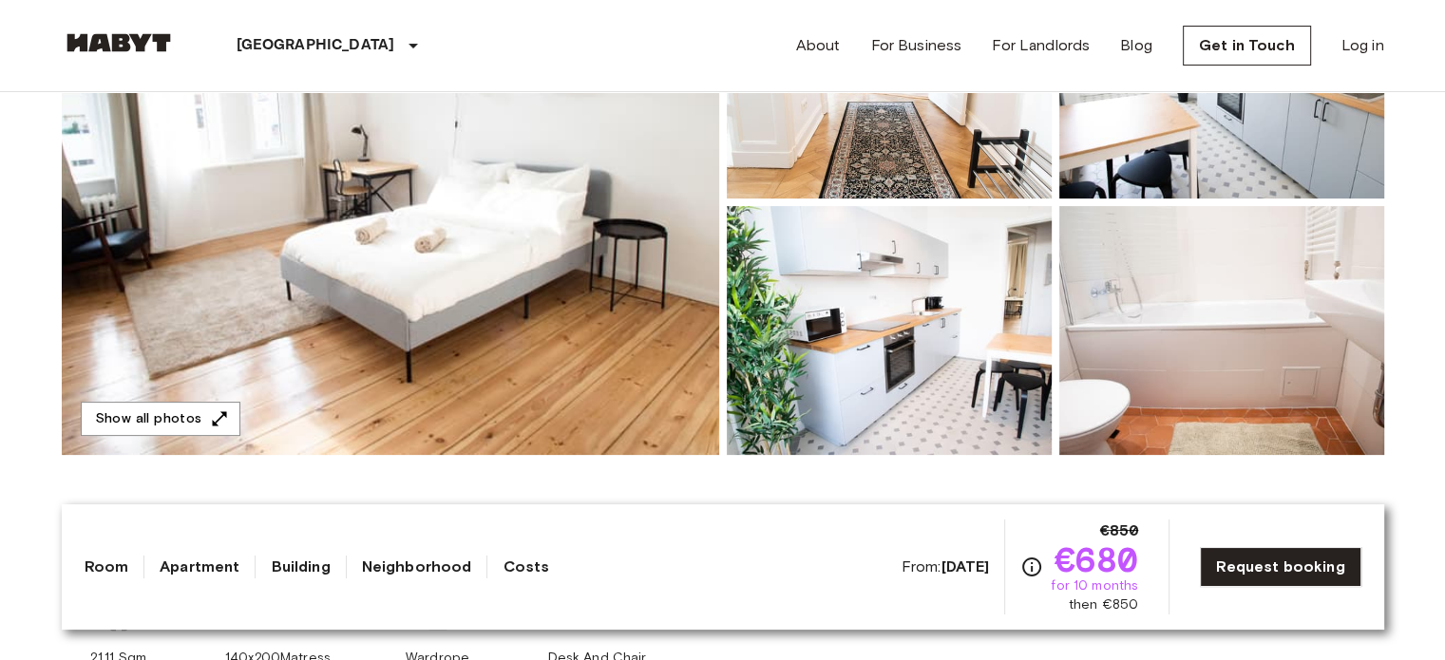
click at [491, 331] on img at bounding box center [390, 202] width 657 height 505
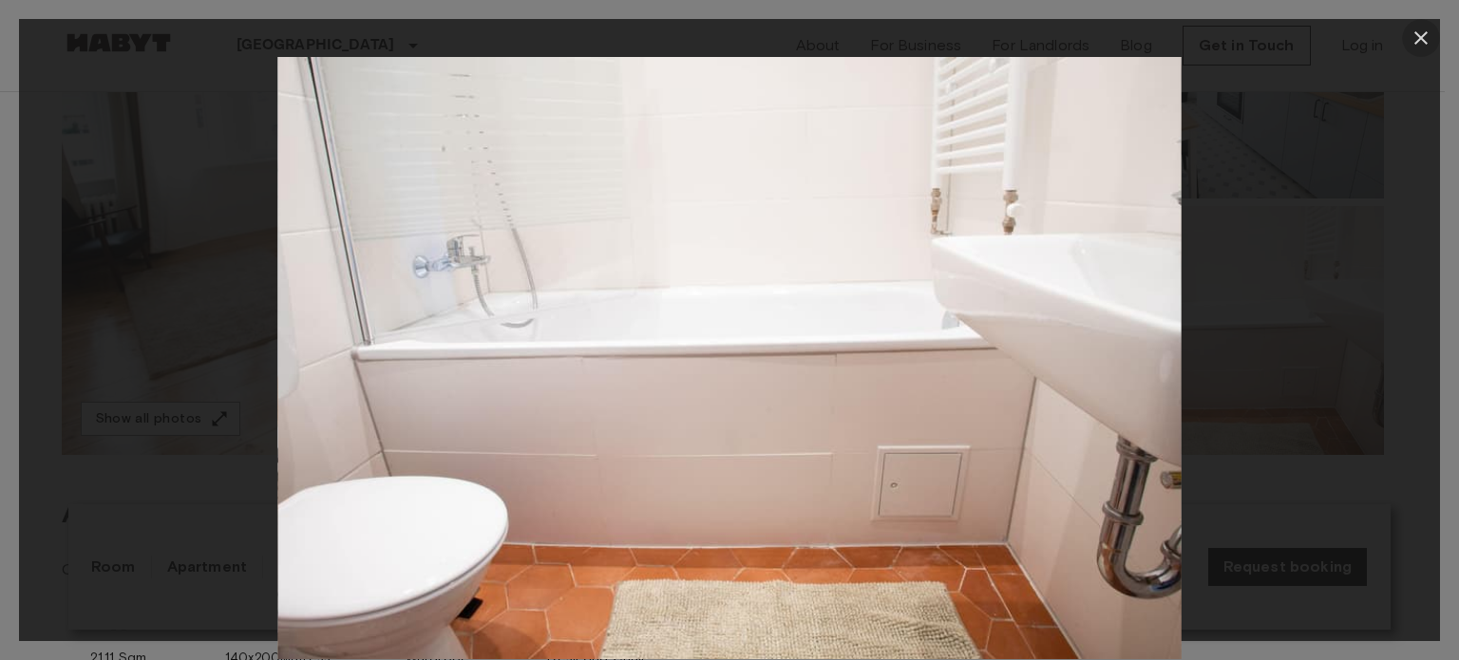
click at [1416, 29] on icon "button" at bounding box center [1421, 38] width 23 height 23
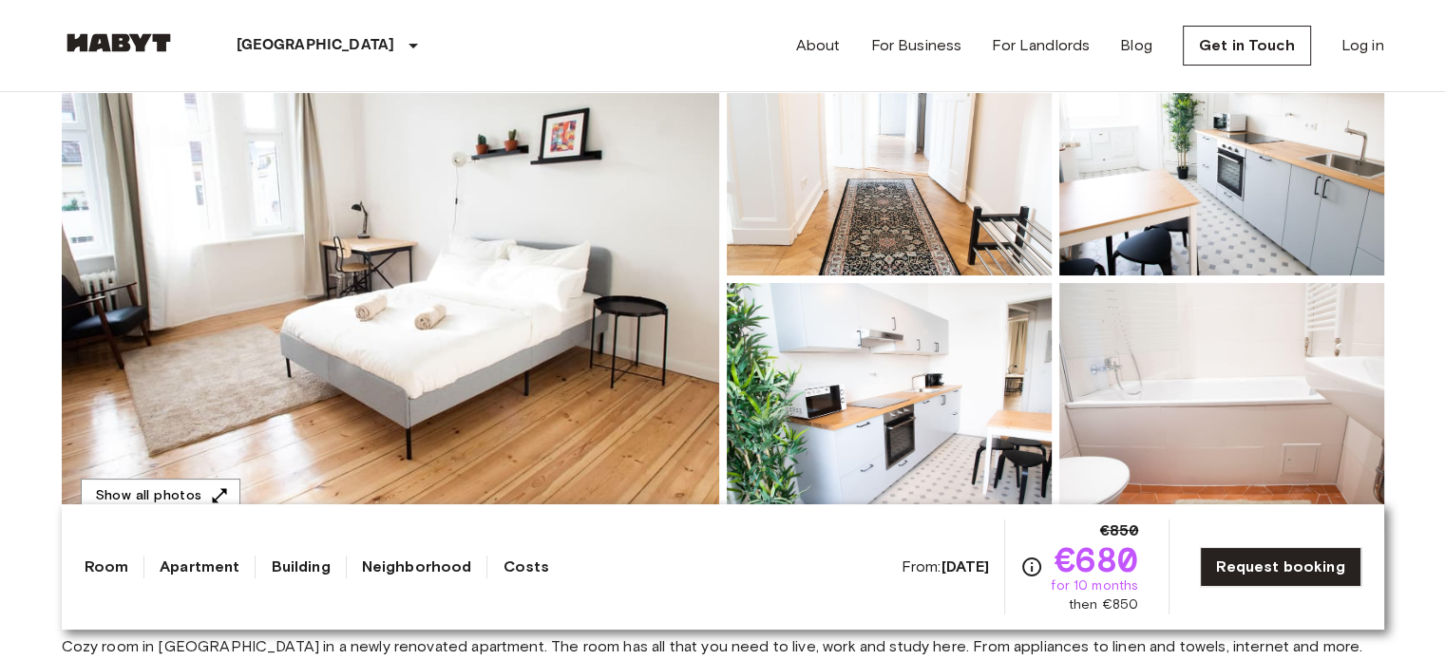
scroll to position [189, 0]
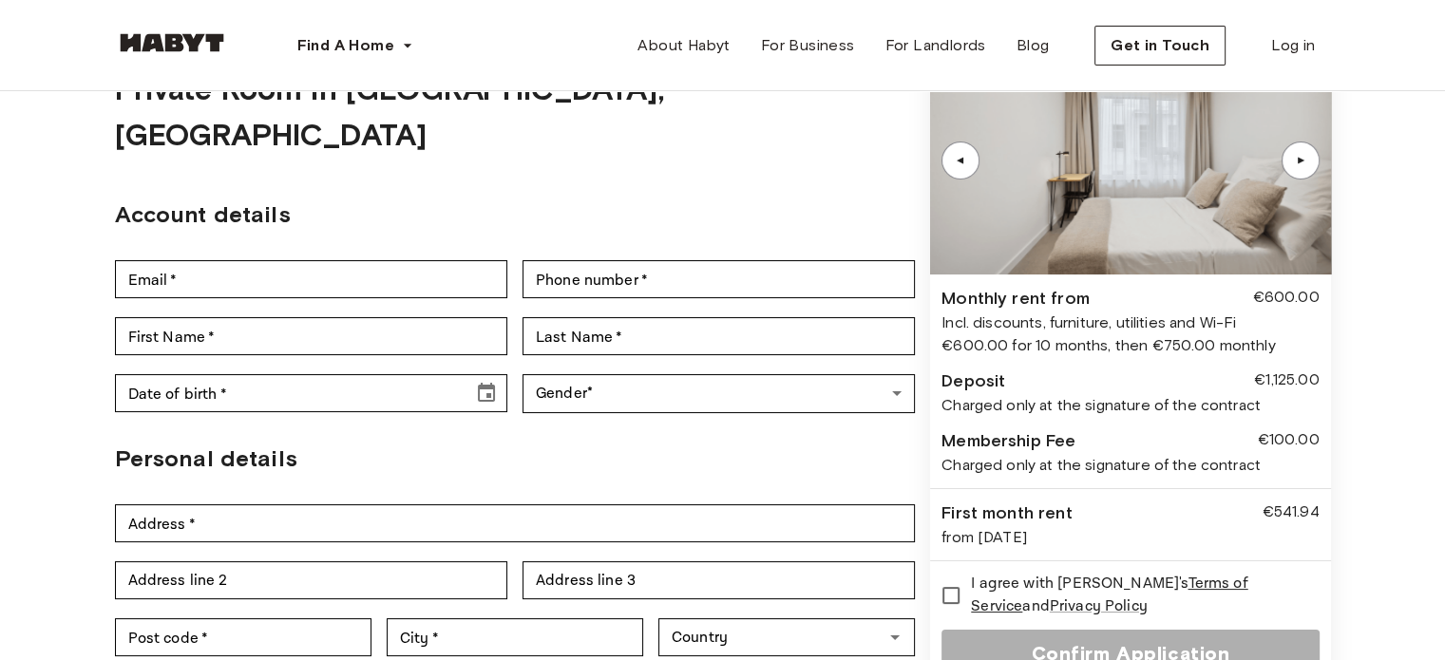
scroll to position [106, 0]
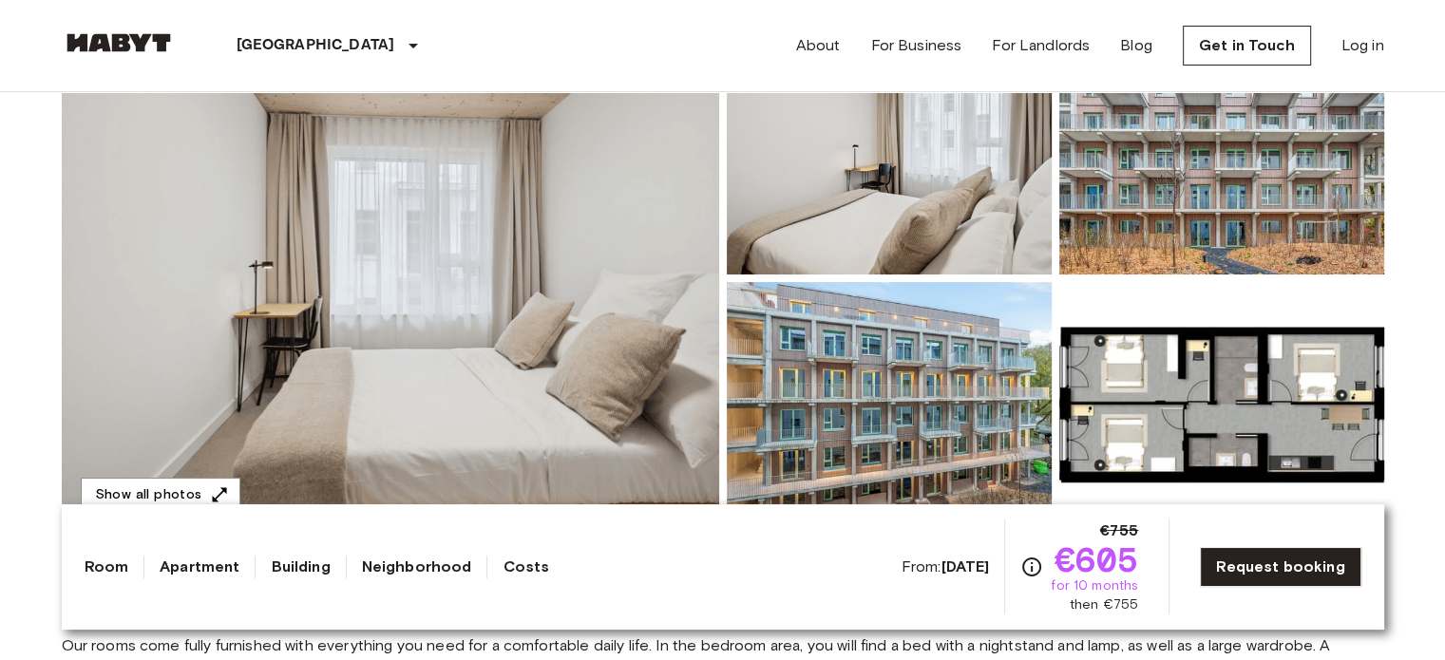
scroll to position [239, 0]
click at [1256, 346] on img at bounding box center [1221, 406] width 325 height 249
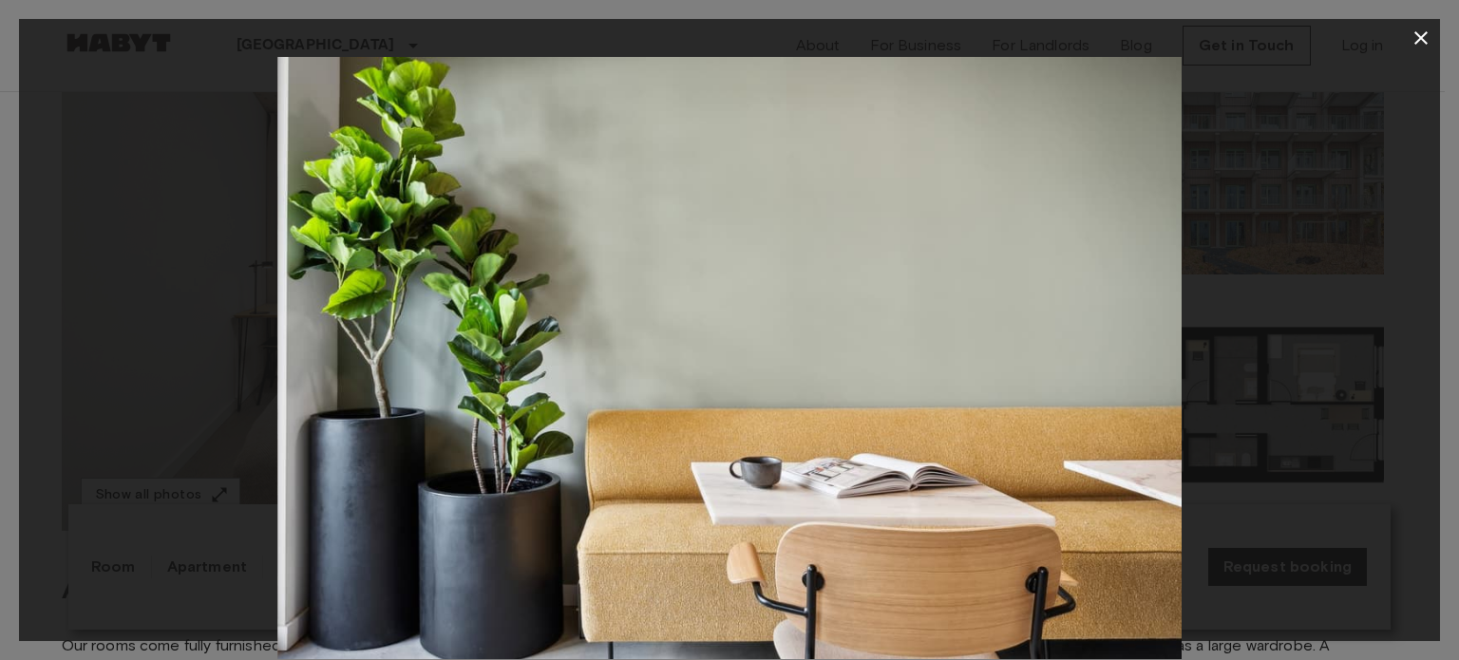
click at [1420, 41] on icon "button" at bounding box center [1421, 38] width 23 height 23
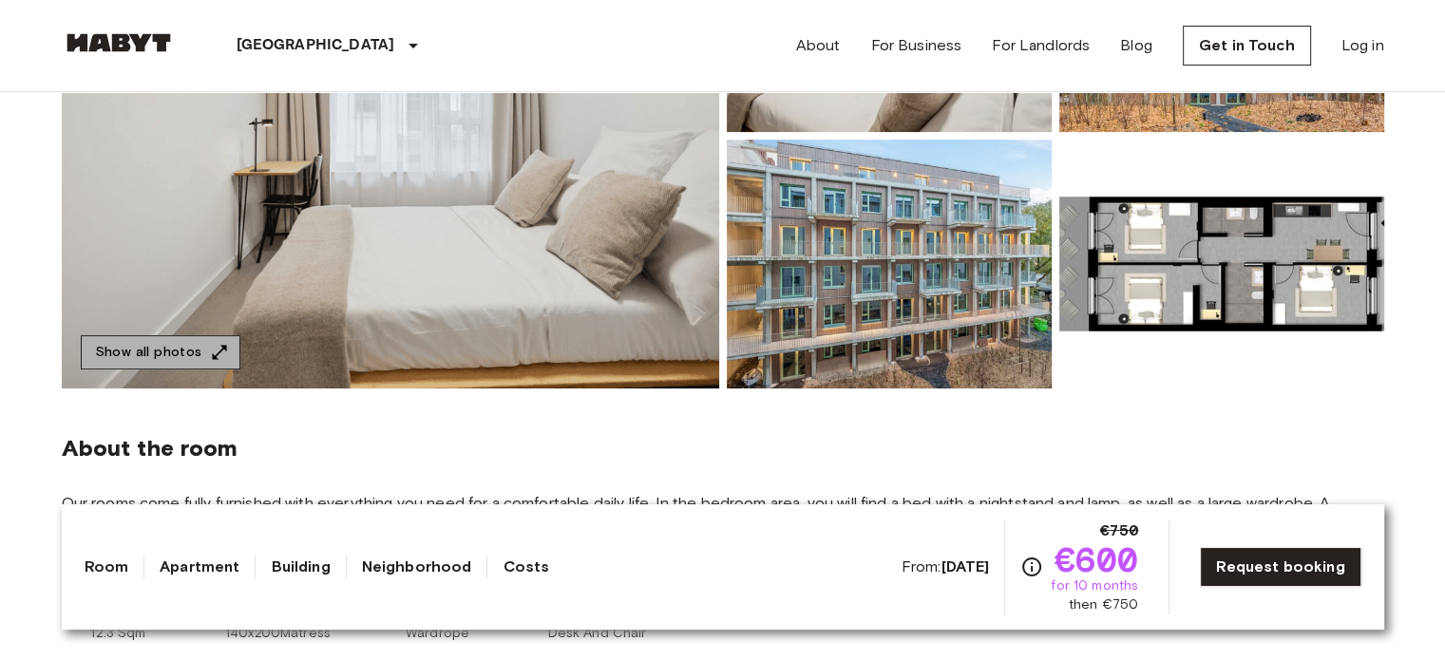
click at [161, 342] on button "Show all photos" at bounding box center [161, 352] width 160 height 35
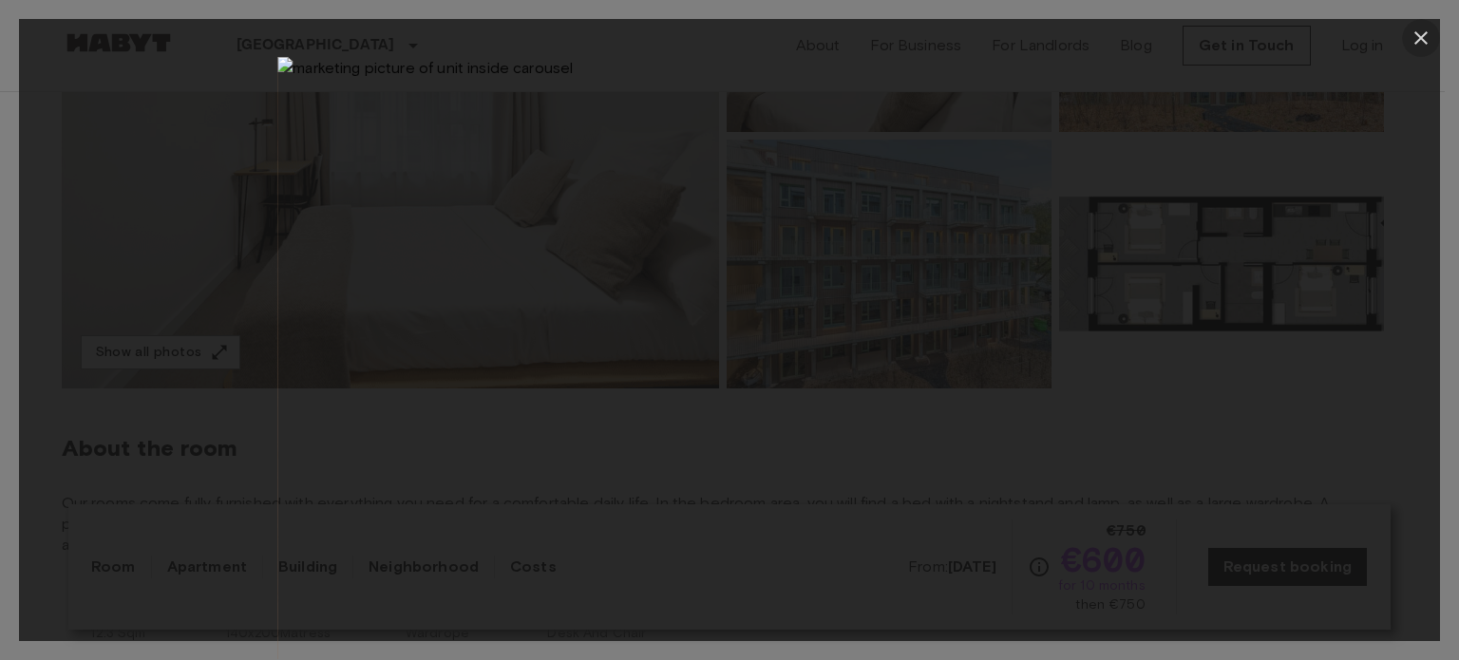
click at [1423, 30] on icon "button" at bounding box center [1421, 38] width 23 height 23
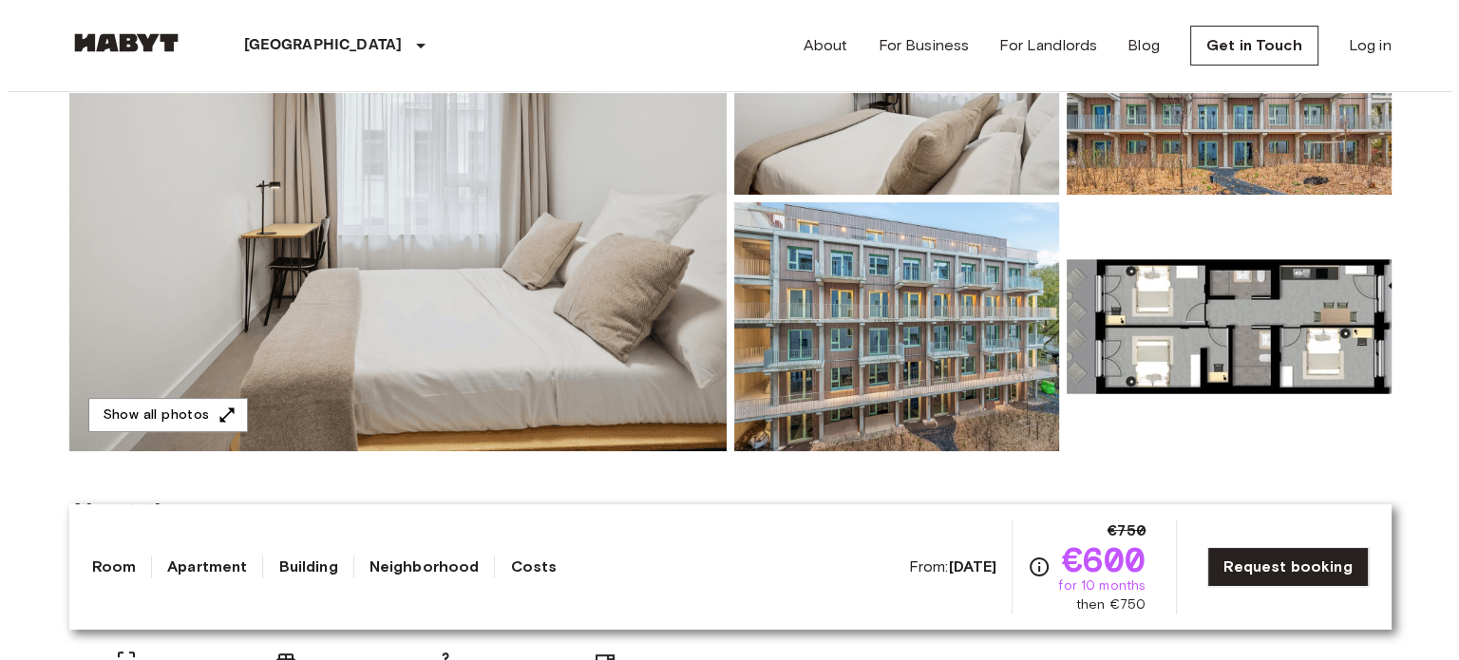
scroll to position [322, 0]
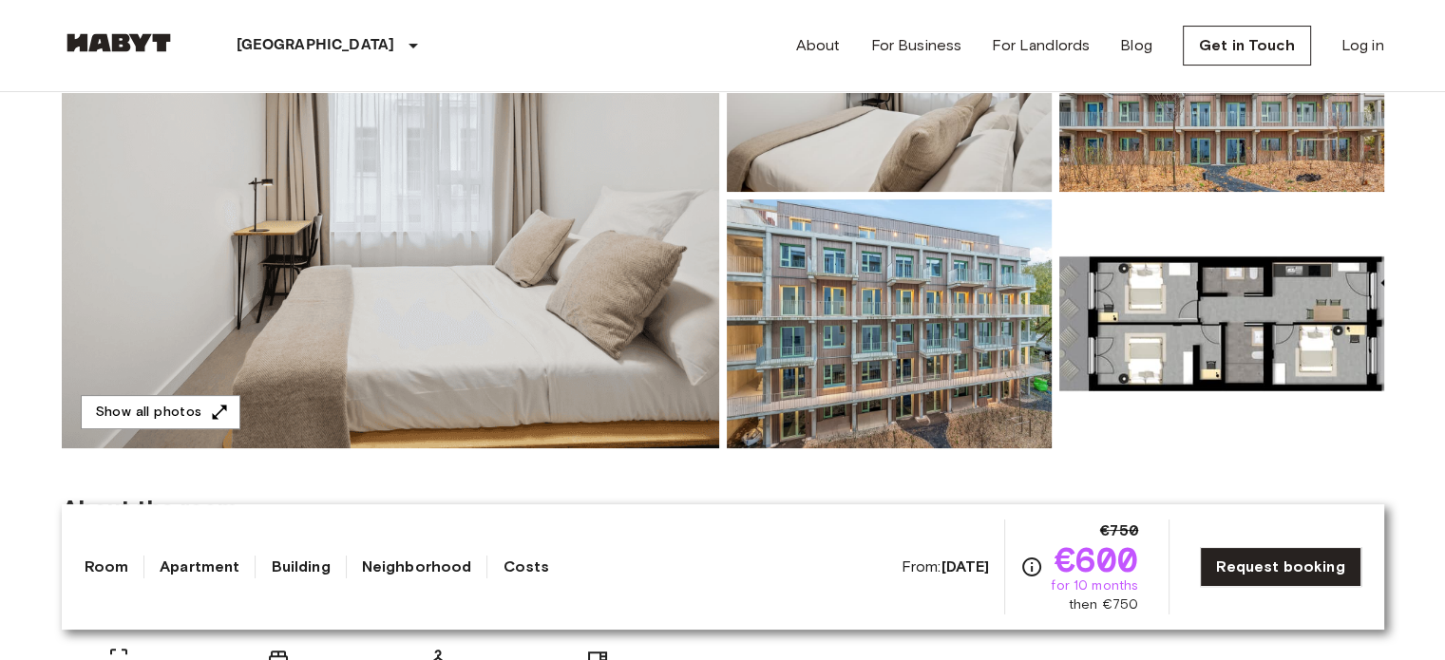
click at [969, 280] on img at bounding box center [889, 323] width 325 height 249
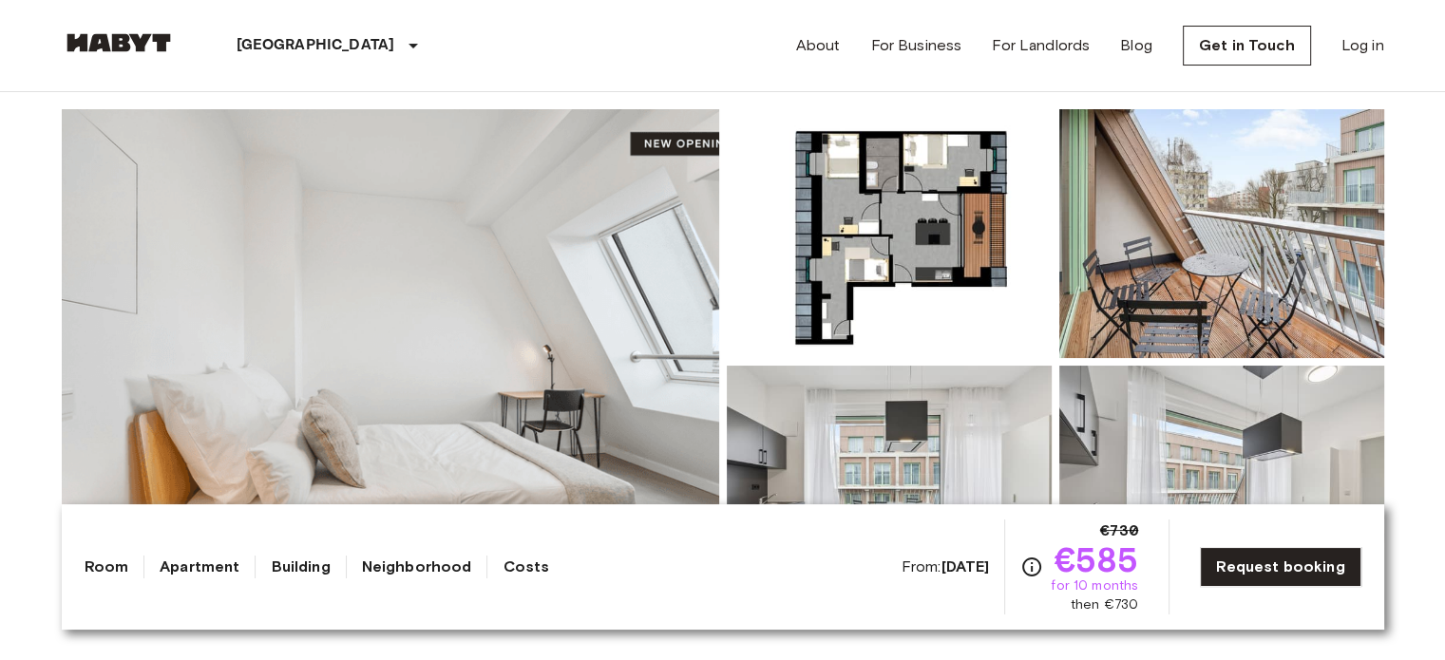
scroll to position [156, 0]
click at [931, 273] on img at bounding box center [889, 233] width 325 height 249
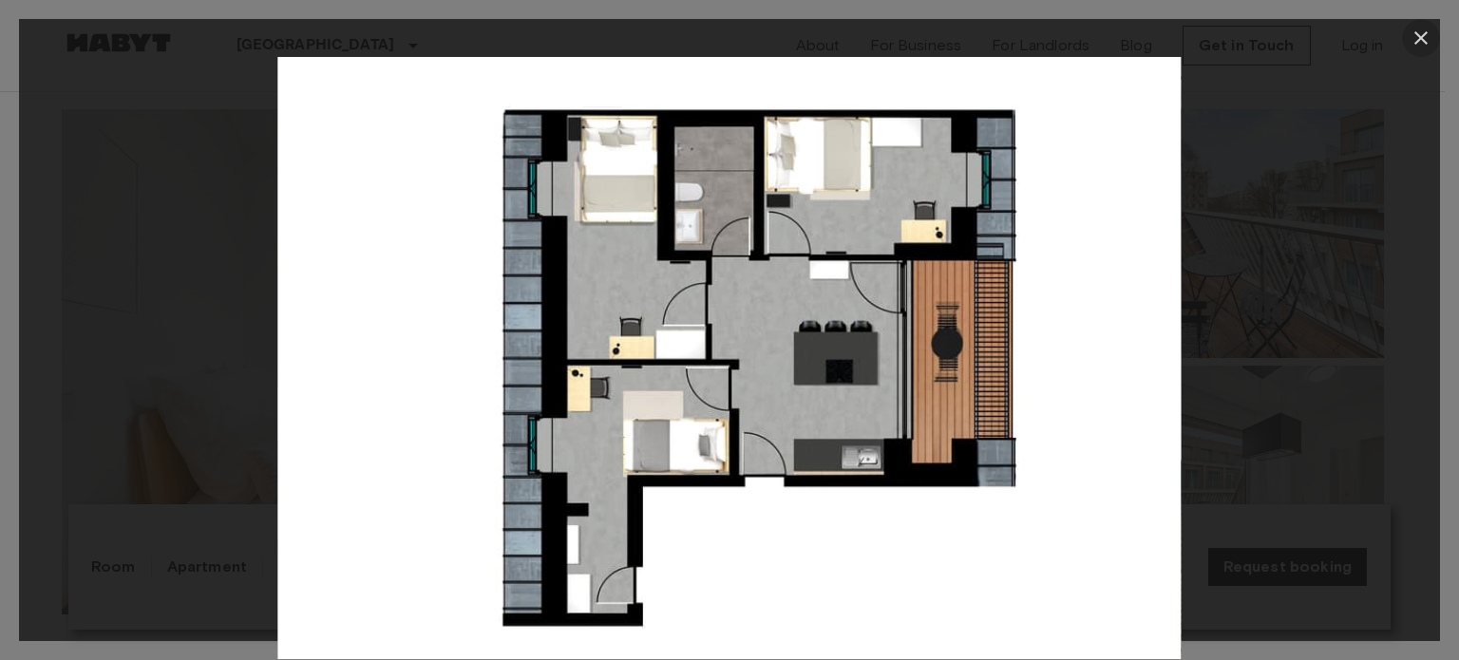
click at [1422, 42] on icon "button" at bounding box center [1421, 38] width 23 height 23
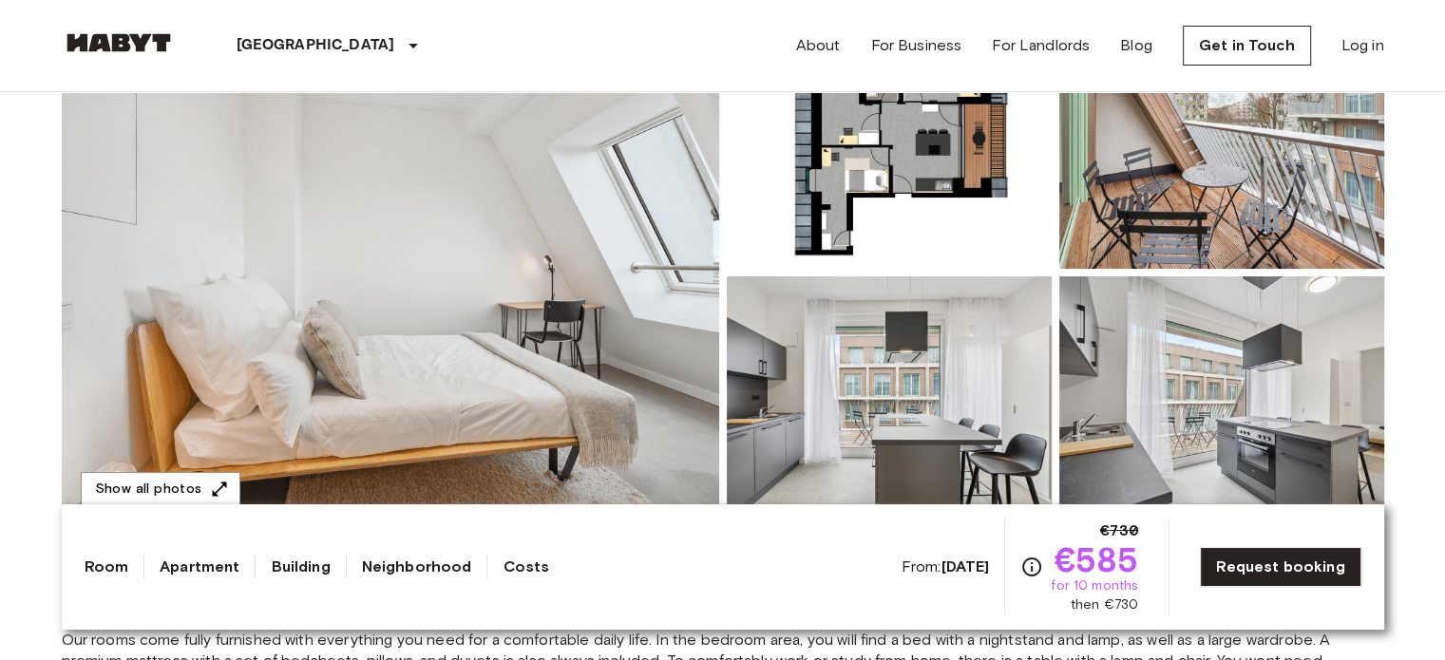
scroll to position [161, 0]
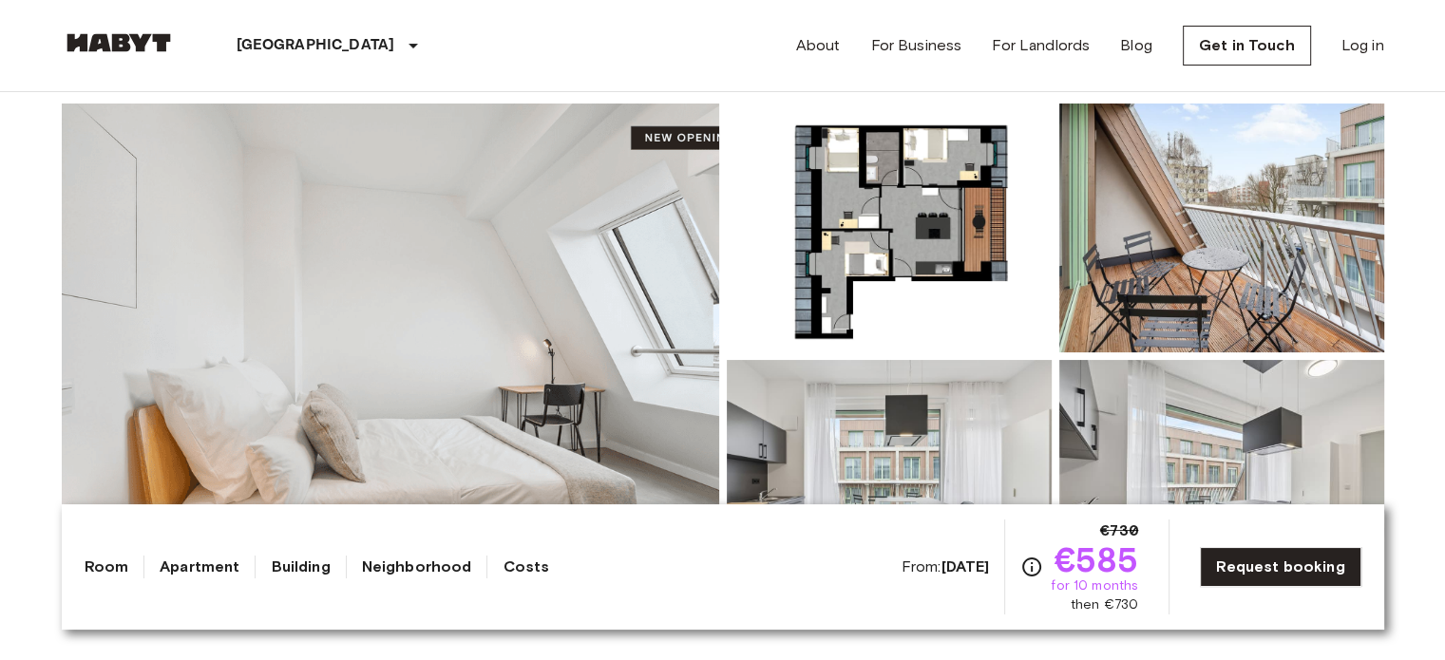
click at [1226, 225] on img at bounding box center [1221, 228] width 325 height 249
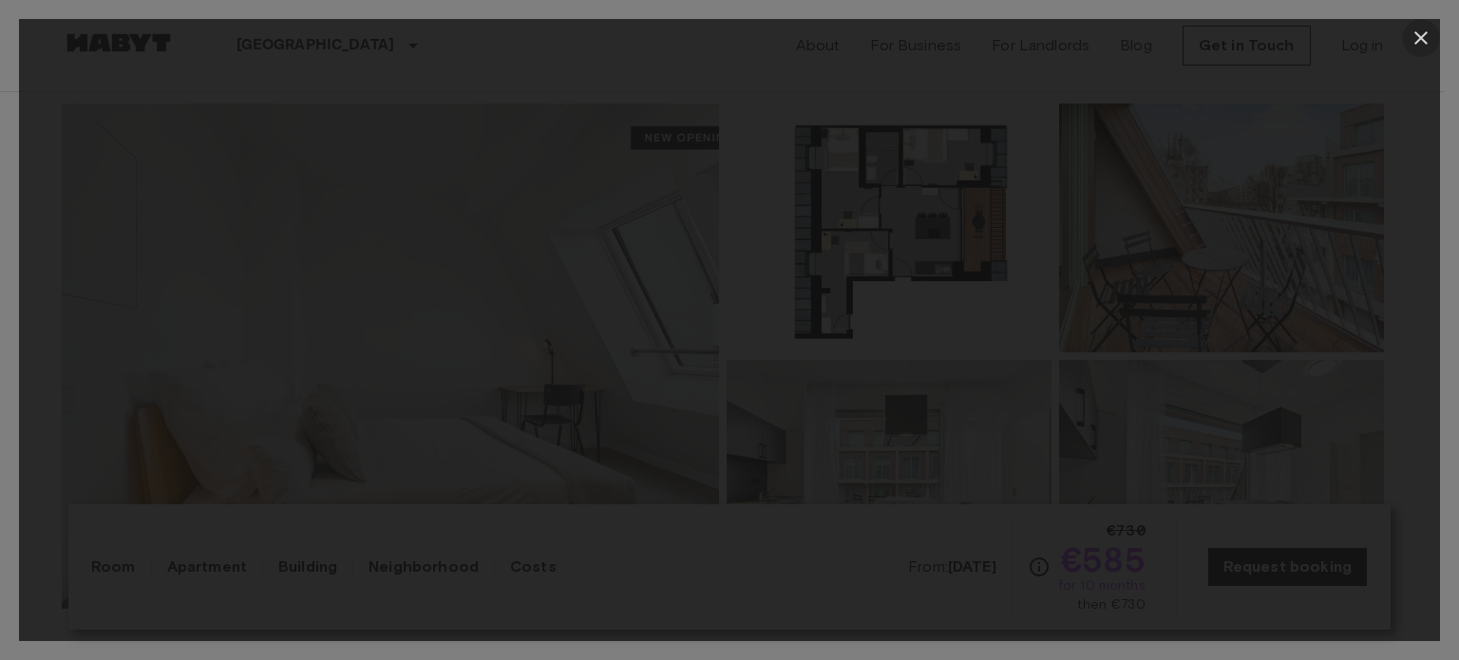
click at [1425, 40] on icon "button" at bounding box center [1421, 38] width 23 height 23
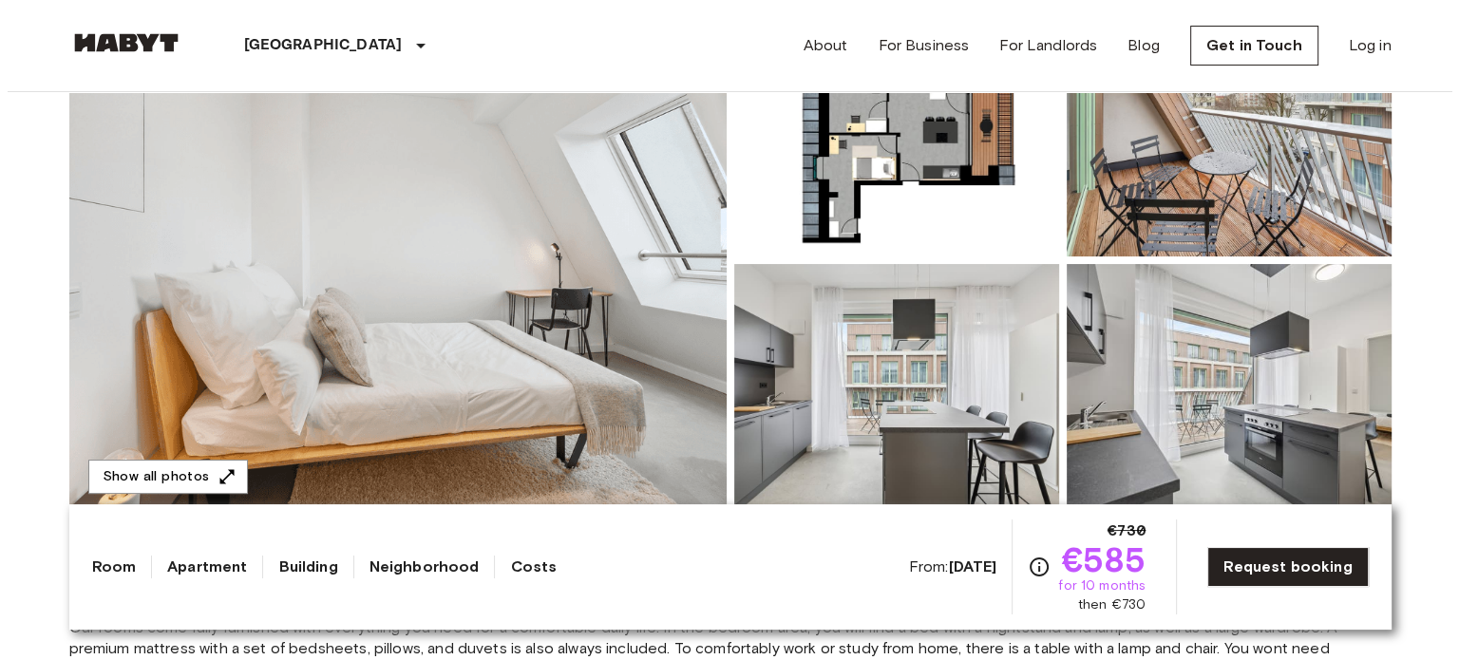
scroll to position [256, 0]
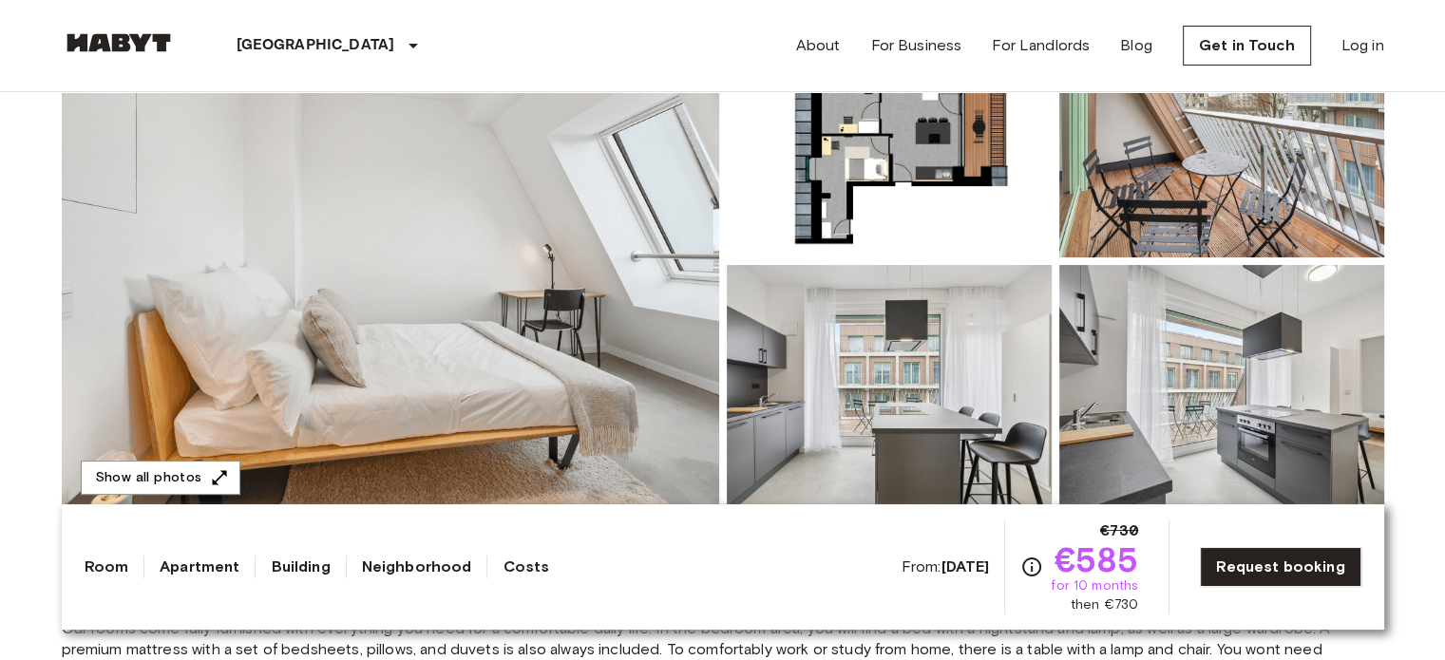
click at [1271, 316] on img at bounding box center [1221, 389] width 325 height 249
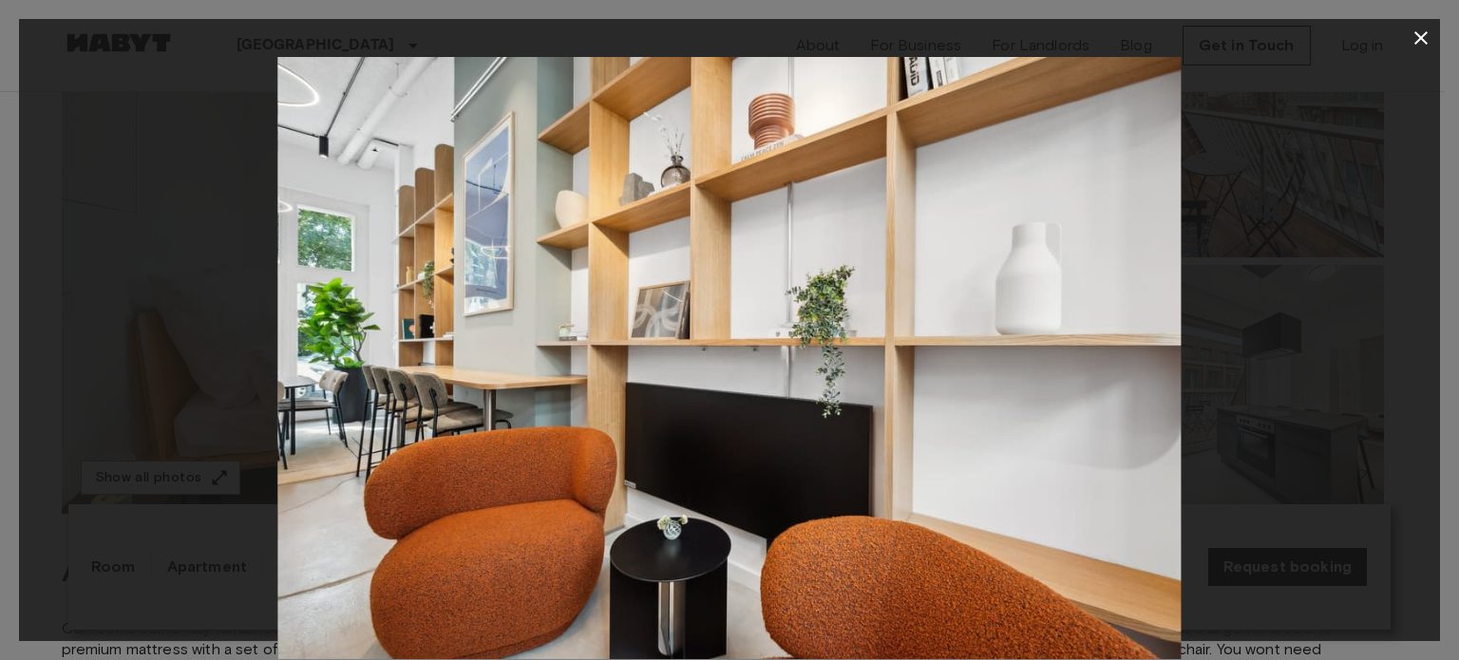
click at [1418, 28] on icon "button" at bounding box center [1421, 38] width 23 height 23
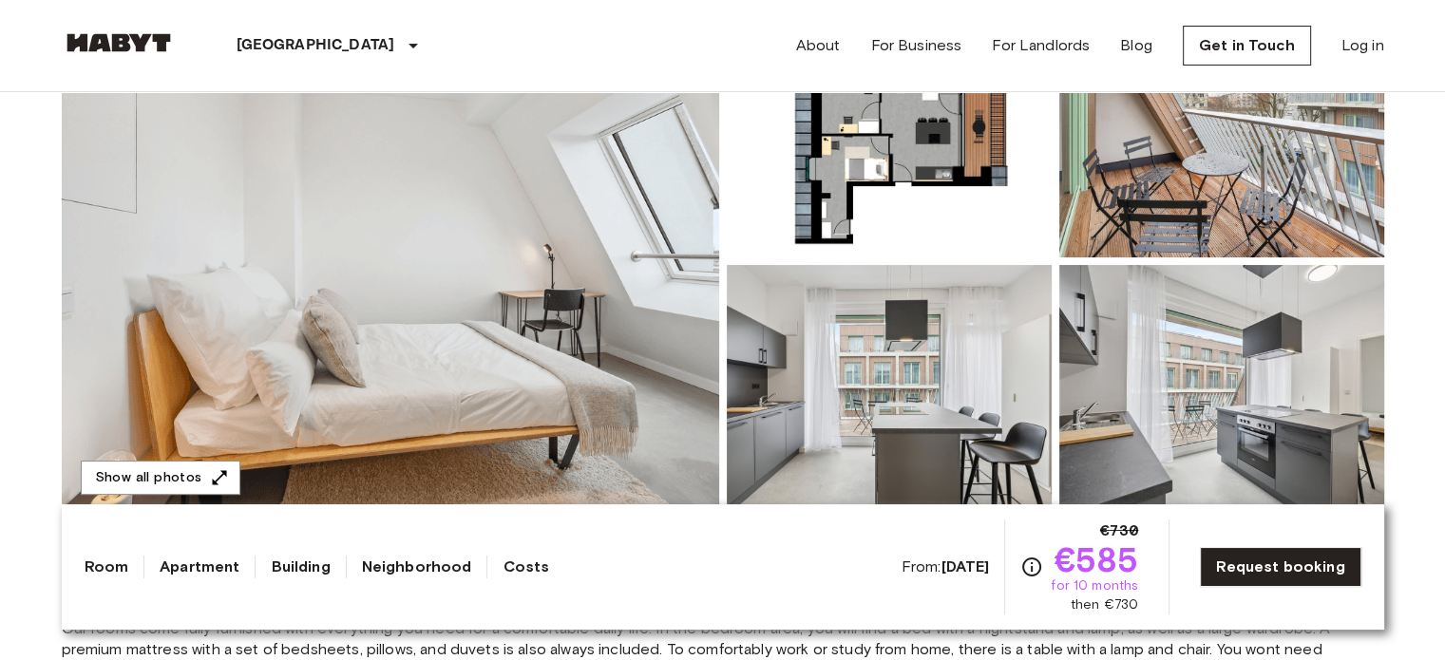
click at [670, 291] on img at bounding box center [390, 261] width 657 height 505
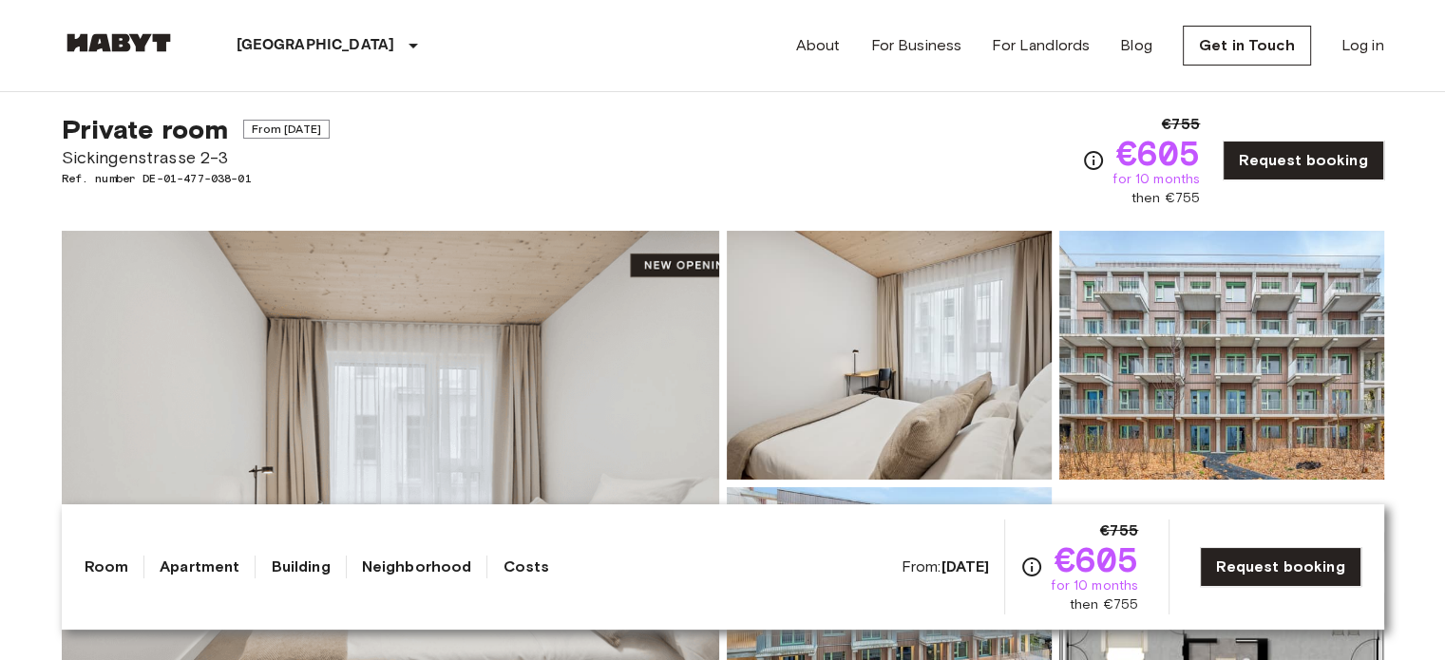
scroll to position [37, 0]
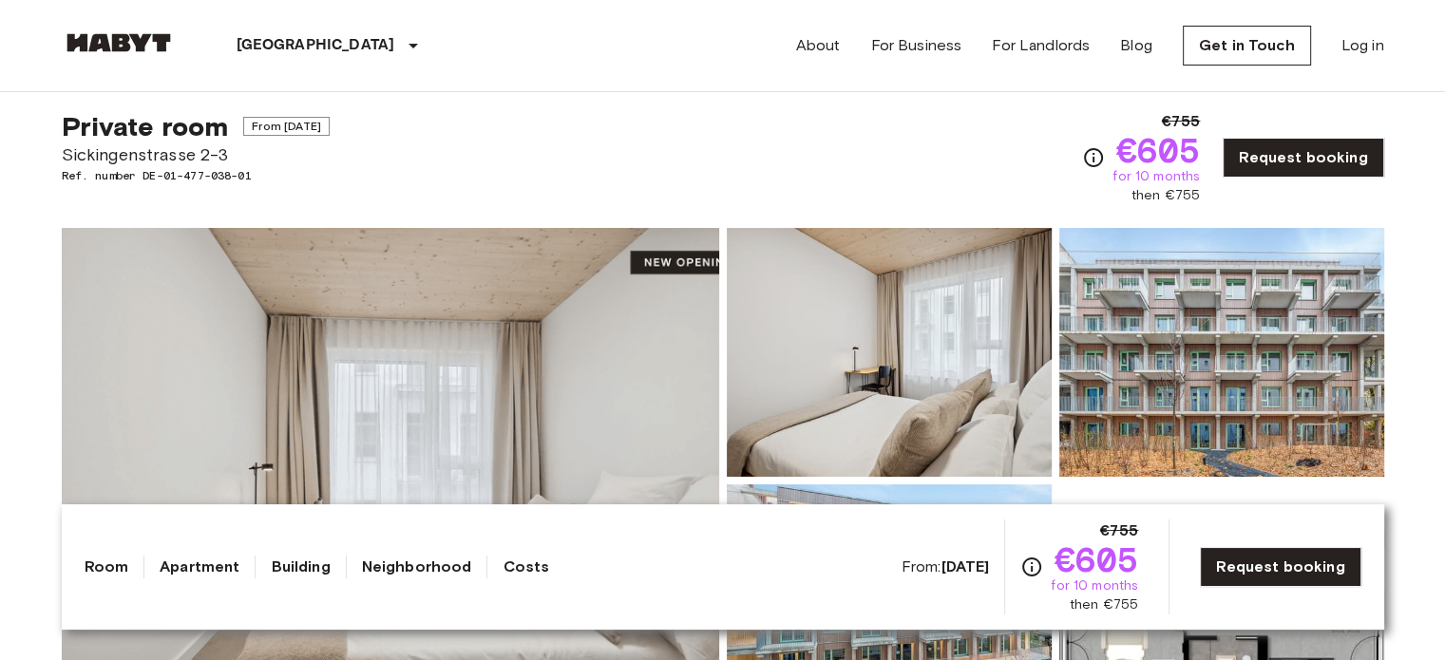
click at [880, 327] on img at bounding box center [889, 352] width 325 height 249
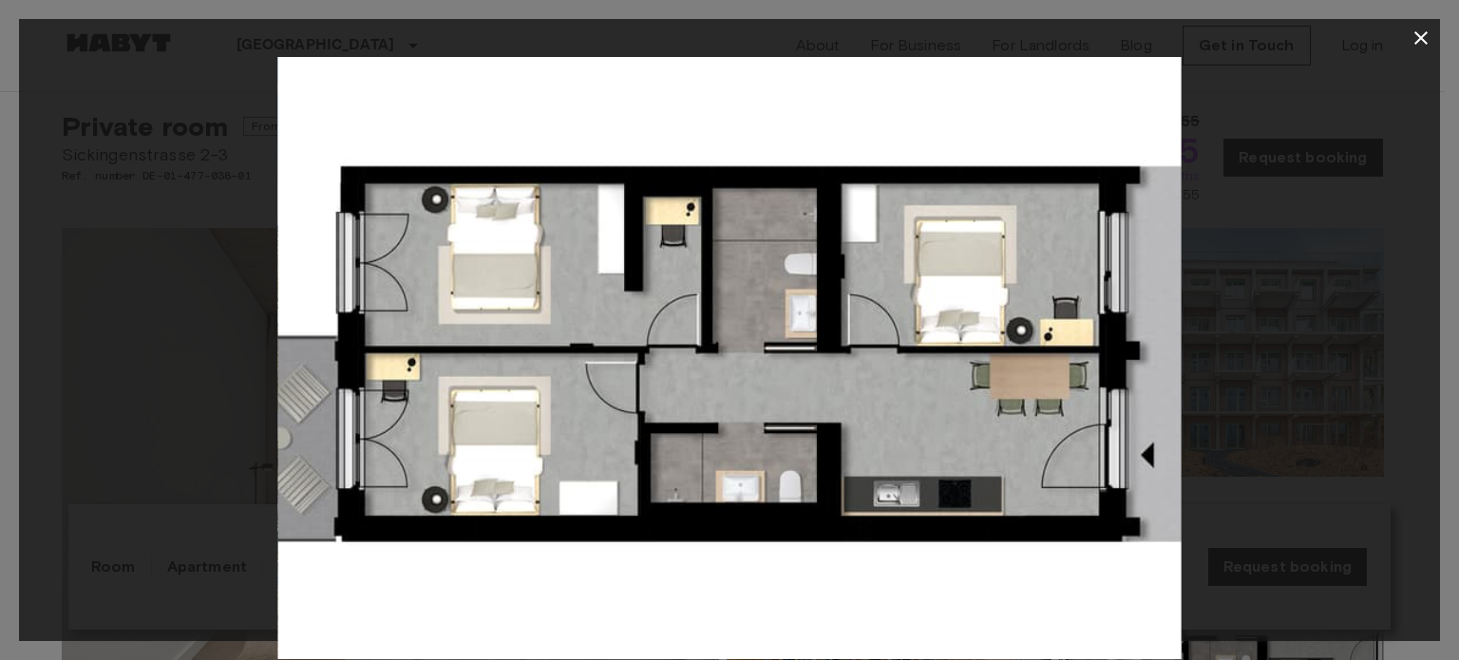
click at [880, 327] on img at bounding box center [729, 358] width 904 height 602
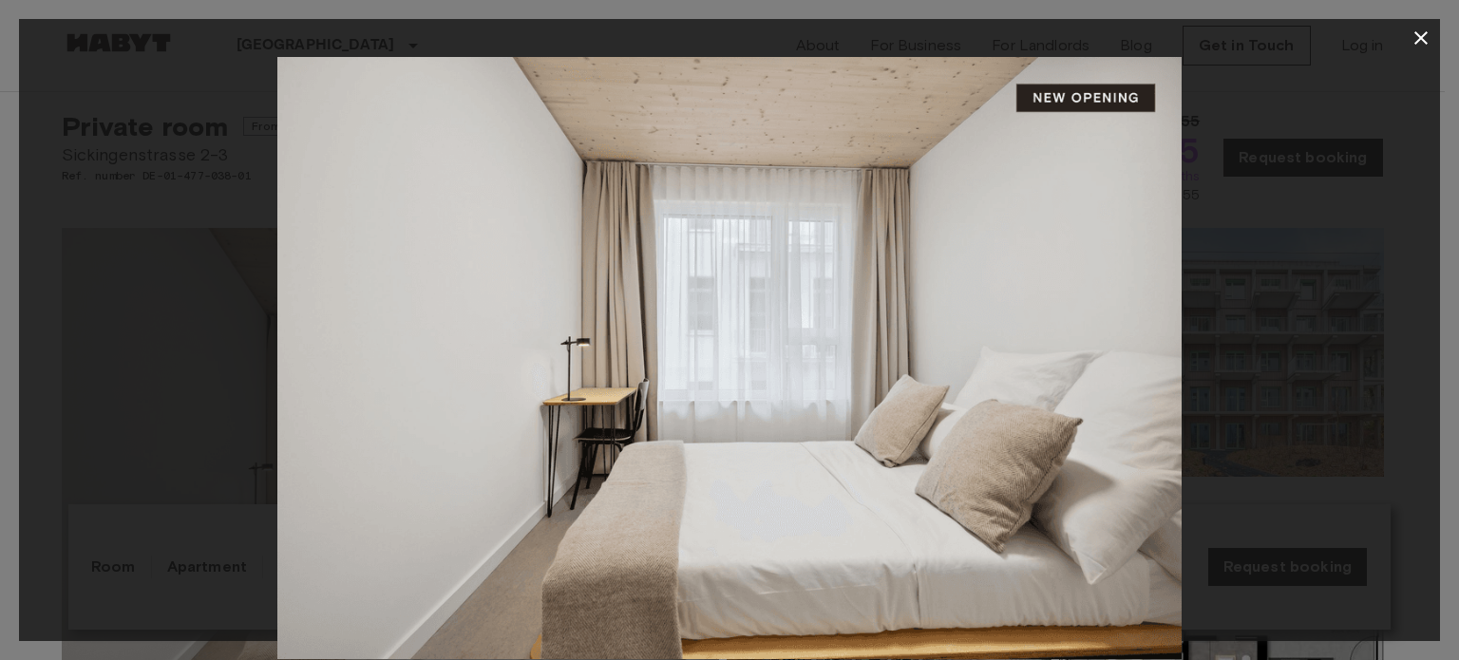
click at [1398, 92] on div at bounding box center [729, 358] width 1421 height 602
click at [1420, 32] on icon "button" at bounding box center [1421, 38] width 23 height 23
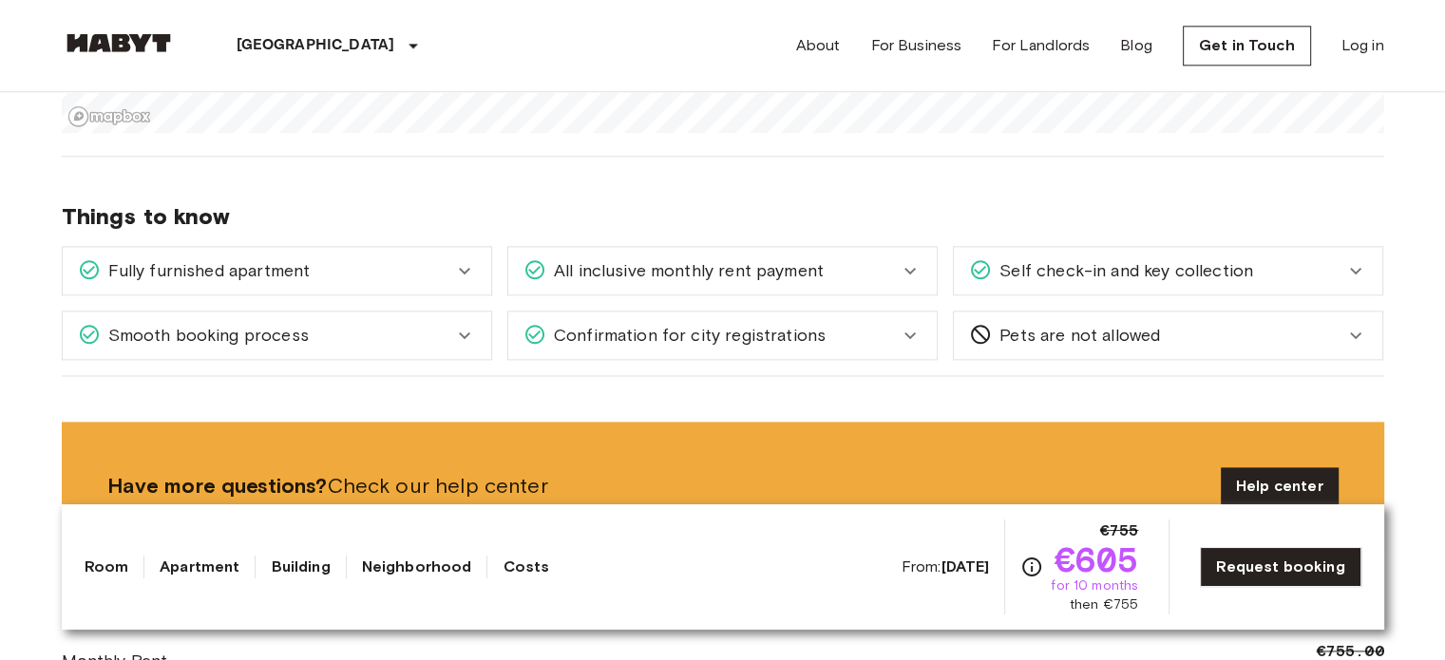
scroll to position [2196, 0]
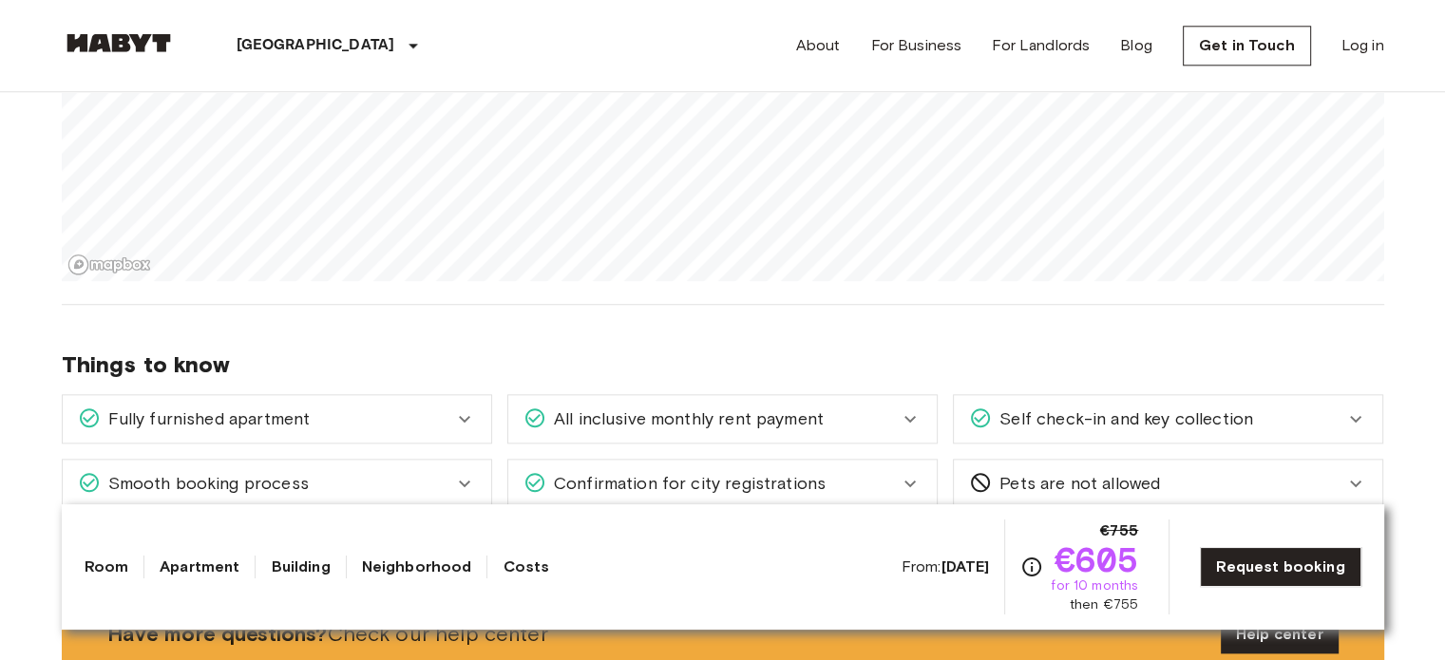
drag, startPoint x: 838, startPoint y: 442, endPoint x: 839, endPoint y: 494, distance: 52.3
click at [839, 494] on div "Things to know Fully furnished apartment All you need to do is pack your clothe…" at bounding box center [723, 414] width 1322 height 219
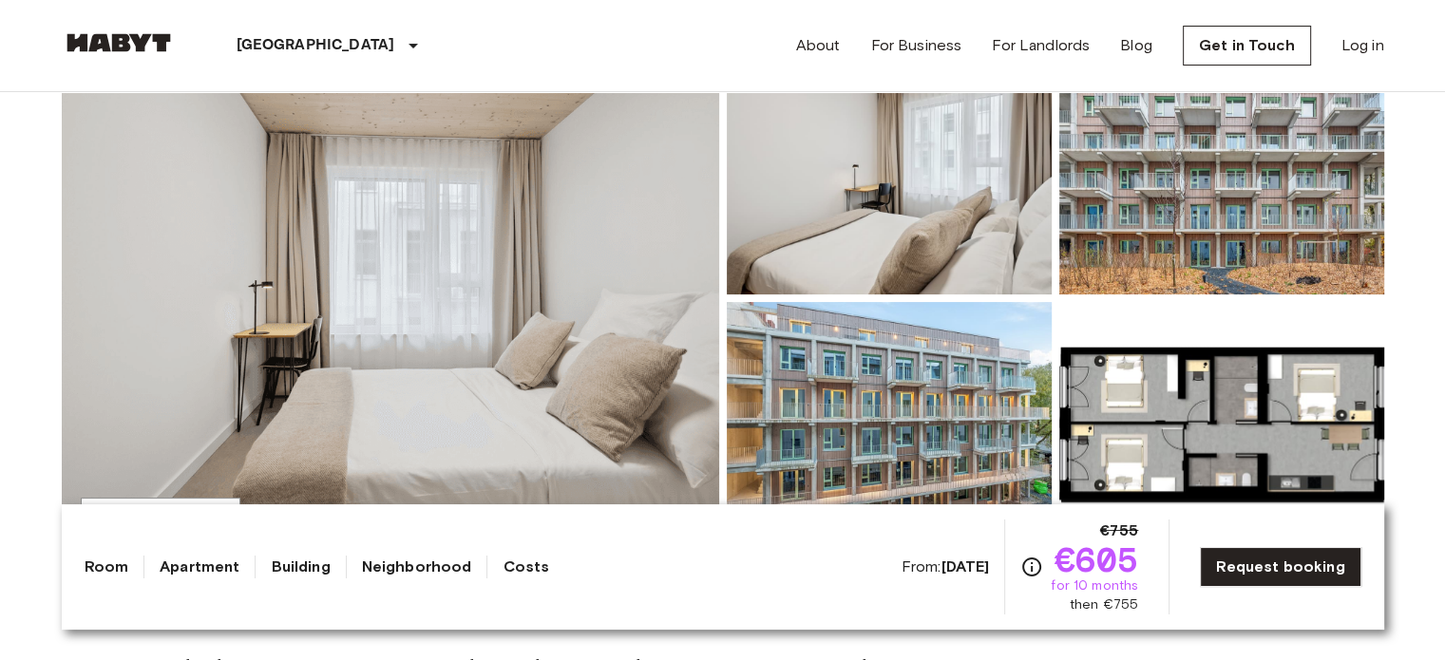
scroll to position [279, 0]
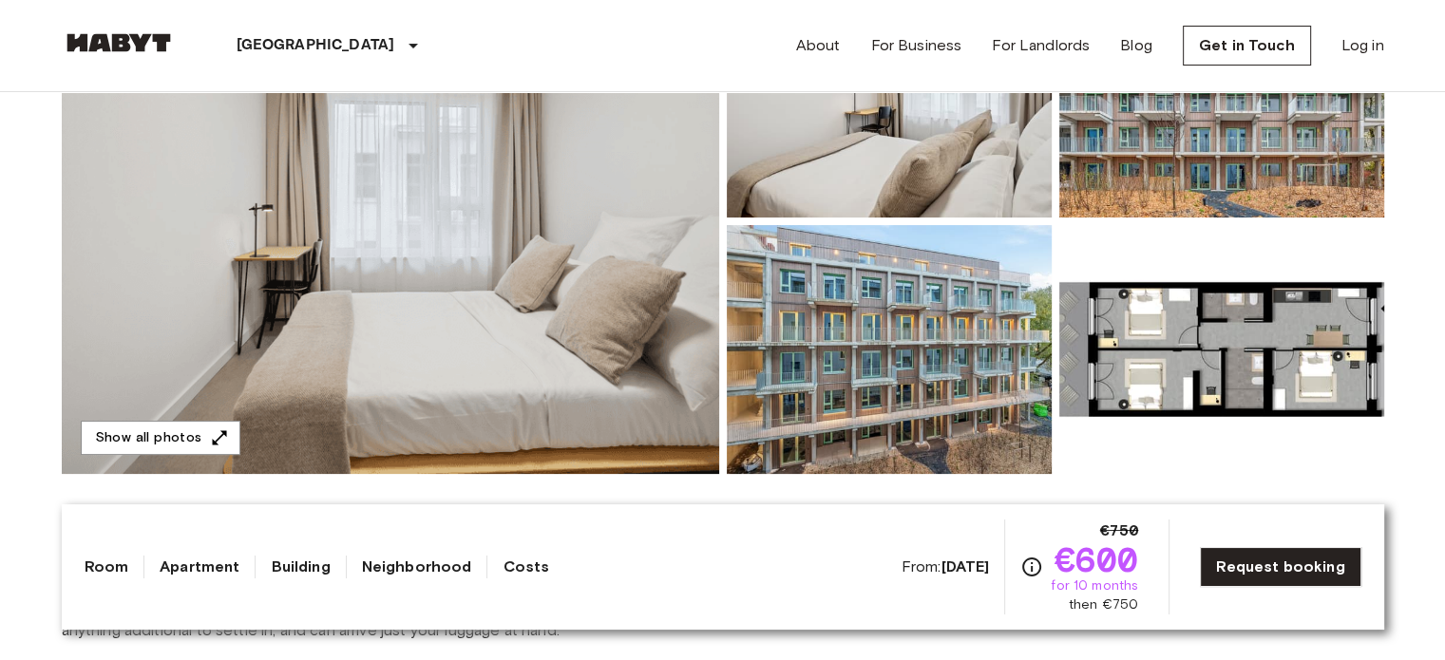
scroll to position [295, 0]
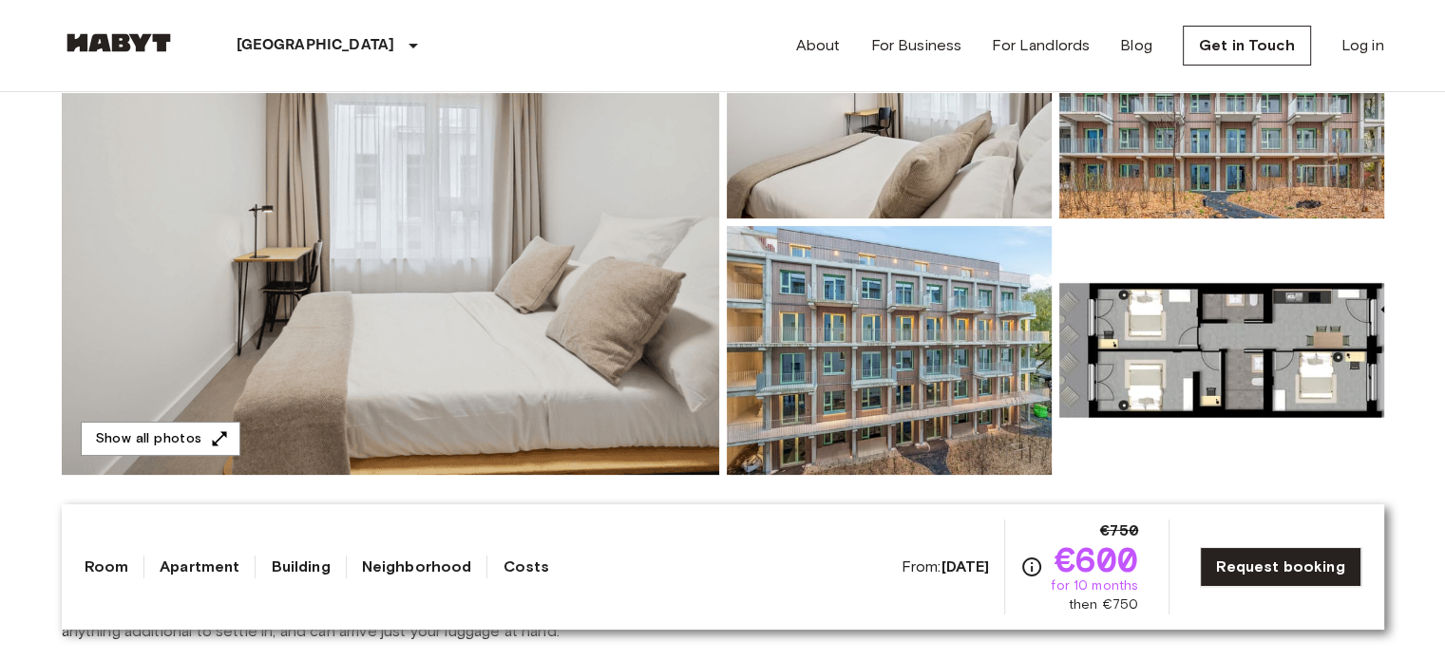
click at [1092, 346] on img at bounding box center [1221, 350] width 325 height 249
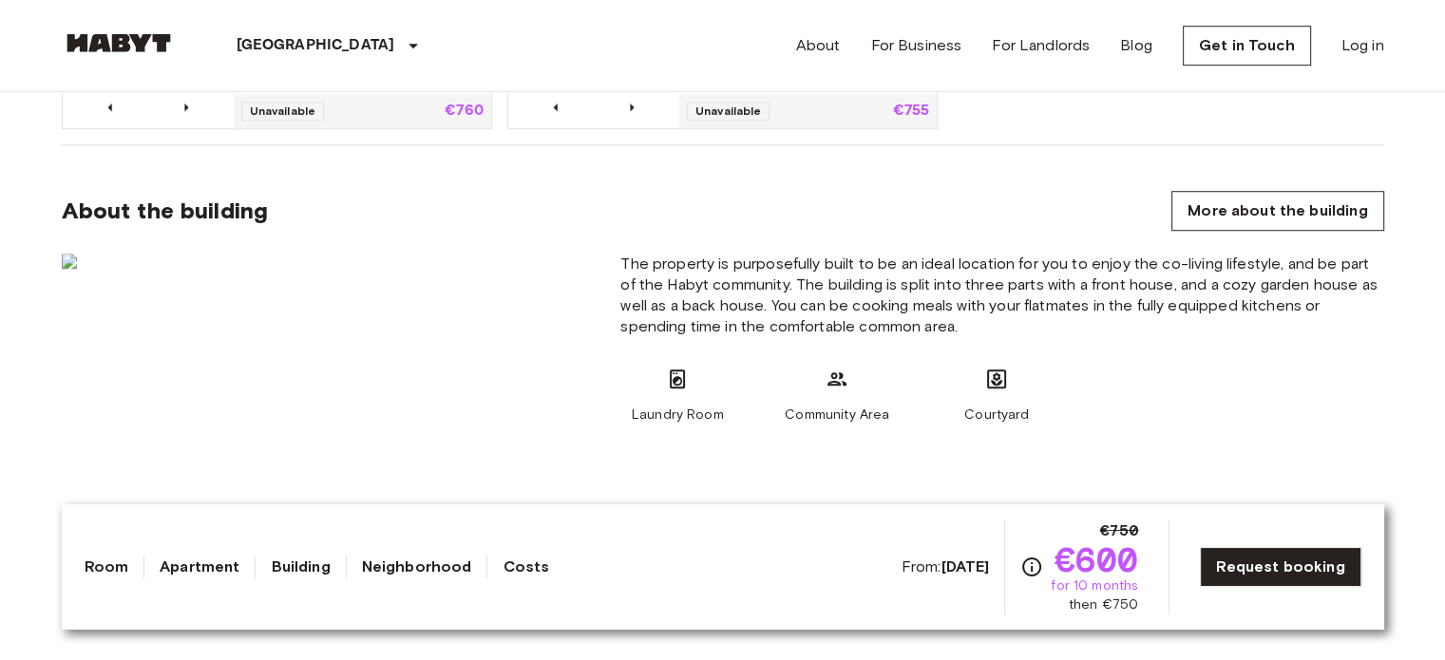
scroll to position [1439, 0]
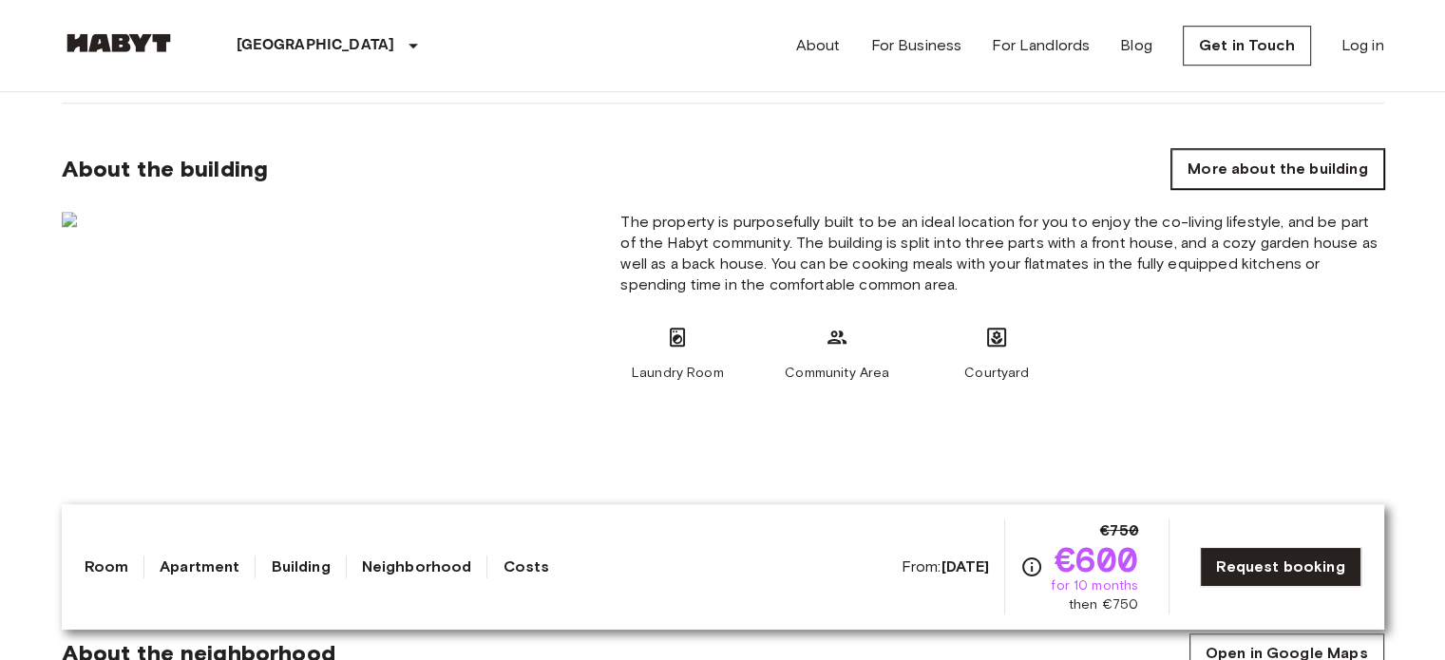
click at [1176, 172] on link "More about the building" at bounding box center [1277, 169] width 212 height 40
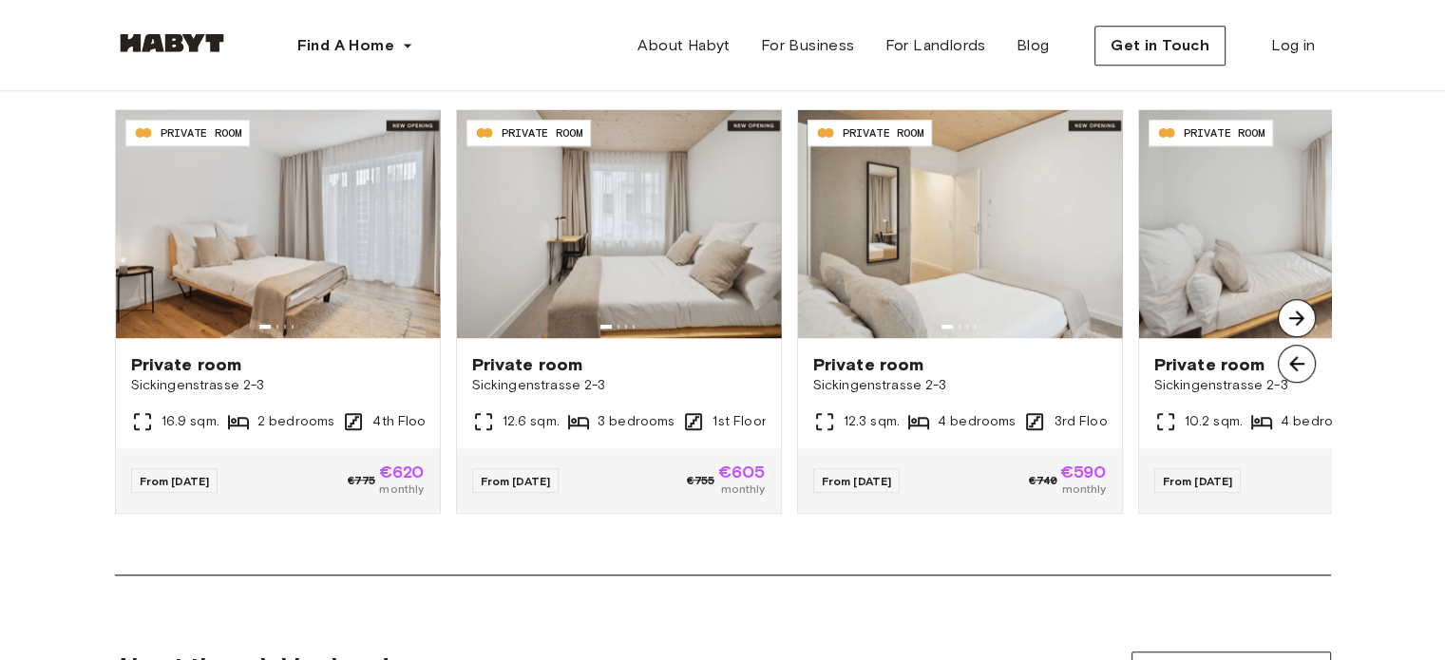
scroll to position [1469, 0]
drag, startPoint x: 910, startPoint y: 374, endPoint x: 1073, endPoint y: 589, distance: 269.8
click at [1052, 584] on div "Europe Berlin Sickingenstrasse 2-3 Zik Sickingenstrasse 2-3 See all units Show …" at bounding box center [723, 460] width 1368 height 3676
click at [1298, 317] on img at bounding box center [1297, 317] width 38 height 38
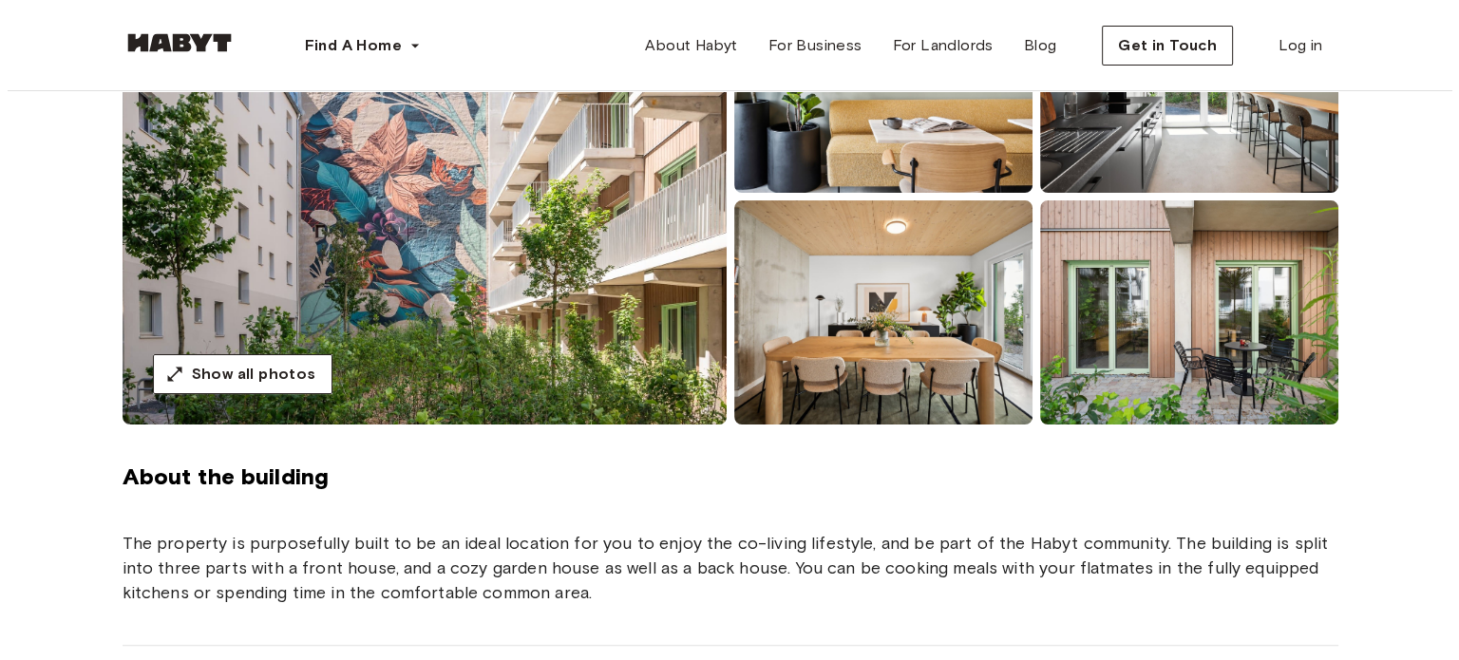
scroll to position [281, 0]
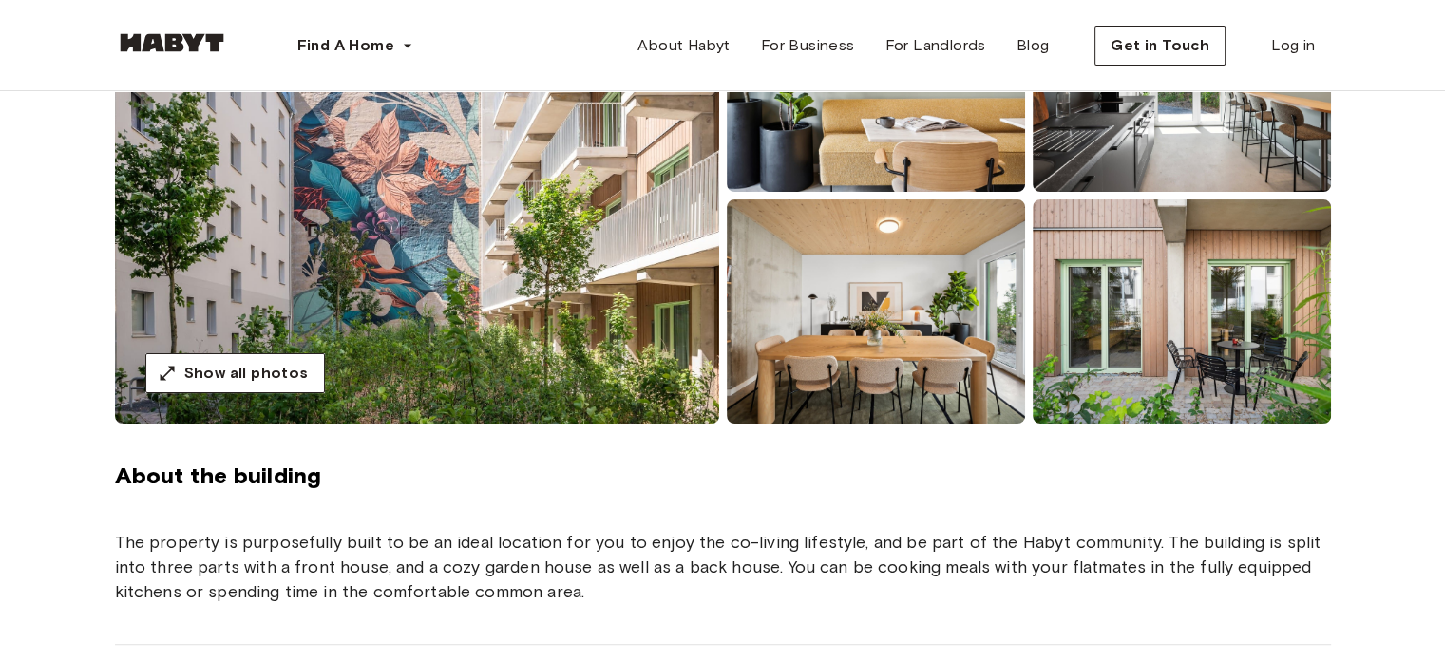
click at [1207, 331] on img at bounding box center [1181, 311] width 298 height 224
click at [909, 324] on img at bounding box center [876, 311] width 298 height 224
click at [200, 392] on button "Show all photos" at bounding box center [235, 373] width 180 height 40
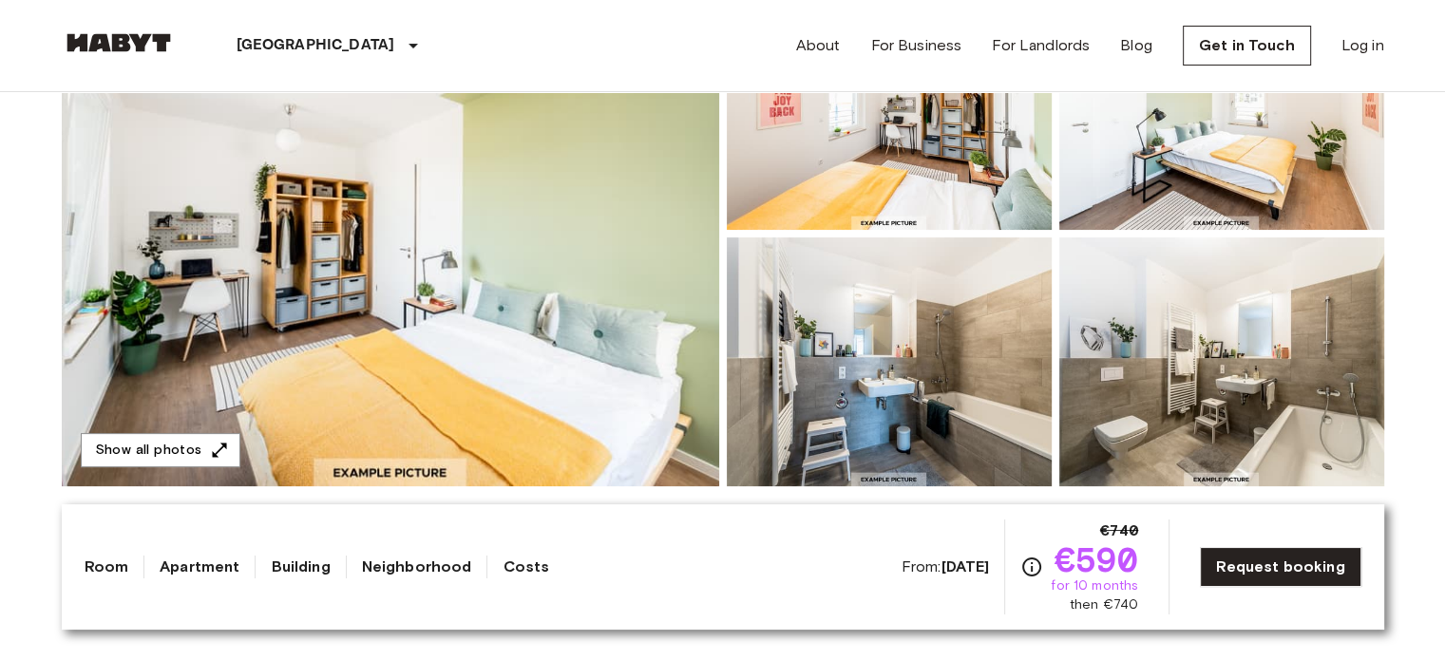
scroll to position [280, 0]
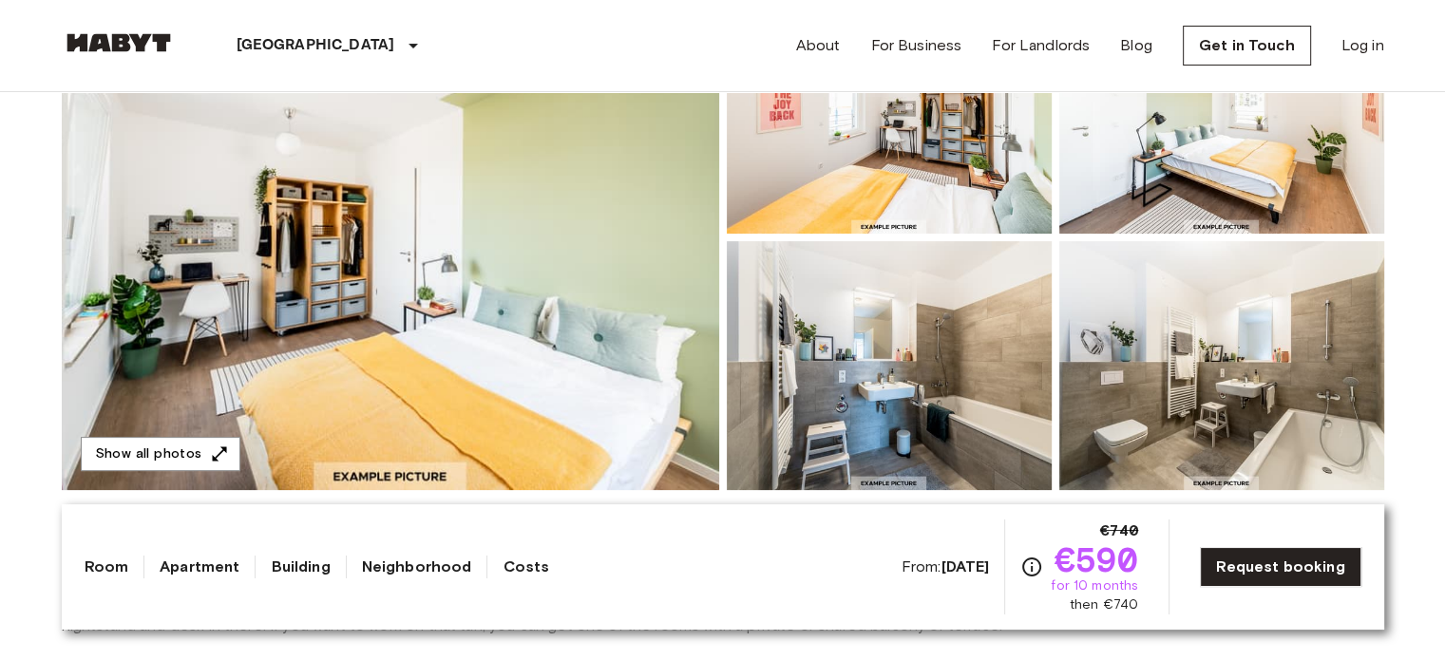
click at [610, 109] on img at bounding box center [390, 237] width 657 height 505
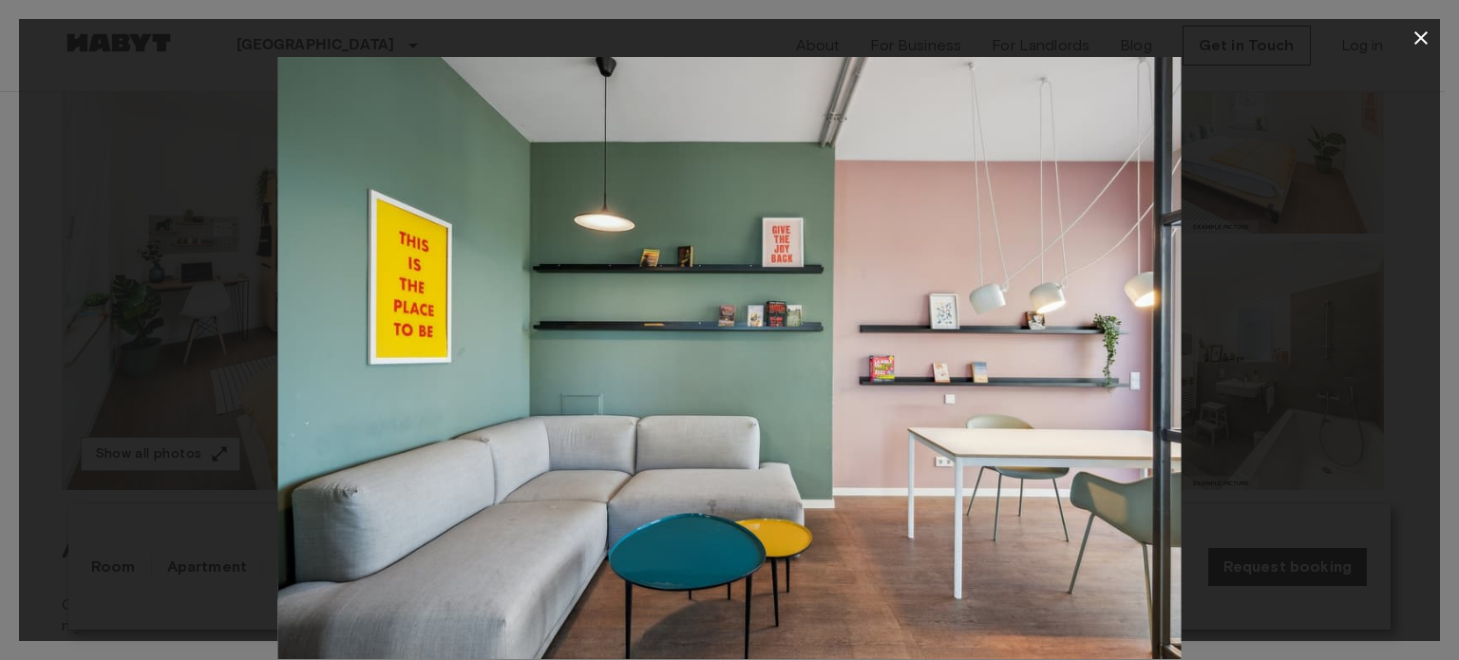
click at [1429, 45] on icon "button" at bounding box center [1421, 38] width 23 height 23
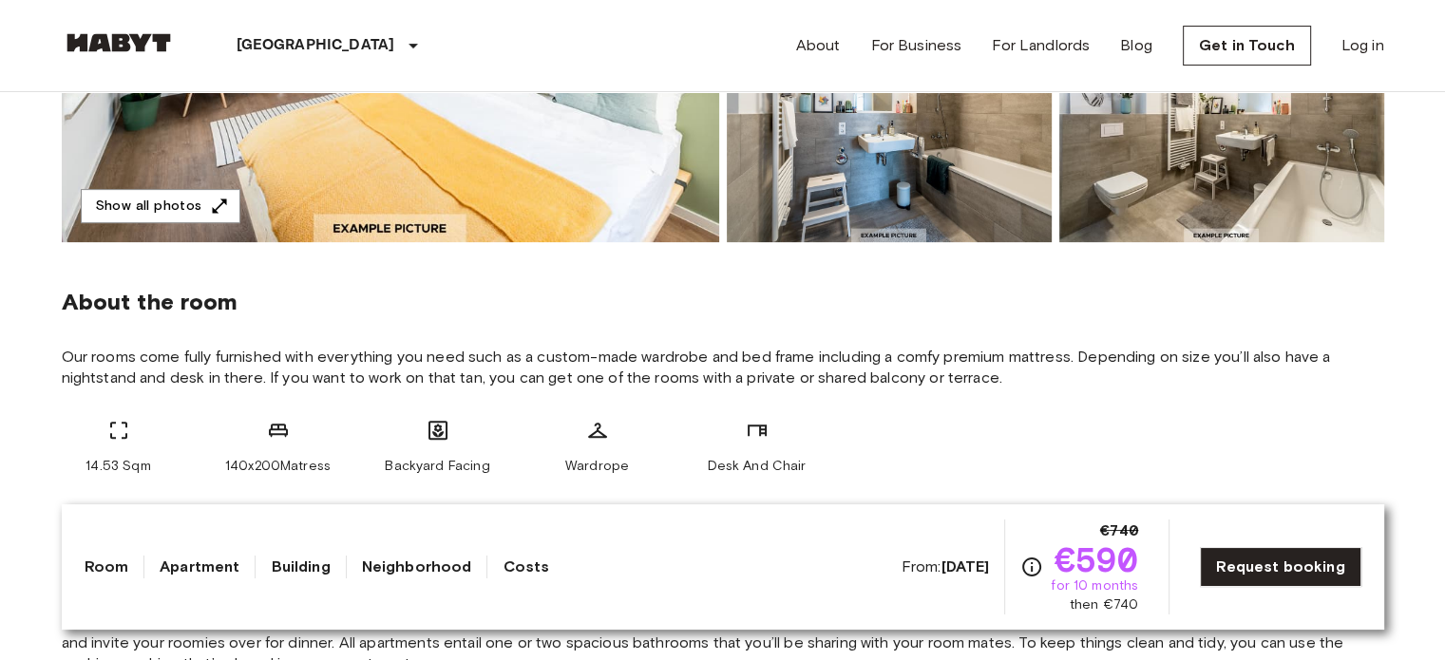
scroll to position [585, 0]
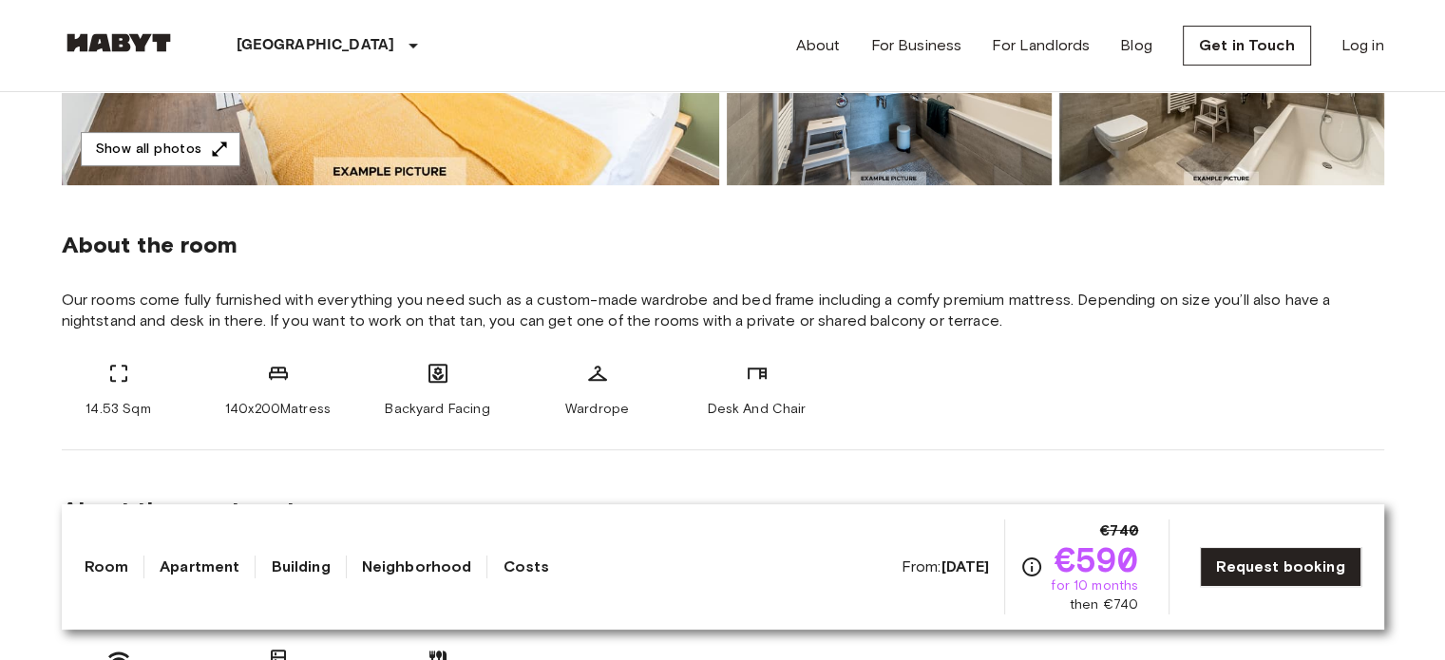
click at [414, 561] on link "Neighborhood" at bounding box center [417, 567] width 110 height 23
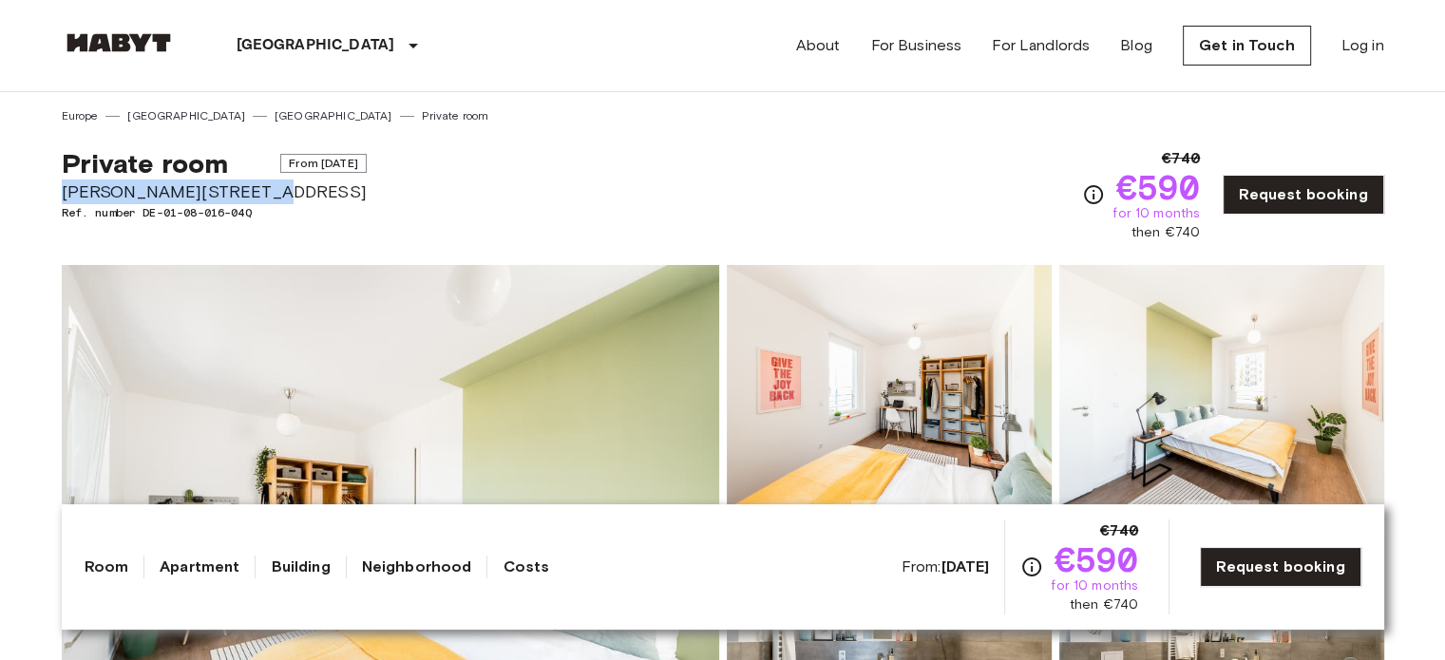
drag, startPoint x: 247, startPoint y: 197, endPoint x: 31, endPoint y: 190, distance: 215.7
copy span "Klara-Franke-Straße 20"
click at [627, 172] on div "Private room From Oct 3 2025 Klara-Franke-Straße 20 Ref. number DE-01-08-016-04…" at bounding box center [723, 183] width 1322 height 118
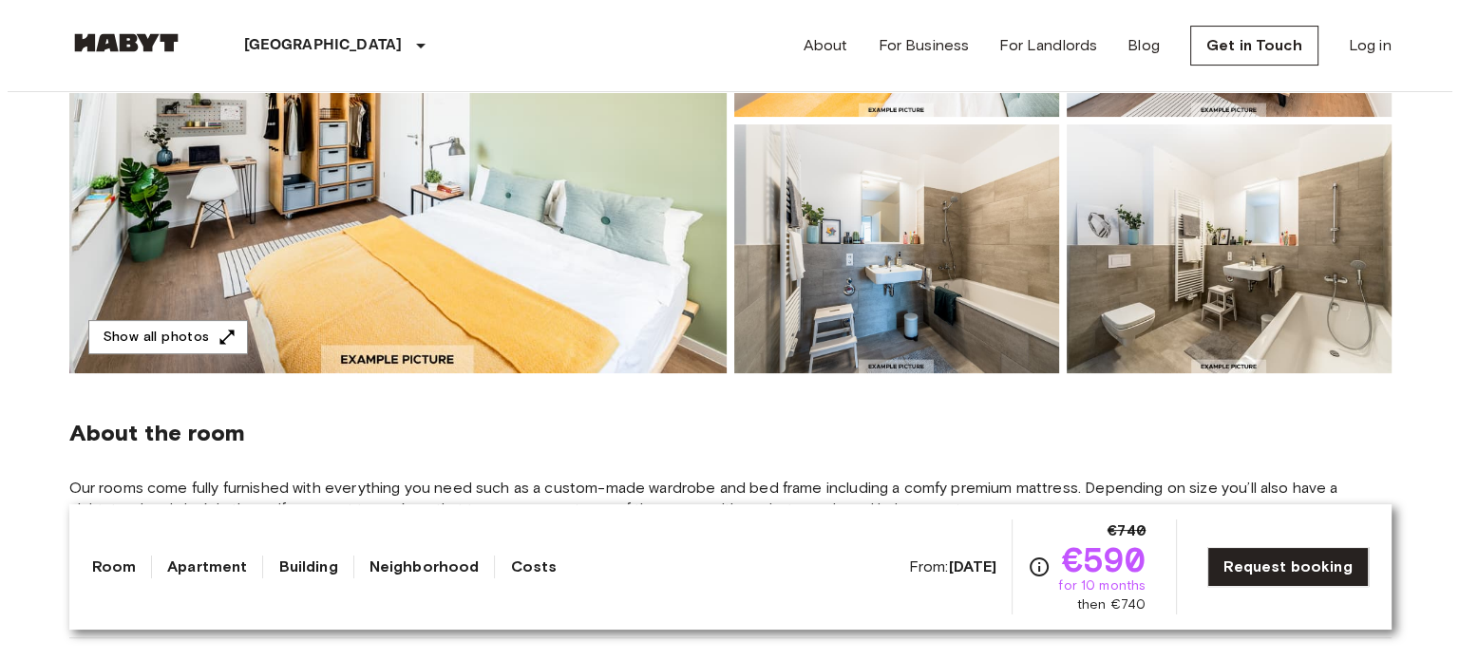
scroll to position [410, 0]
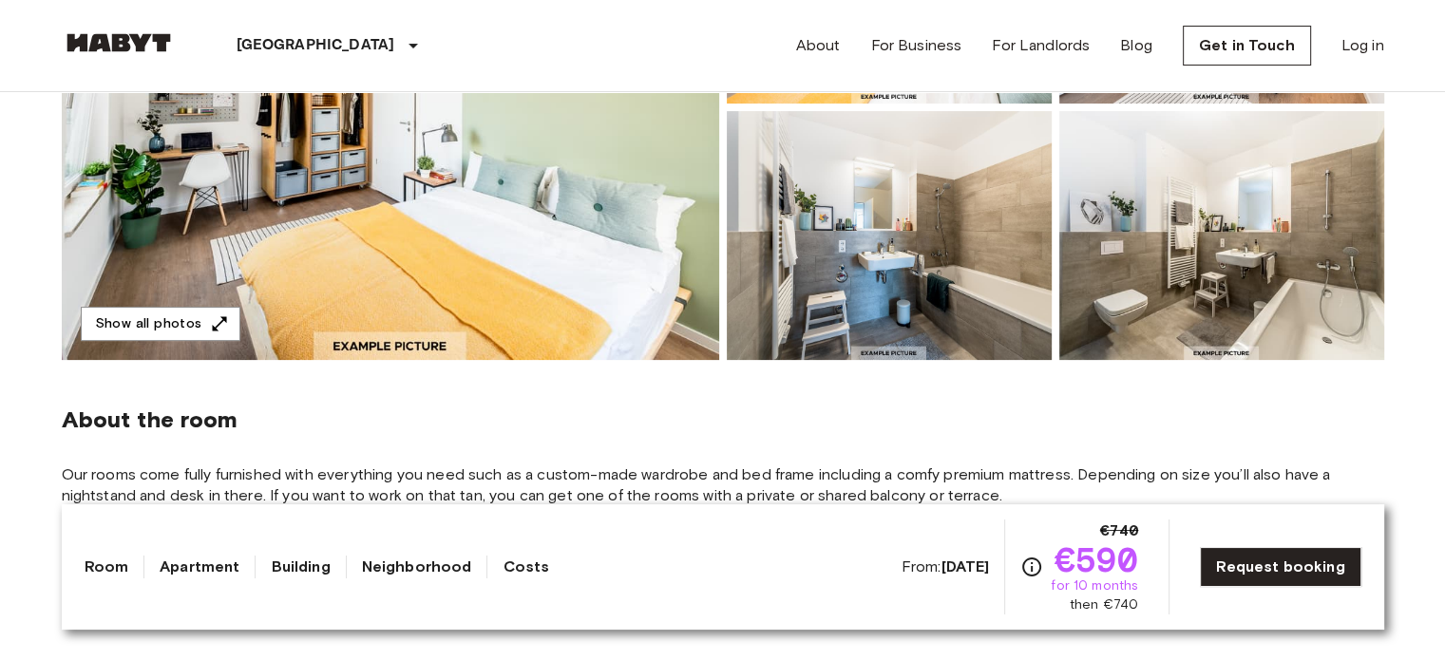
click at [638, 246] on img at bounding box center [390, 107] width 657 height 505
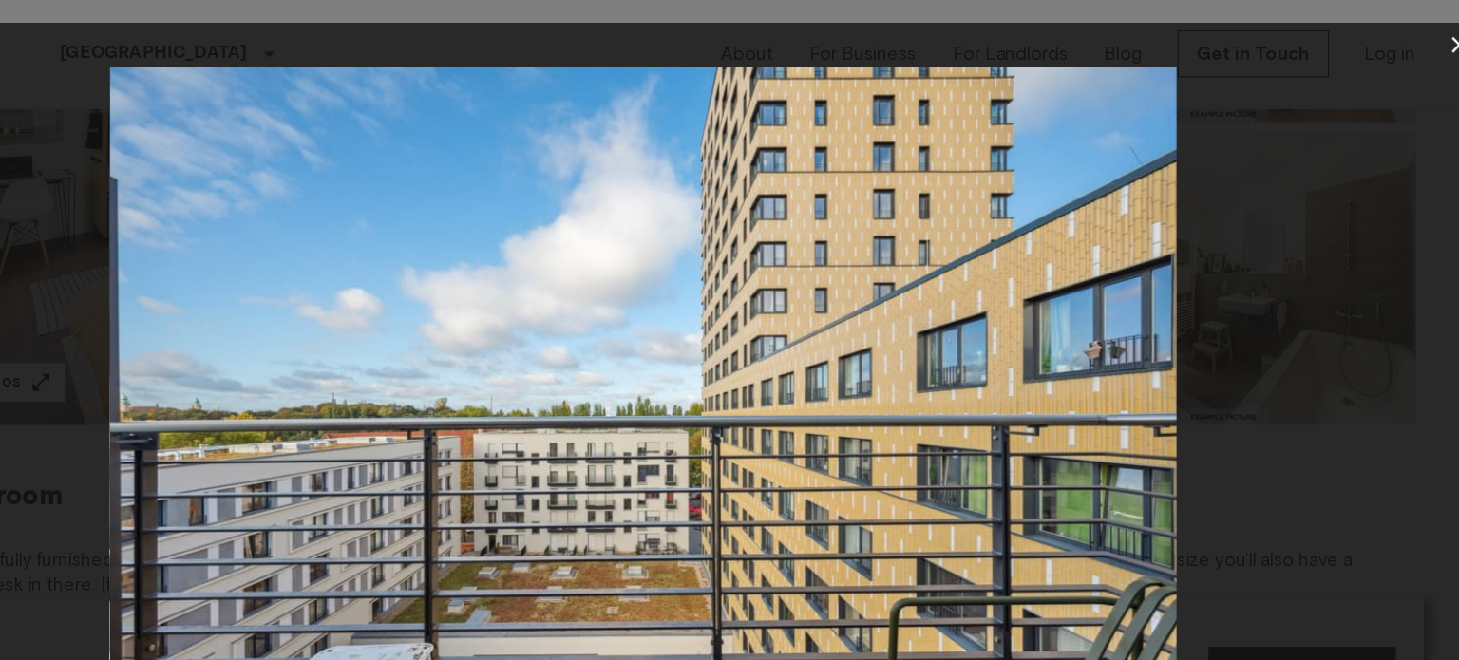
click at [1390, 69] on div at bounding box center [729, 358] width 1421 height 602
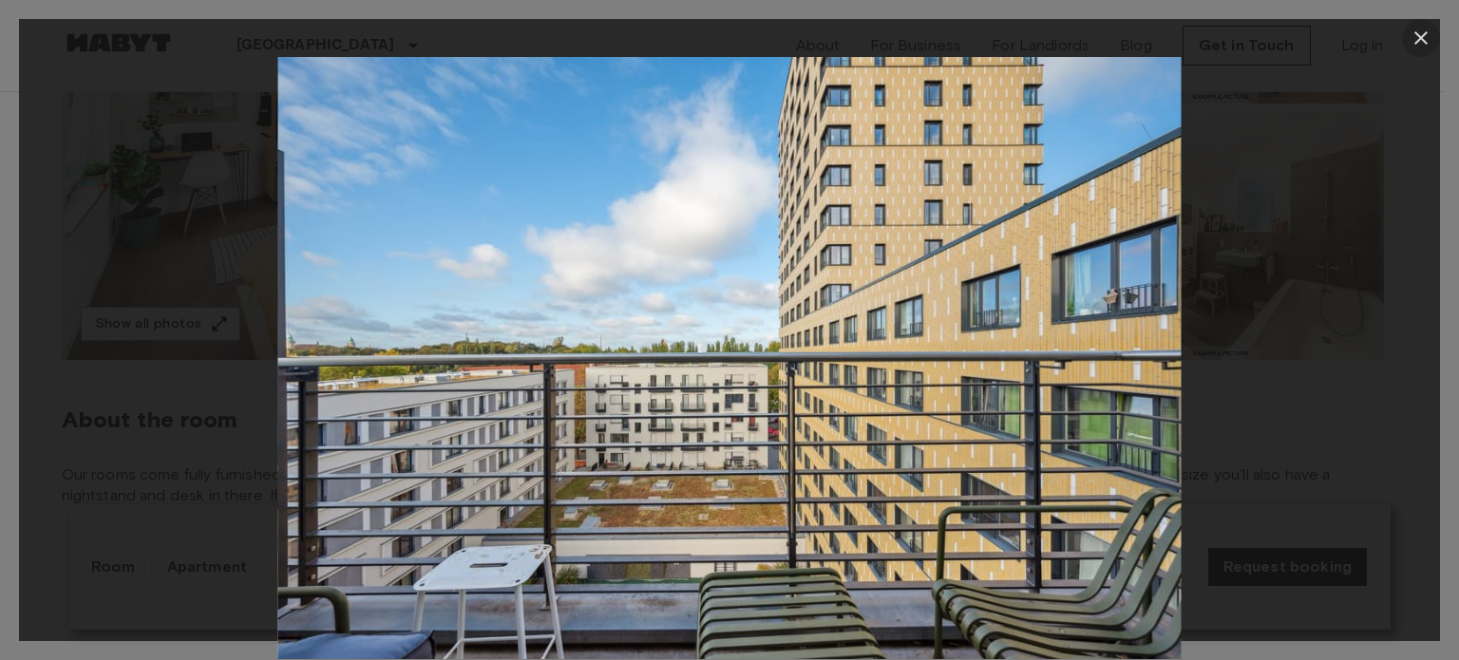
click at [1412, 34] on icon "button" at bounding box center [1421, 38] width 23 height 23
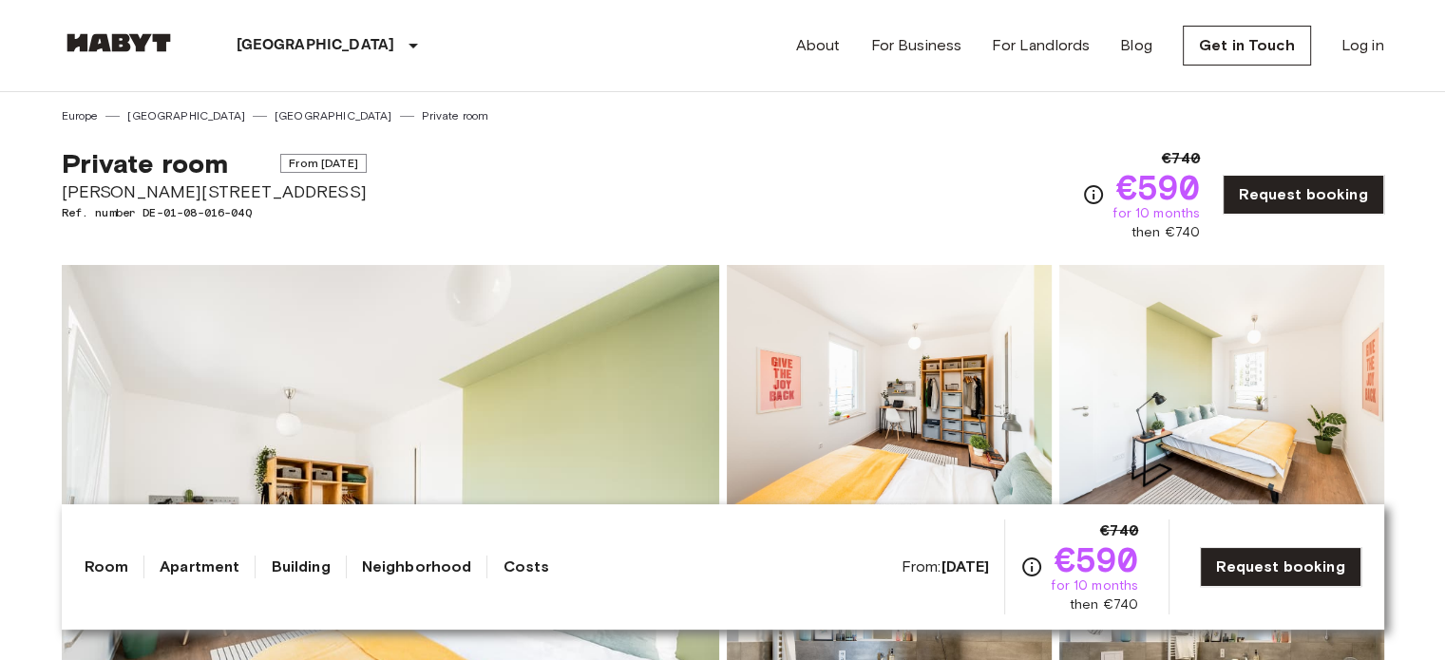
scroll to position [0, 0]
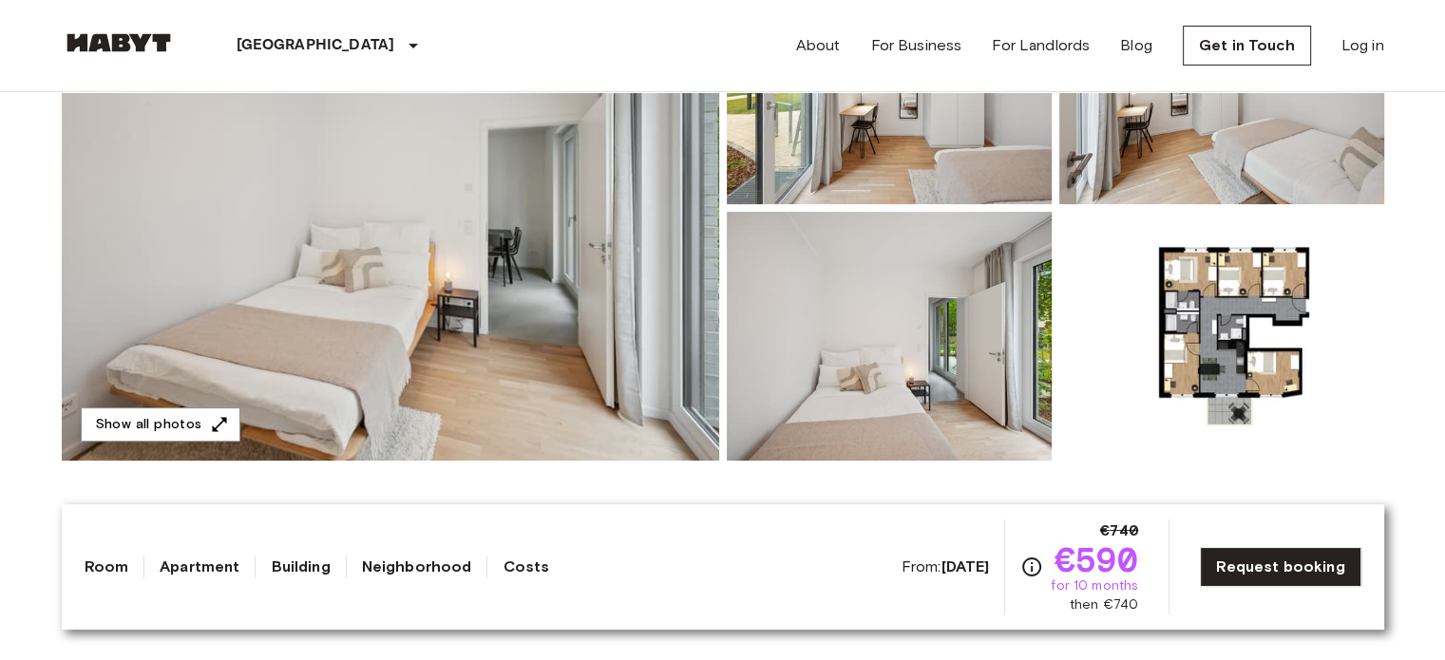
scroll to position [393, 0]
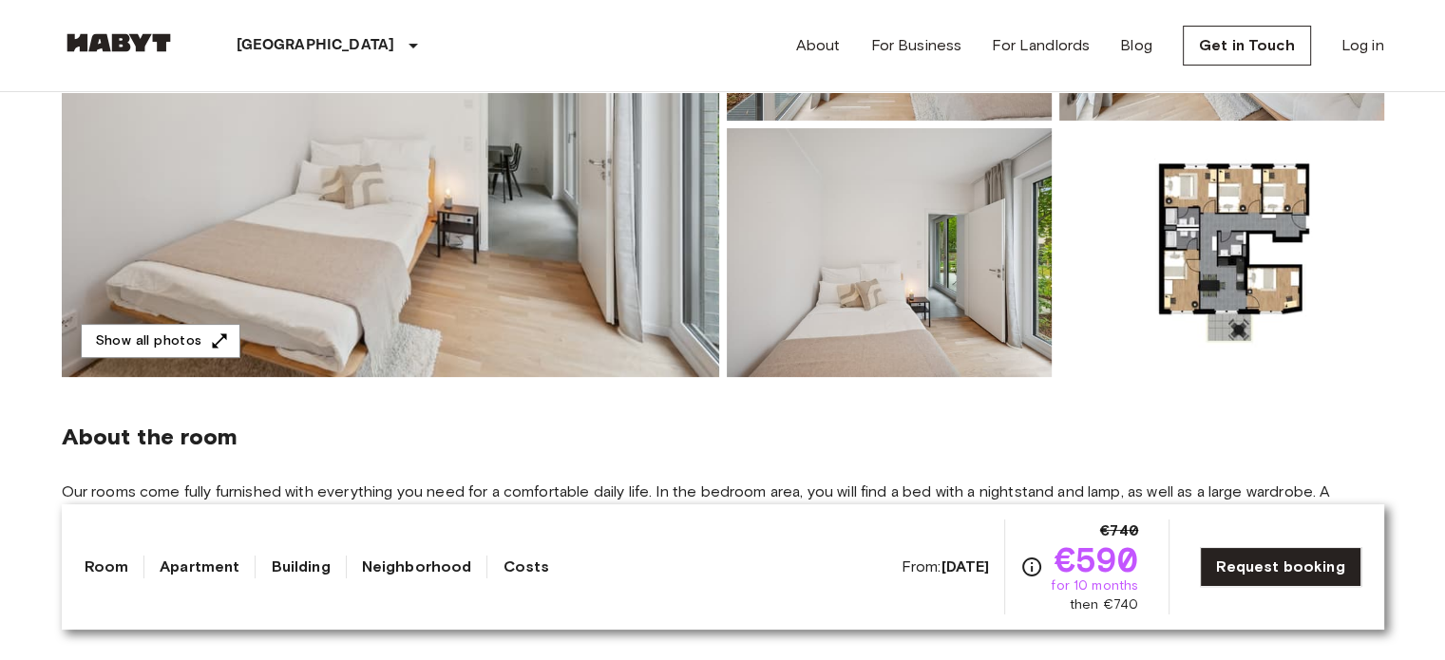
click at [811, 257] on img at bounding box center [889, 252] width 325 height 249
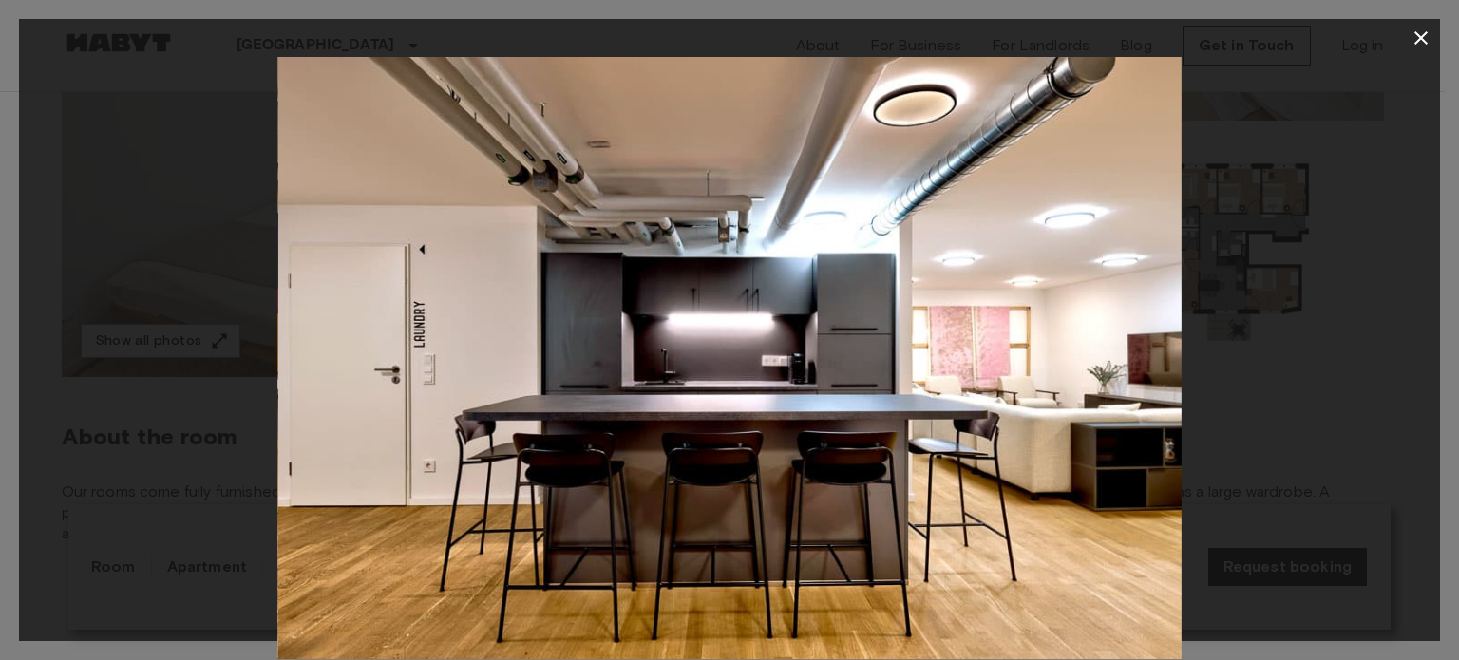
click at [1414, 46] on icon "button" at bounding box center [1421, 38] width 23 height 23
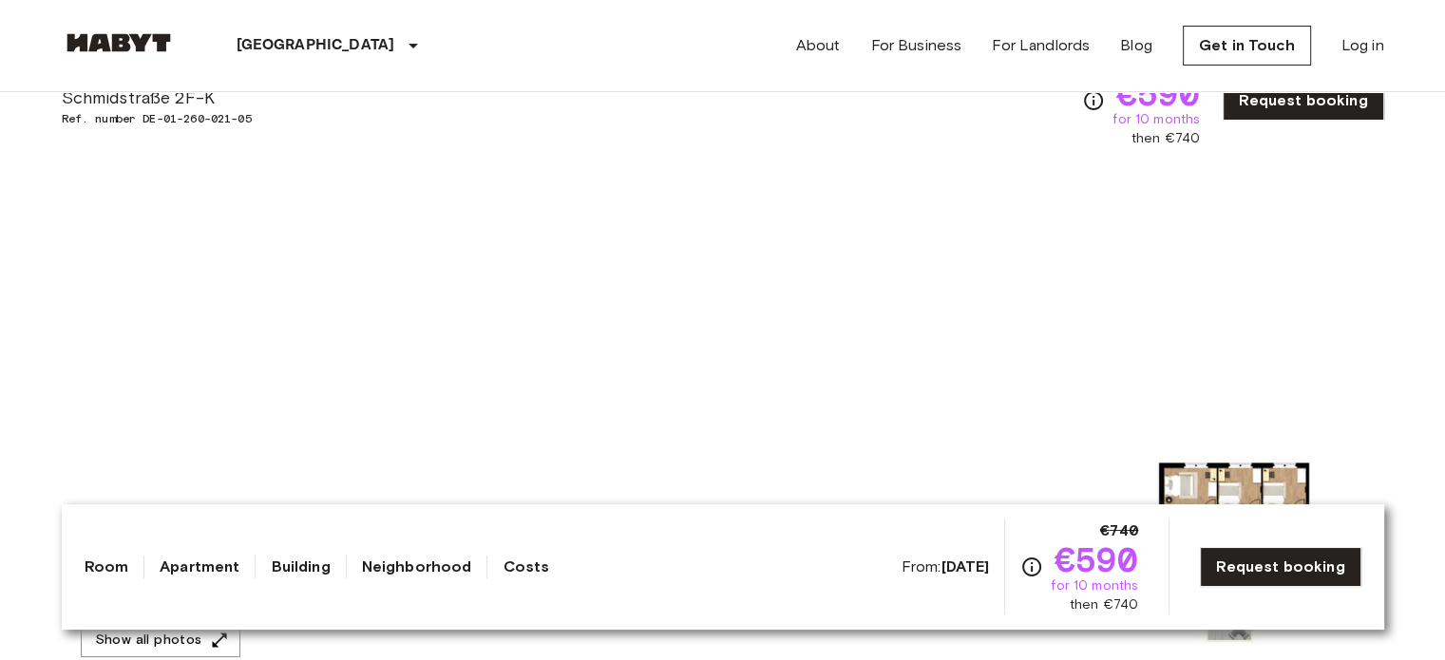
scroll to position [363, 0]
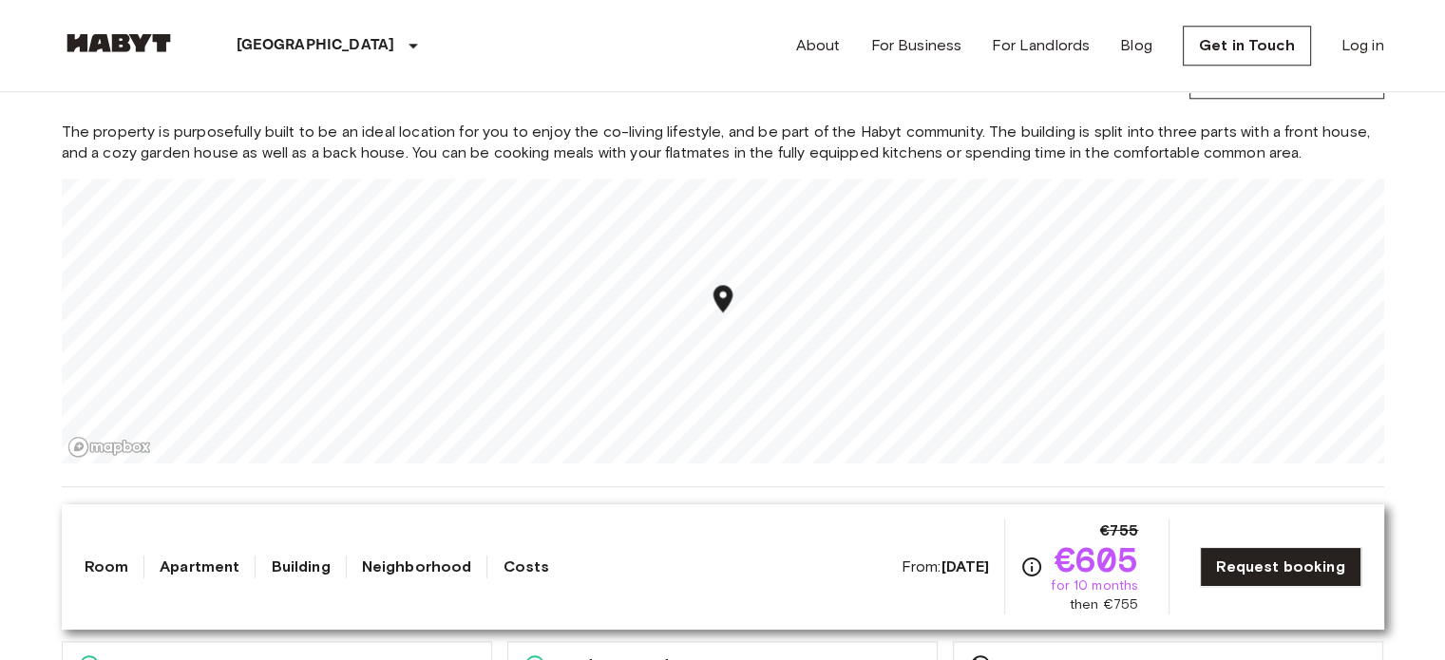
scroll to position [2038, 0]
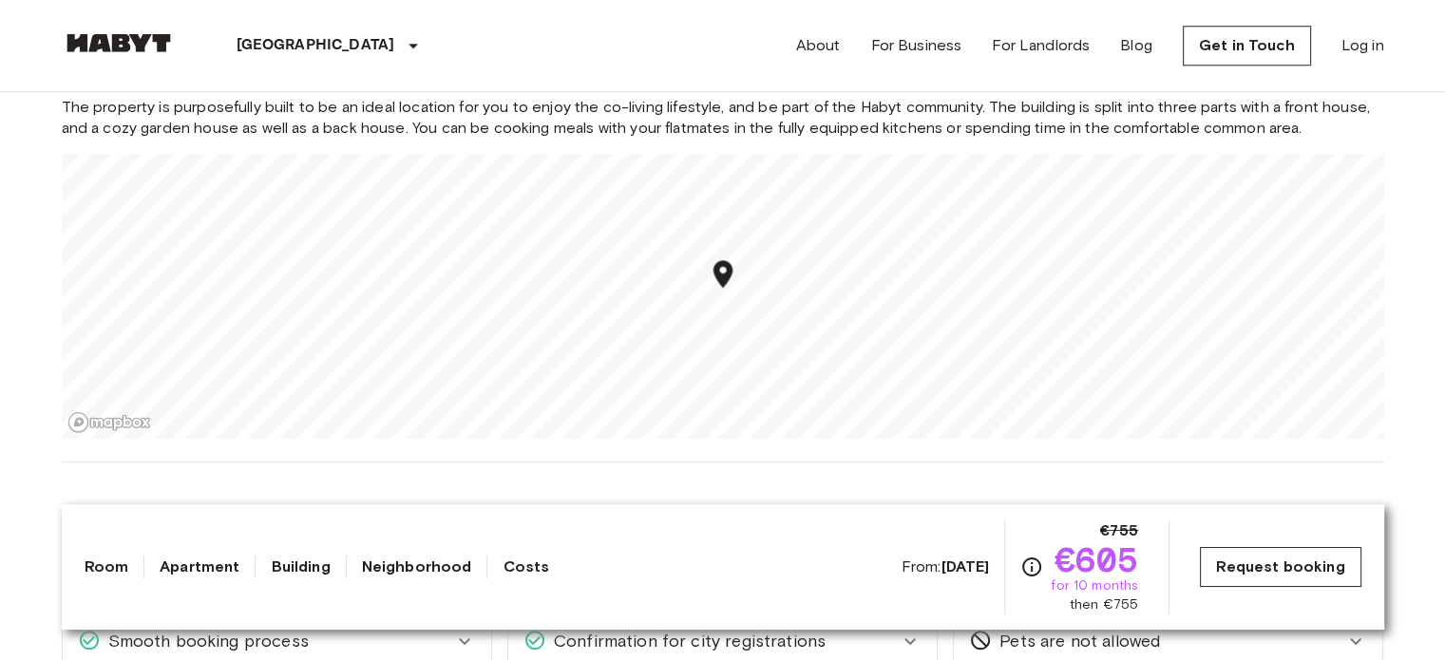
click at [1292, 565] on link "Request booking" at bounding box center [1280, 567] width 161 height 40
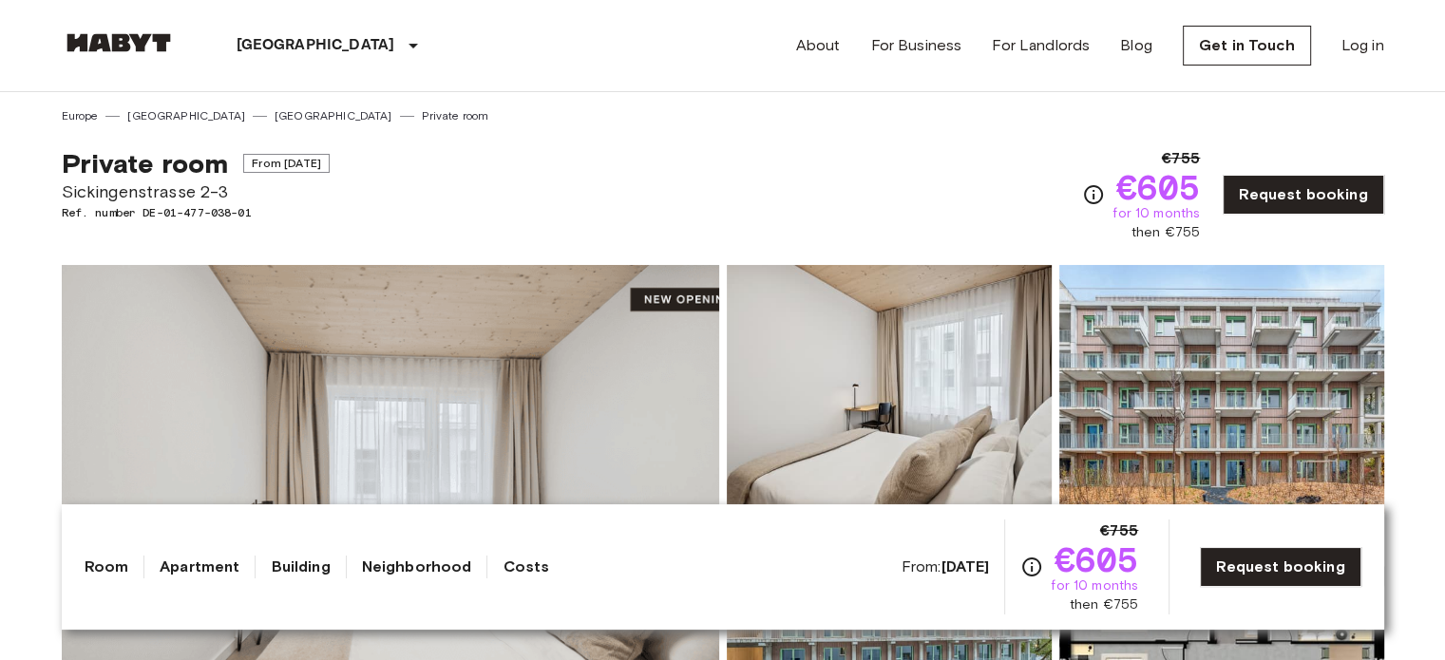
scroll to position [0, 0]
